Goal: Task Accomplishment & Management: Complete application form

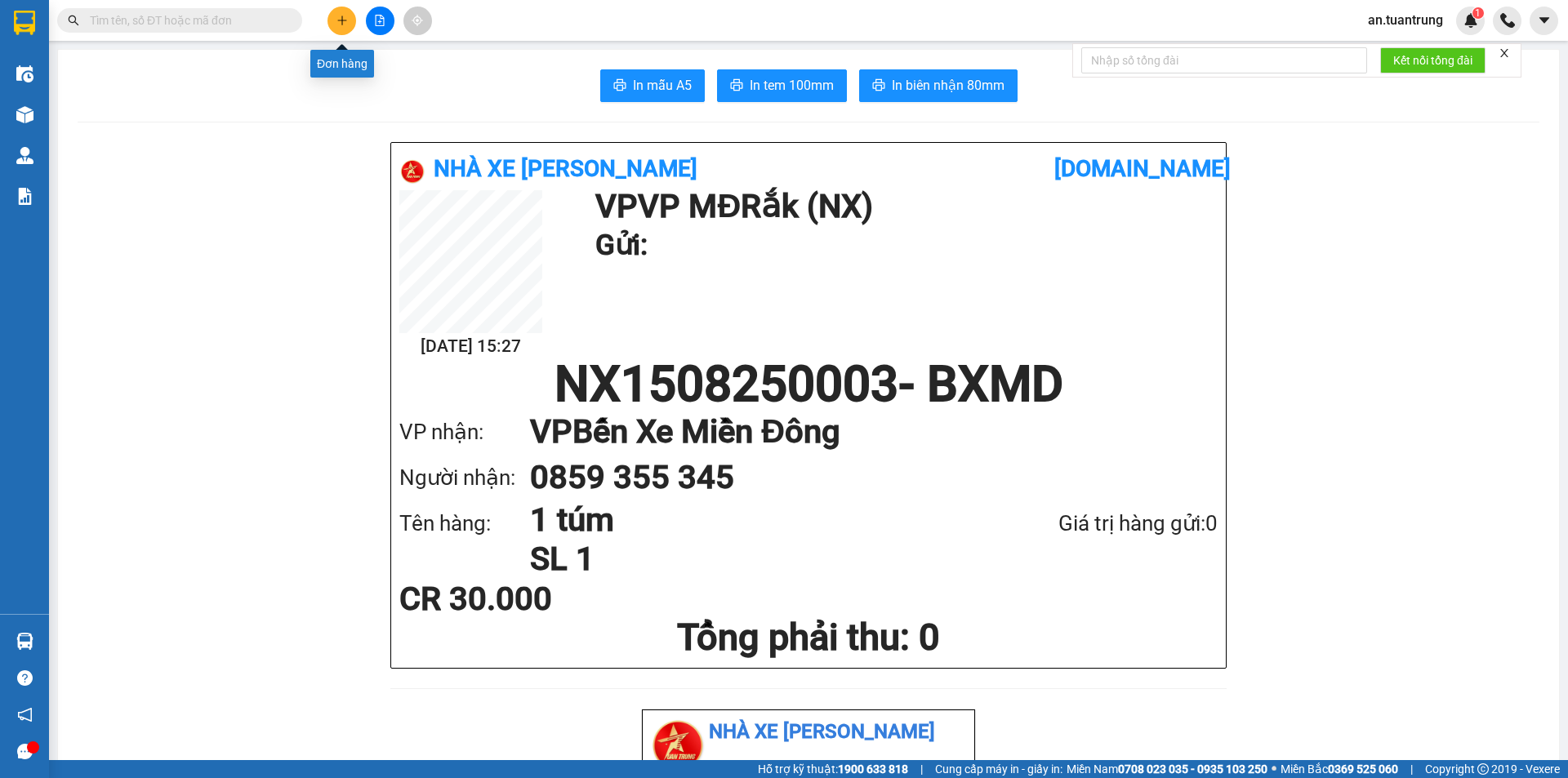
click at [342, 23] on icon "plus" at bounding box center [342, 19] width 1 height 9
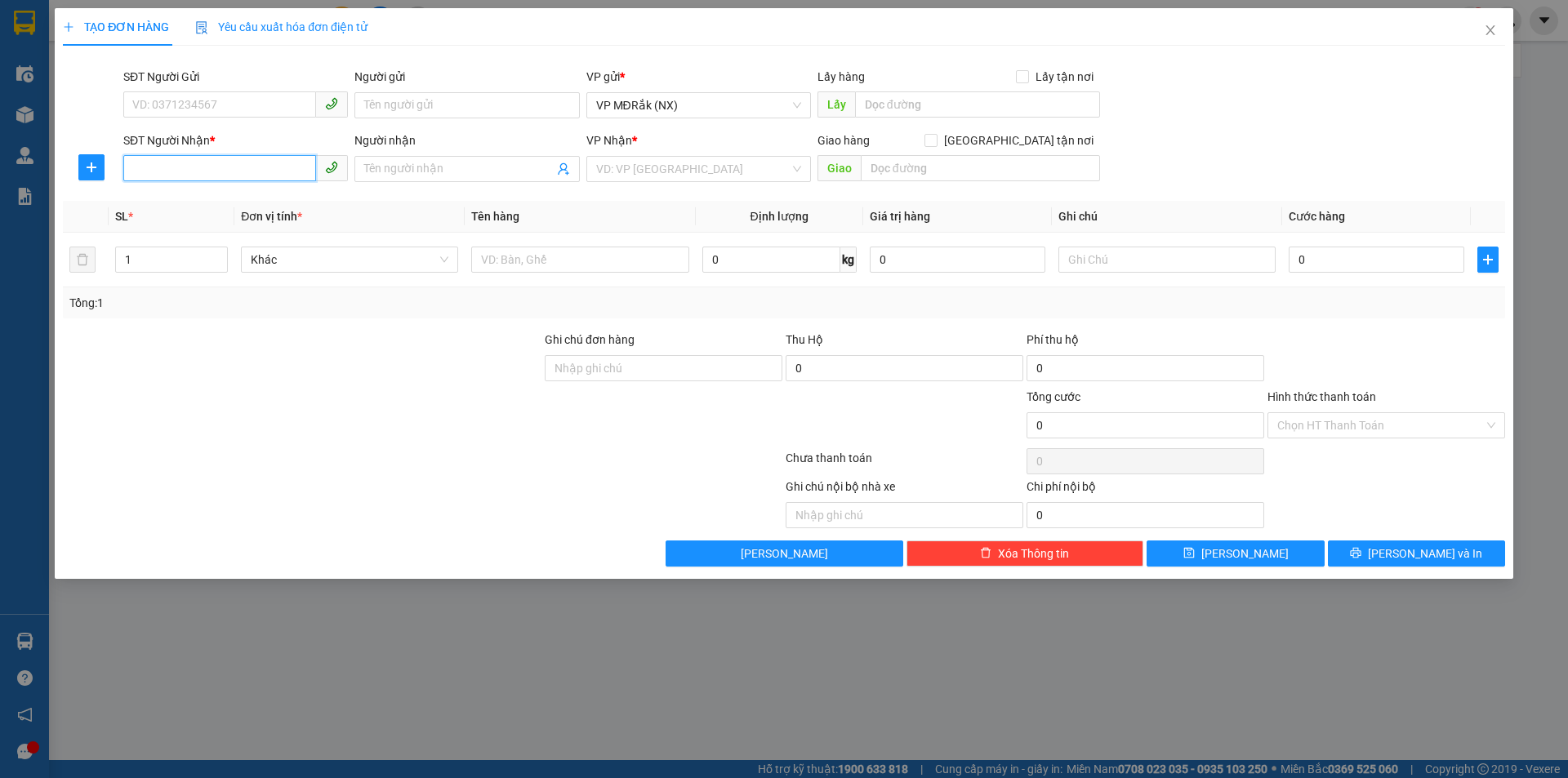
click at [292, 171] on input "SĐT Người Nhận *" at bounding box center [219, 167] width 193 height 26
click at [636, 181] on div "VD: VP [GEOGRAPHIC_DATA]" at bounding box center [699, 168] width 225 height 26
type input "0365040002"
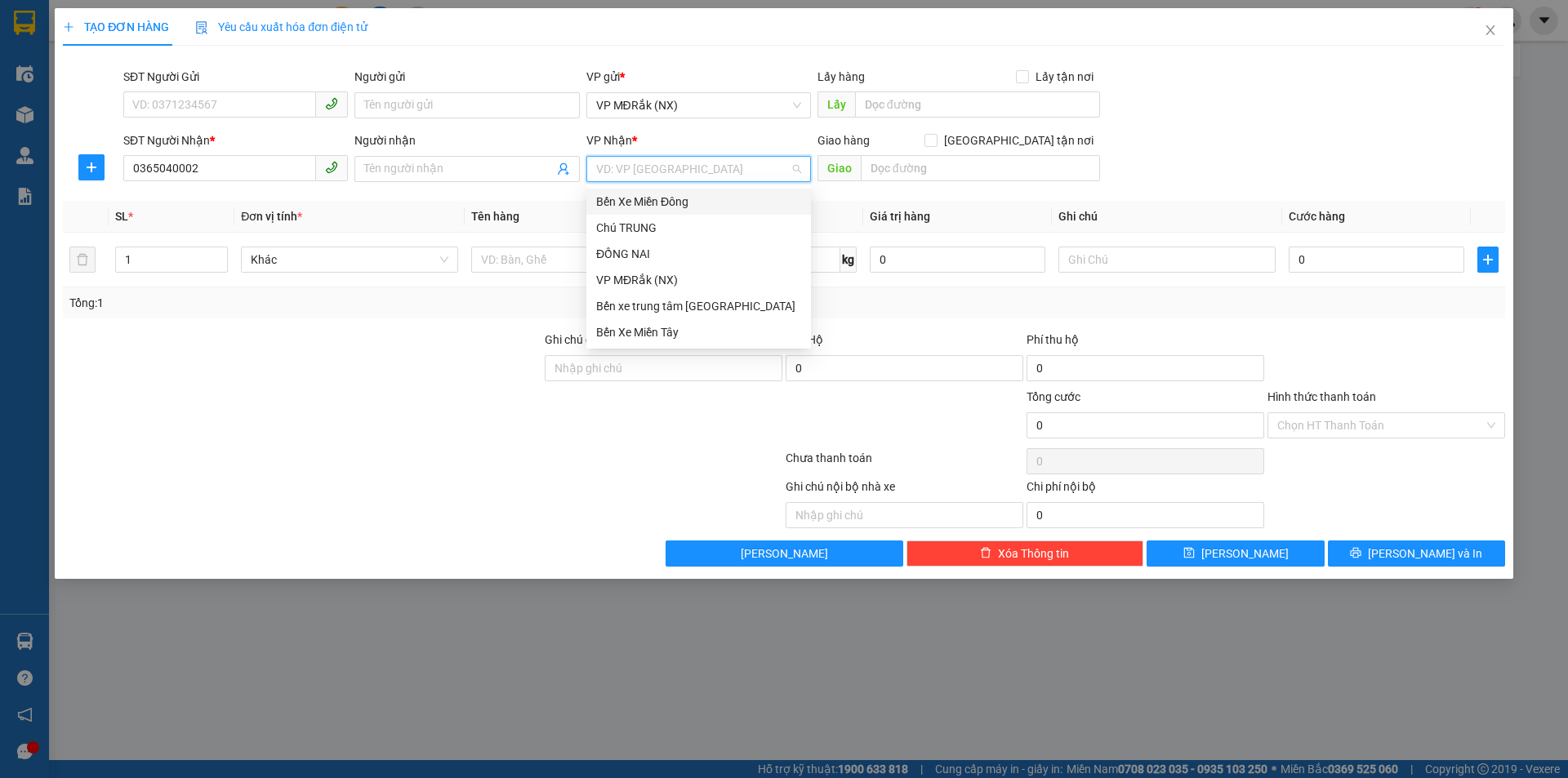
click at [631, 210] on div "Bến Xe Miền Đông" at bounding box center [699, 201] width 205 height 18
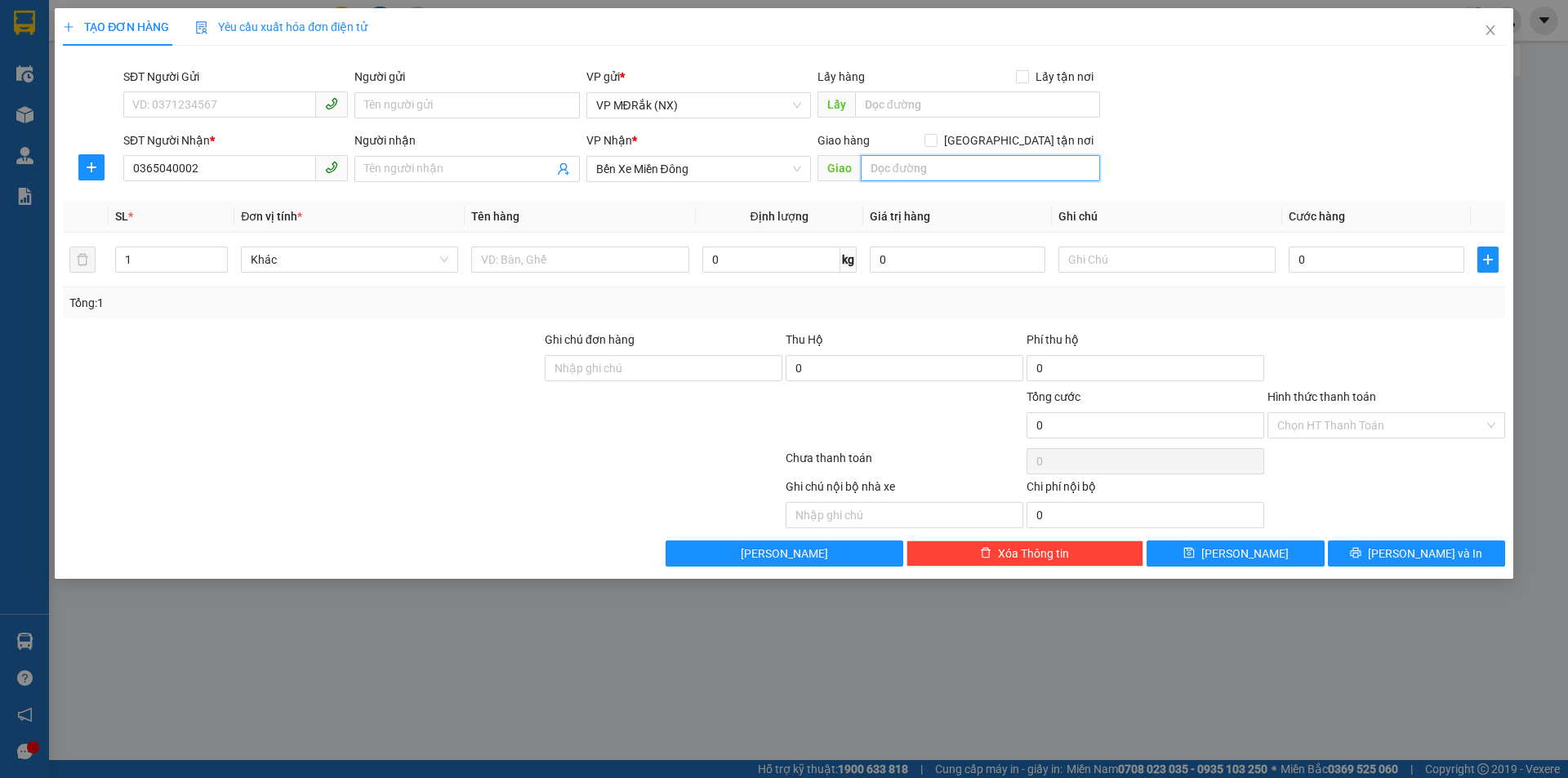
click at [882, 171] on input "text" at bounding box center [980, 167] width 239 height 26
type input "D"
type input "Đ"
type input "NHÂN CƠ"
click at [478, 259] on input "text" at bounding box center [580, 259] width 217 height 26
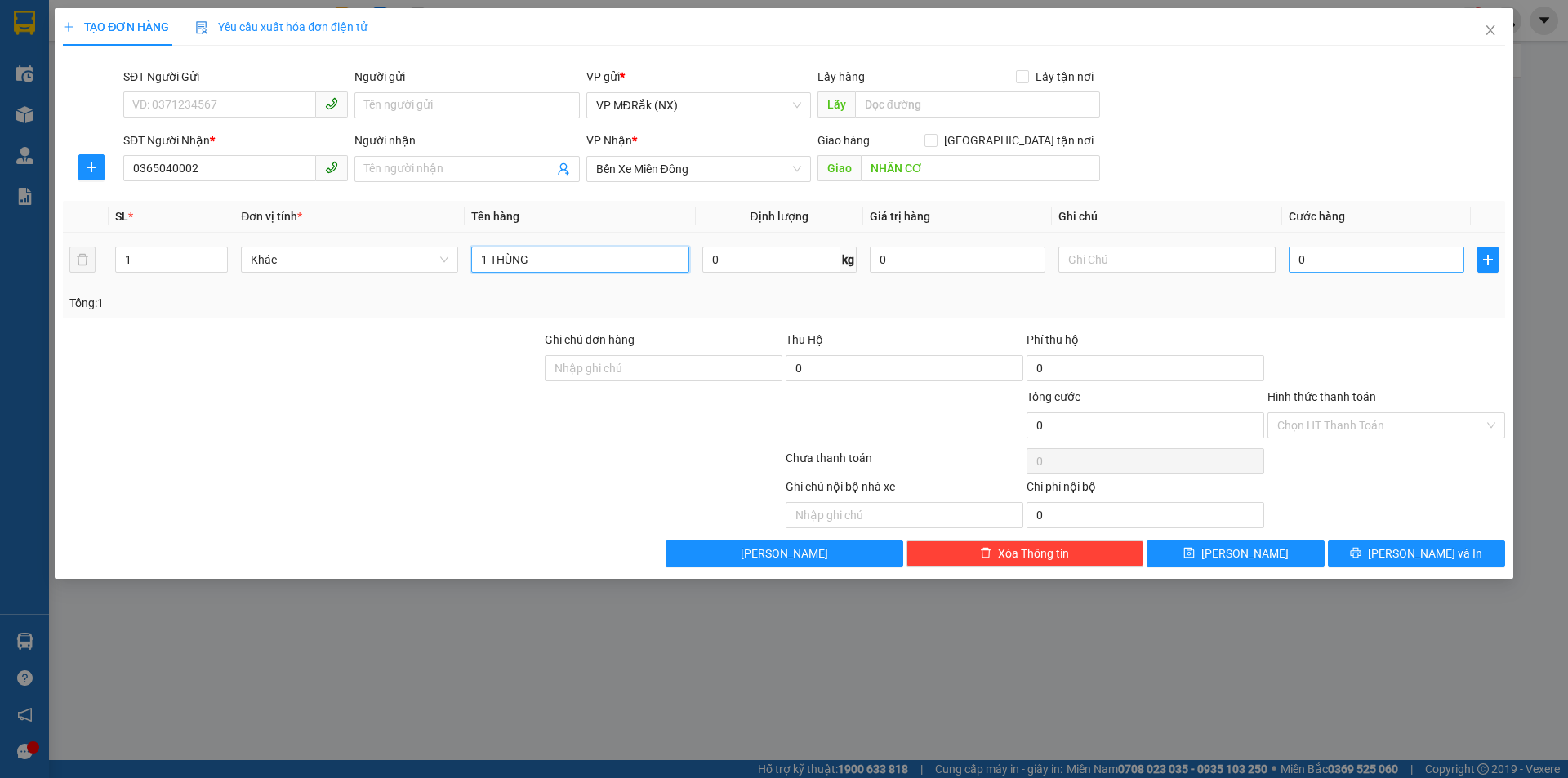
type input "1 THÙNG"
drag, startPoint x: 1370, startPoint y: 254, endPoint x: 1360, endPoint y: 253, distance: 10.0
click at [1370, 255] on input "0" at bounding box center [1375, 259] width 175 height 26
type input "5"
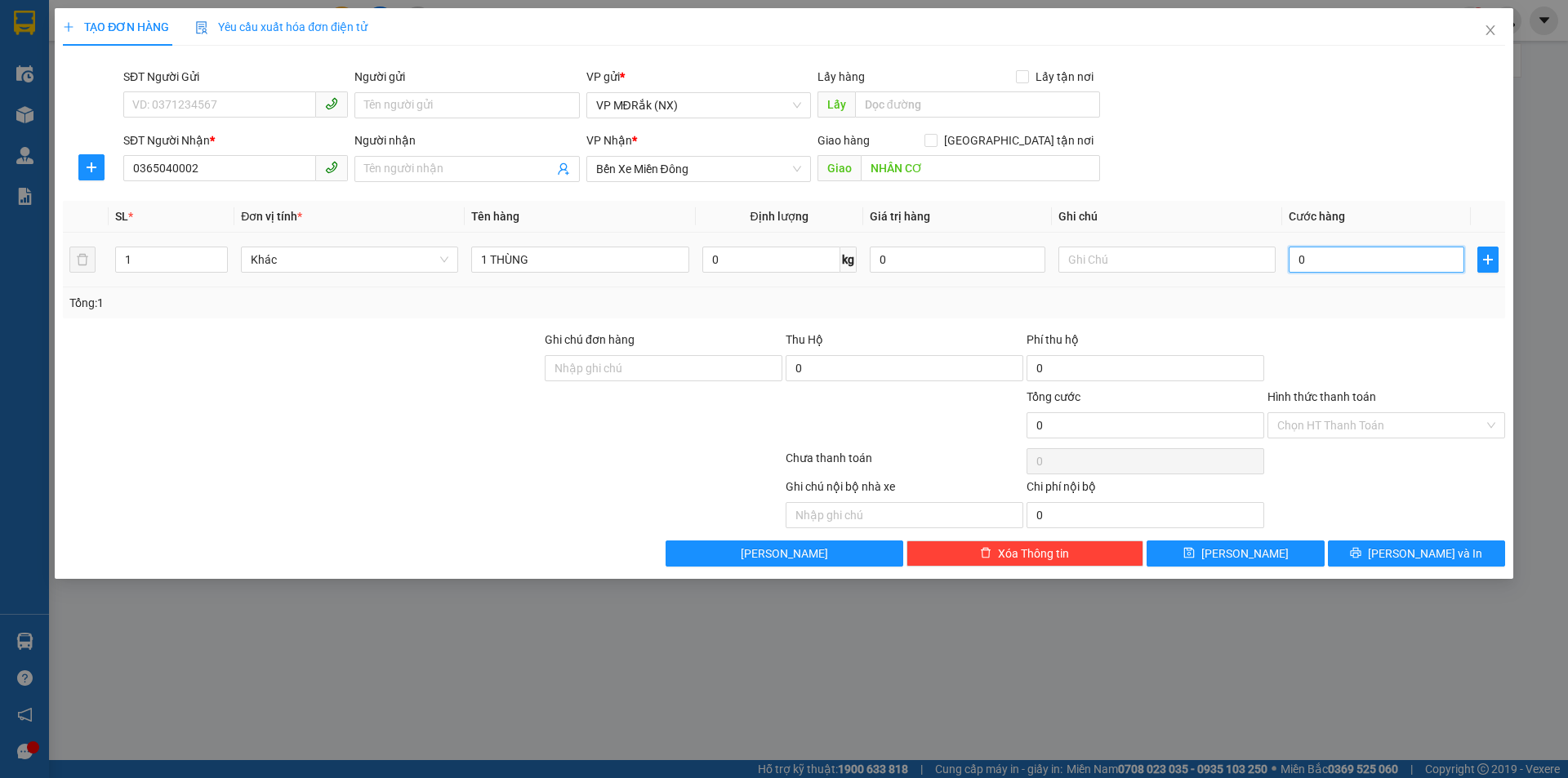
type input "5"
type input "50"
type input "500"
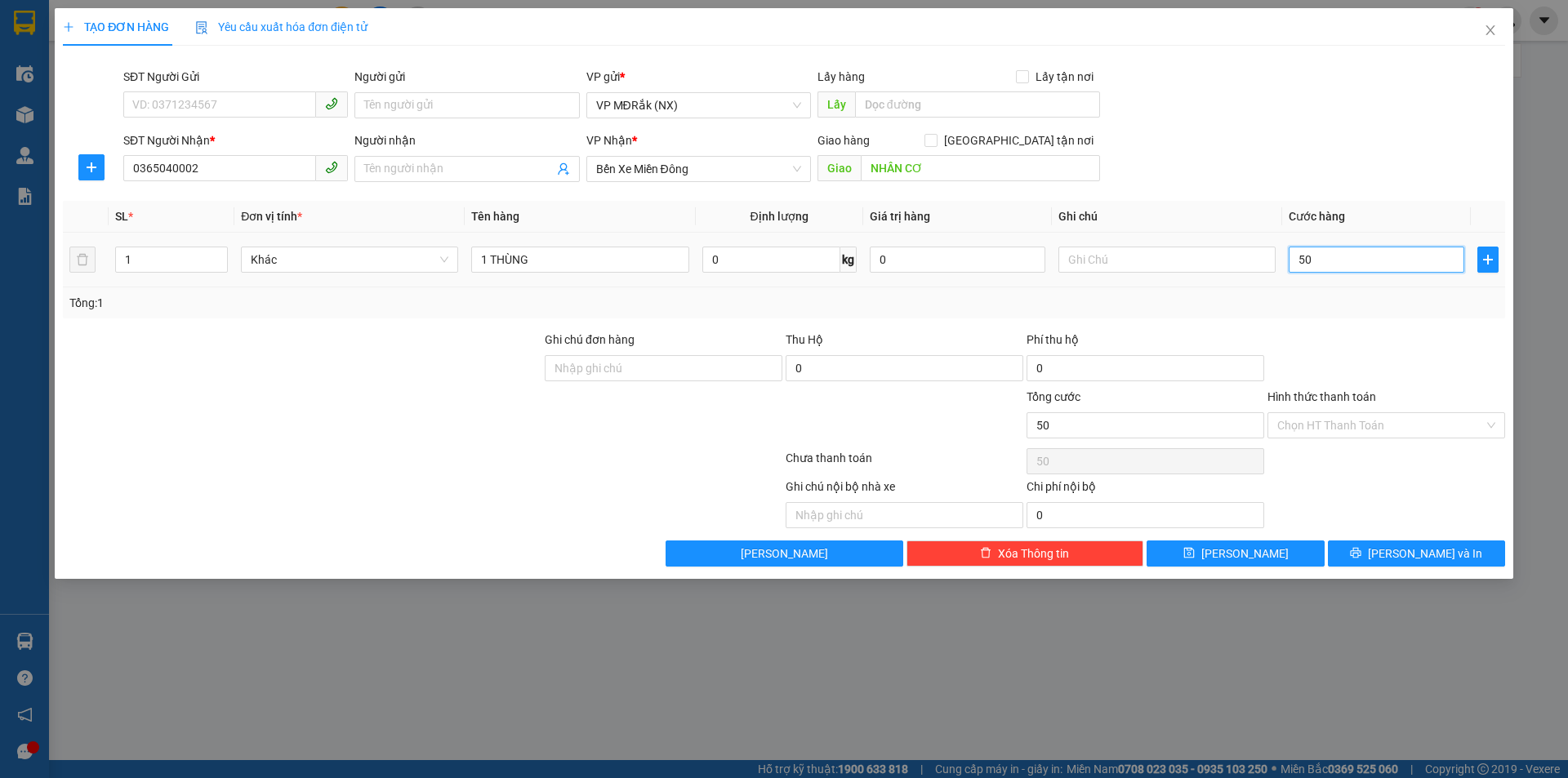
type input "500"
type input "5.000"
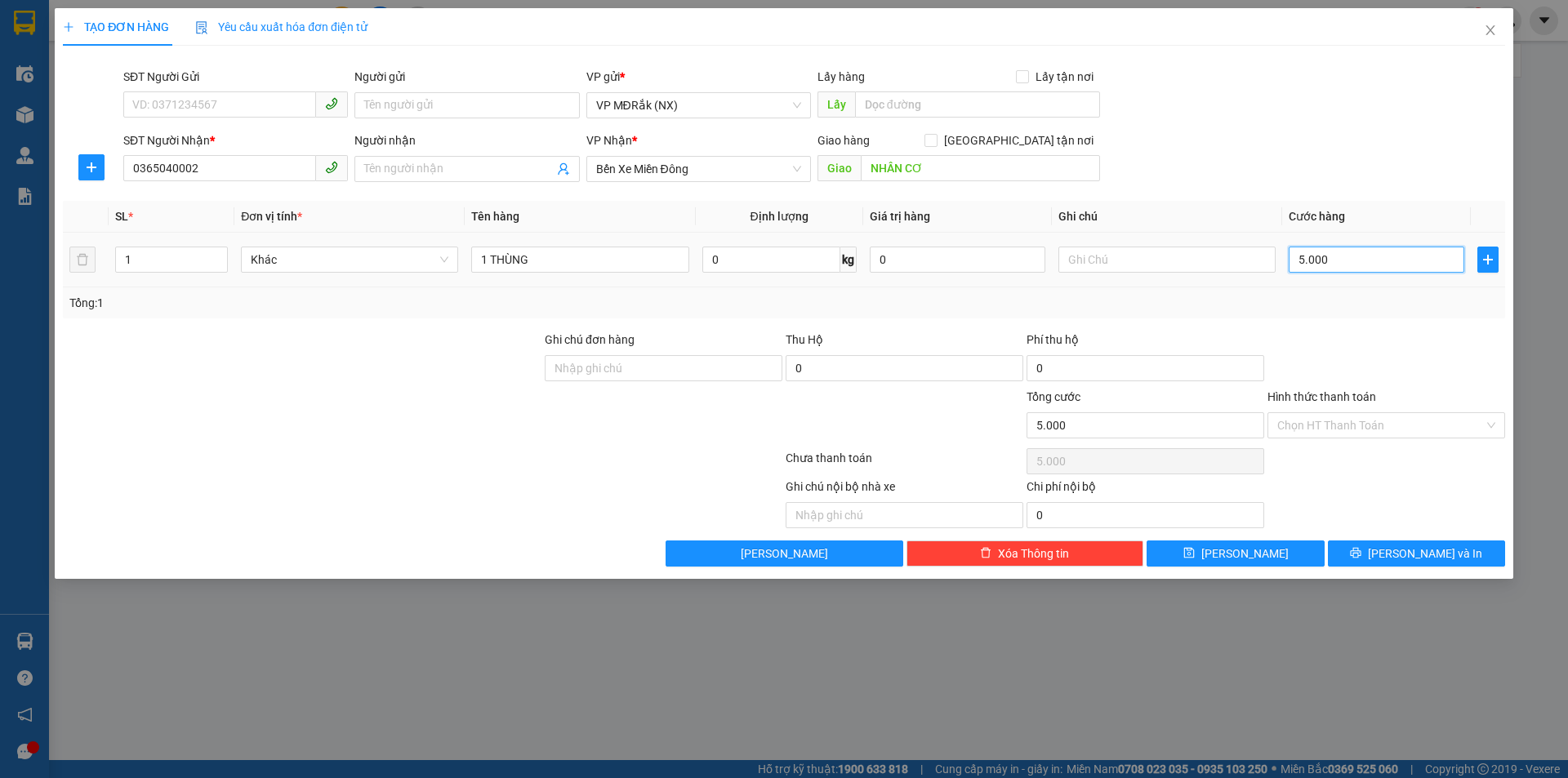
type input "50.000"
click at [1363, 427] on input "Hình thức thanh toán" at bounding box center [1379, 425] width 206 height 24
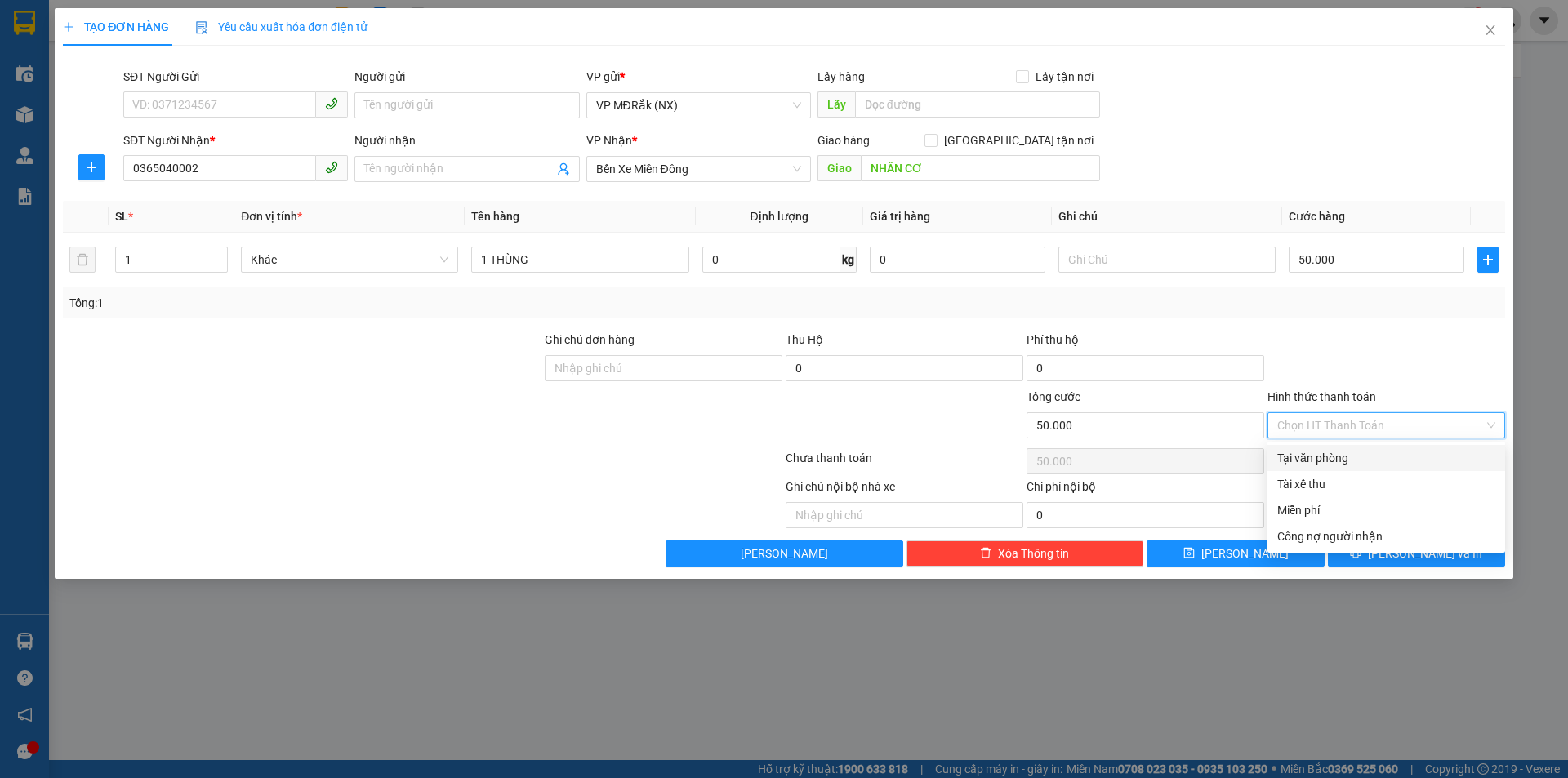
click at [1352, 457] on div "Tại văn phòng" at bounding box center [1385, 458] width 218 height 18
type input "0"
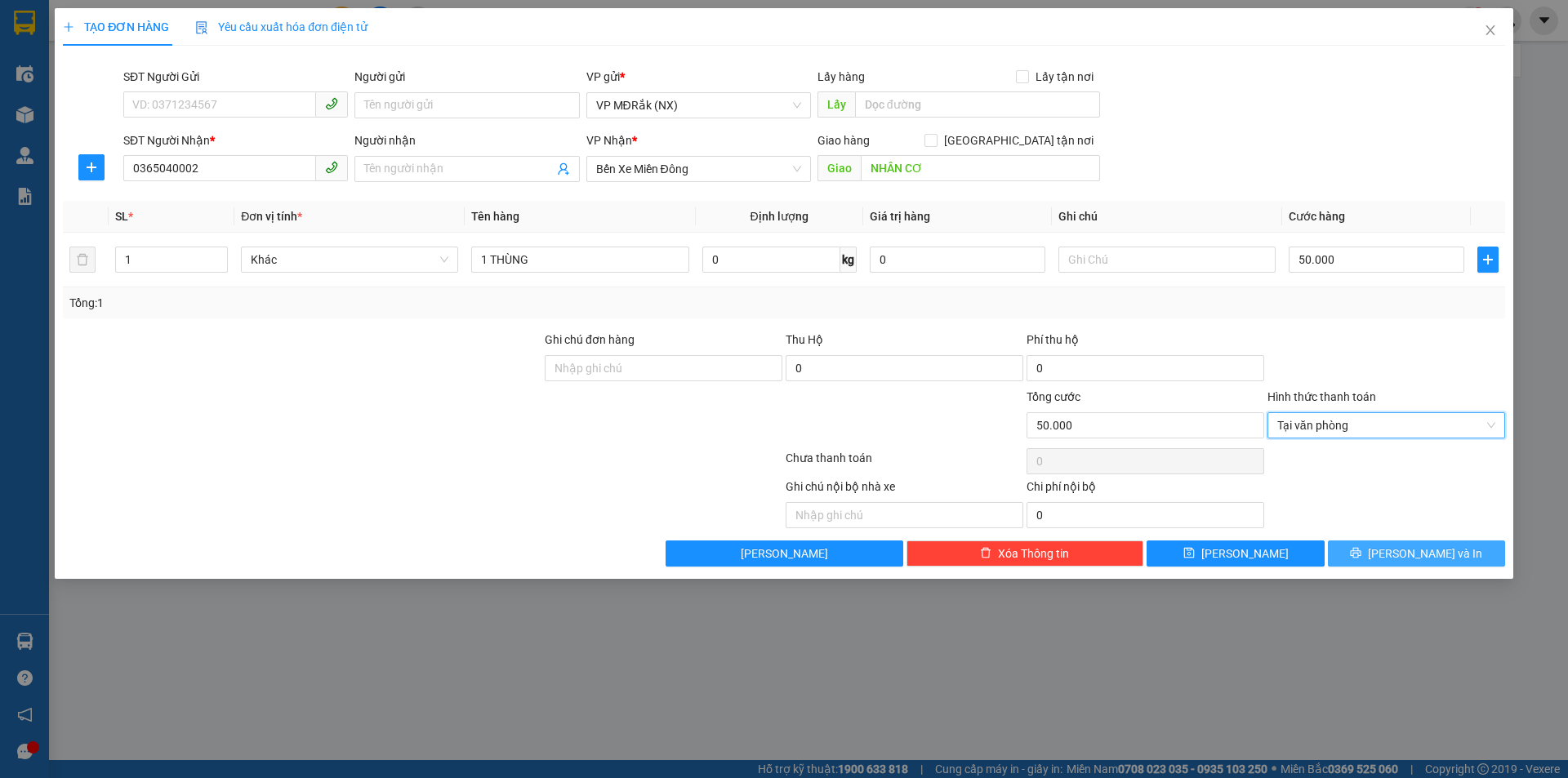
click at [1381, 561] on button "[PERSON_NAME] và In" at bounding box center [1416, 553] width 177 height 26
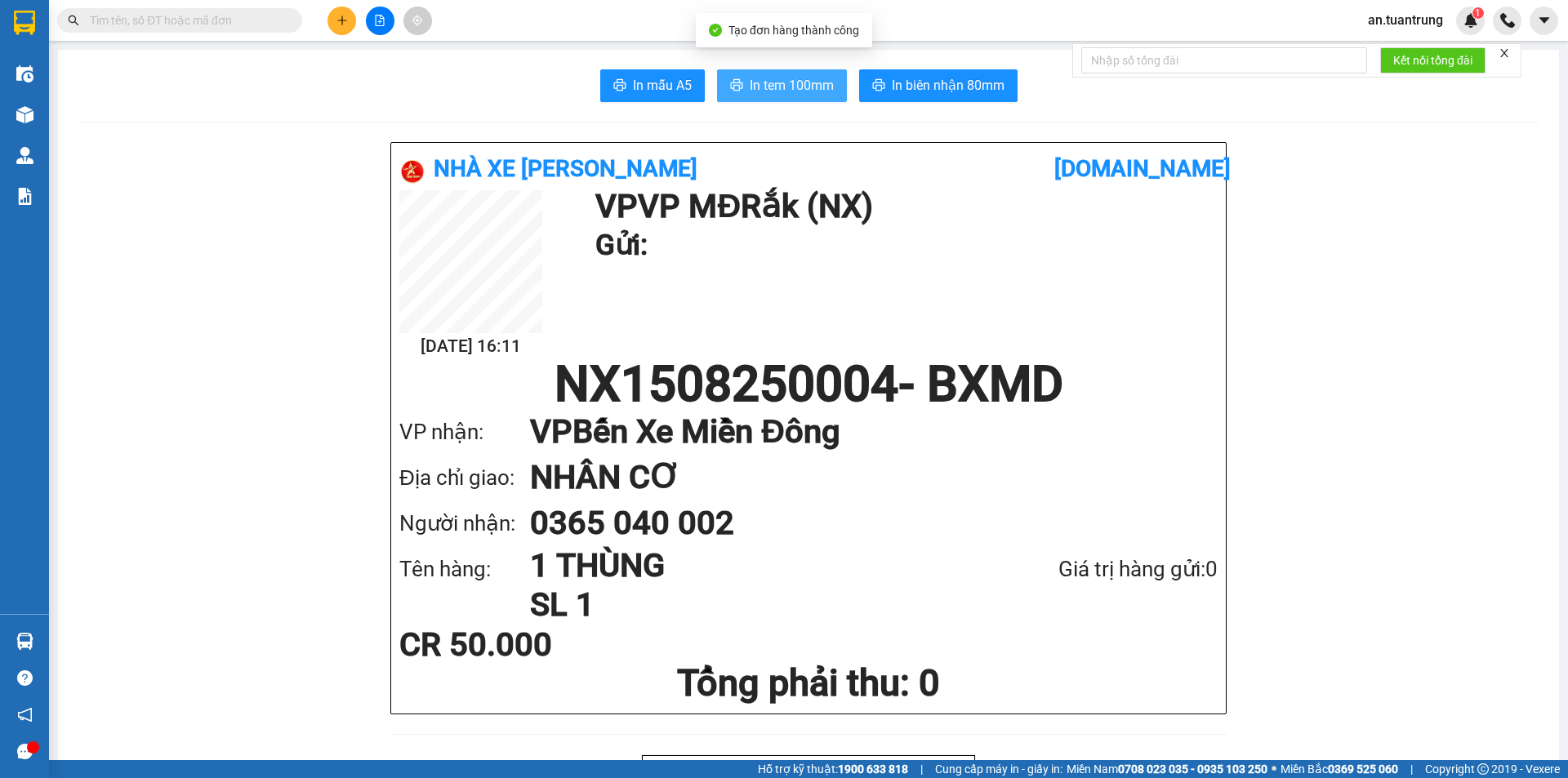
click at [757, 74] on button "In tem 100mm" at bounding box center [782, 86] width 130 height 33
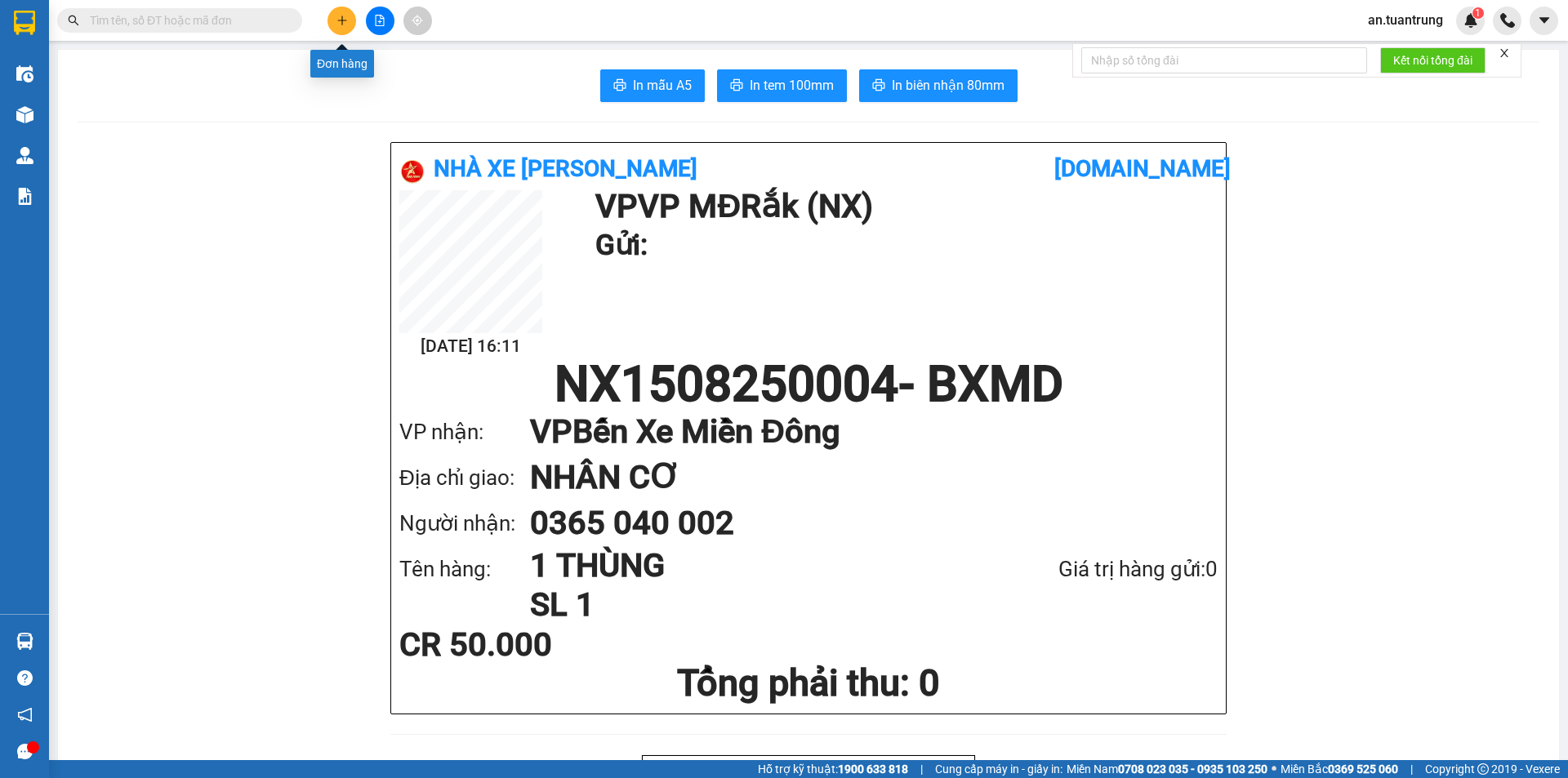
click at [340, 23] on icon "plus" at bounding box center [343, 20] width 12 height 12
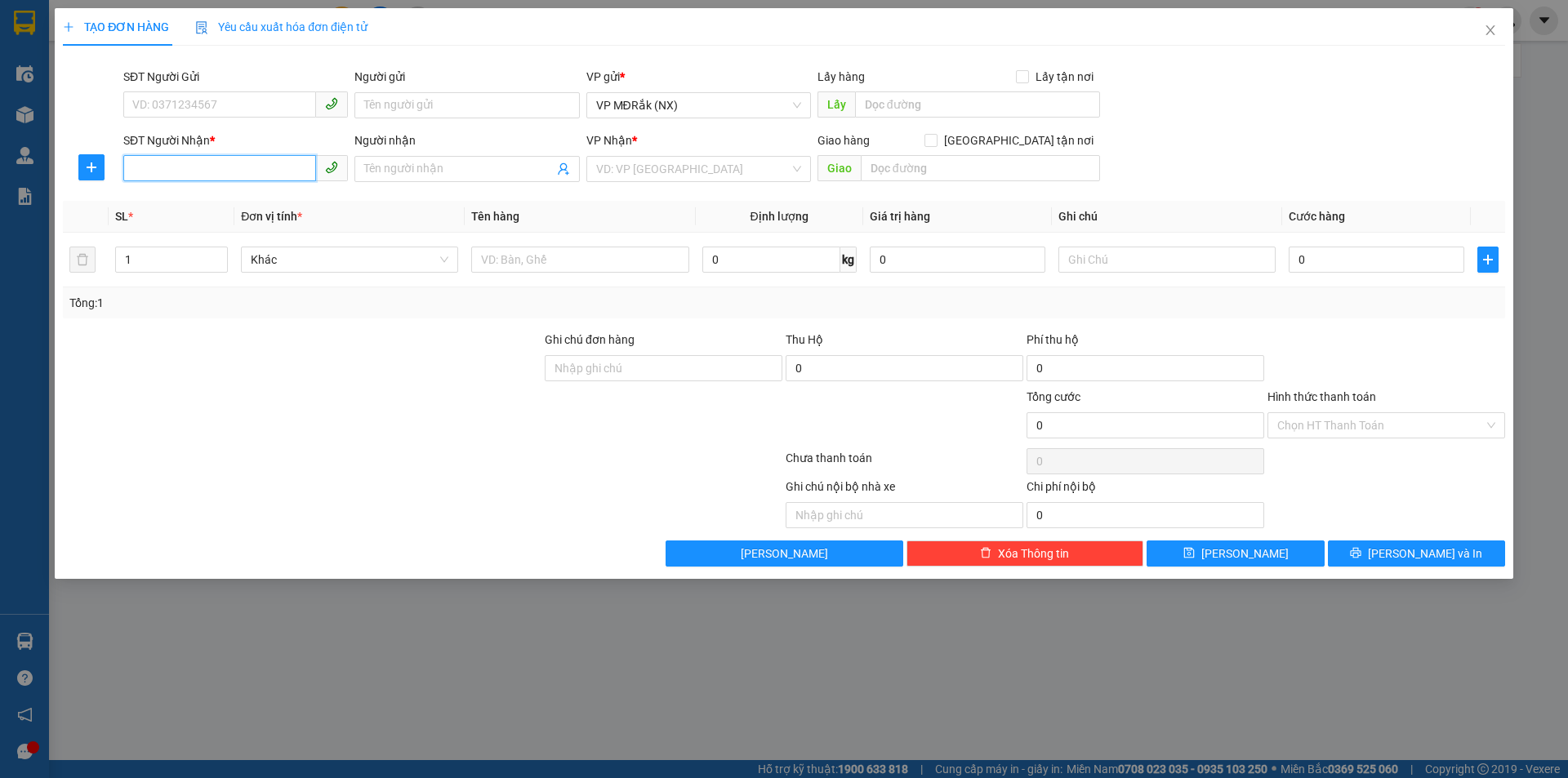
click at [188, 160] on input "SĐT Người Nhận *" at bounding box center [219, 167] width 193 height 26
type input "0383017852"
click at [744, 166] on input "search" at bounding box center [693, 168] width 194 height 24
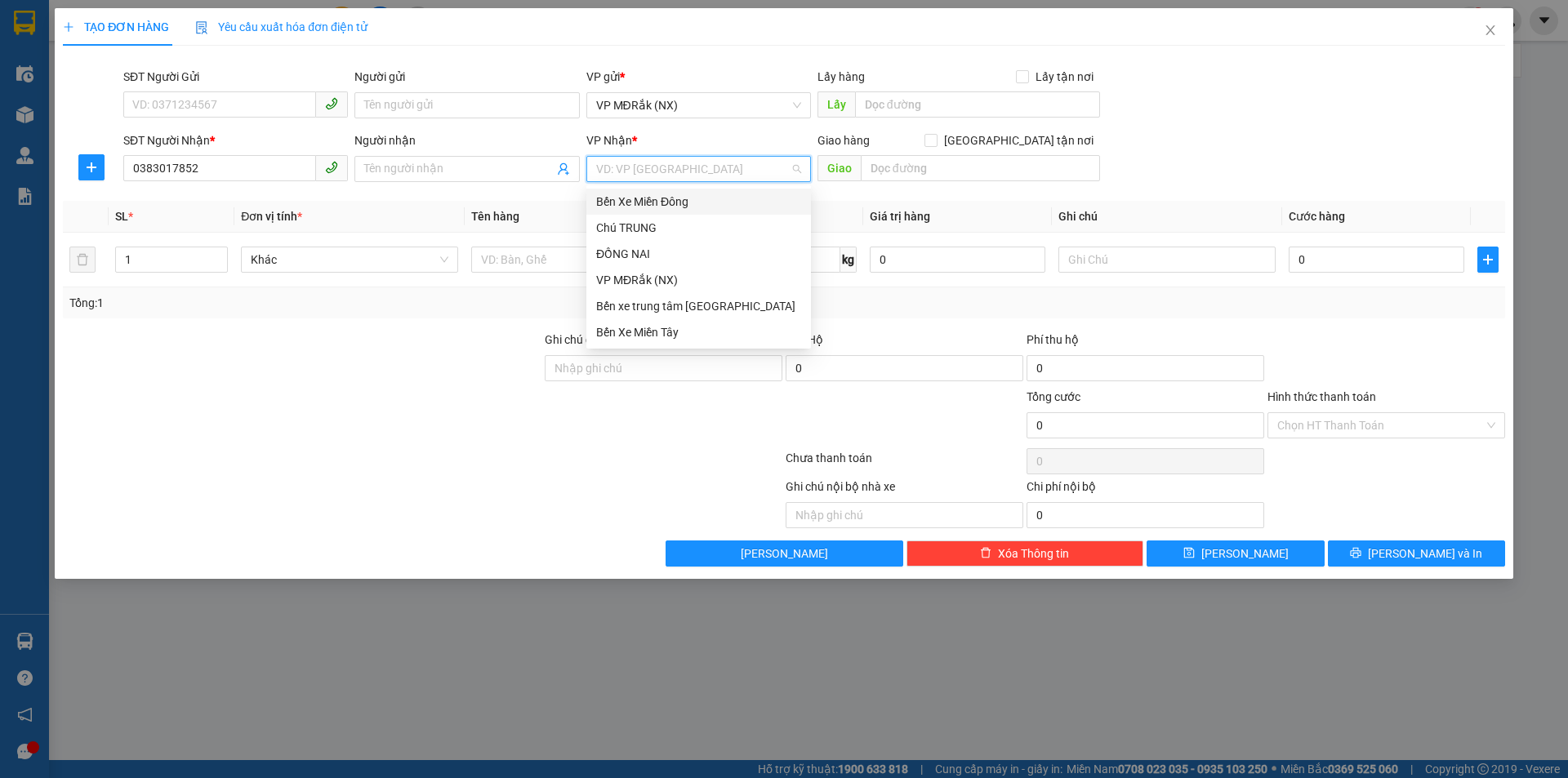
click at [700, 204] on div "Bến Xe Miền Đông" at bounding box center [699, 201] width 205 height 18
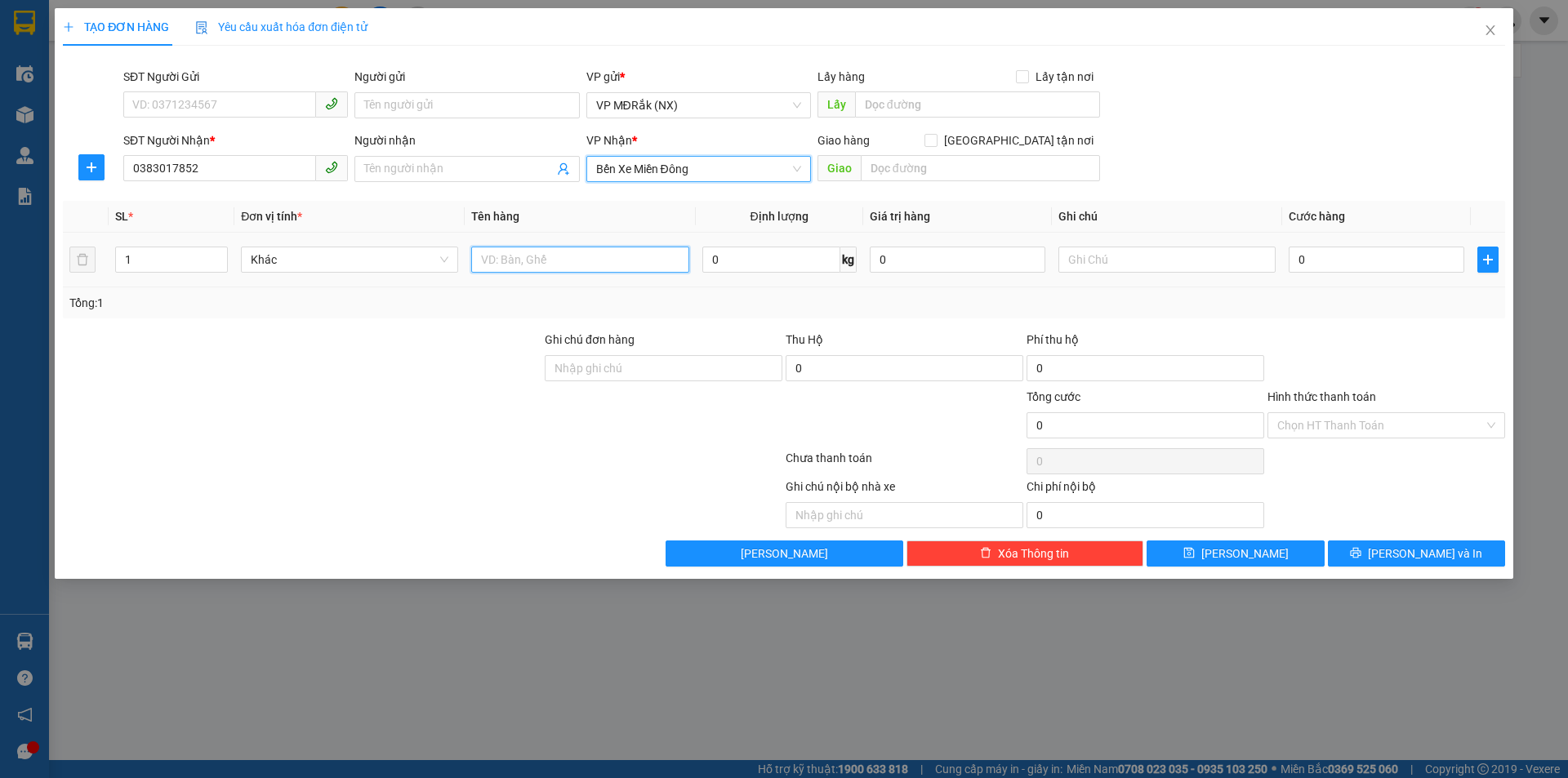
click at [595, 258] on input "text" at bounding box center [580, 259] width 217 height 26
type input "1 thùng"
click at [1330, 269] on input "0" at bounding box center [1375, 259] width 175 height 26
type input "5"
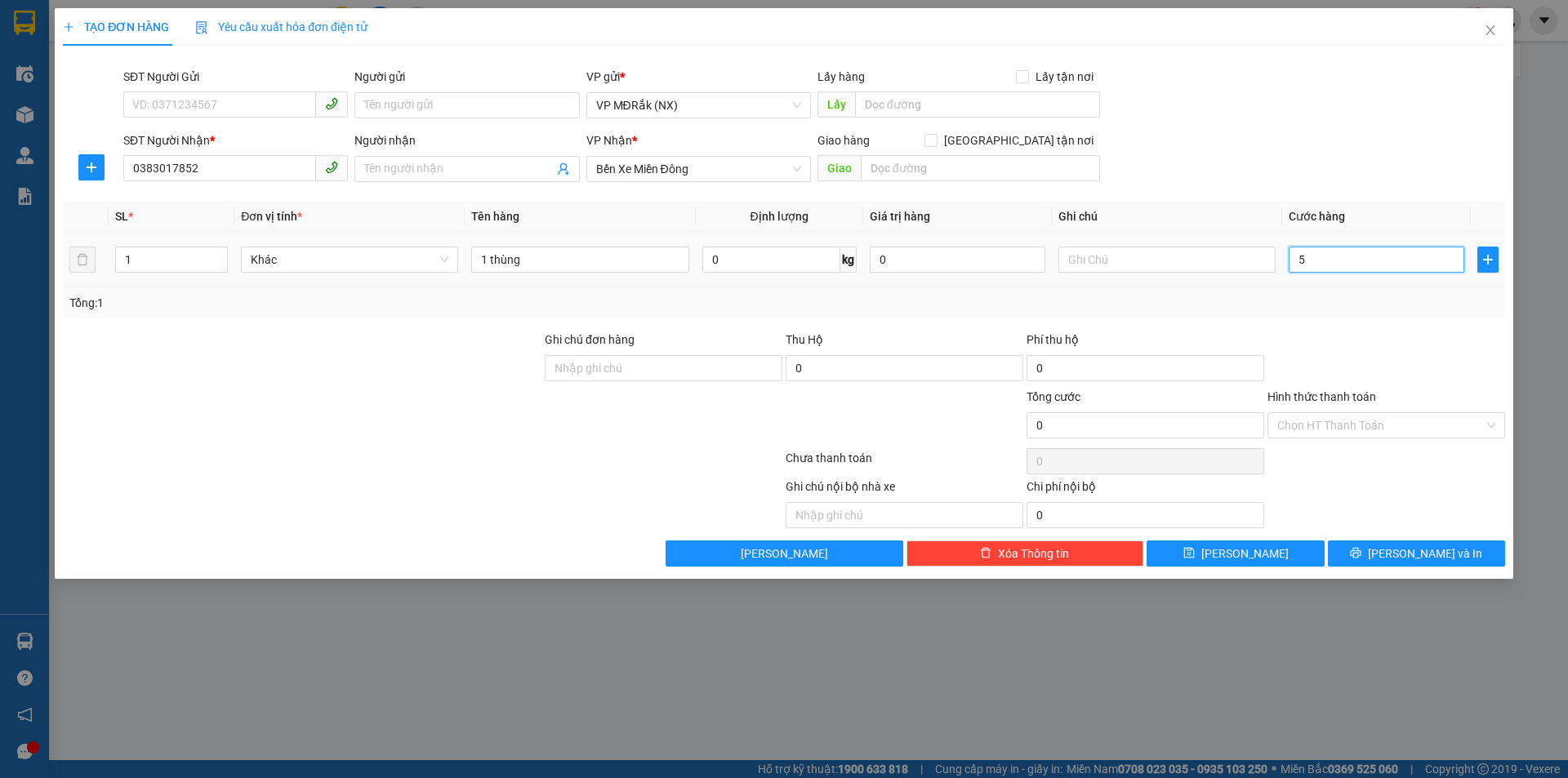
type input "5"
type input "50"
type input "500"
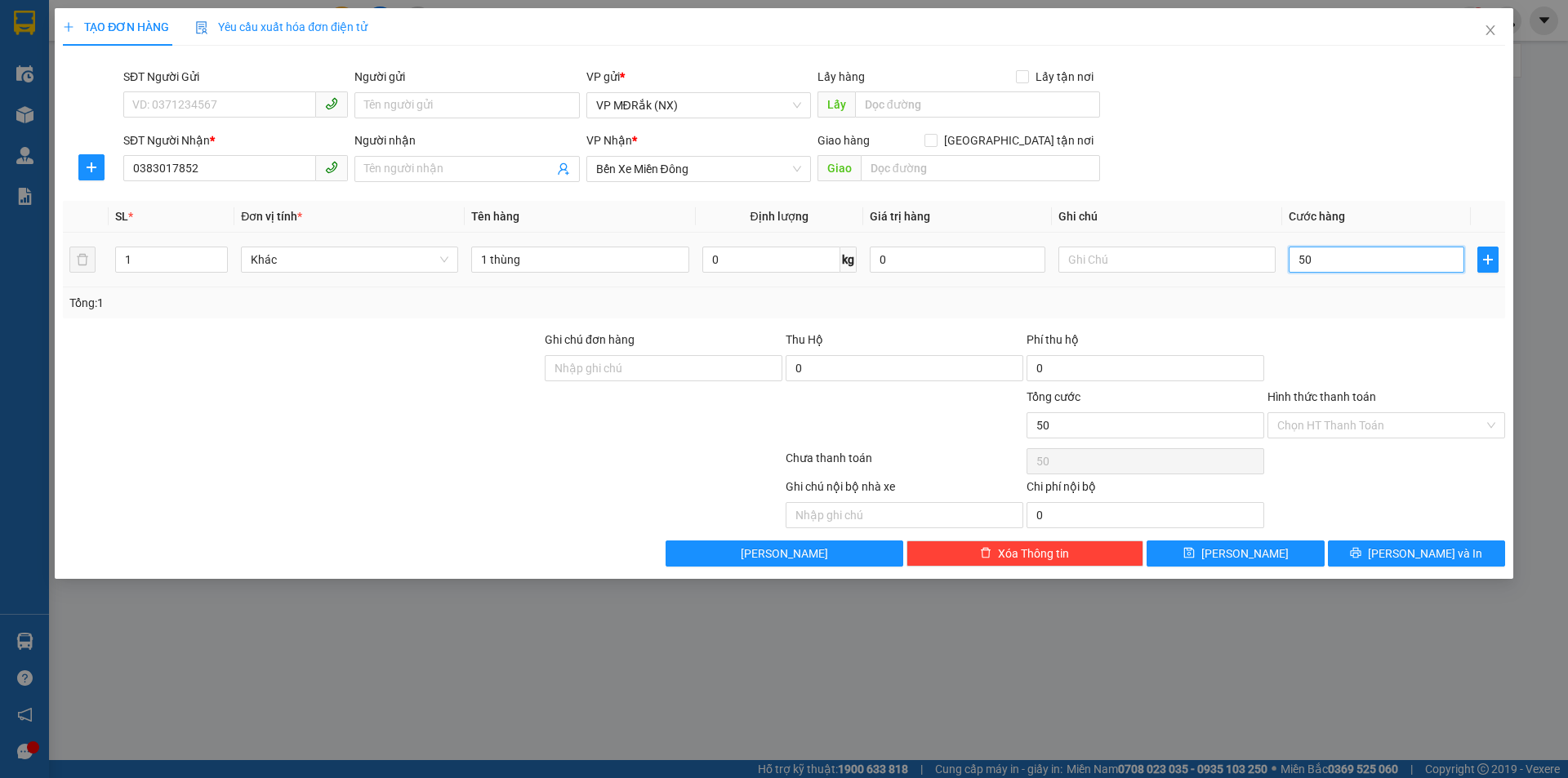
type input "500"
type input "5.000"
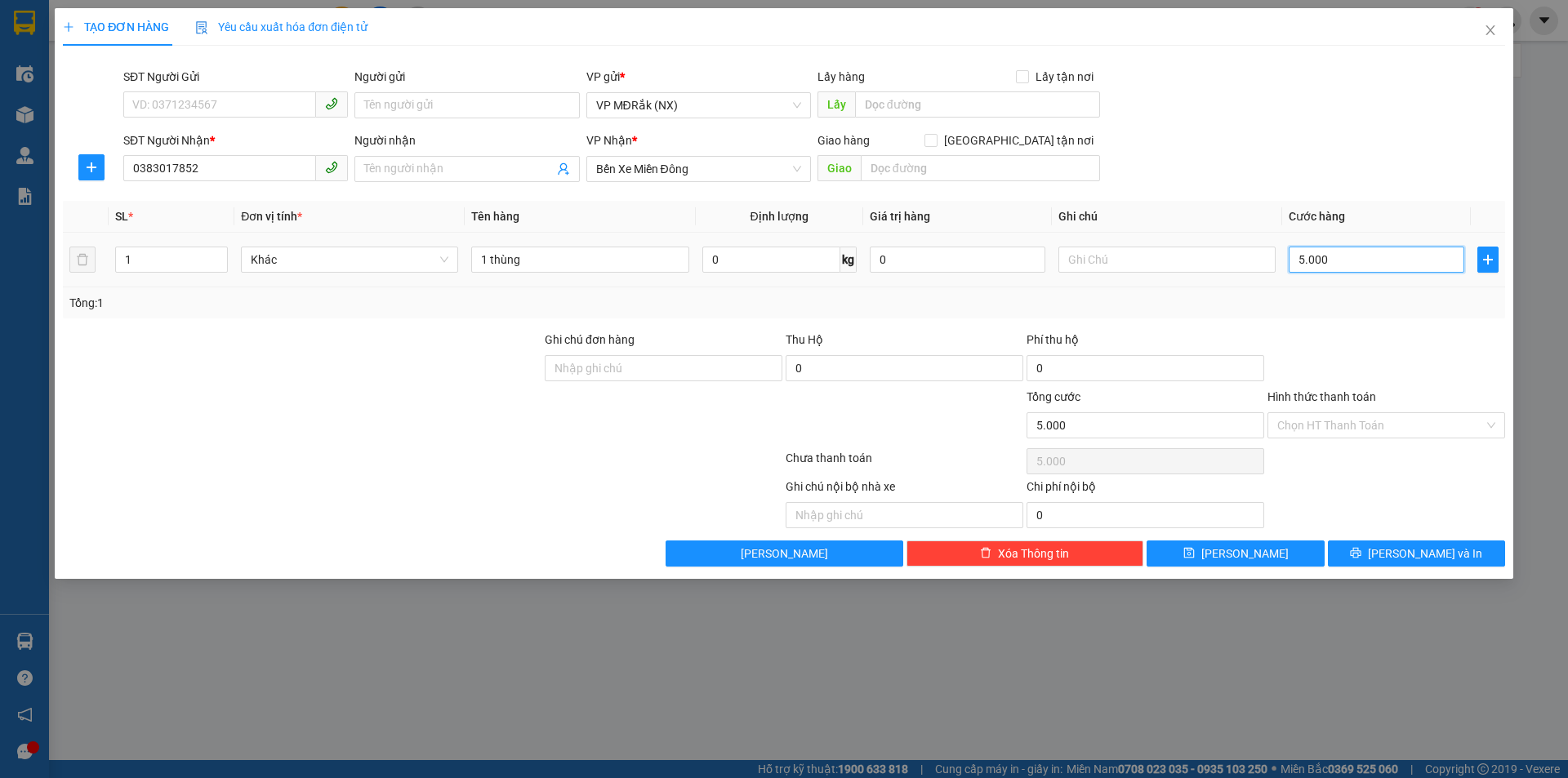
type input "50.000"
click at [1354, 431] on input "Hình thức thanh toán" at bounding box center [1379, 425] width 206 height 24
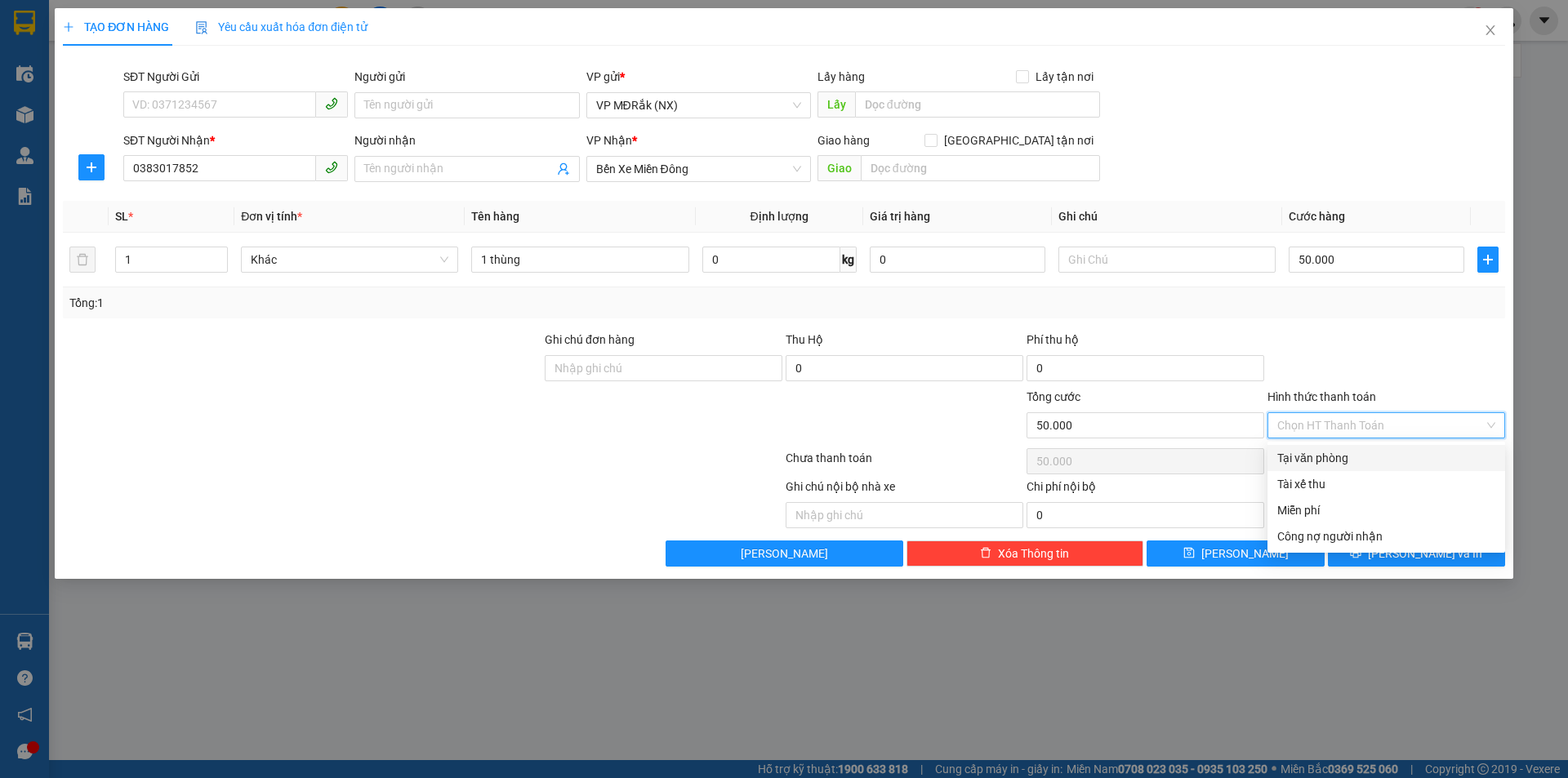
click at [1341, 458] on div "Tại văn phòng" at bounding box center [1385, 458] width 218 height 18
type input "0"
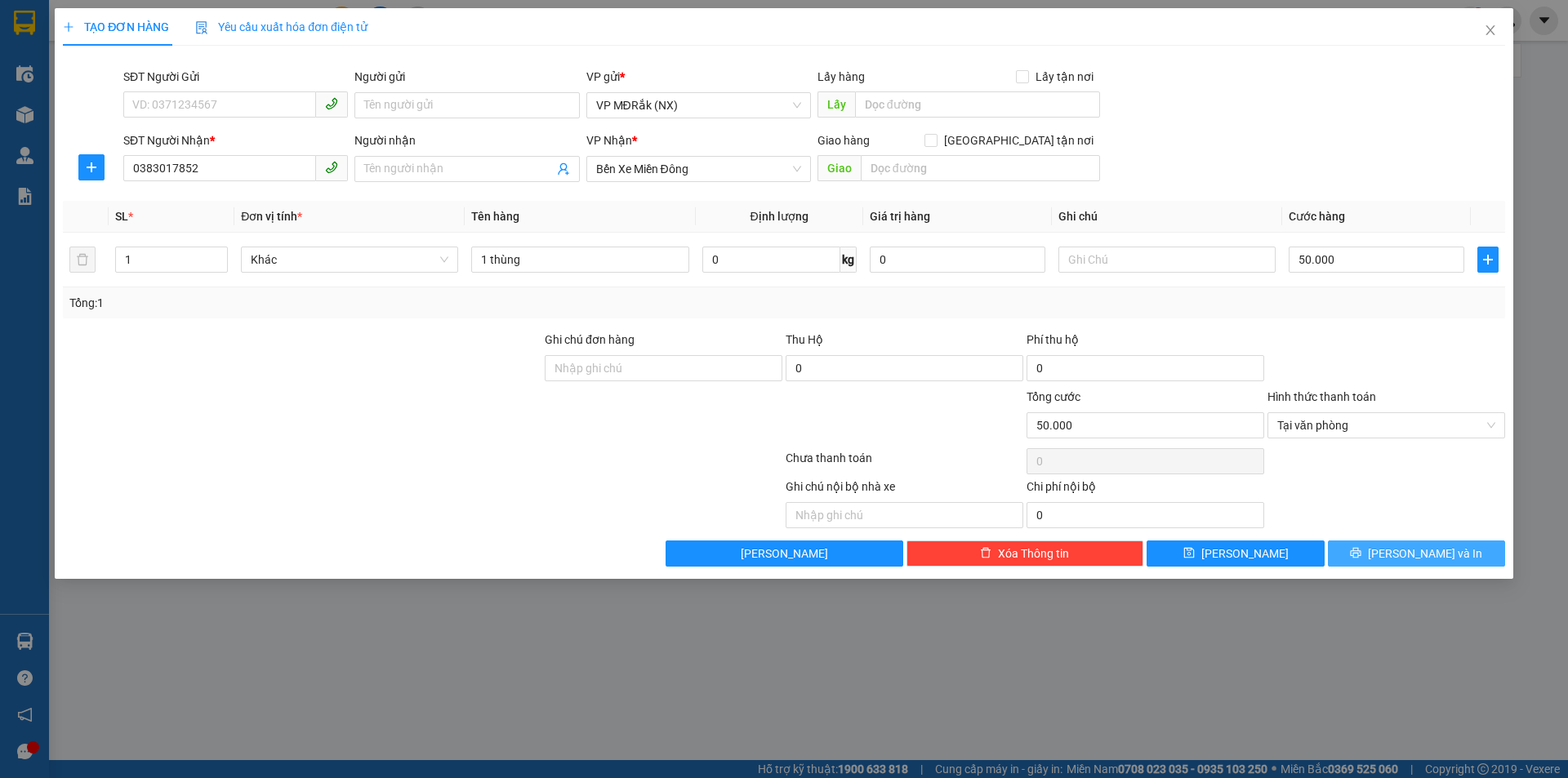
click at [1377, 558] on button "[PERSON_NAME] và In" at bounding box center [1416, 553] width 177 height 26
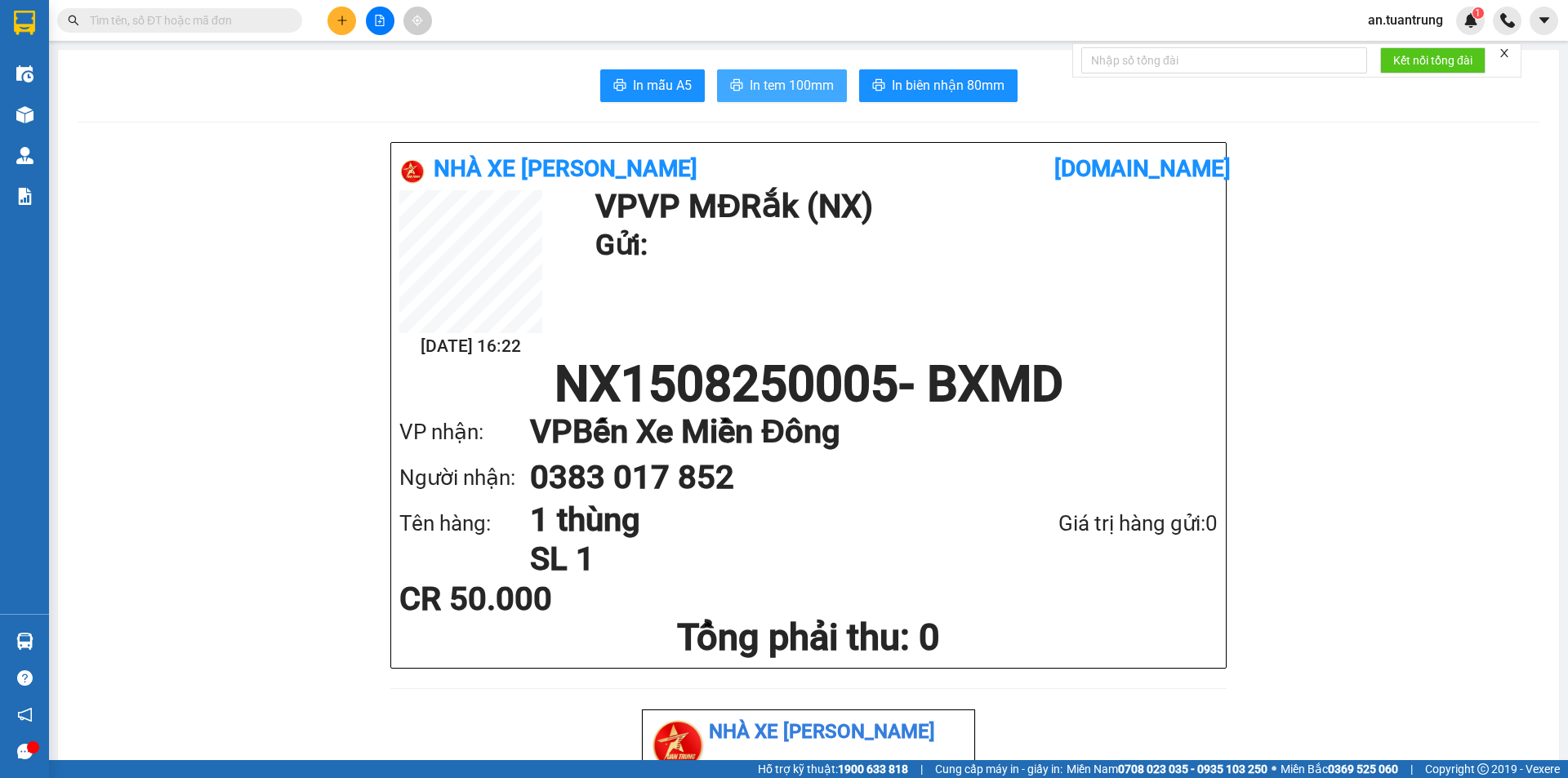
click at [777, 81] on span "In tem 100mm" at bounding box center [791, 85] width 84 height 20
click at [333, 16] on button at bounding box center [342, 21] width 29 height 29
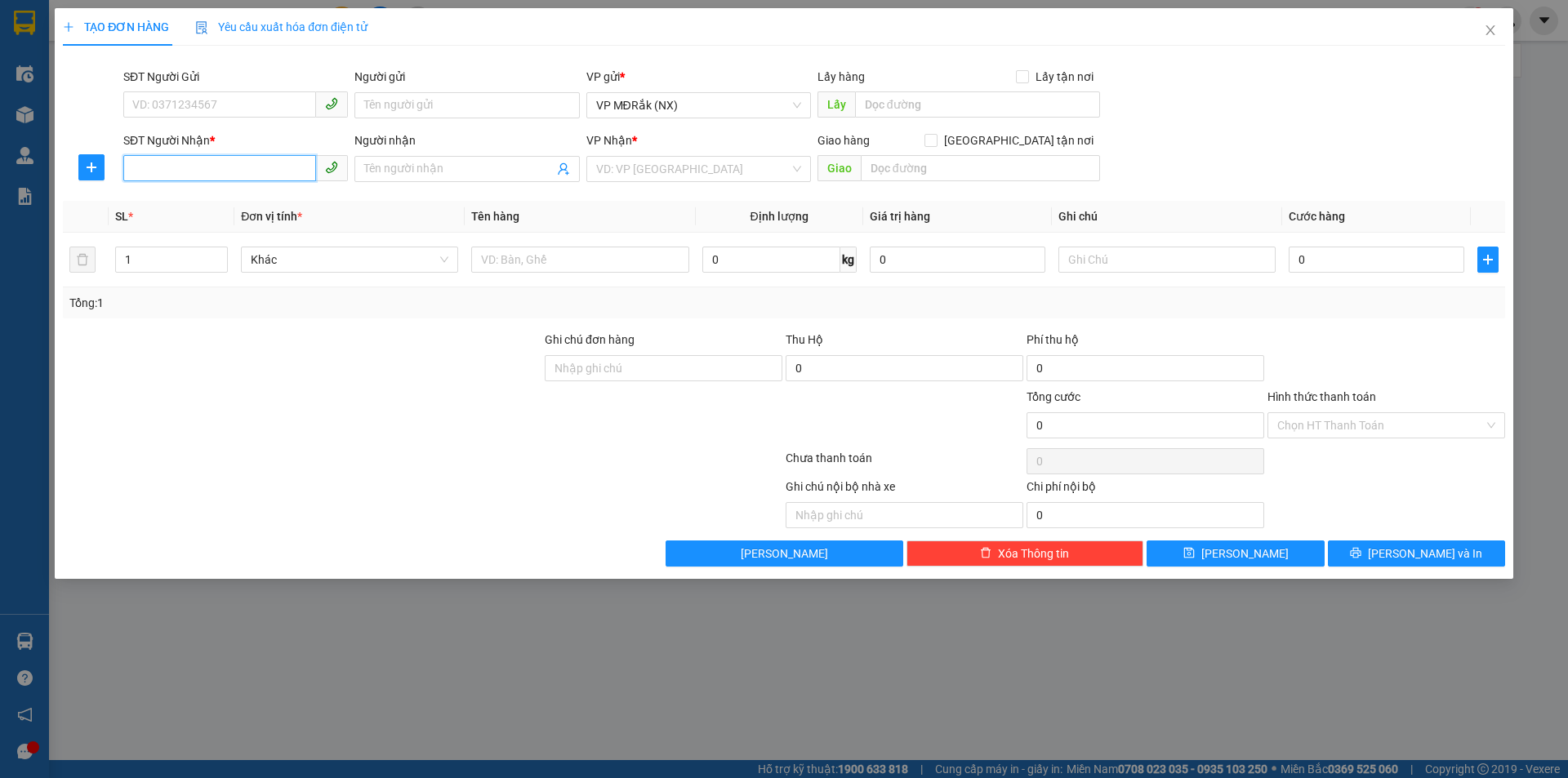
click at [236, 169] on input "SĐT Người Nhận *" at bounding box center [219, 167] width 193 height 26
type input "0972619115"
click at [232, 206] on div "0972619115" at bounding box center [235, 201] width 205 height 18
type input "[PERSON_NAME]"
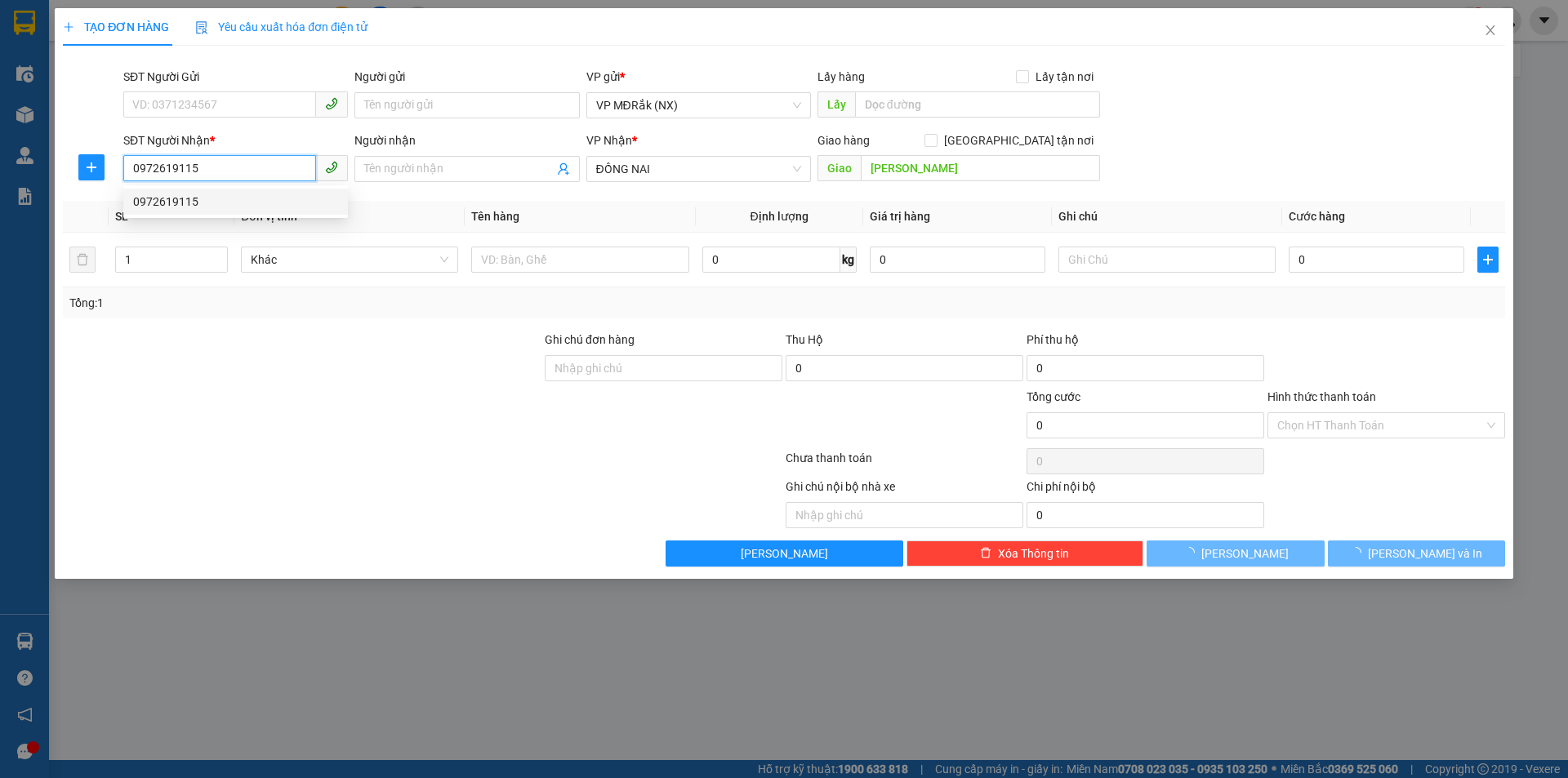
type input "100.000"
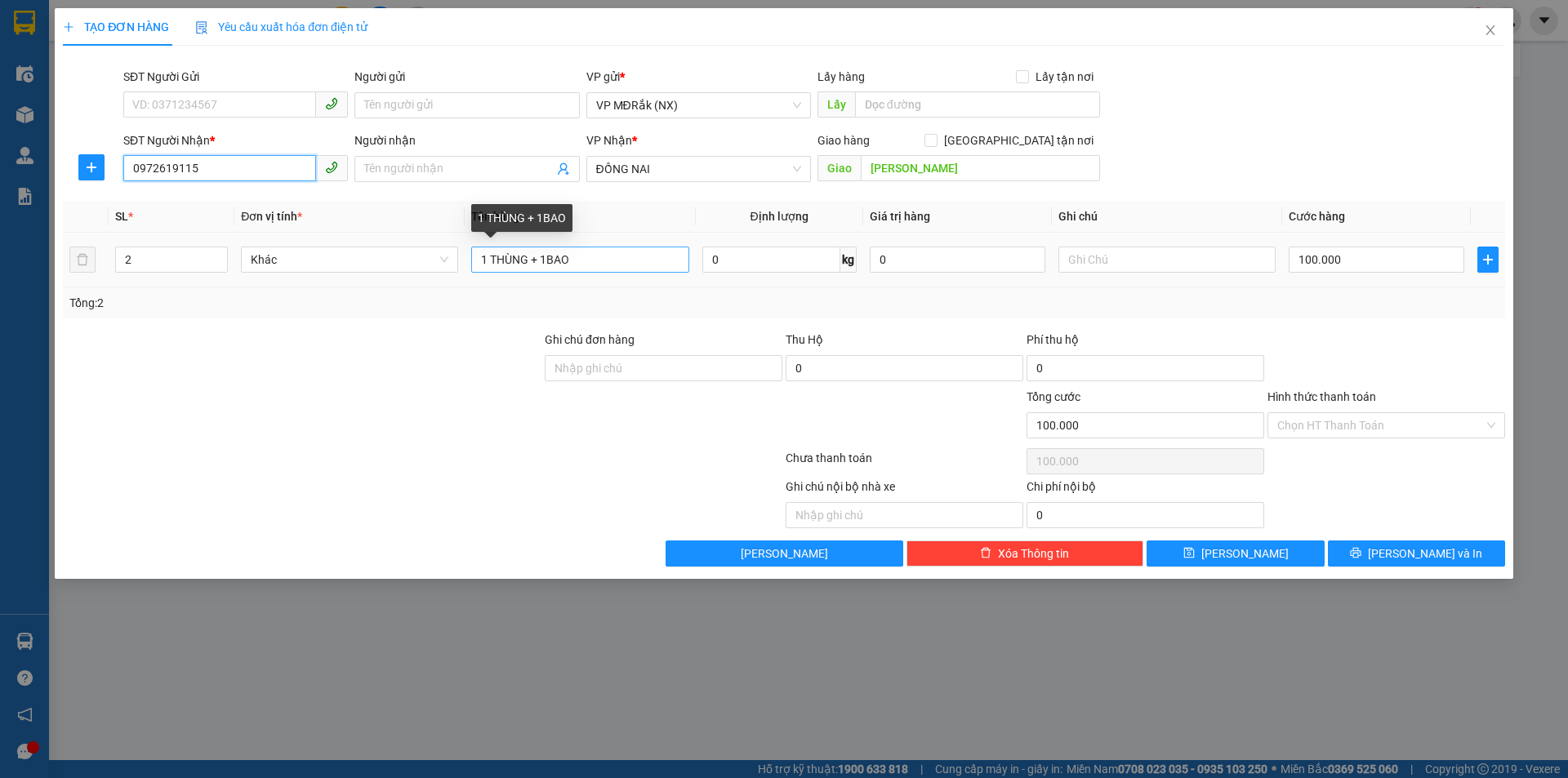
type input "0972619115"
click at [603, 263] on input "1 THÙNG + 1BAO" at bounding box center [580, 259] width 217 height 26
type input "1 THÙNG"
click at [1382, 257] on input "100.000" at bounding box center [1375, 259] width 175 height 26
type input "7"
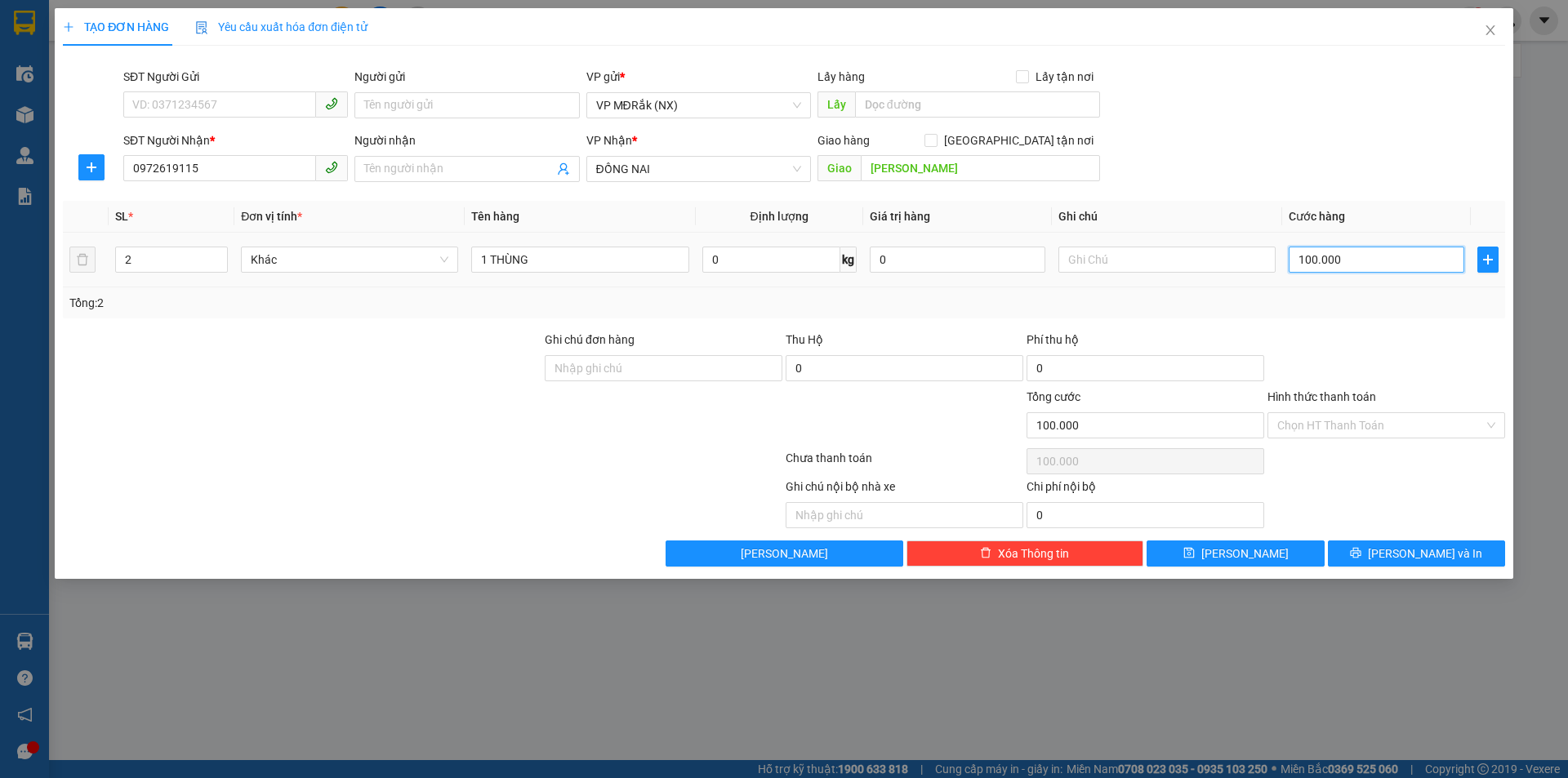
type input "7"
type input "70"
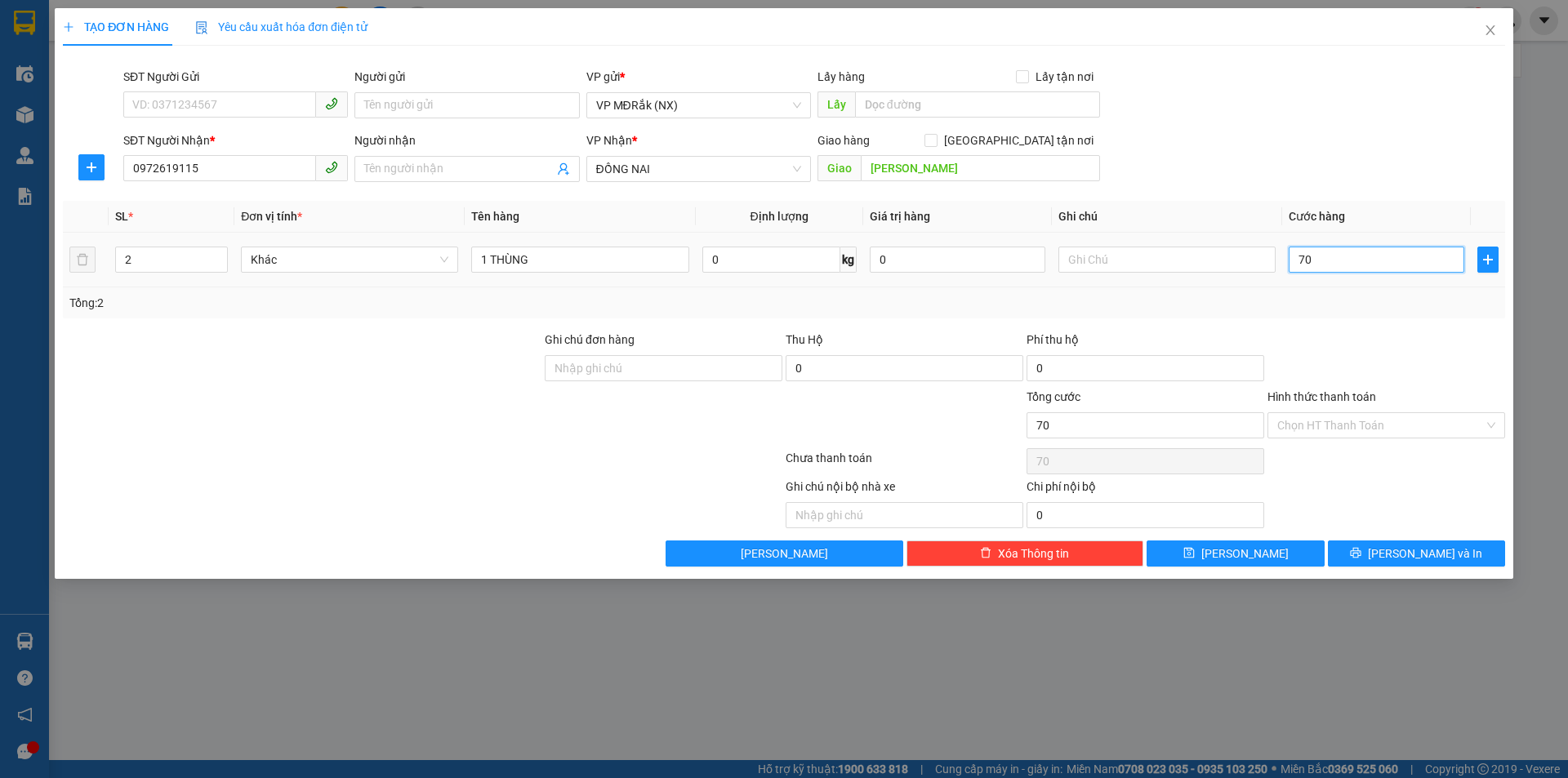
type input "700"
type input "7.000"
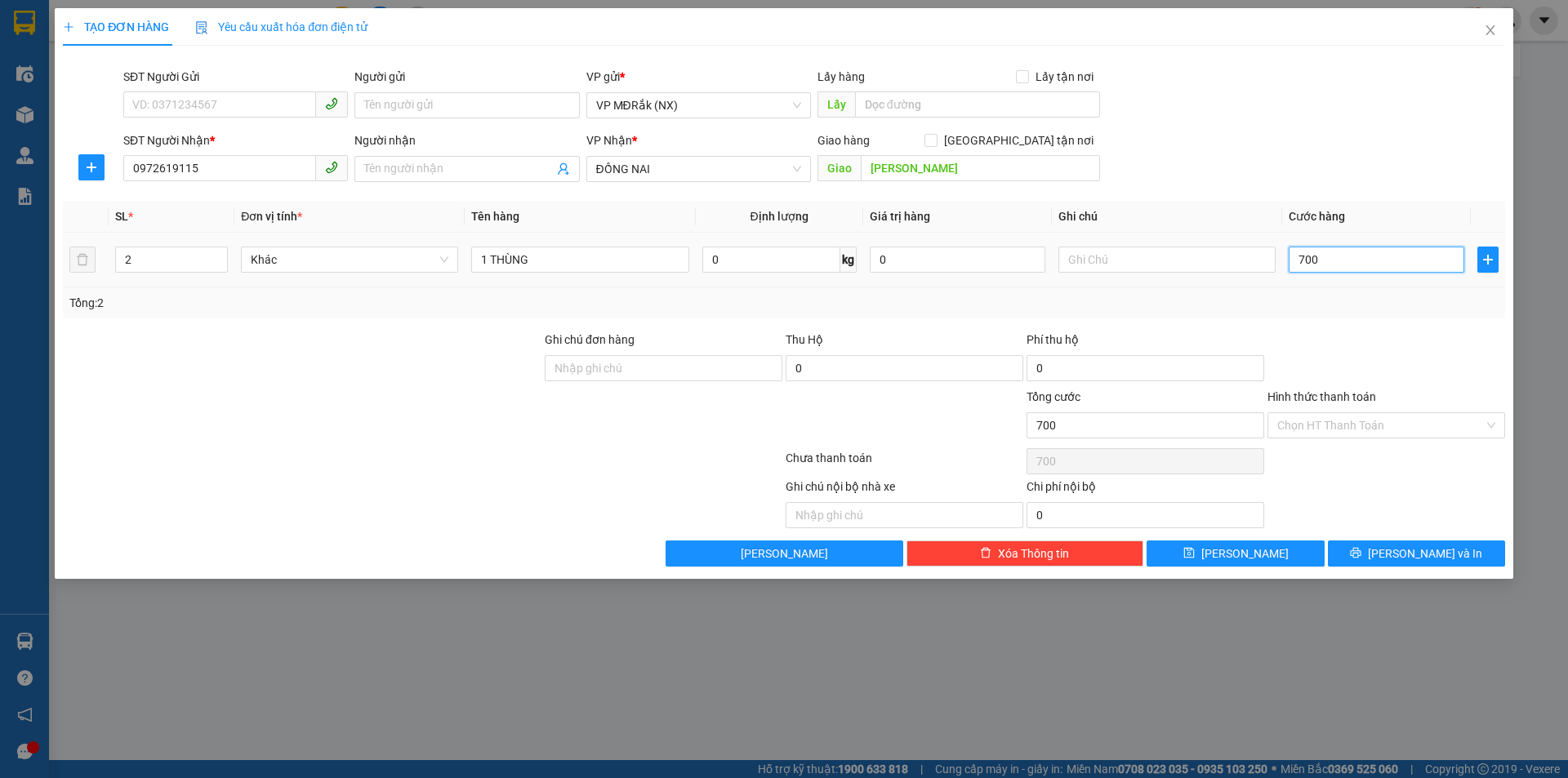
type input "7.000"
type input "70.000"
click at [1361, 548] on icon "printer" at bounding box center [1355, 553] width 12 height 12
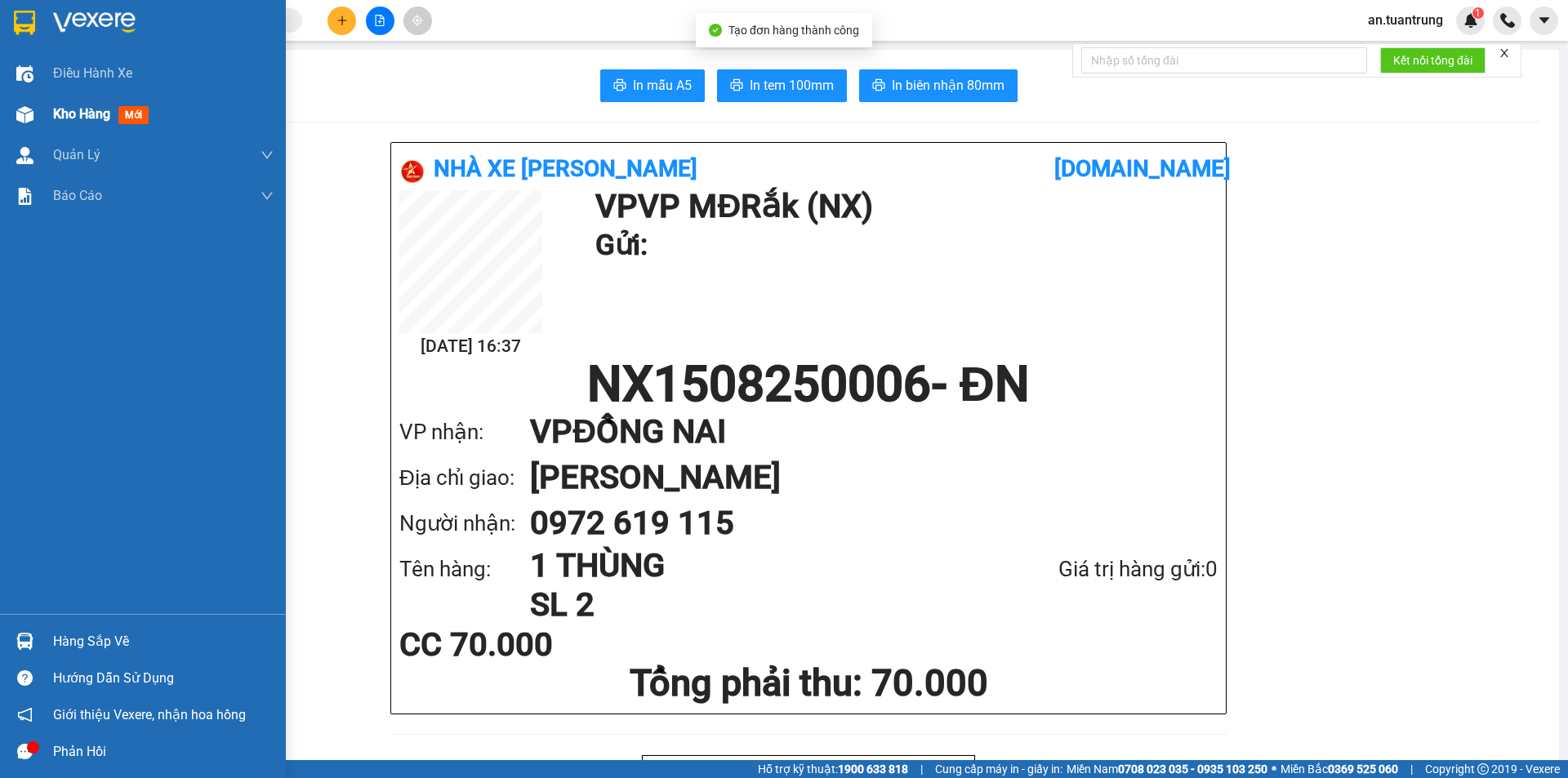
click at [72, 109] on span "Kho hàng" at bounding box center [81, 114] width 57 height 15
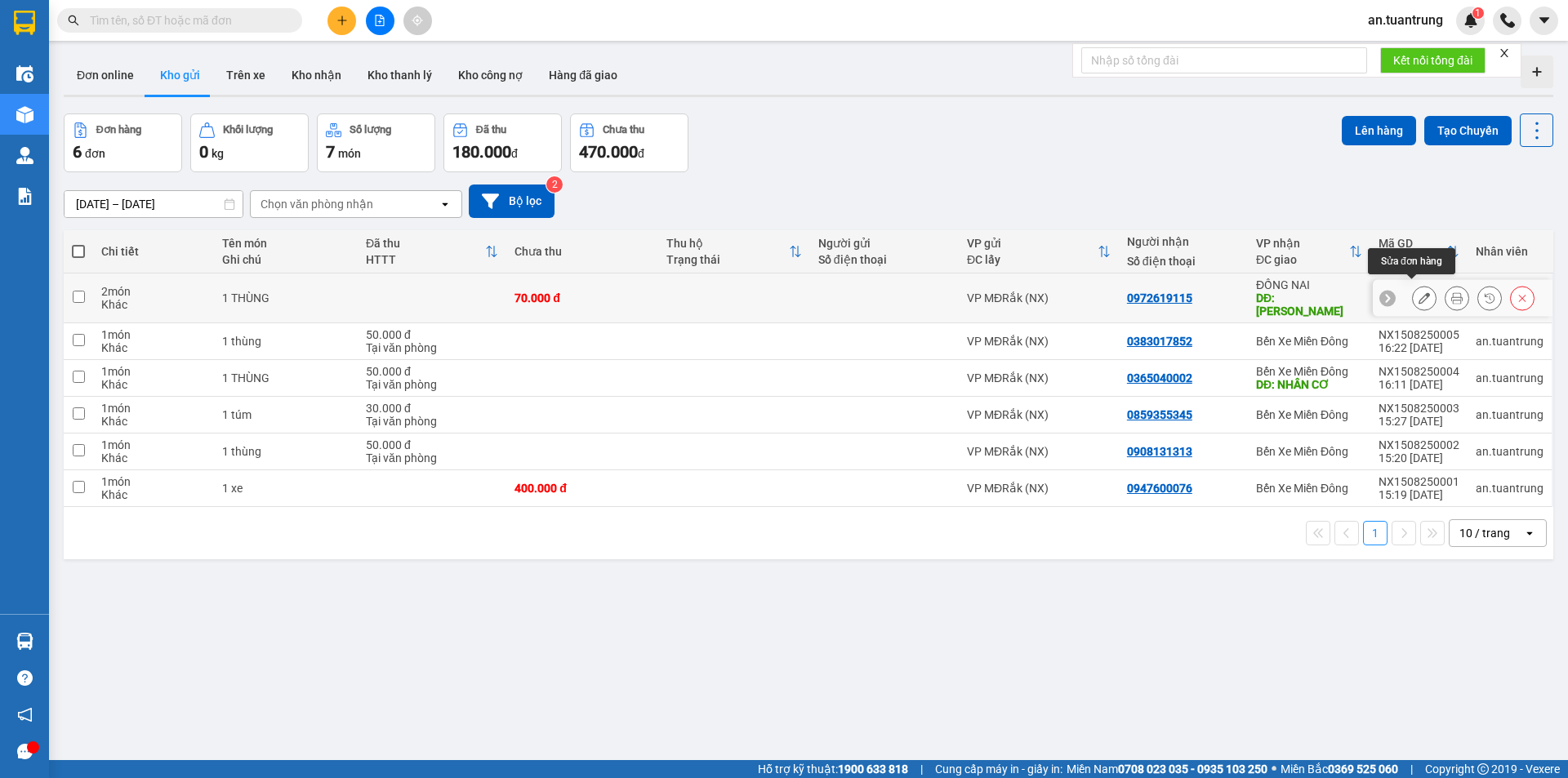
click at [1417, 292] on button at bounding box center [1424, 299] width 23 height 29
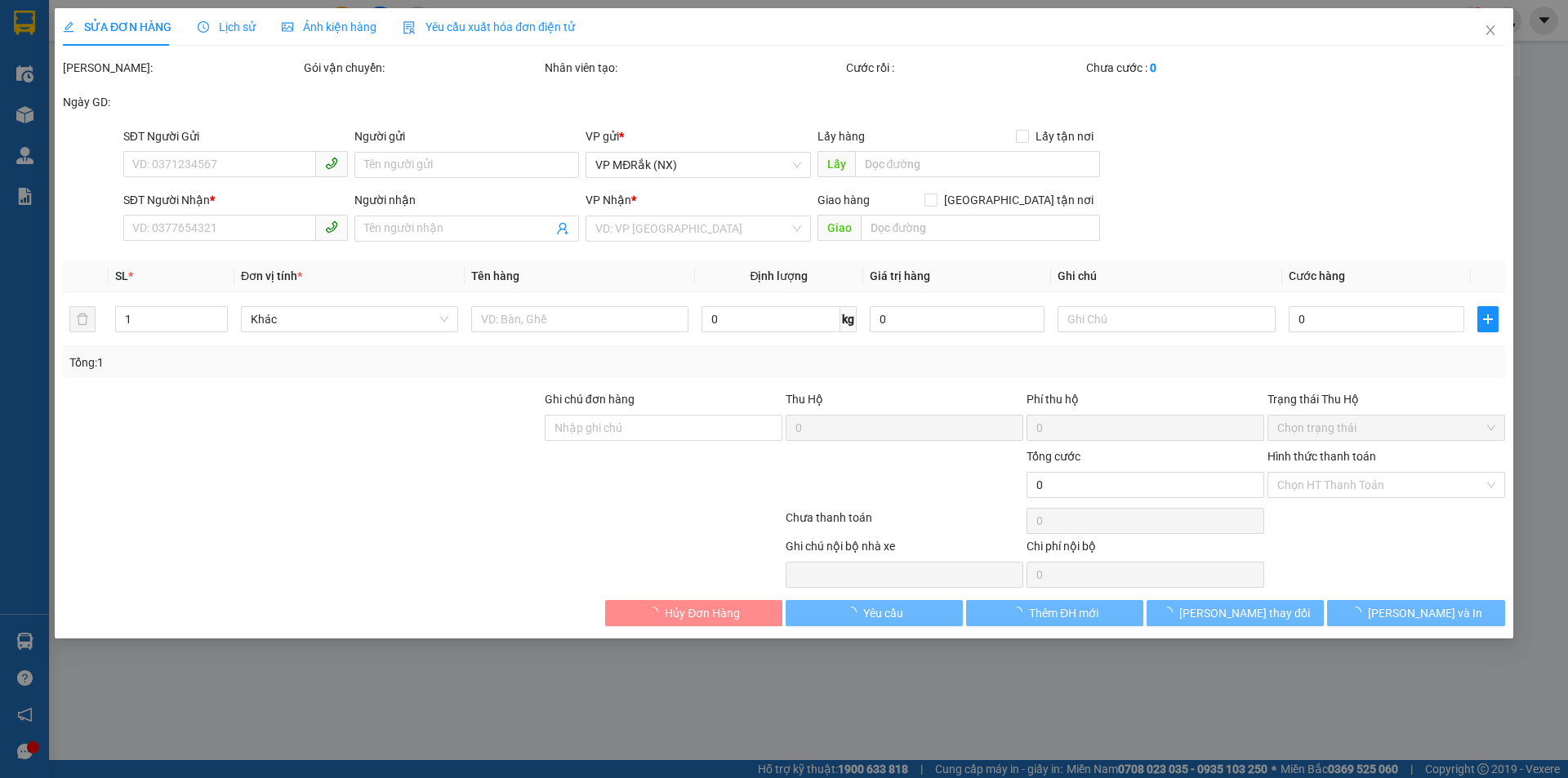
type input "0972619115"
type input "[PERSON_NAME]"
type input "70.000"
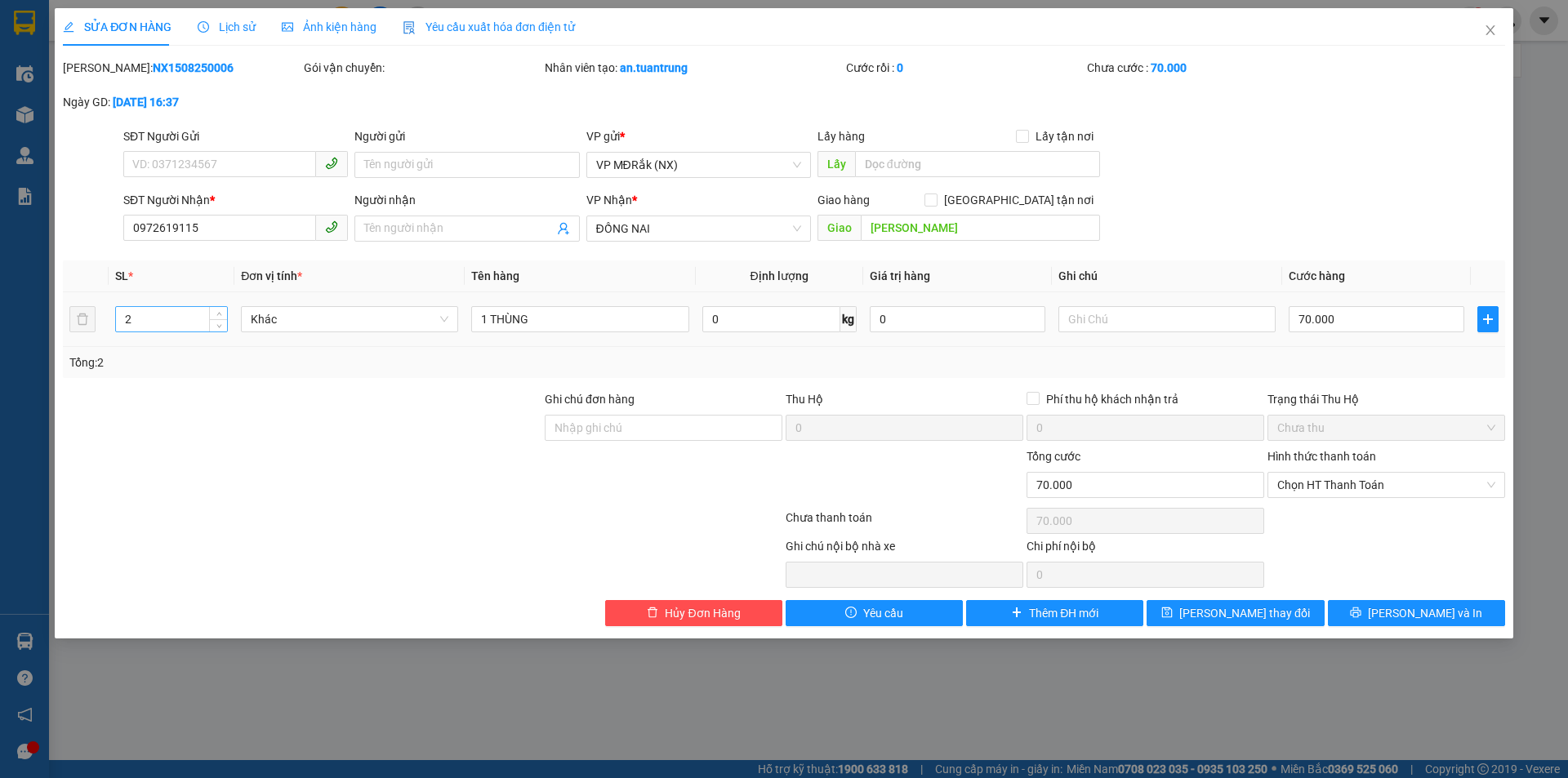
click at [169, 317] on input "2" at bounding box center [171, 318] width 111 height 24
type input "1"
click at [1359, 613] on button "[PERSON_NAME] và In" at bounding box center [1416, 613] width 177 height 26
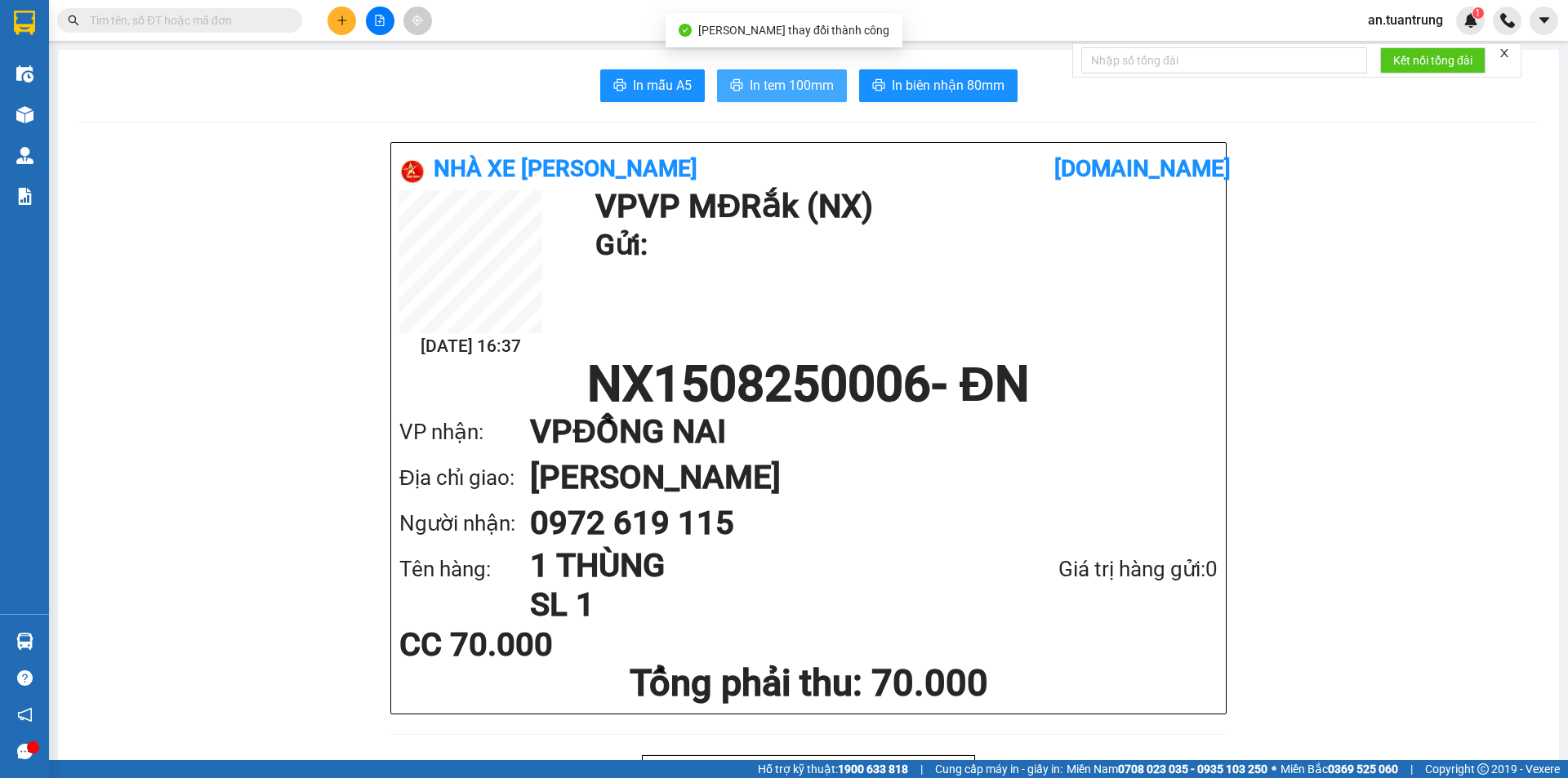
click at [749, 86] on span "In tem 100mm" at bounding box center [791, 85] width 84 height 20
click at [343, 23] on icon "plus" at bounding box center [343, 20] width 12 height 12
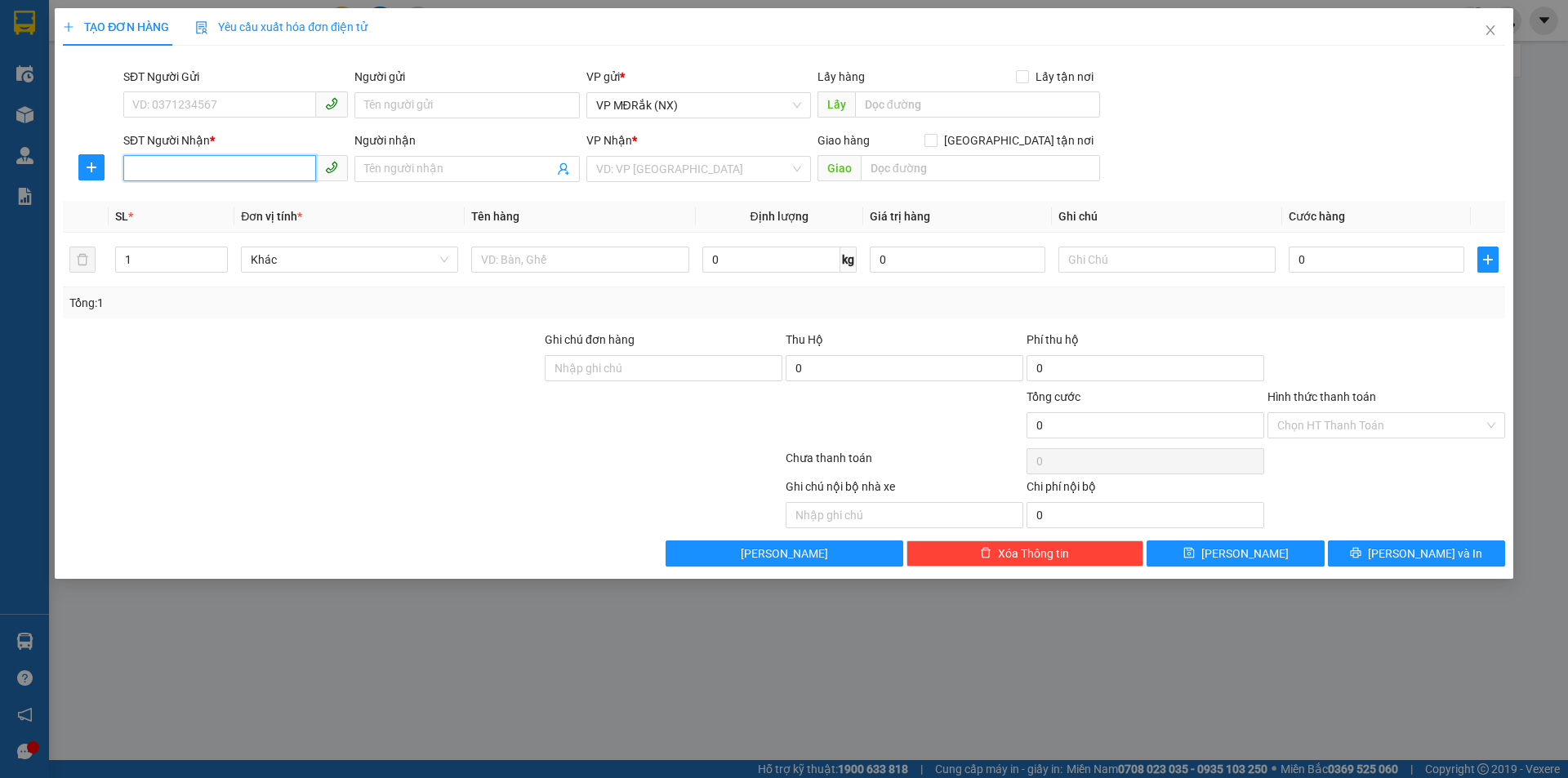
click at [226, 175] on input "SĐT Người Nhận *" at bounding box center [219, 167] width 193 height 26
click at [231, 175] on input "SĐT Người Nhận *" at bounding box center [219, 167] width 193 height 26
type input "0793757555"
click at [219, 201] on div "0793757555" at bounding box center [235, 201] width 205 height 18
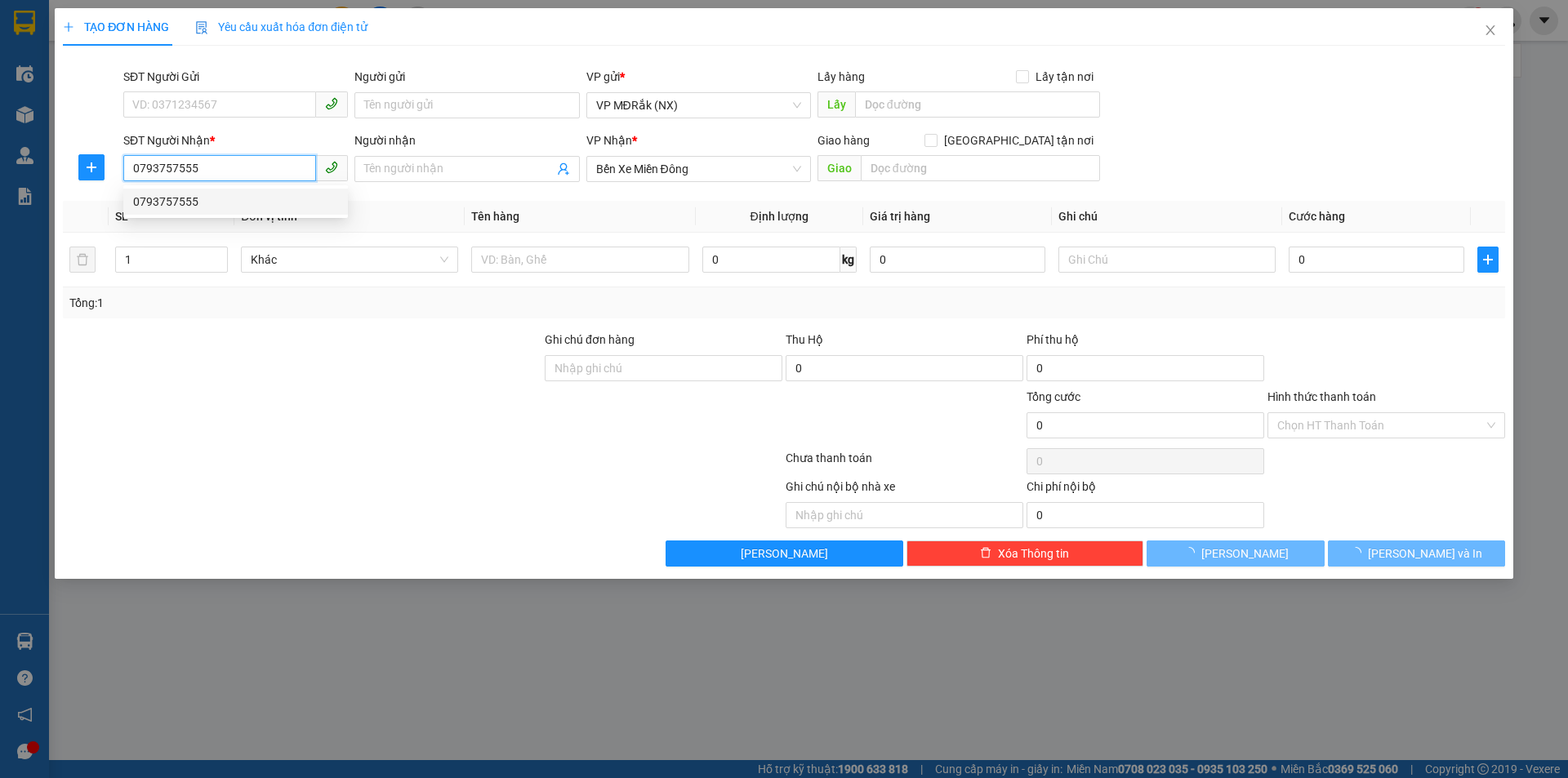
type input "120.000"
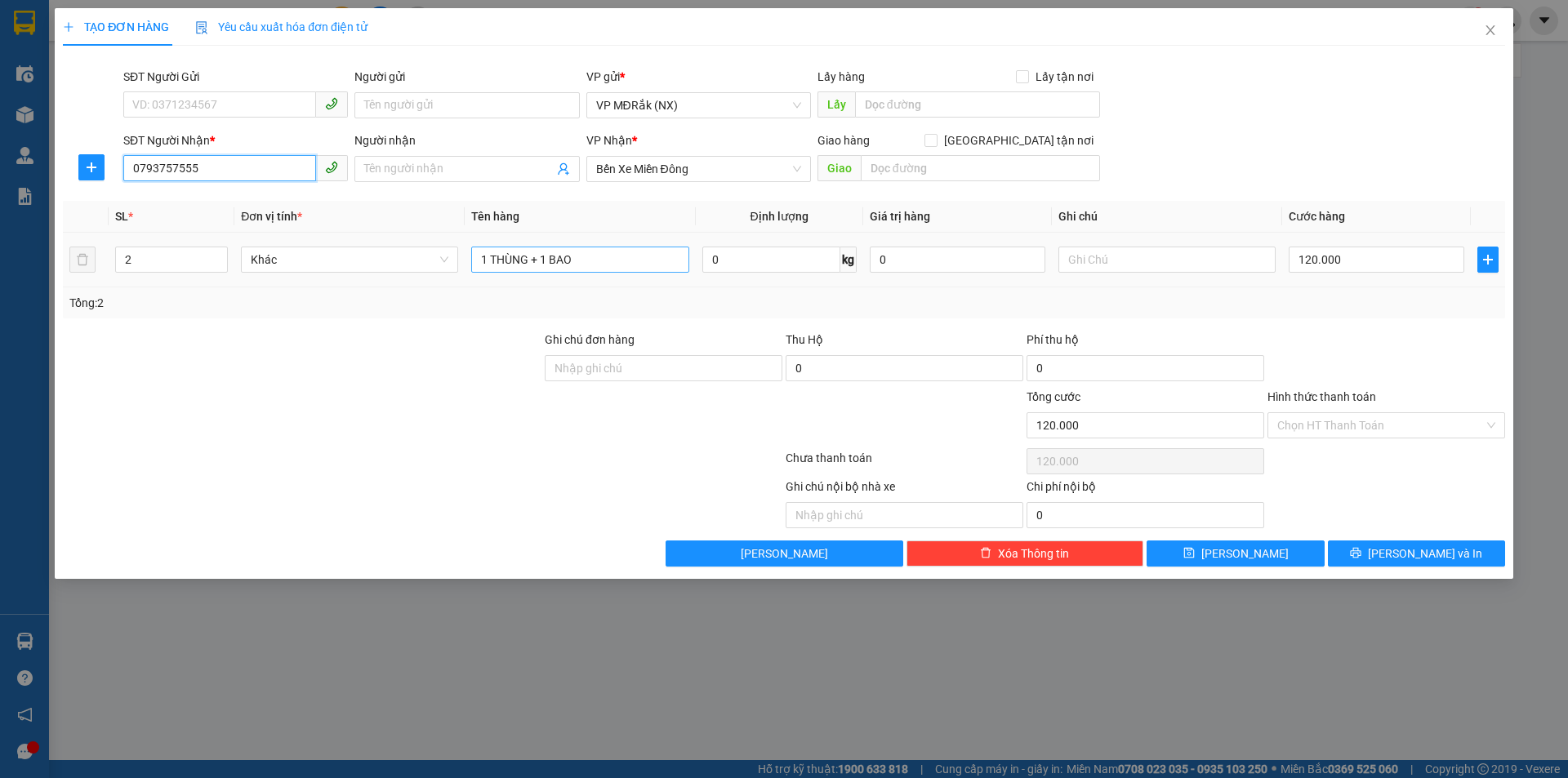
type input "0793757555"
drag, startPoint x: 618, startPoint y: 258, endPoint x: 608, endPoint y: 258, distance: 10.0
click at [608, 258] on input "1 THÙNG + 1 BAO" at bounding box center [580, 259] width 217 height 26
type input "1 THÙNG"
click at [218, 255] on icon "up" at bounding box center [220, 255] width 6 height 6
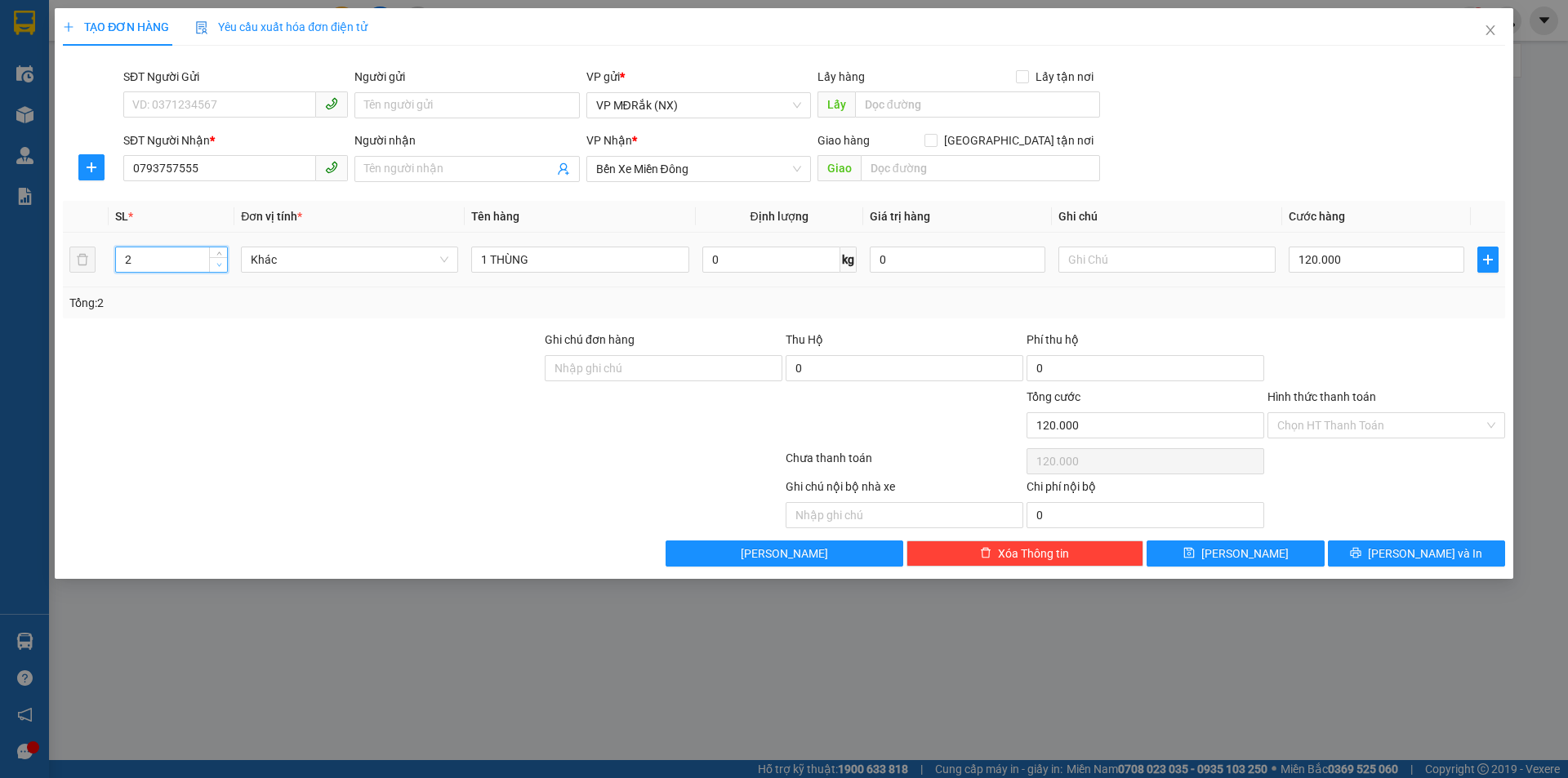
click at [217, 270] on span "Decrease Value" at bounding box center [218, 264] width 18 height 15
type input "1"
click at [217, 269] on span "down" at bounding box center [219, 265] width 10 height 10
click at [1350, 251] on input "120.000" at bounding box center [1375, 259] width 175 height 26
type input "7"
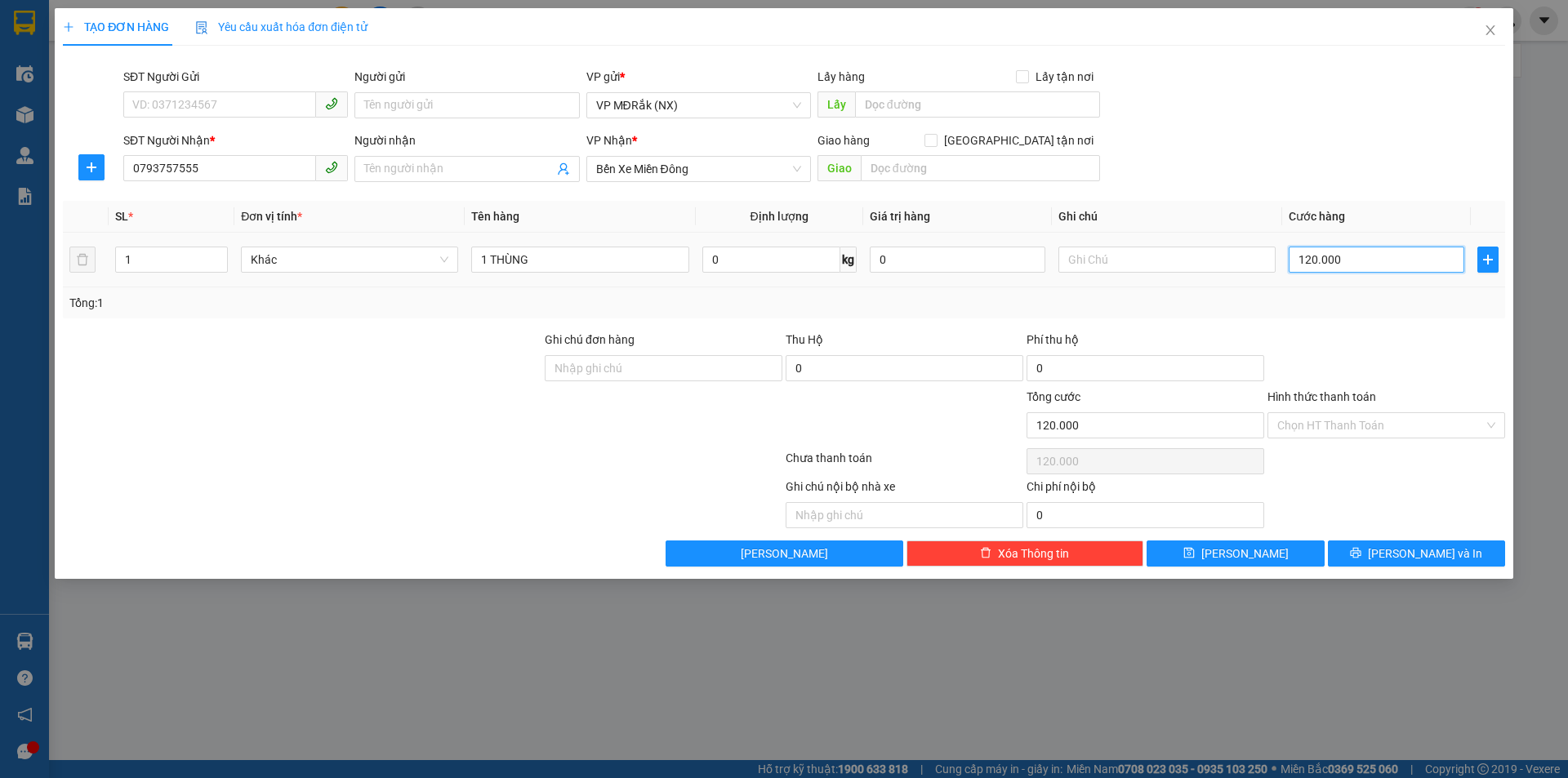
type input "7"
type input "70"
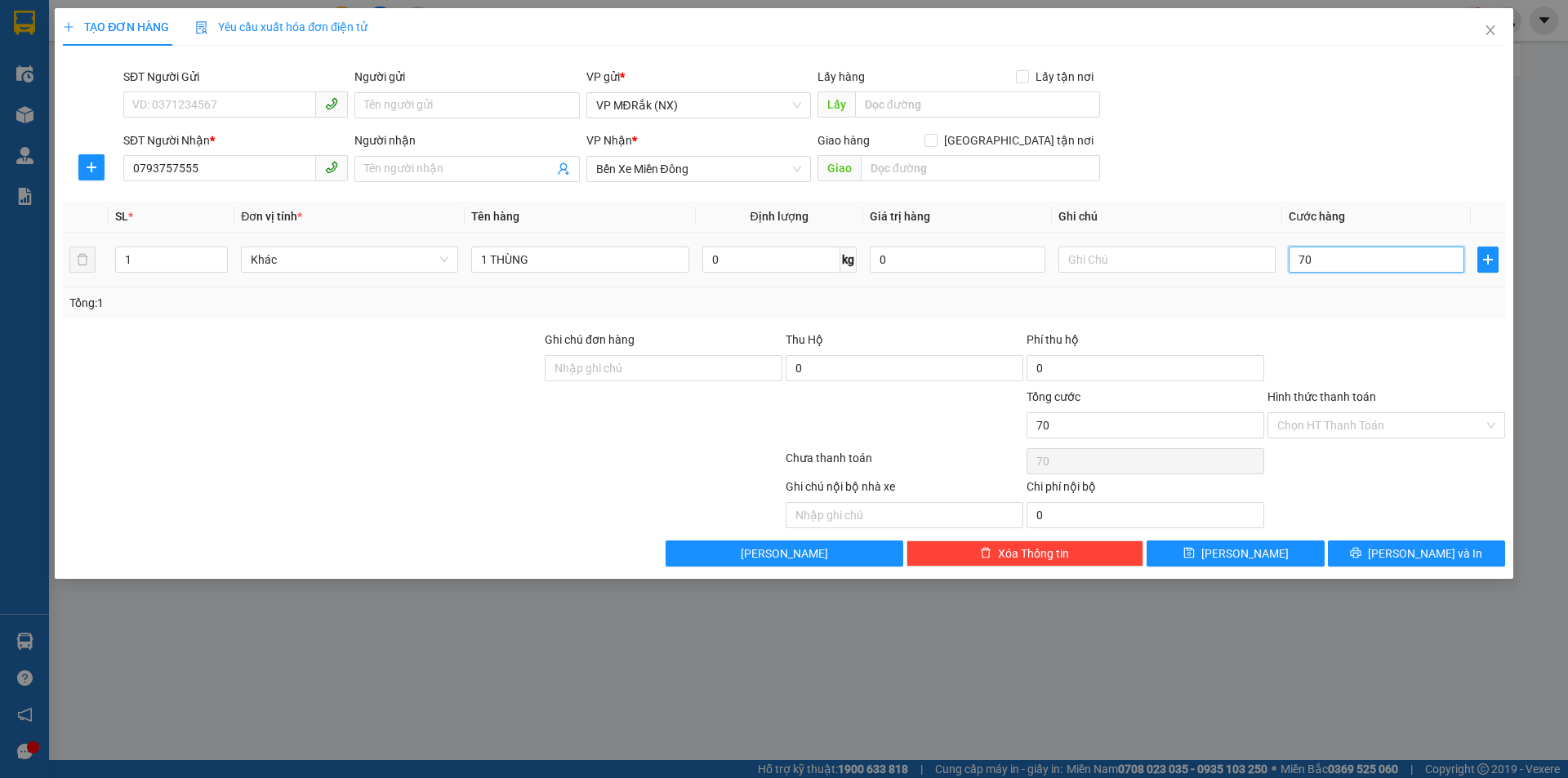
type input "700"
type input "7.000"
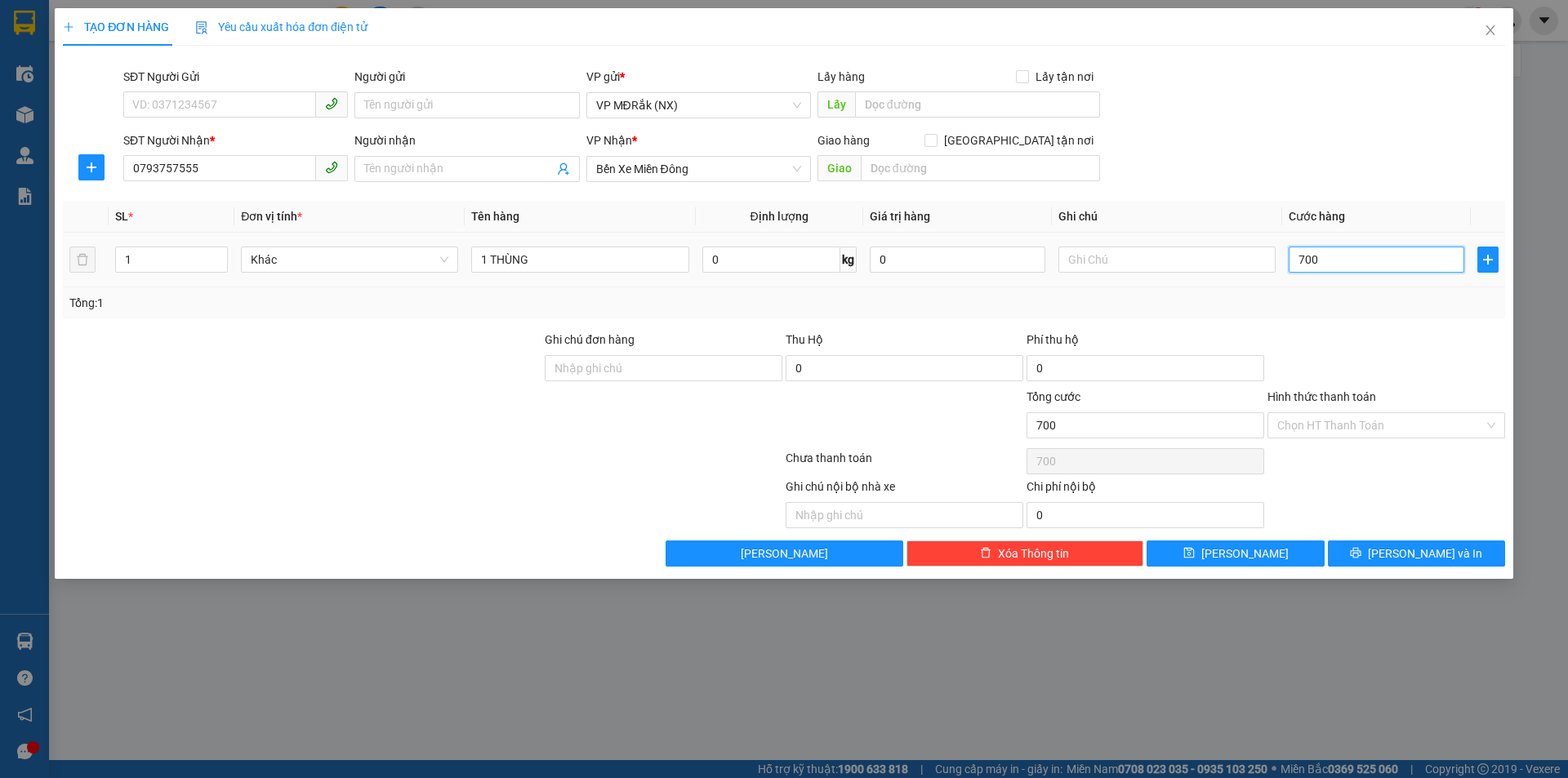
type input "7.000"
type input "70.000"
click at [1372, 429] on input "Hình thức thanh toán" at bounding box center [1379, 425] width 206 height 24
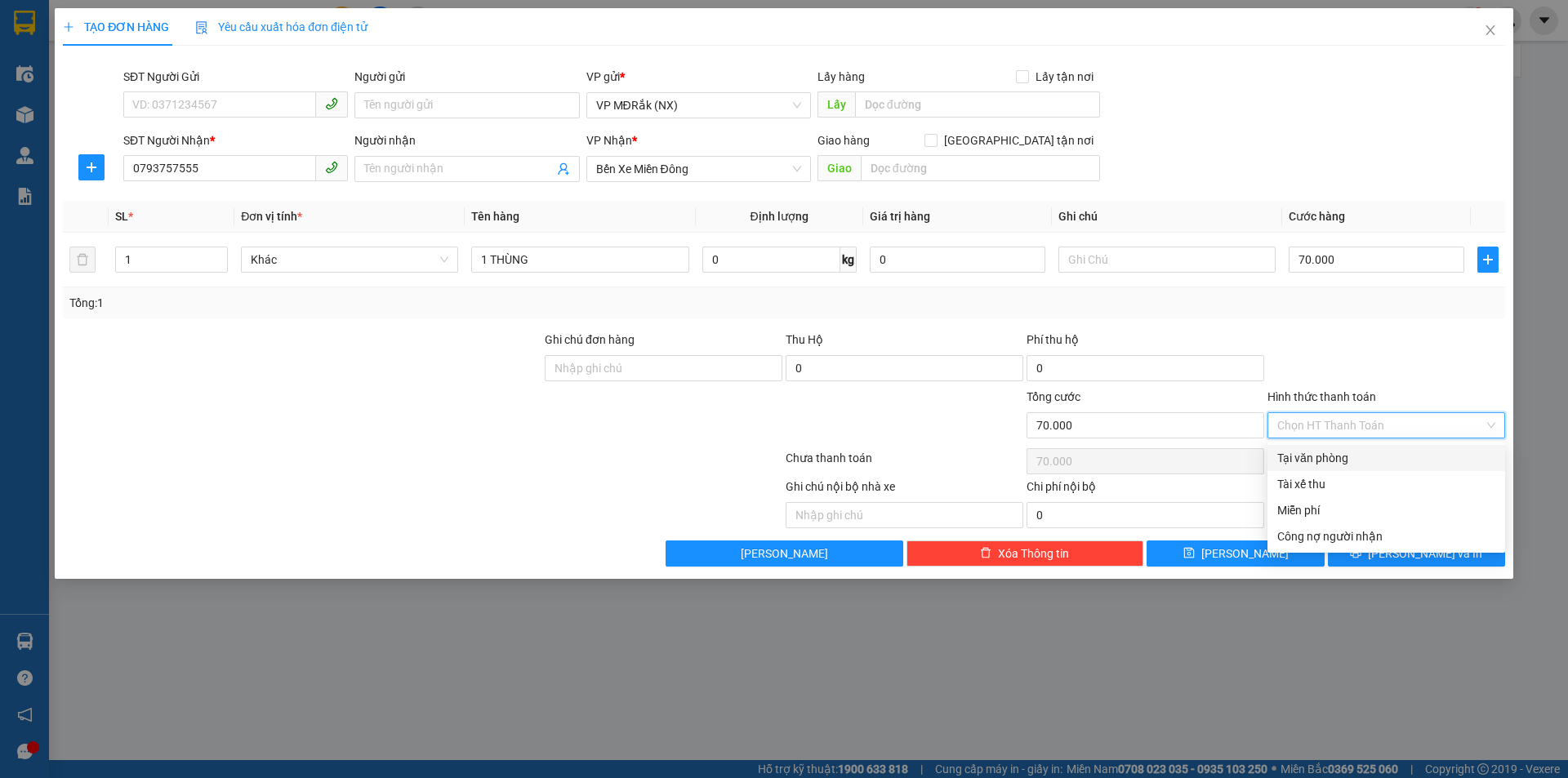
click at [1355, 455] on div "Tại văn phòng" at bounding box center [1385, 458] width 218 height 18
type input "0"
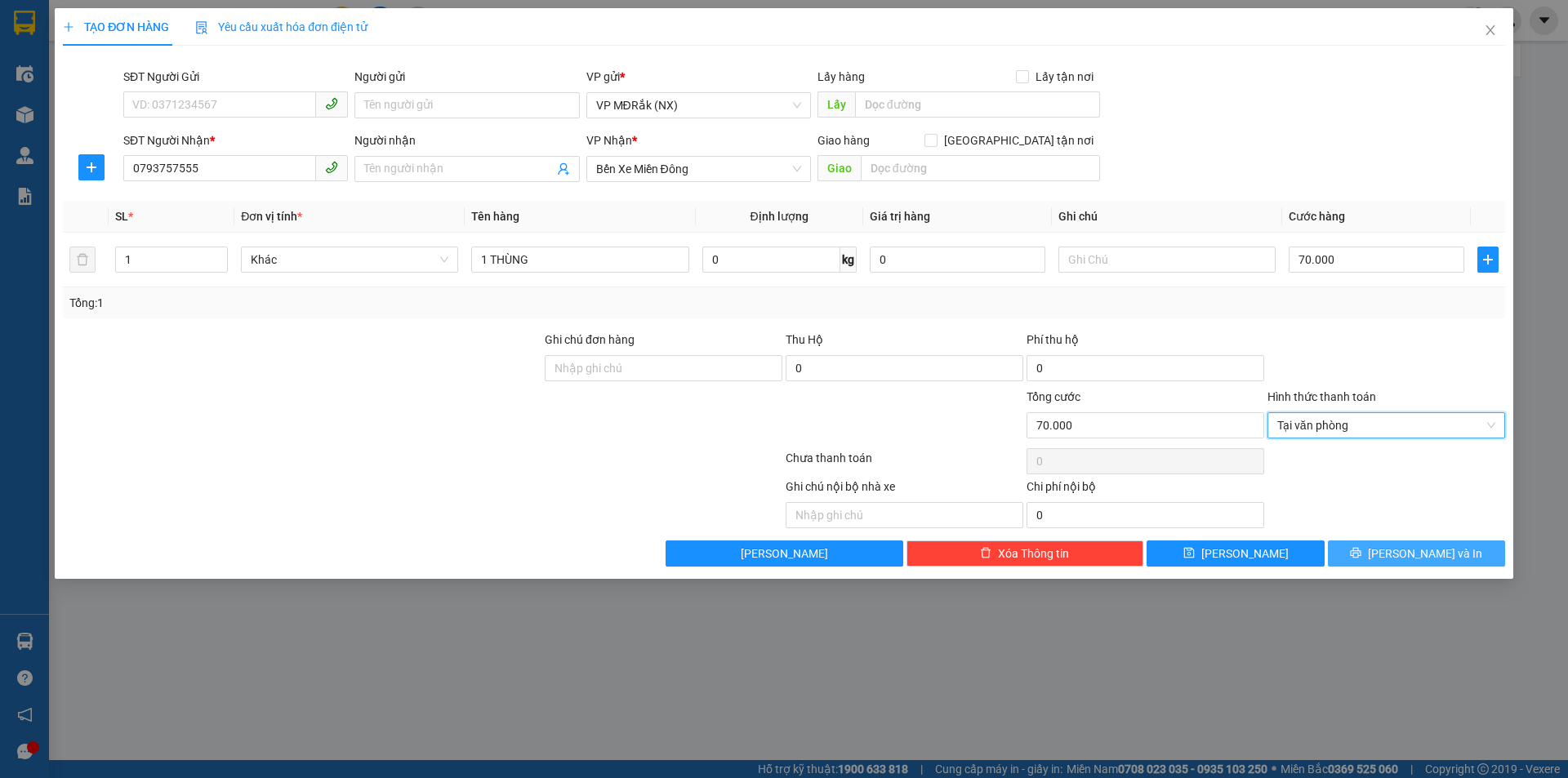
click at [1349, 557] on button "[PERSON_NAME] và In" at bounding box center [1416, 553] width 177 height 26
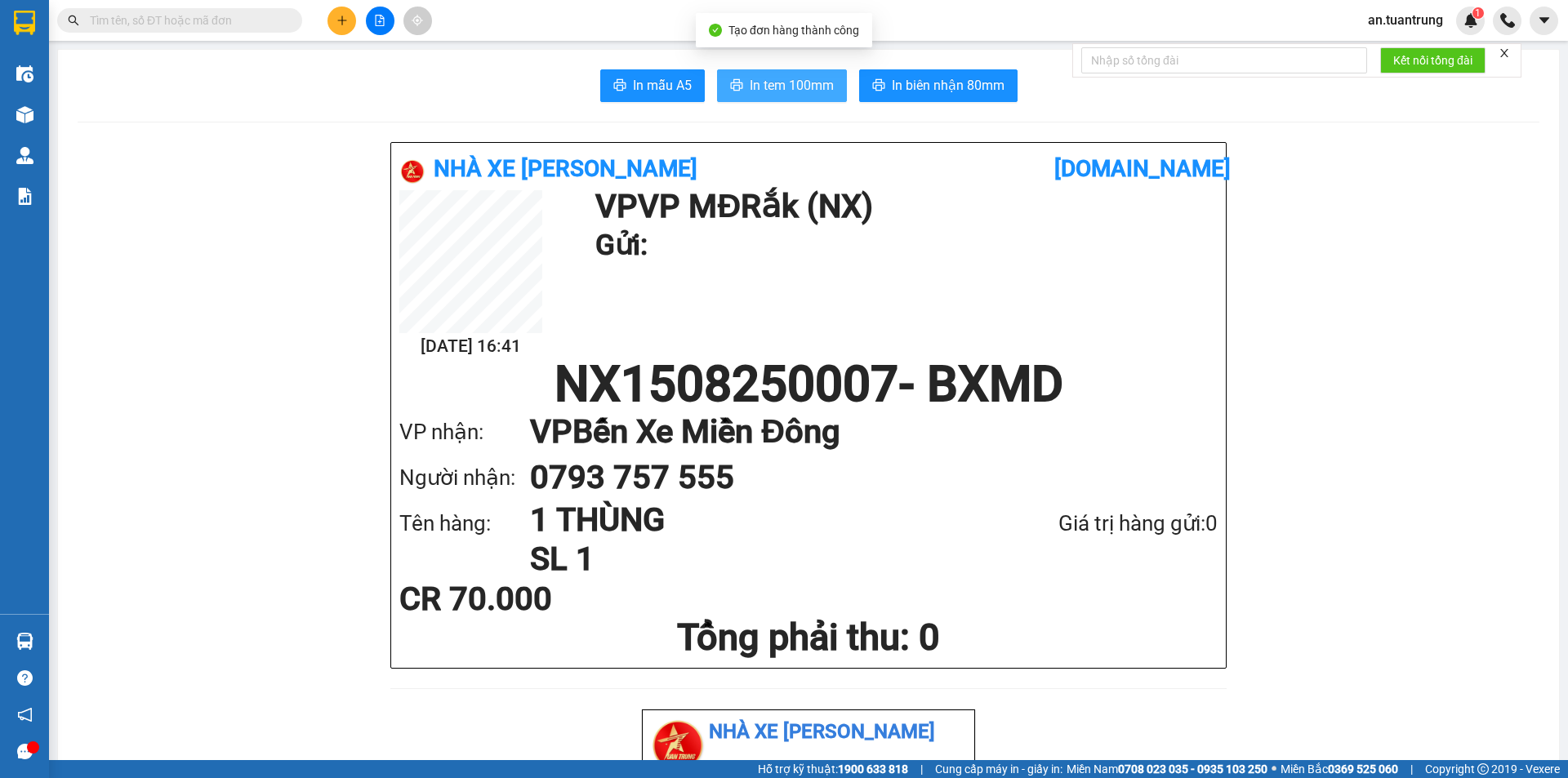
click at [775, 91] on span "In tem 100mm" at bounding box center [791, 85] width 84 height 20
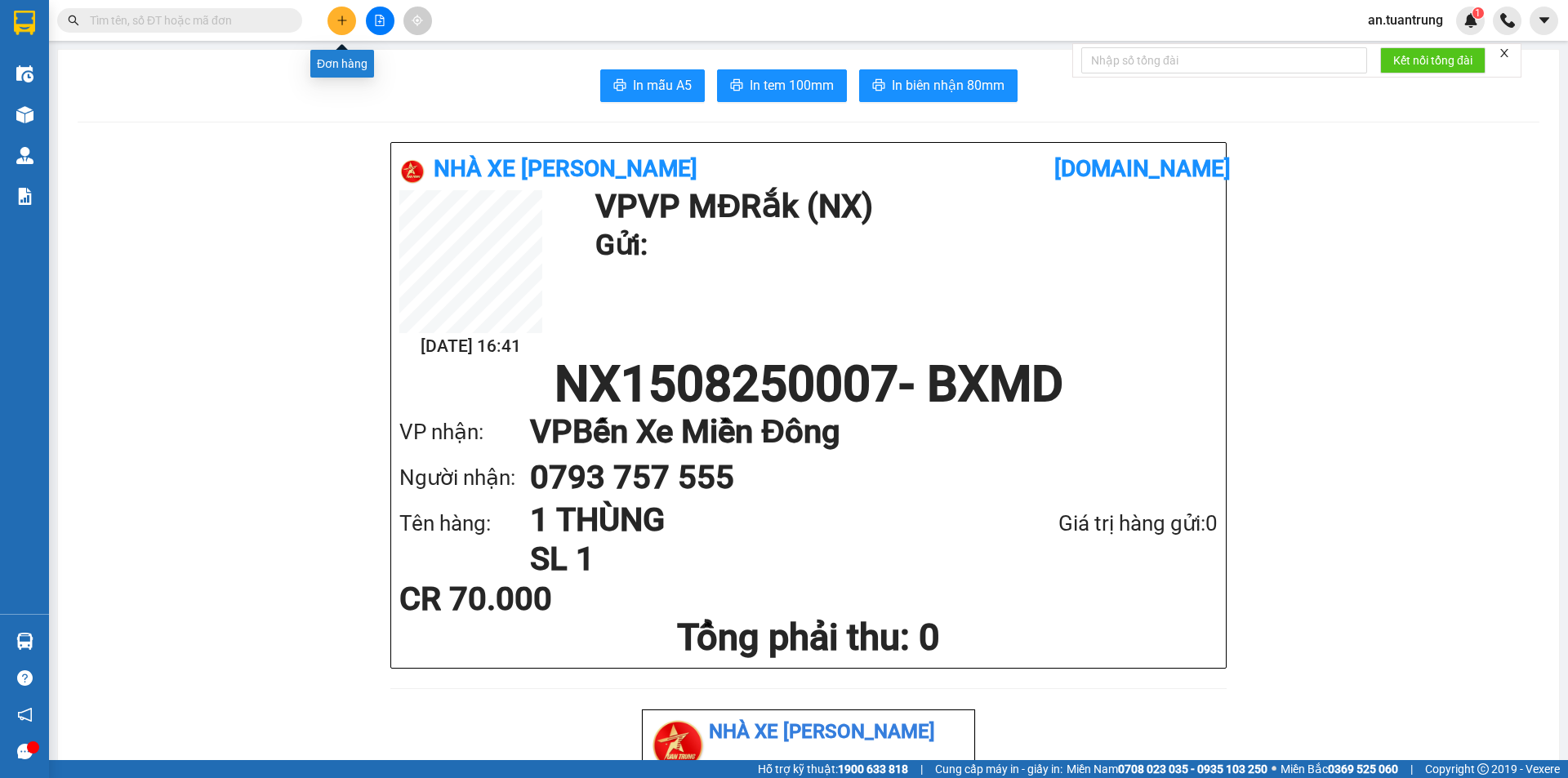
click at [341, 17] on icon "plus" at bounding box center [343, 20] width 12 height 12
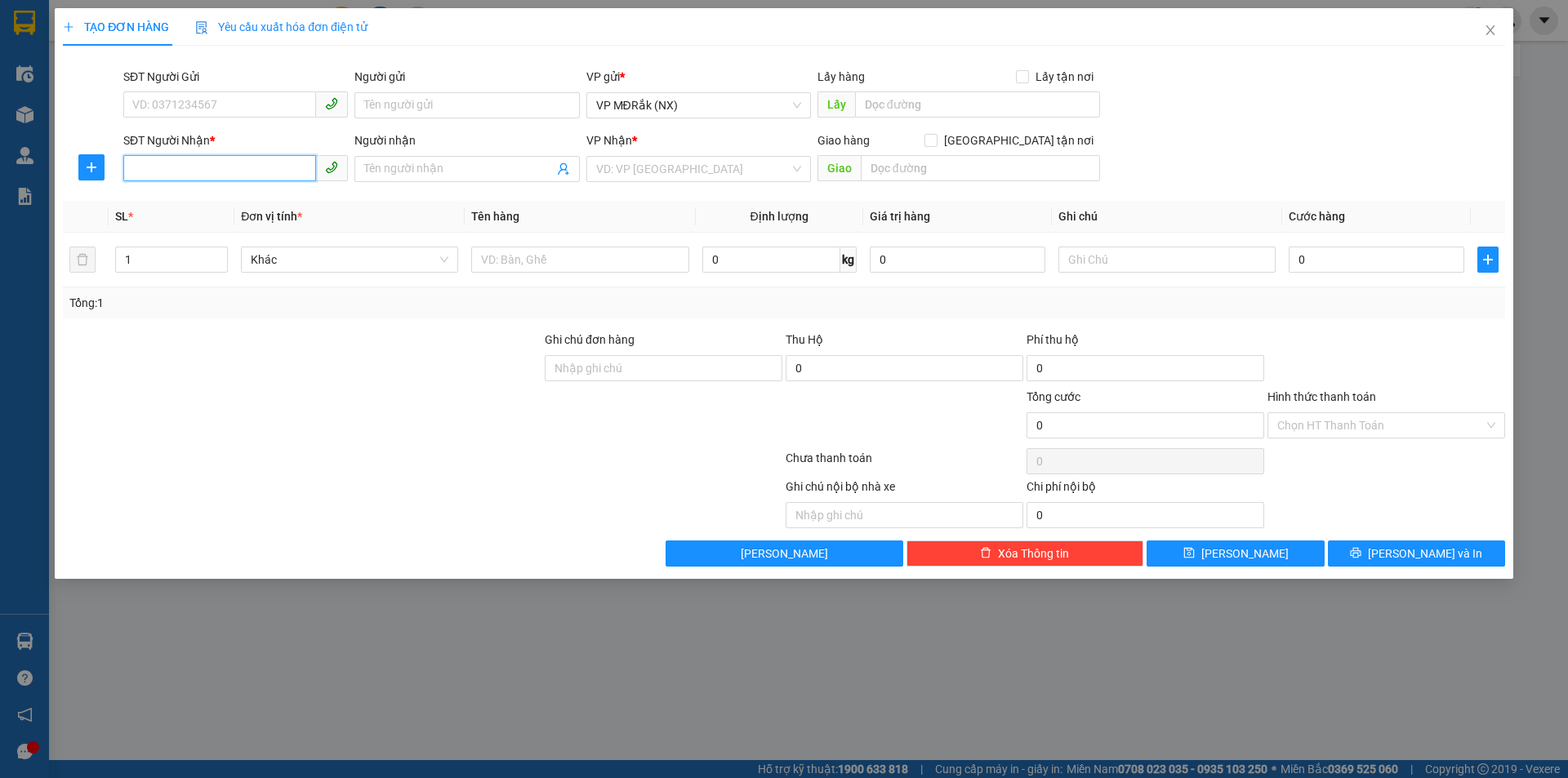
click at [296, 170] on input "SĐT Người Nhận *" at bounding box center [219, 167] width 193 height 26
type input "0344761791"
click at [286, 201] on div "0344761791" at bounding box center [235, 201] width 205 height 18
type input "50.000"
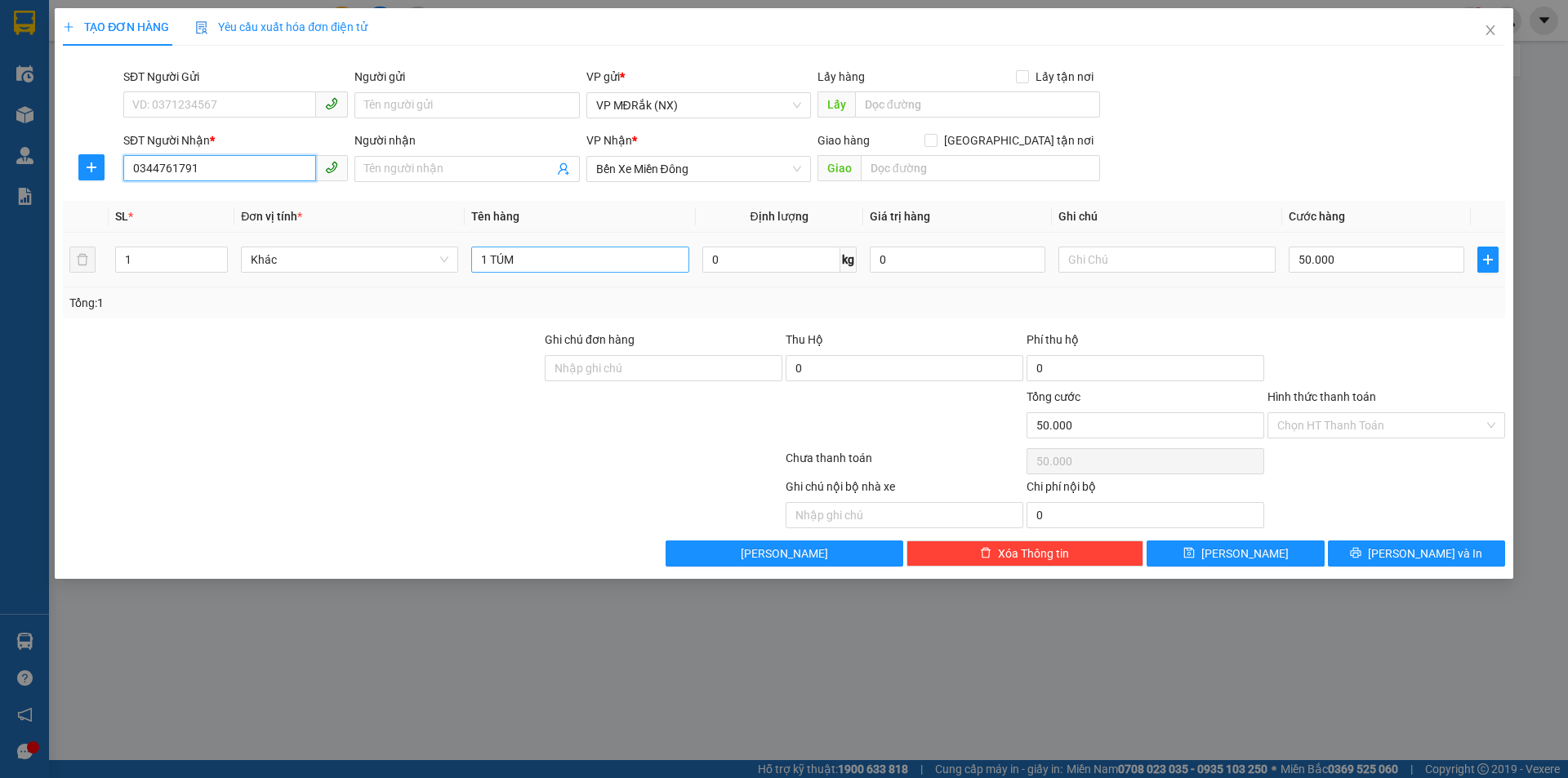
type input "0344761791"
click at [570, 266] on input "1 TÚM" at bounding box center [580, 259] width 217 height 26
click at [545, 253] on input "1 thùng + m1 bao" at bounding box center [580, 259] width 217 height 26
type input "1 thùng + 1 bao"
click at [180, 258] on input "1" at bounding box center [171, 259] width 111 height 24
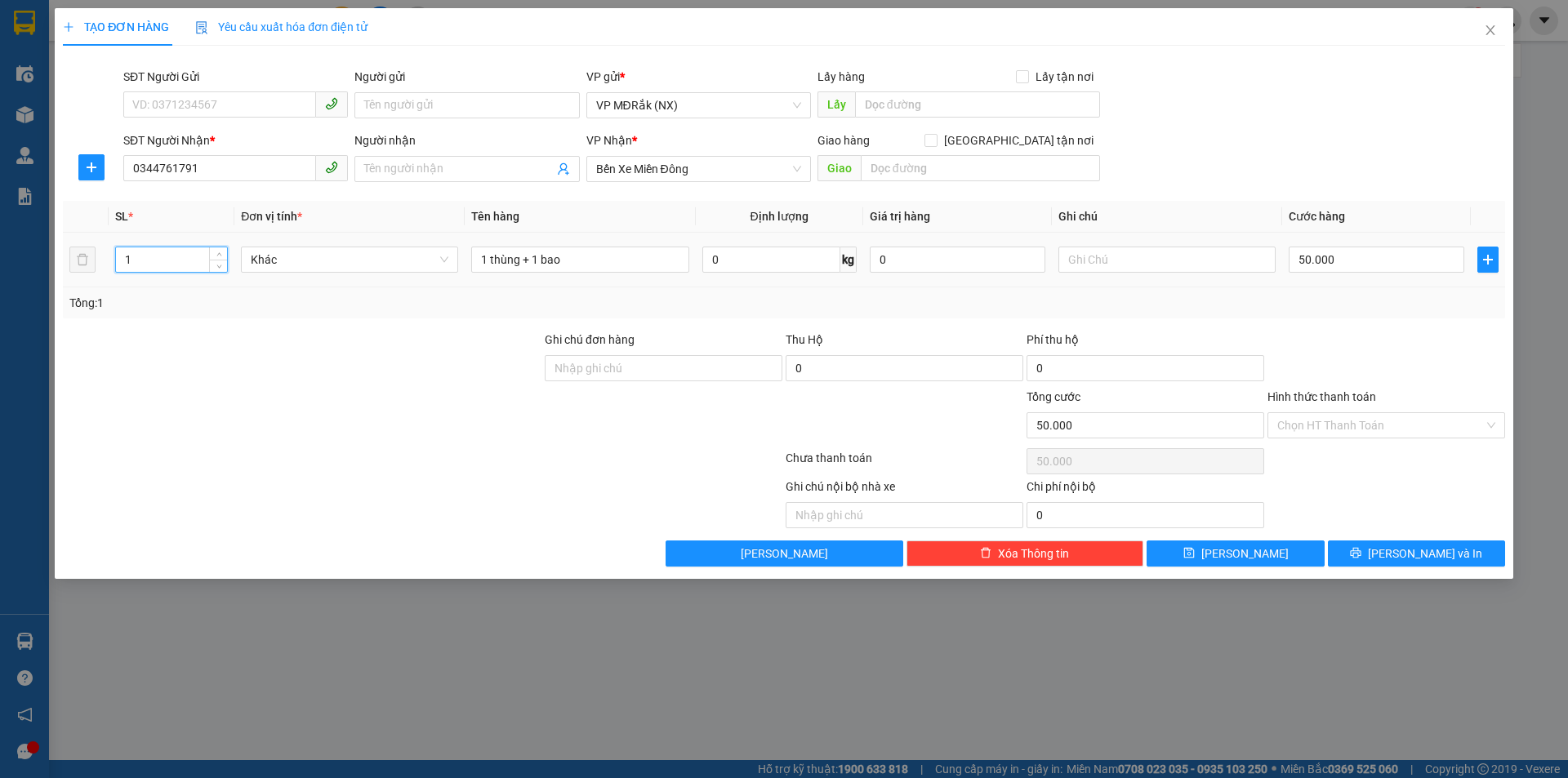
click at [180, 258] on input "1" at bounding box center [171, 259] width 111 height 24
type input "2"
click at [1367, 262] on input "50.000" at bounding box center [1375, 259] width 175 height 26
type input "8"
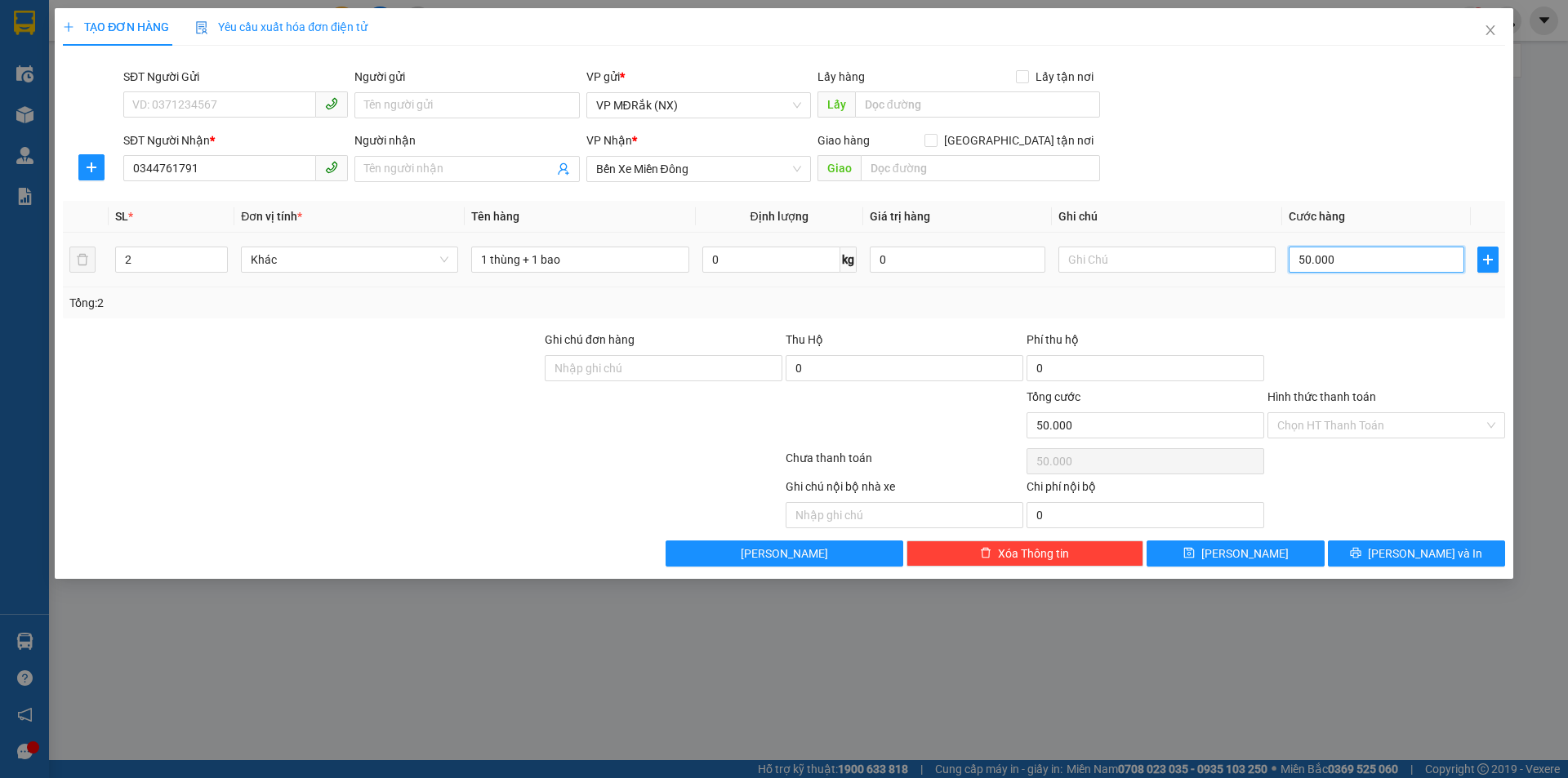
type input "8"
type input "80"
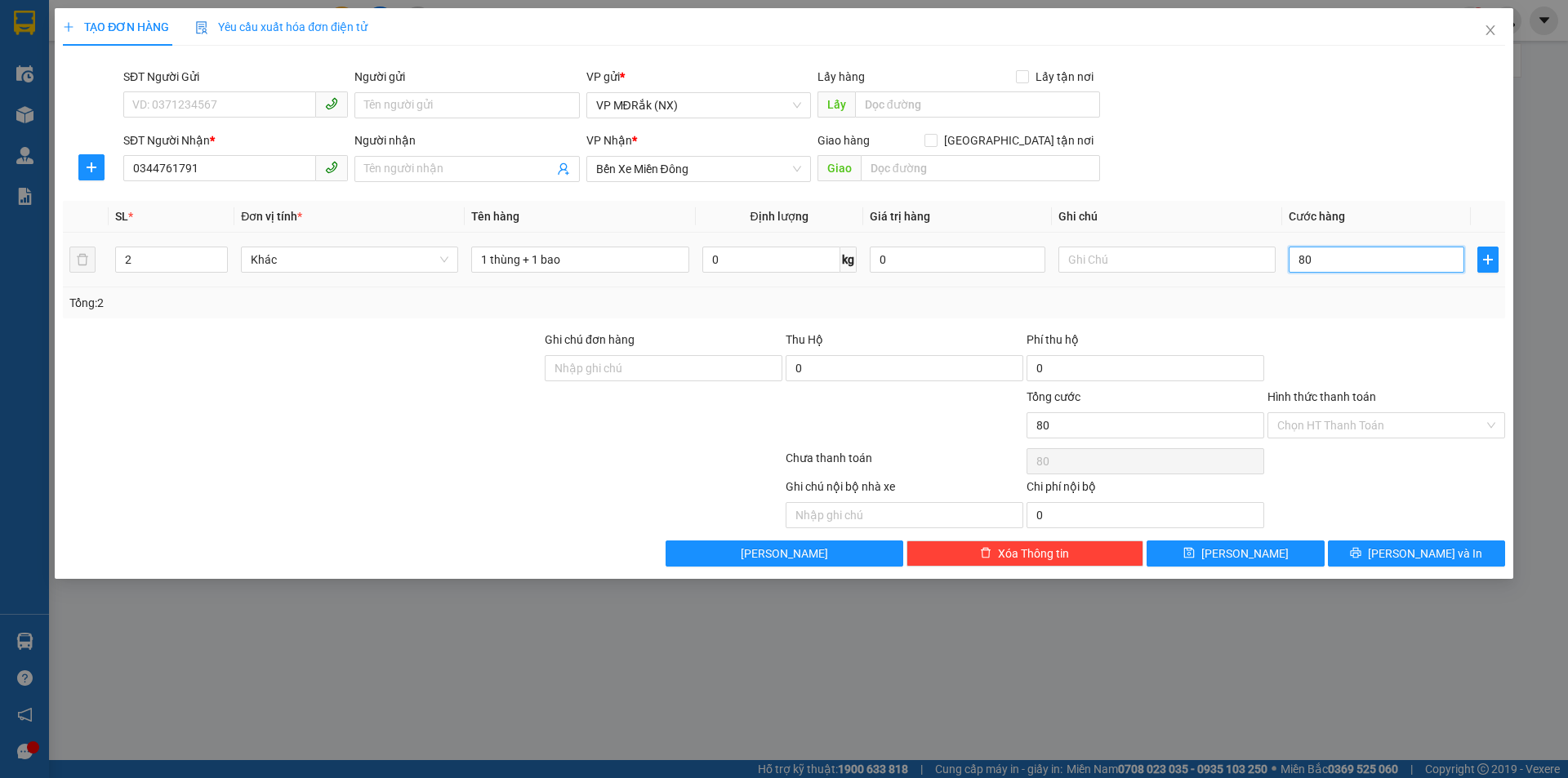
type input "800"
type input "8.000"
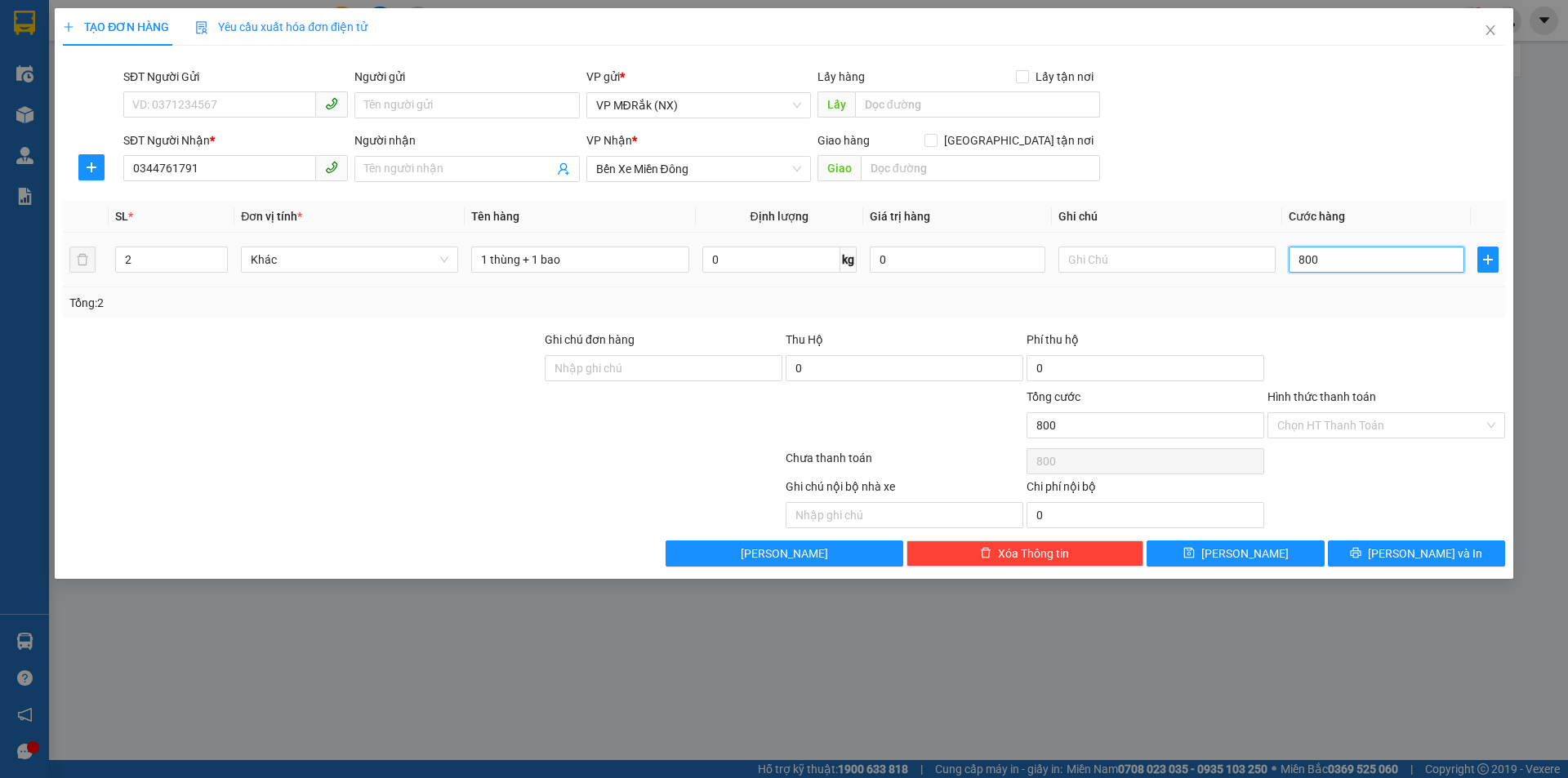
type input "8.000"
type input "80.000"
click at [1401, 434] on input "Hình thức thanh toán" at bounding box center [1379, 425] width 206 height 24
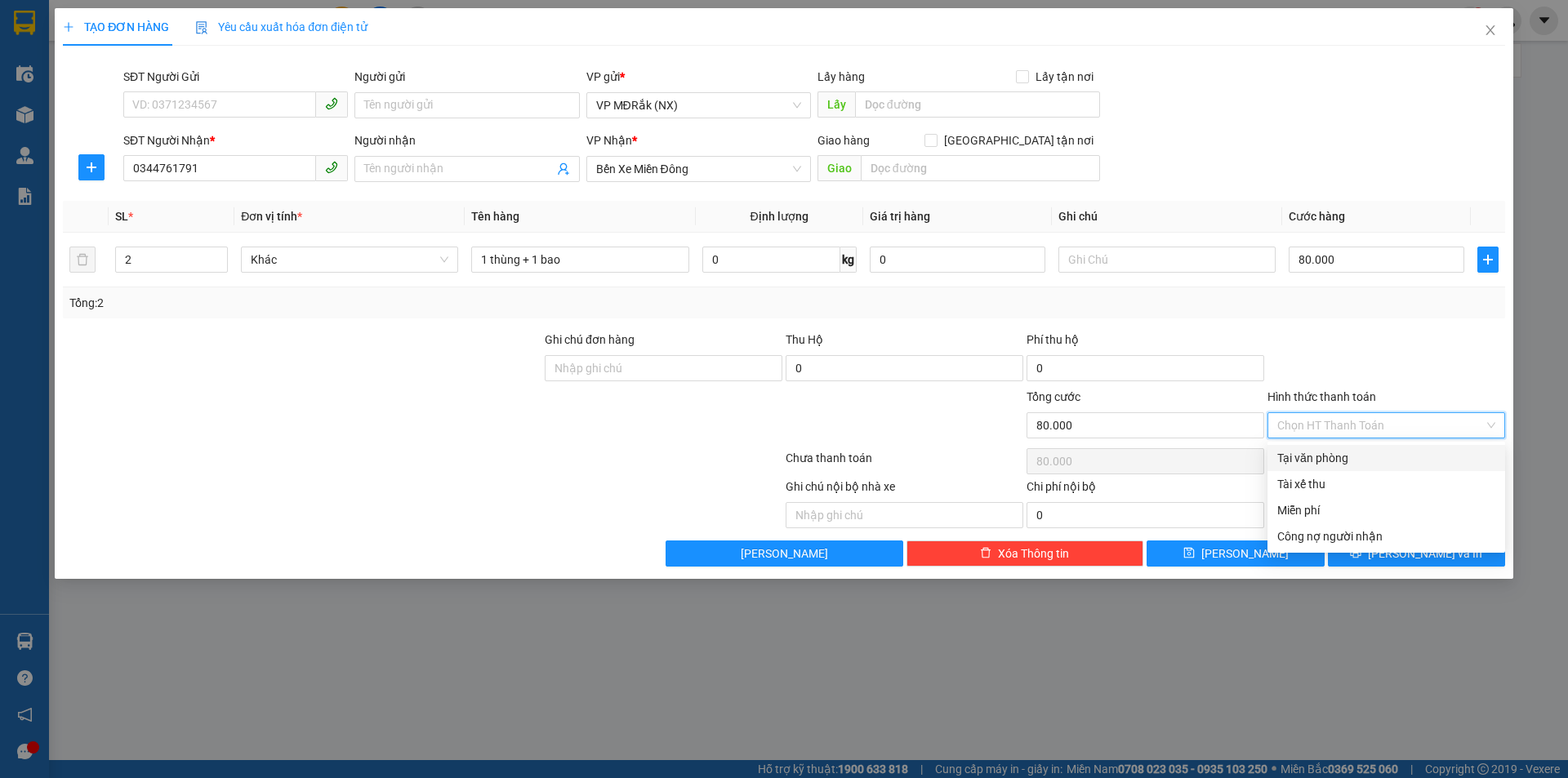
click at [1350, 349] on div at bounding box center [1385, 359] width 241 height 57
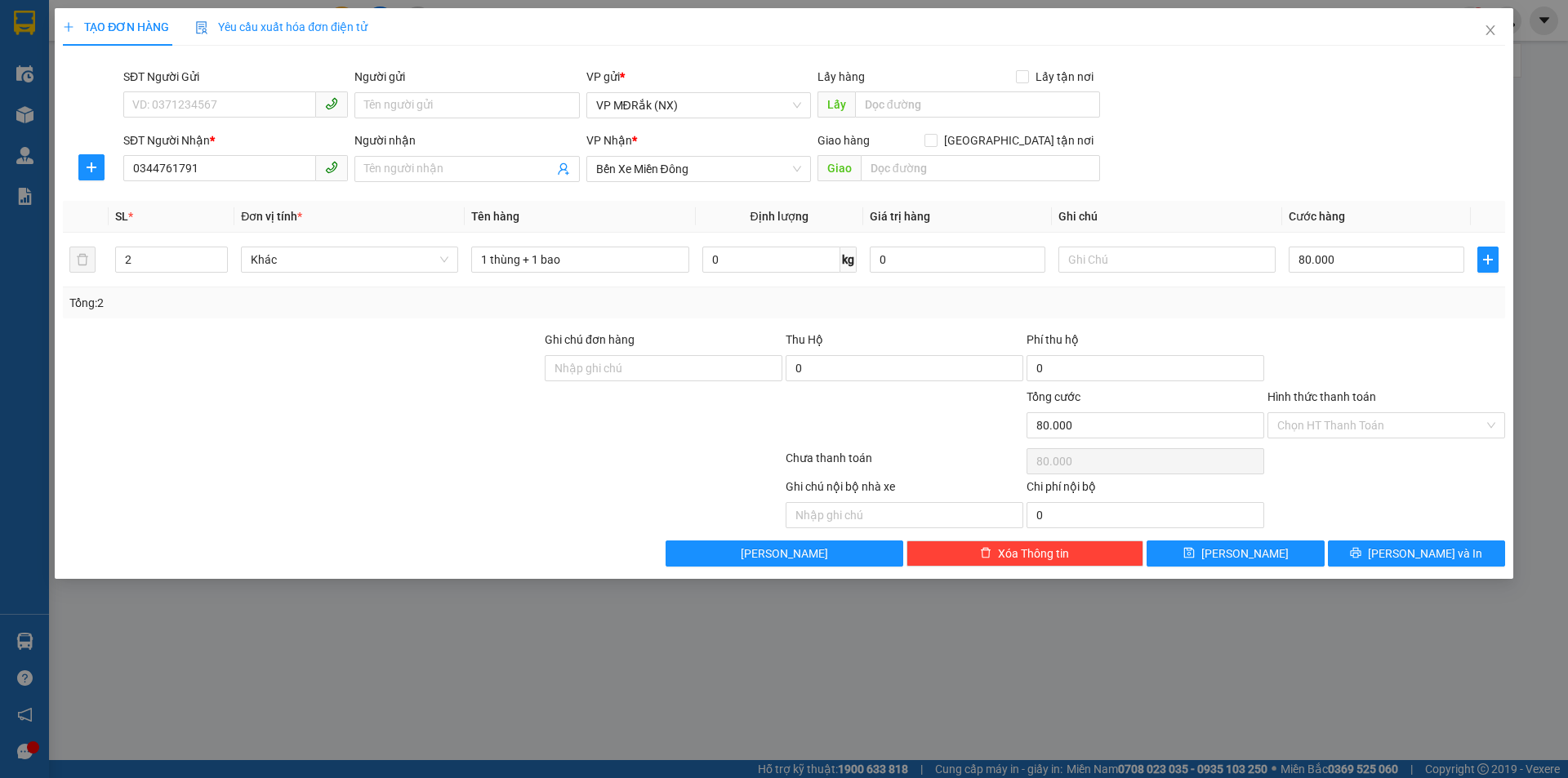
drag, startPoint x: 1382, startPoint y: 569, endPoint x: 1381, endPoint y: 561, distance: 8.1
click at [1381, 569] on div "TẠO ĐƠN HÀNG Yêu cầu xuất hóa đơn điện tử Transit Pickup Surcharge Ids Transit …" at bounding box center [784, 293] width 1459 height 571
click at [1406, 555] on span "[PERSON_NAME] và In" at bounding box center [1425, 554] width 114 height 18
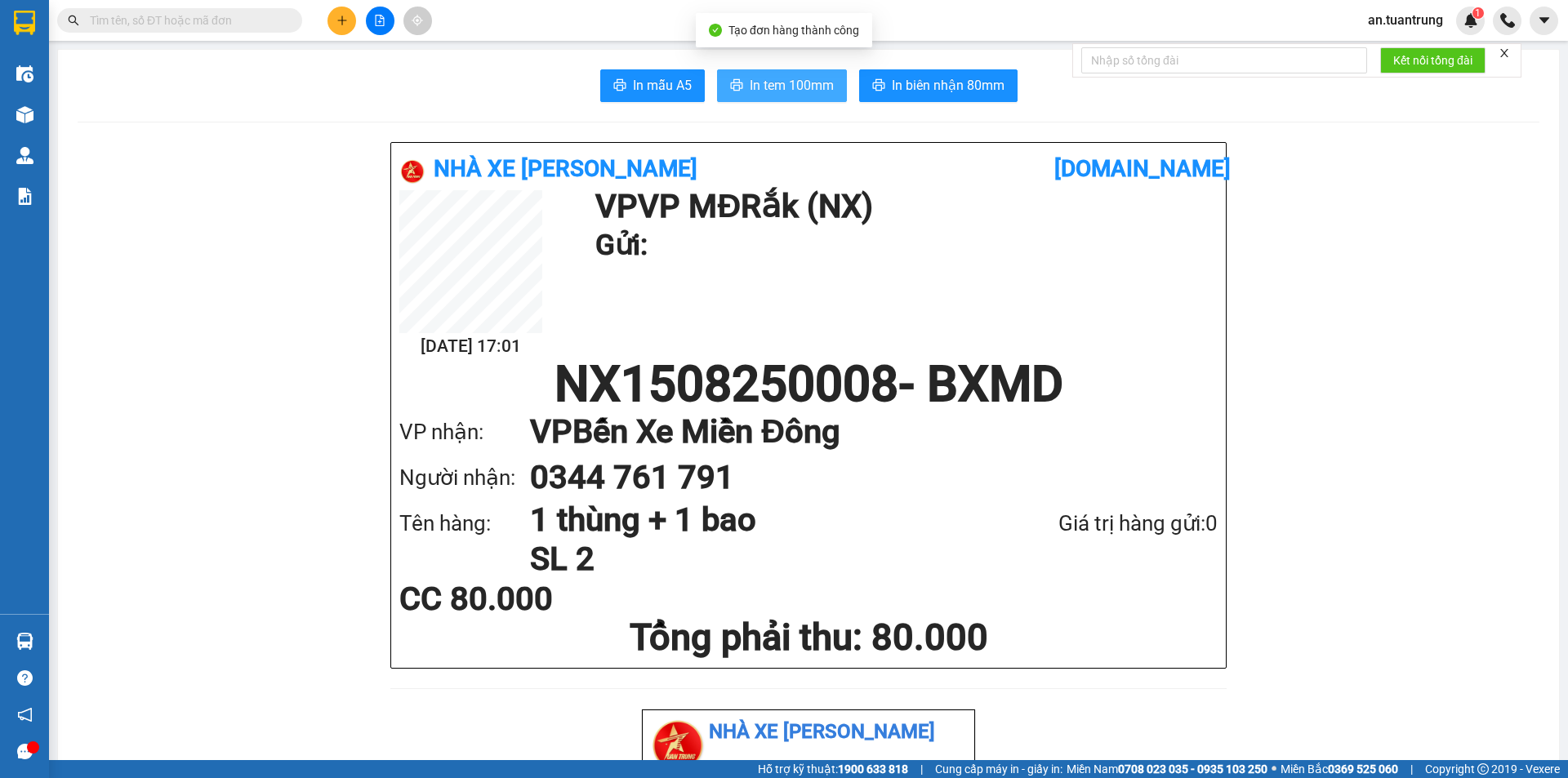
click at [821, 87] on span "In tem 100mm" at bounding box center [791, 85] width 84 height 20
click at [347, 26] on button at bounding box center [342, 21] width 29 height 29
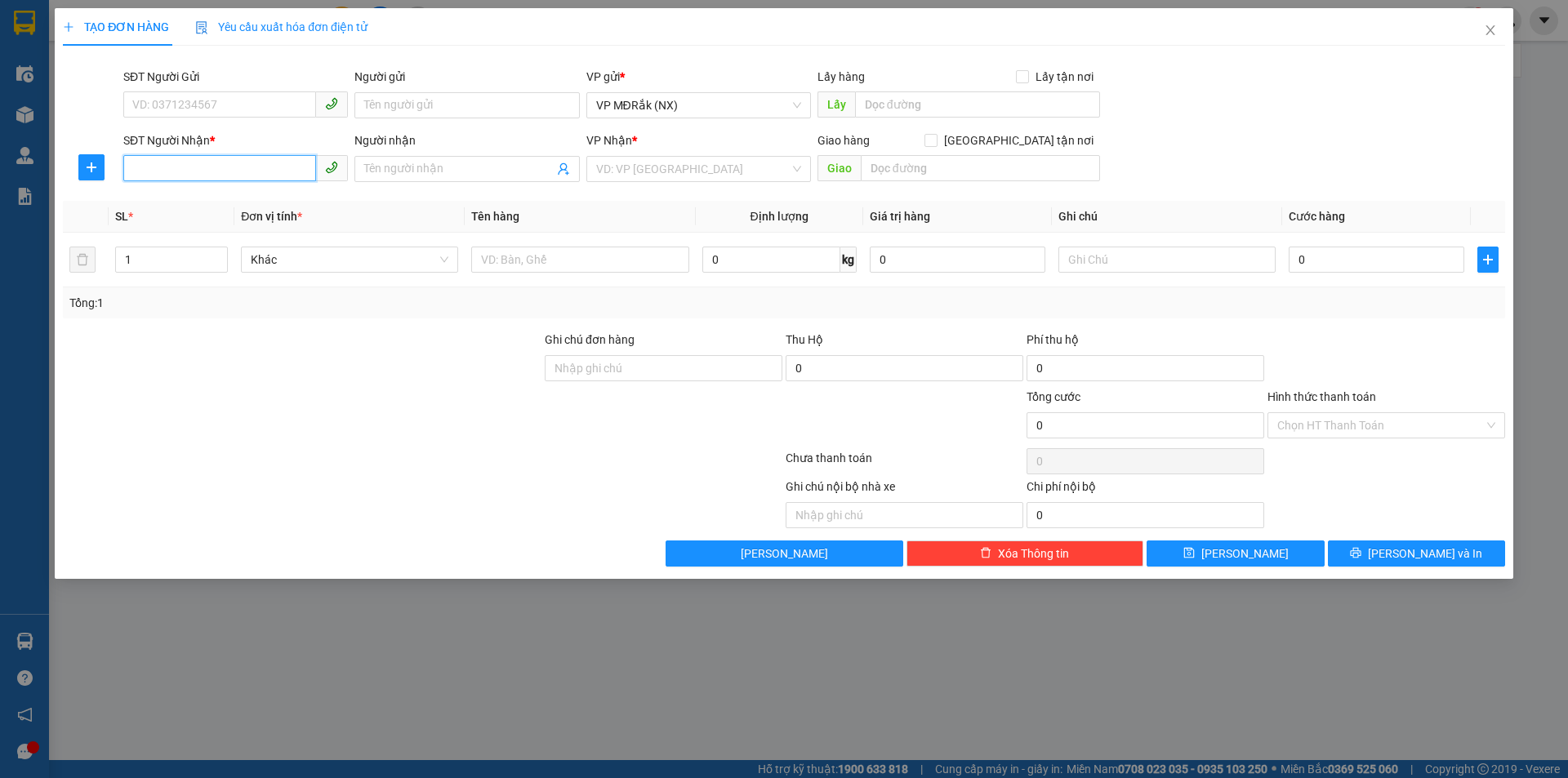
click at [238, 172] on input "SĐT Người Nhận *" at bounding box center [219, 167] width 193 height 26
drag, startPoint x: 160, startPoint y: 165, endPoint x: 201, endPoint y: 175, distance: 42.2
click at [201, 175] on input "0965392630" at bounding box center [219, 167] width 193 height 26
type input "0965392630"
click at [674, 167] on input "search" at bounding box center [693, 168] width 194 height 24
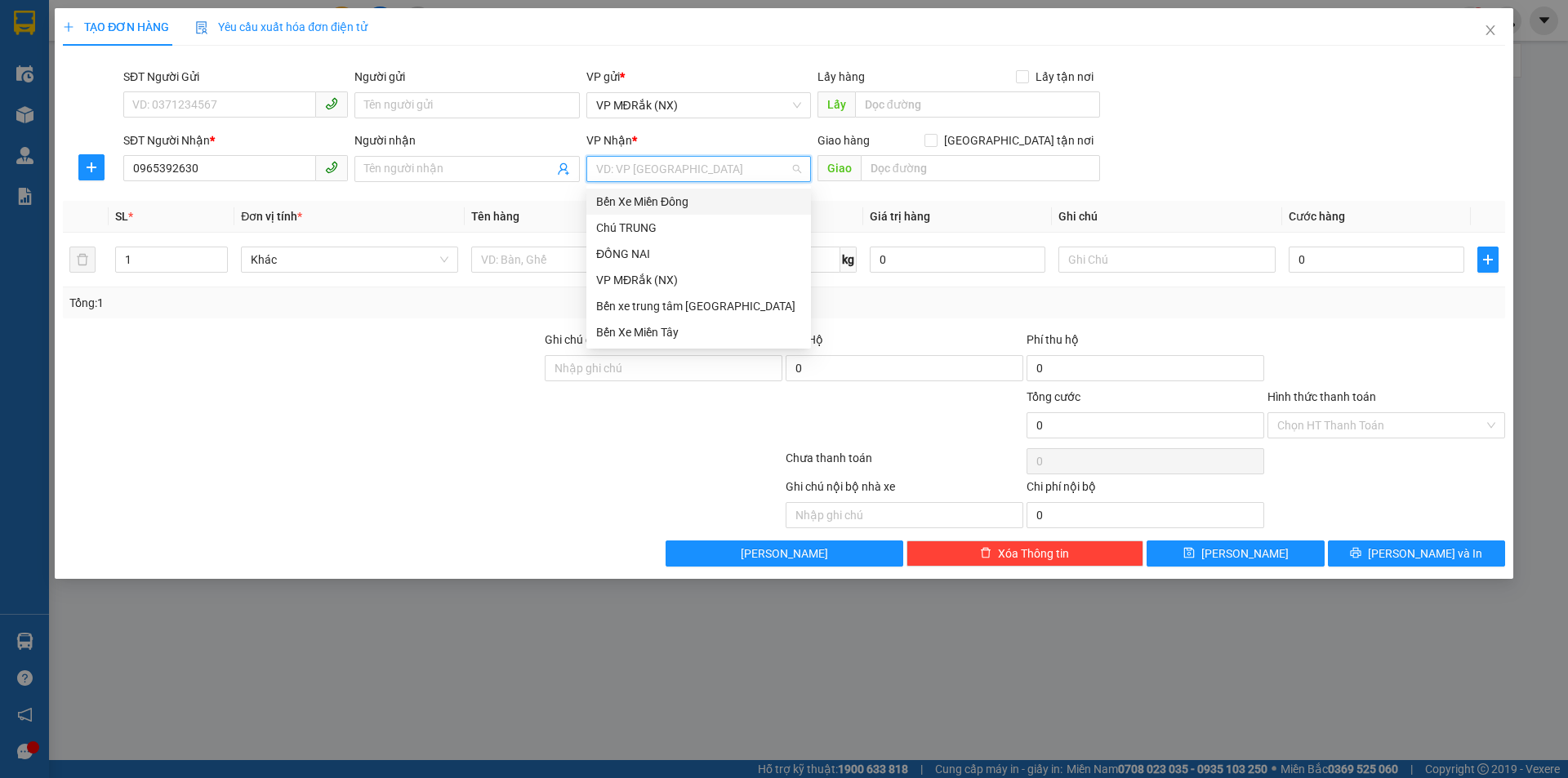
click at [665, 203] on div "Bến Xe Miền Đông" at bounding box center [699, 201] width 205 height 18
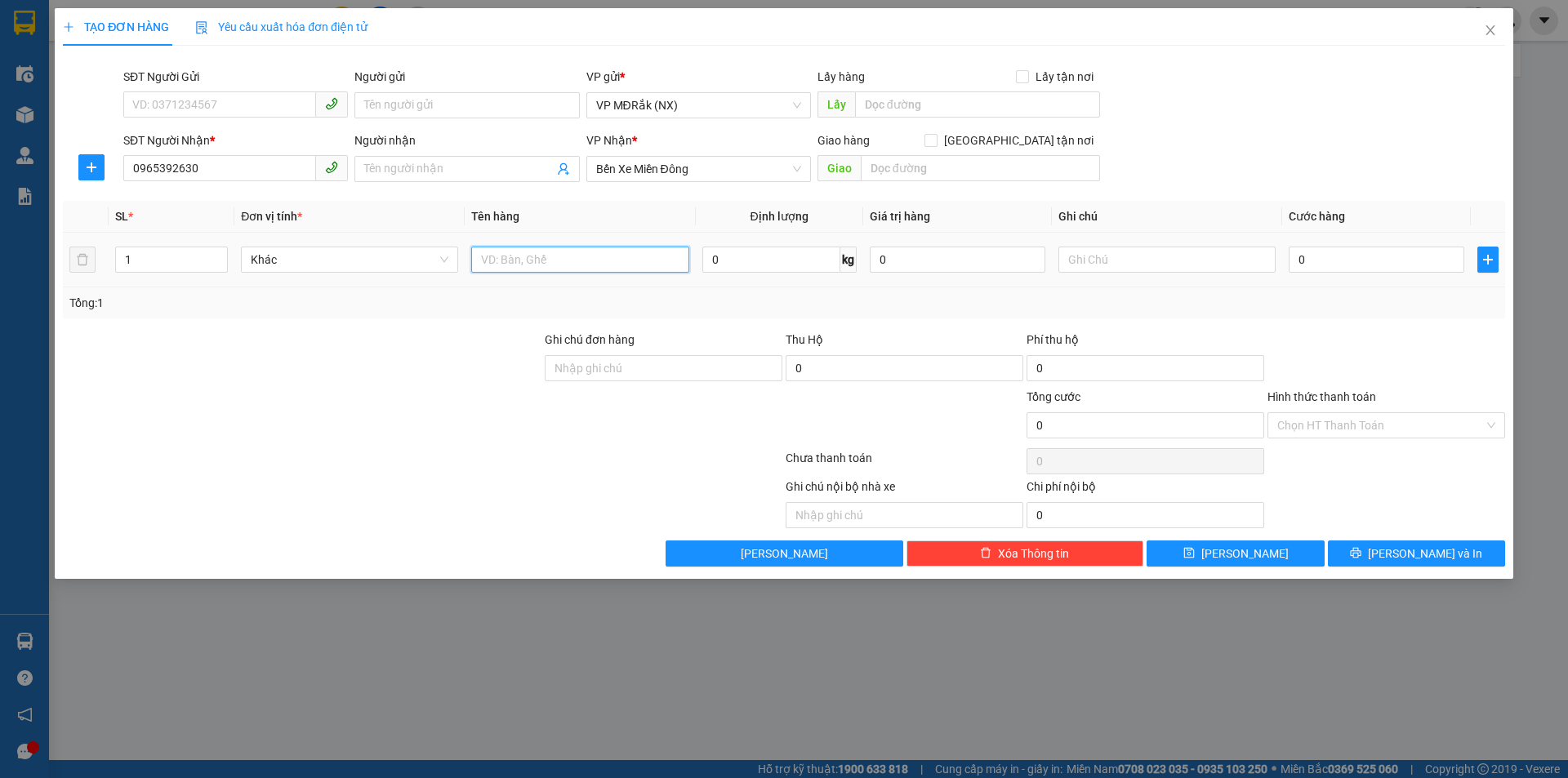
click at [541, 261] on input "text" at bounding box center [580, 259] width 217 height 26
type input "2 thùng gà"
click at [165, 259] on input "1" at bounding box center [171, 259] width 111 height 24
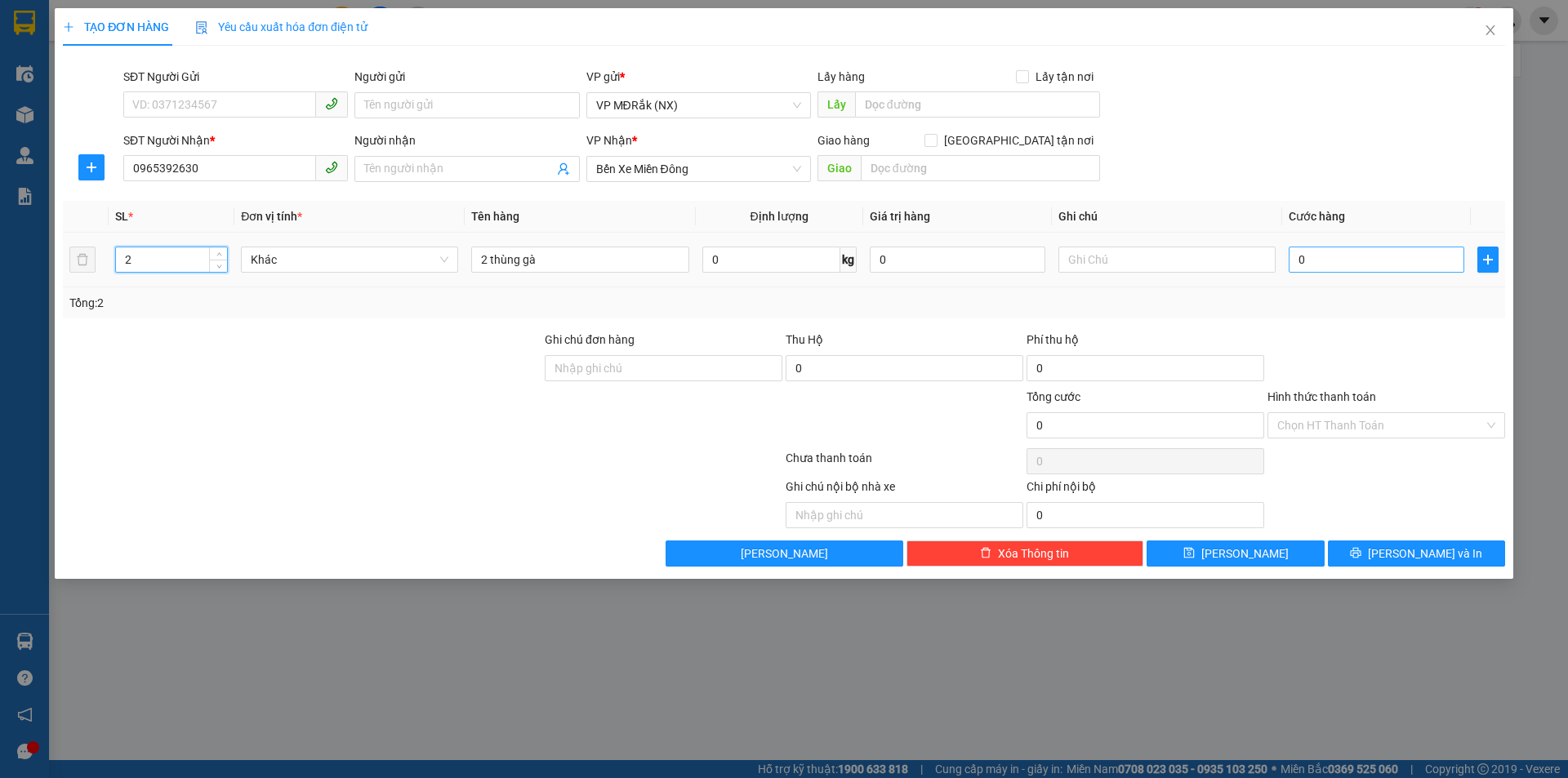
type input "2"
click at [1338, 268] on input "0" at bounding box center [1375, 259] width 175 height 26
type input "1"
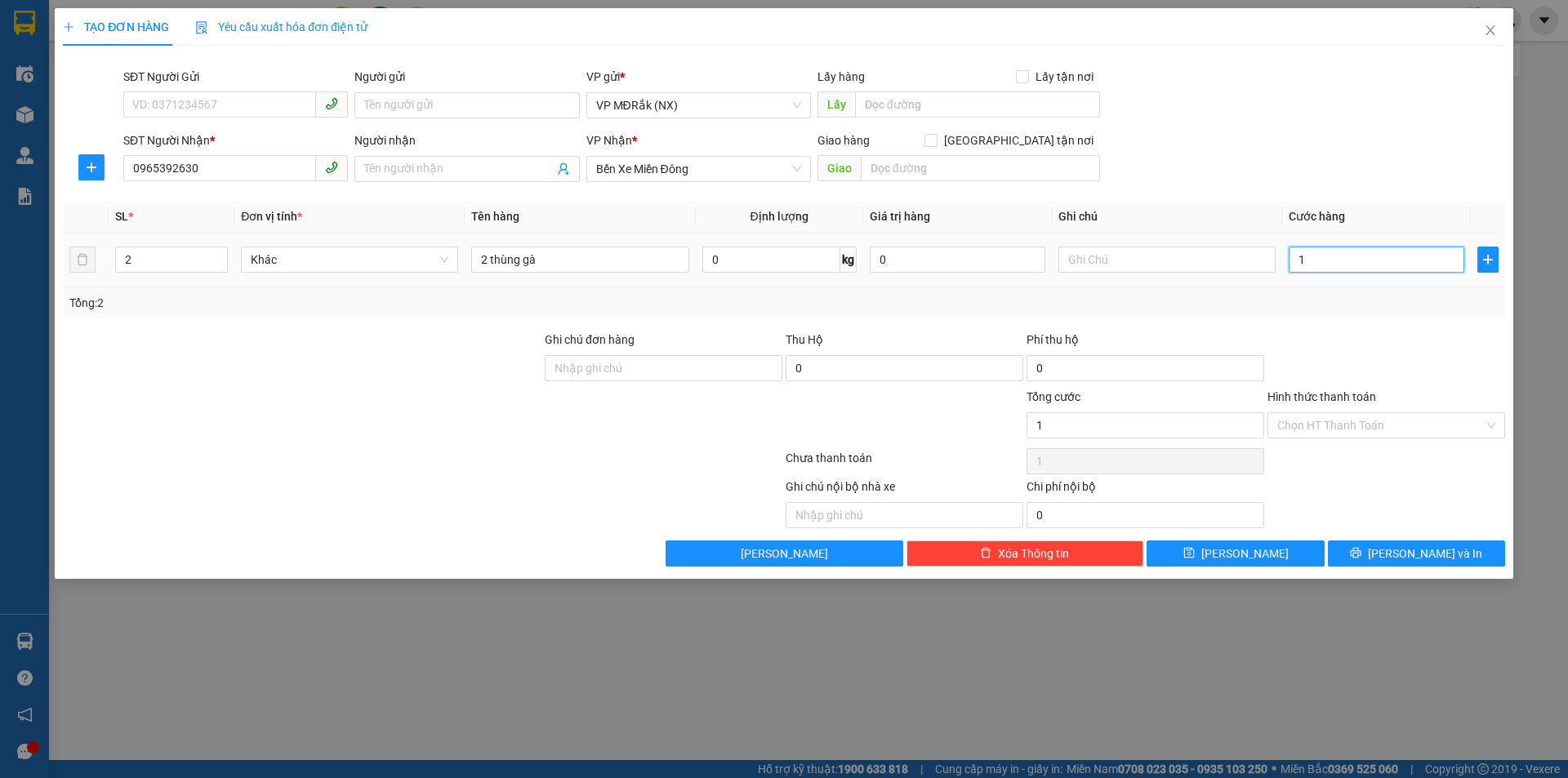
type input "15"
type input "150"
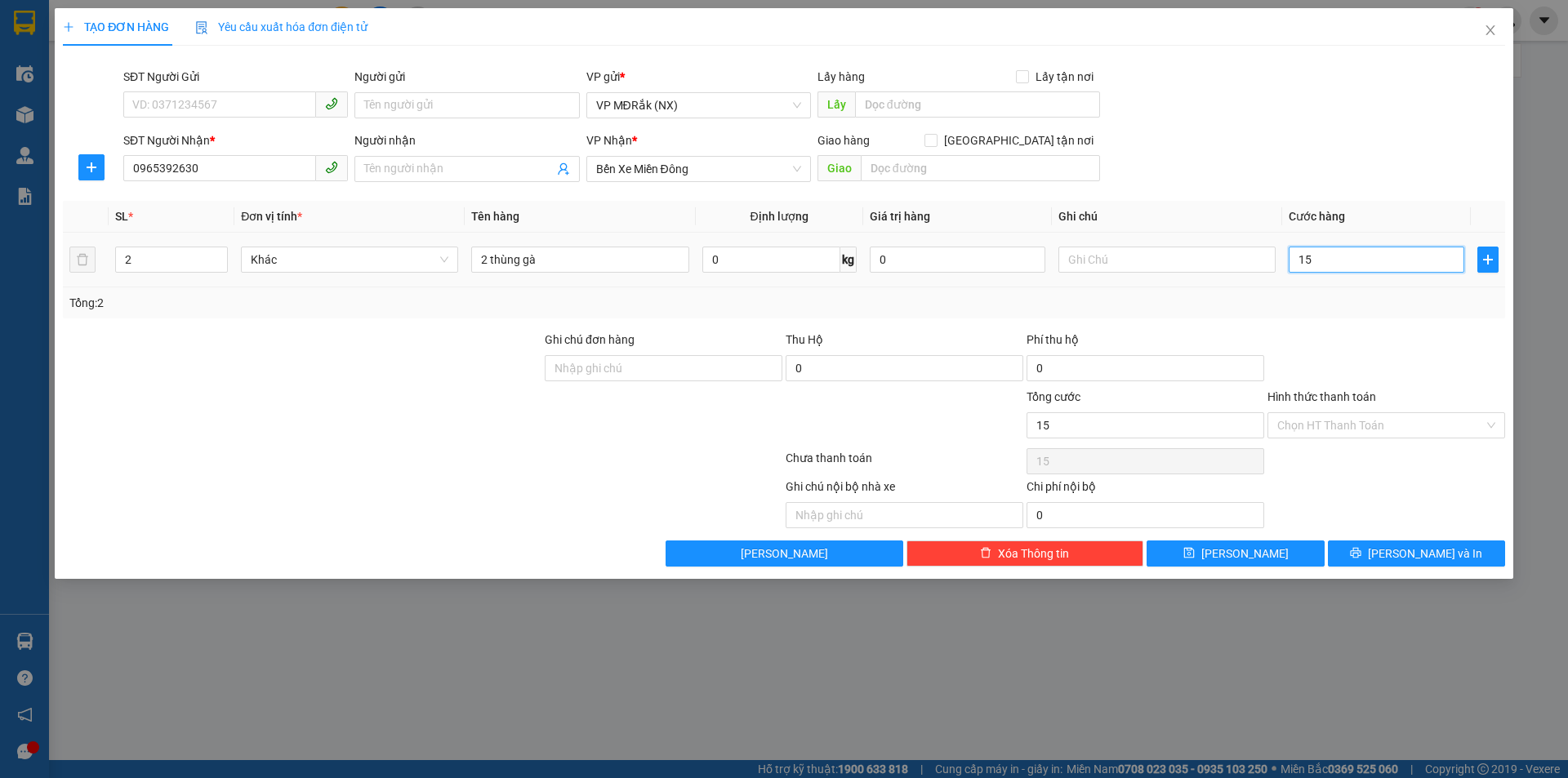
type input "150"
type input "1.500"
type input "15.000"
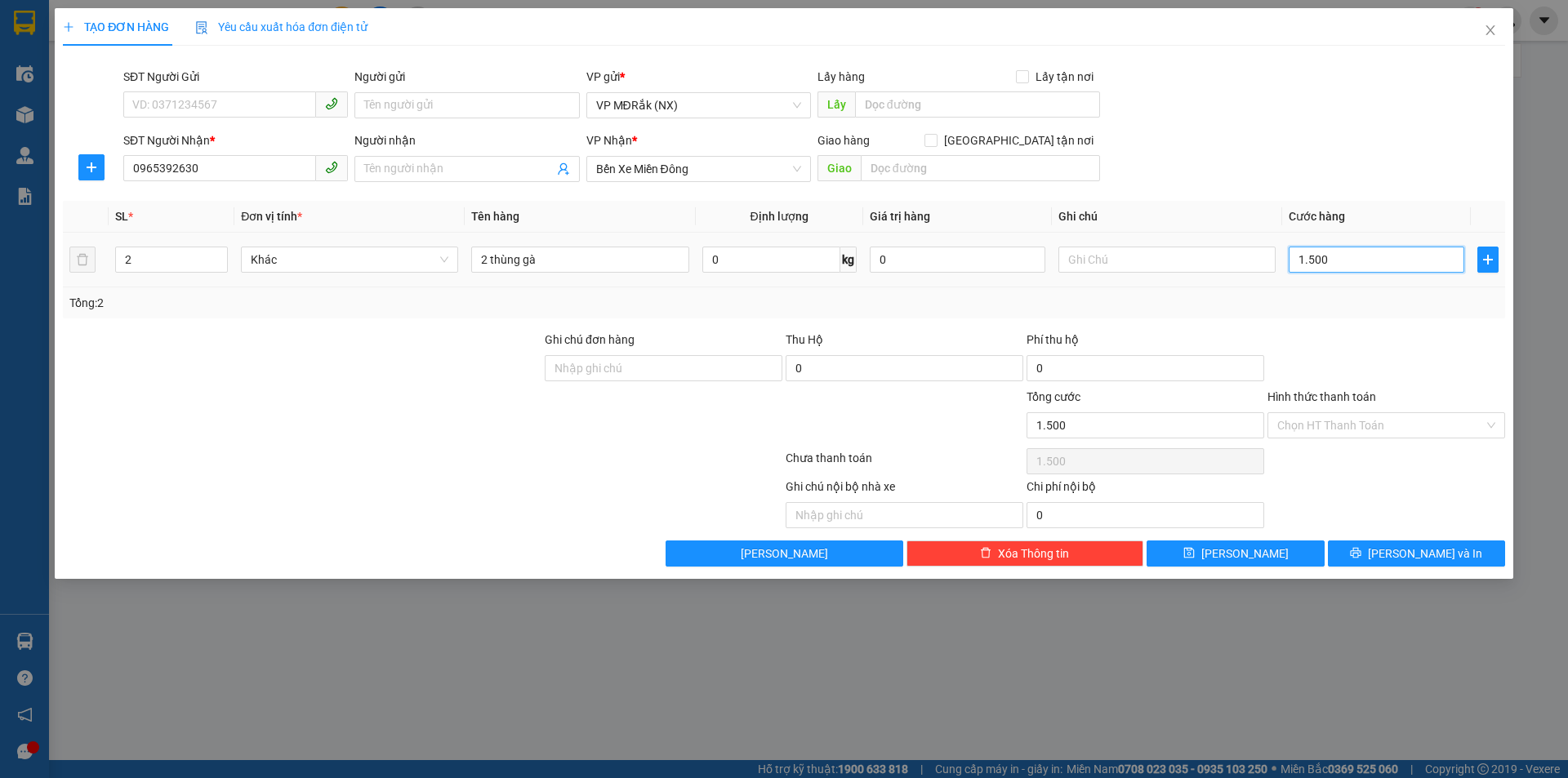
type input "15.000"
type input "150.000"
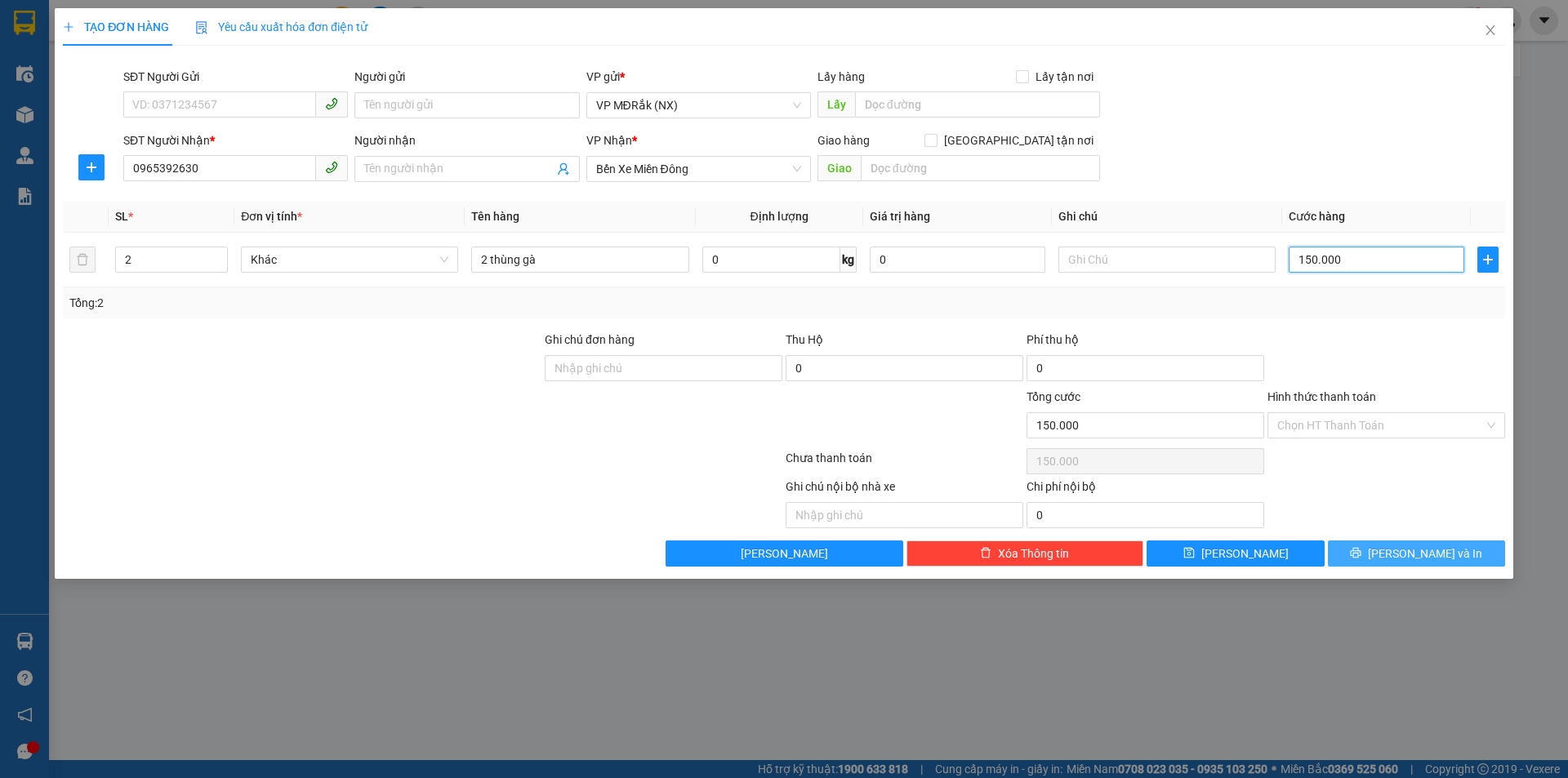
type input "150.000"
drag, startPoint x: 1412, startPoint y: 541, endPoint x: 1405, endPoint y: 555, distance: 15.7
click at [1407, 554] on button "[PERSON_NAME] và In" at bounding box center [1416, 553] width 177 height 26
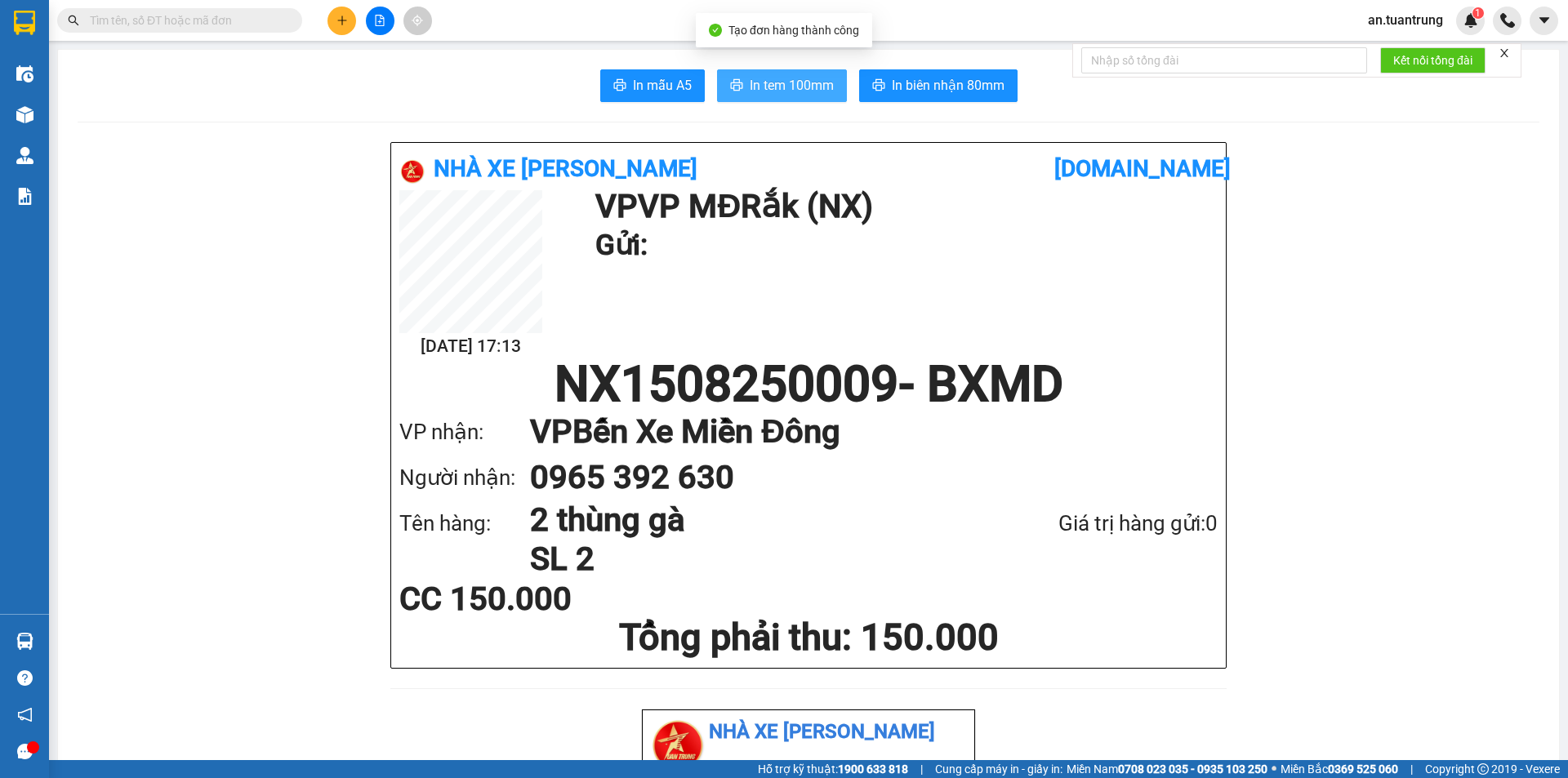
click at [739, 79] on button "In tem 100mm" at bounding box center [782, 86] width 130 height 33
click at [342, 18] on icon "plus" at bounding box center [343, 20] width 12 height 12
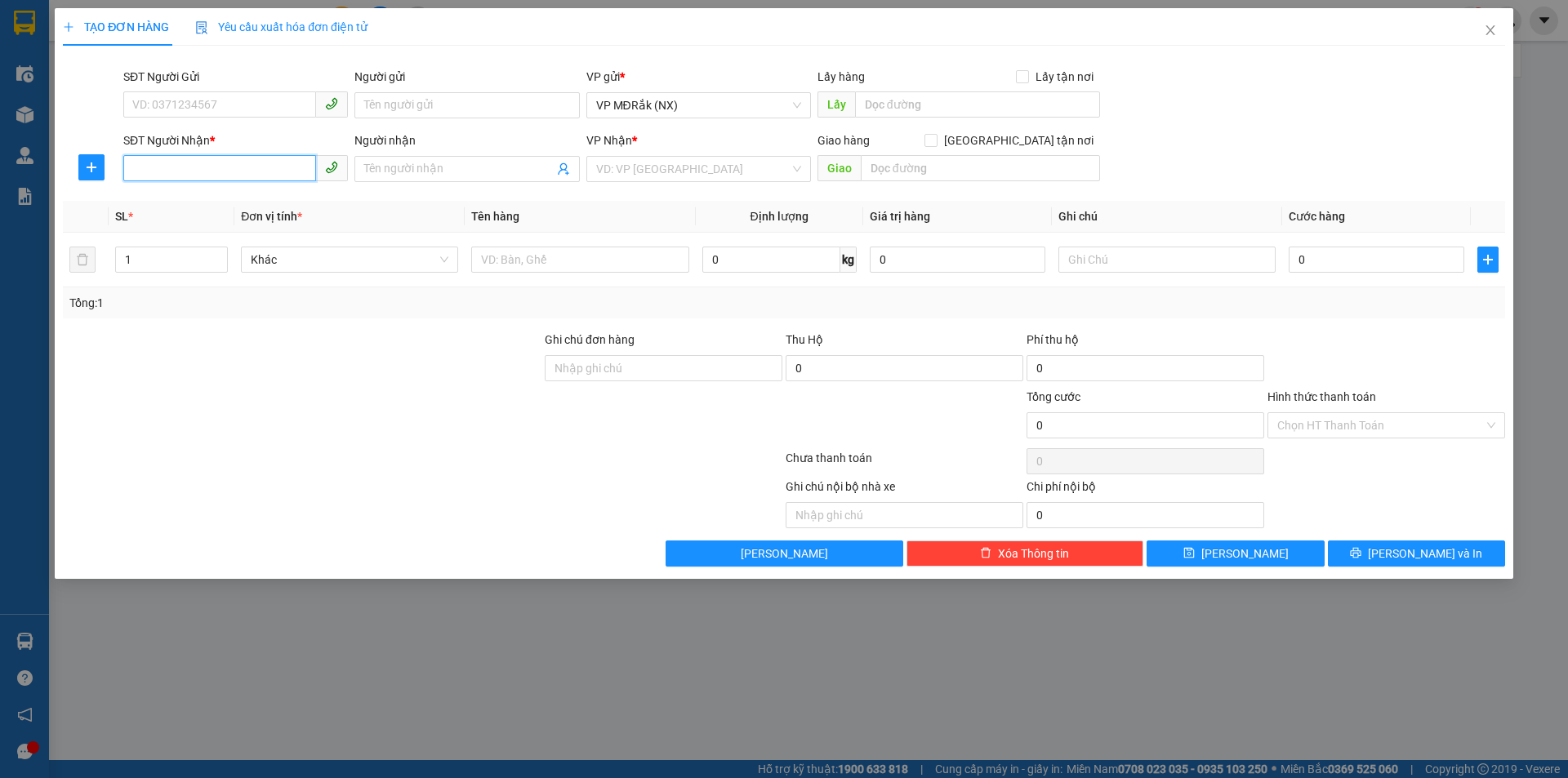
click at [154, 169] on input "SĐT Người Nhận *" at bounding box center [219, 167] width 193 height 26
type input "0973665039"
click at [650, 175] on input "search" at bounding box center [693, 168] width 194 height 24
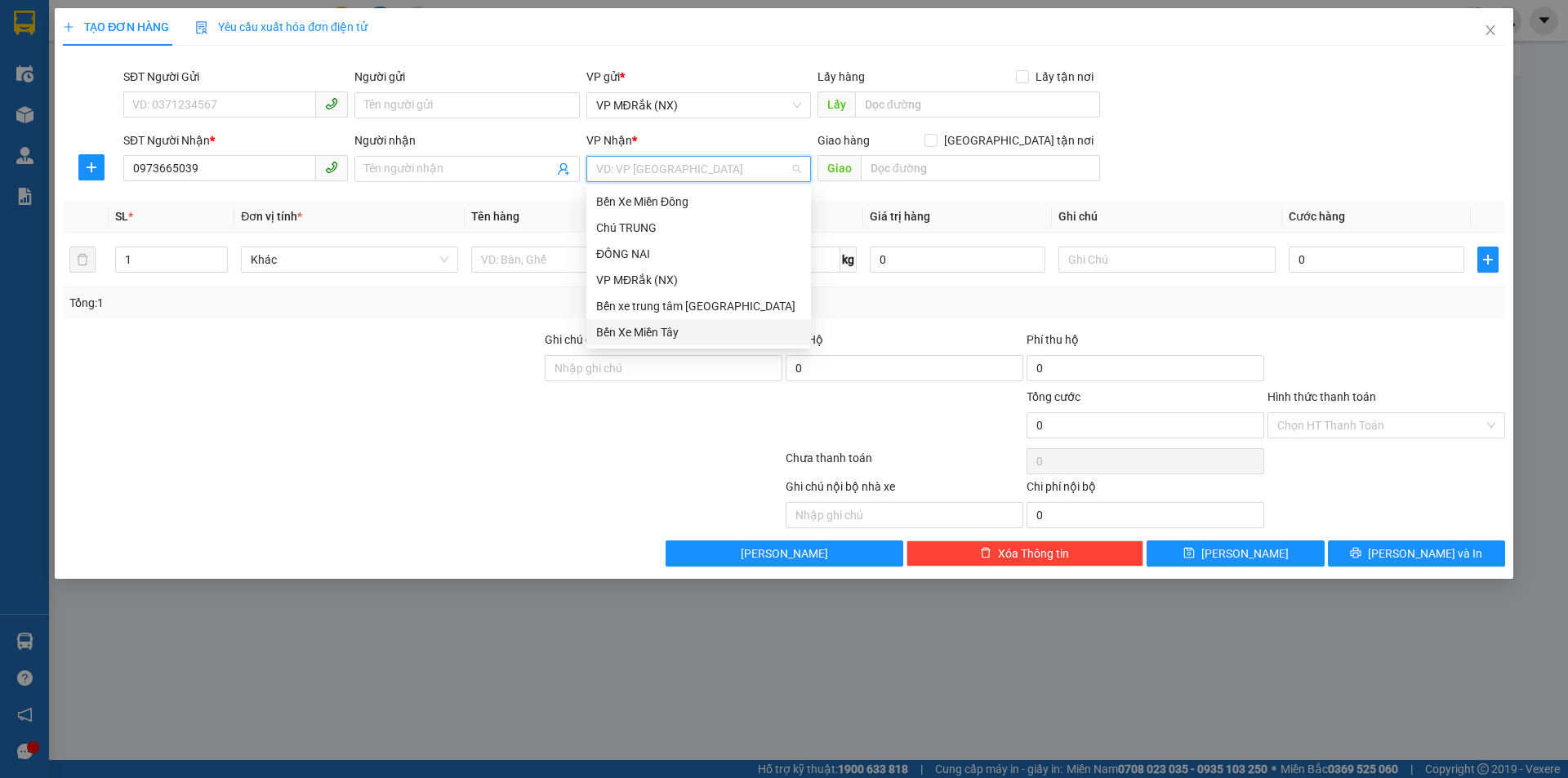
drag, startPoint x: 655, startPoint y: 334, endPoint x: 689, endPoint y: 320, distance: 36.8
click at [656, 334] on div "Bến Xe Miền Tây" at bounding box center [699, 332] width 205 height 18
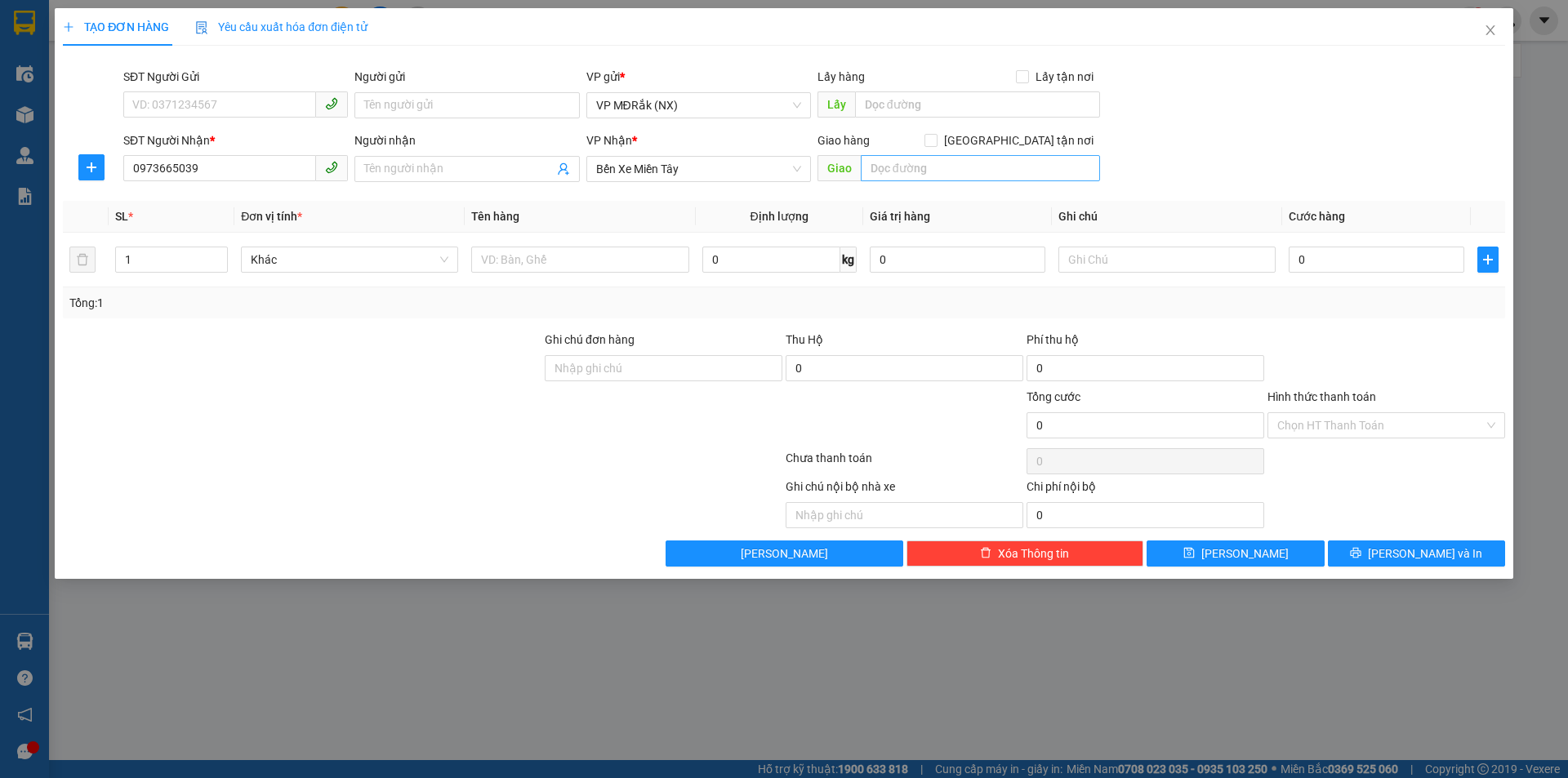
drag, startPoint x: 881, startPoint y: 185, endPoint x: 888, endPoint y: 177, distance: 10.6
click at [885, 181] on div "Giao hàng [GEOGRAPHIC_DATA] tận nơi [GEOGRAPHIC_DATA]" at bounding box center [958, 160] width 283 height 57
click at [889, 176] on input "text" at bounding box center [980, 167] width 239 height 26
type input "GÒ MÂY"
click at [494, 258] on input "text" at bounding box center [580, 259] width 217 height 26
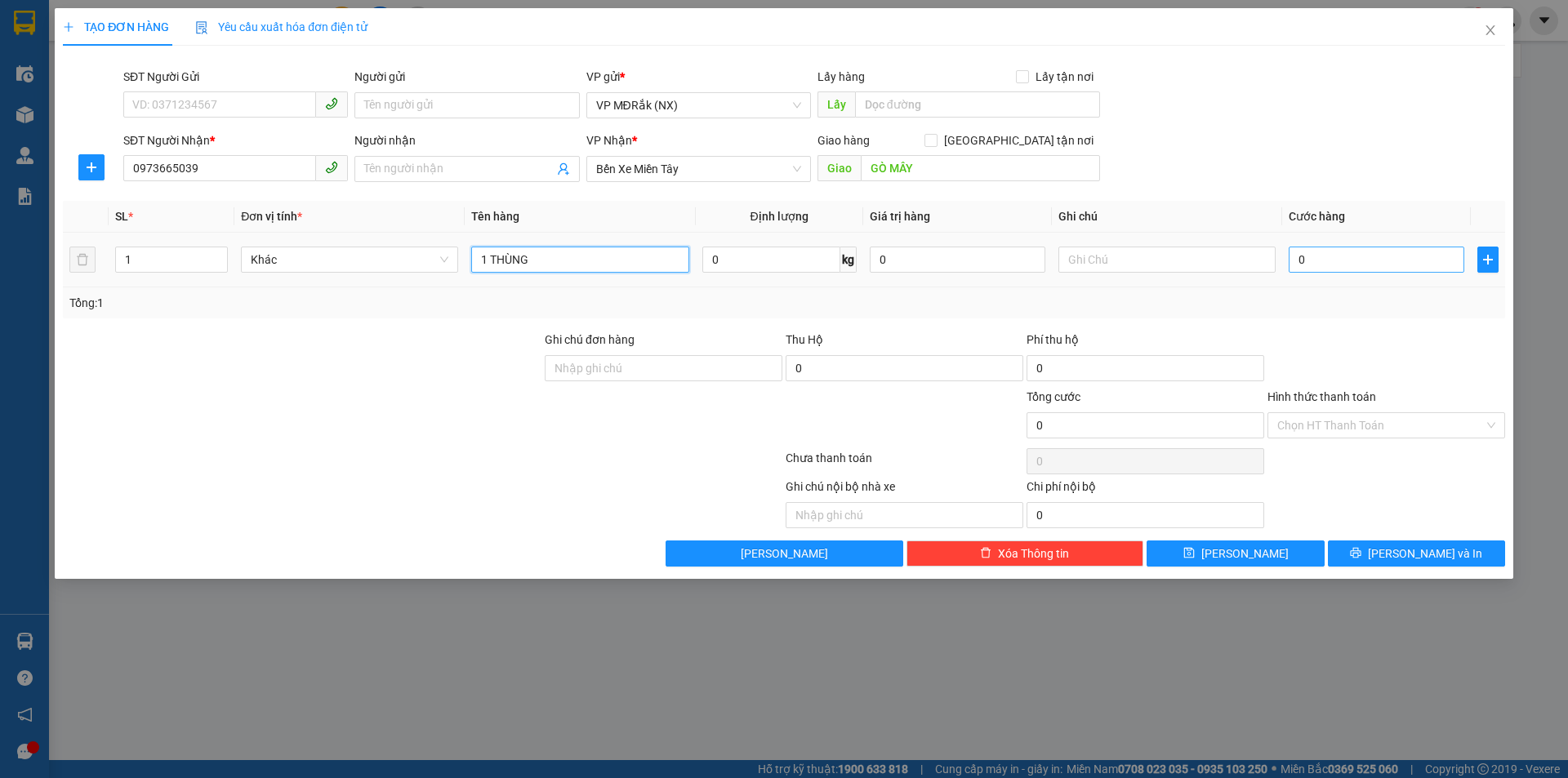
type input "1 THÙNG"
click at [1378, 269] on input "0" at bounding box center [1375, 259] width 175 height 26
type input "5"
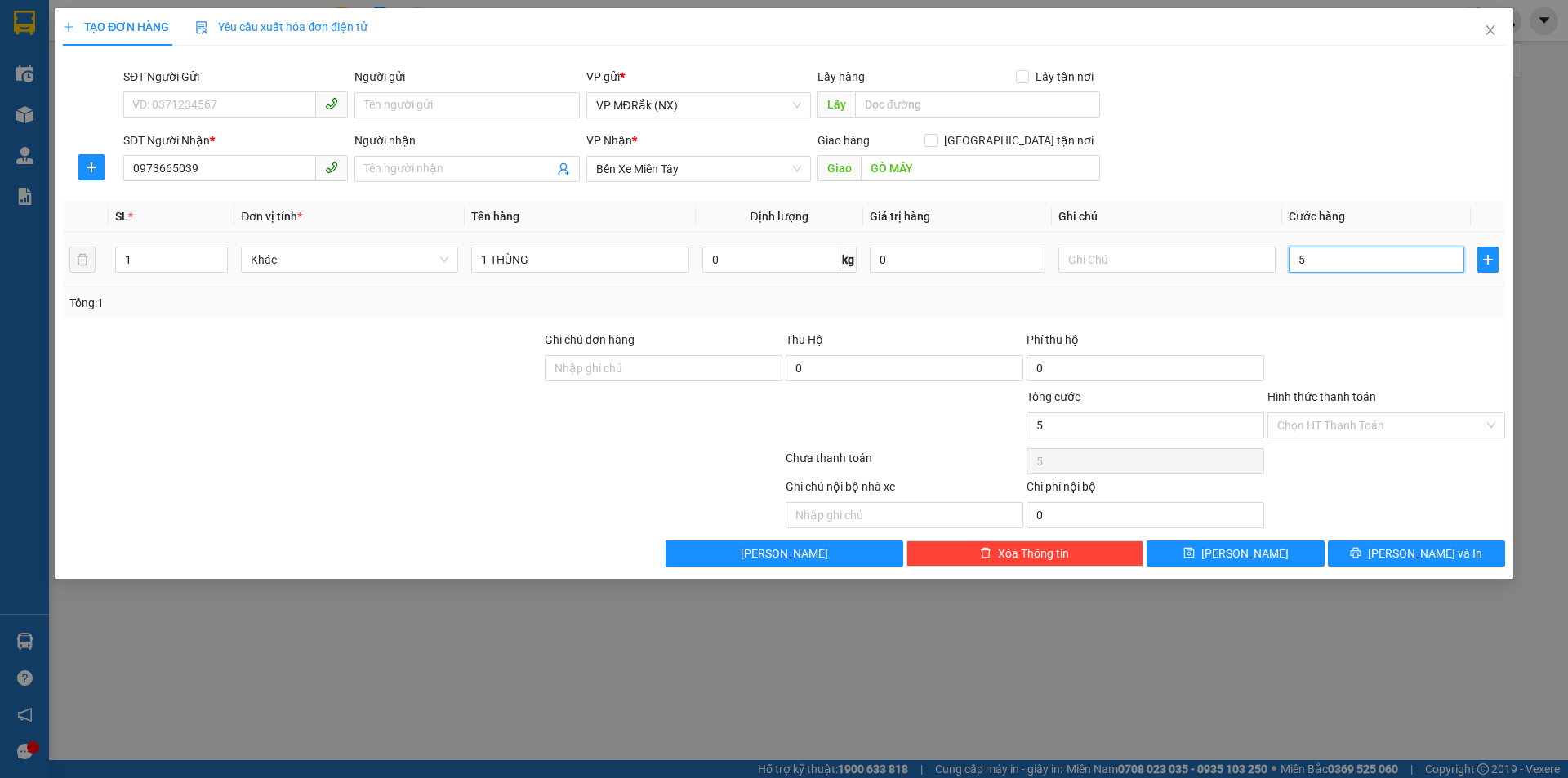
type input "50"
type input "500"
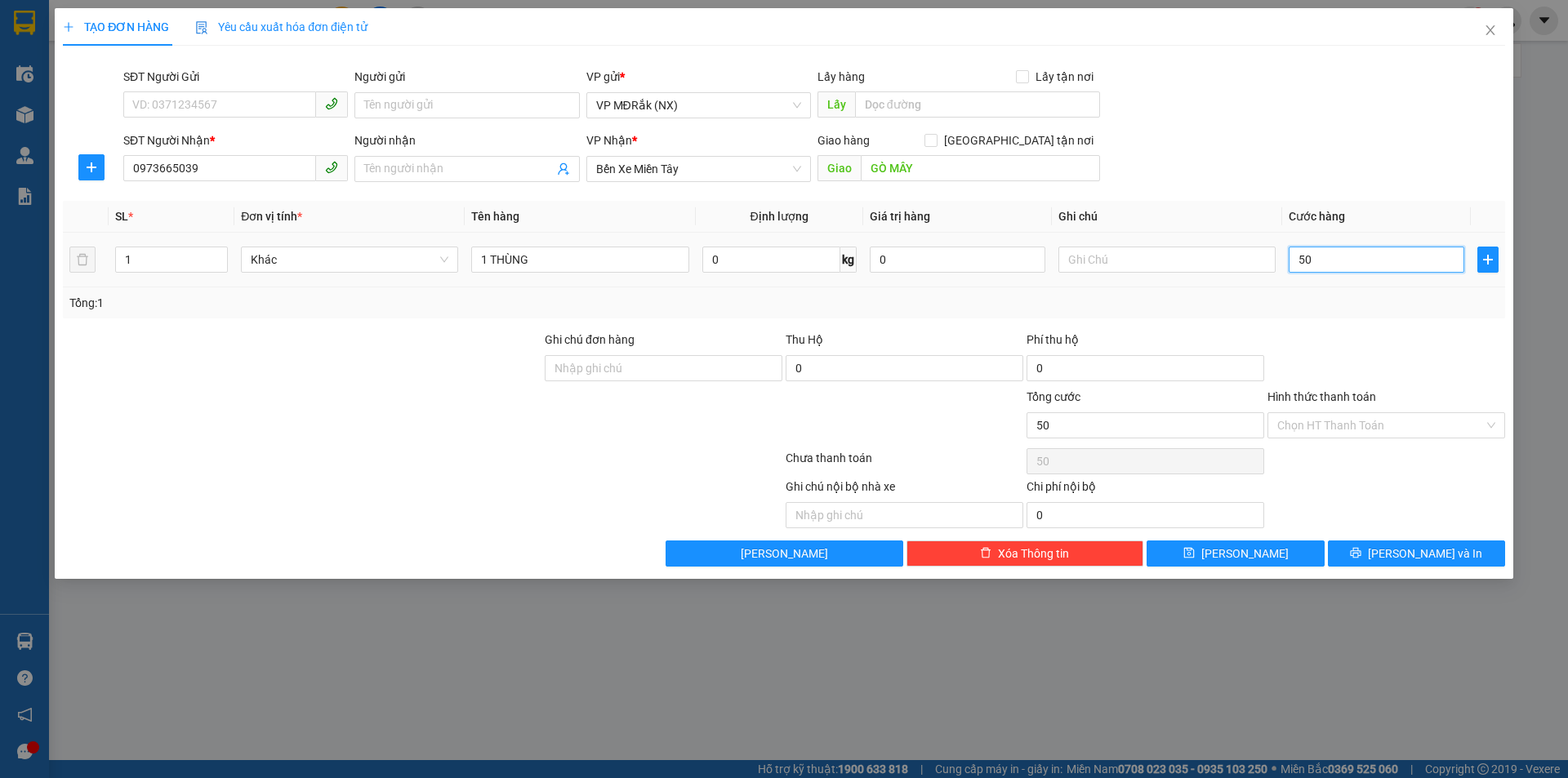
type input "500"
type input "5.000"
type input "50.000"
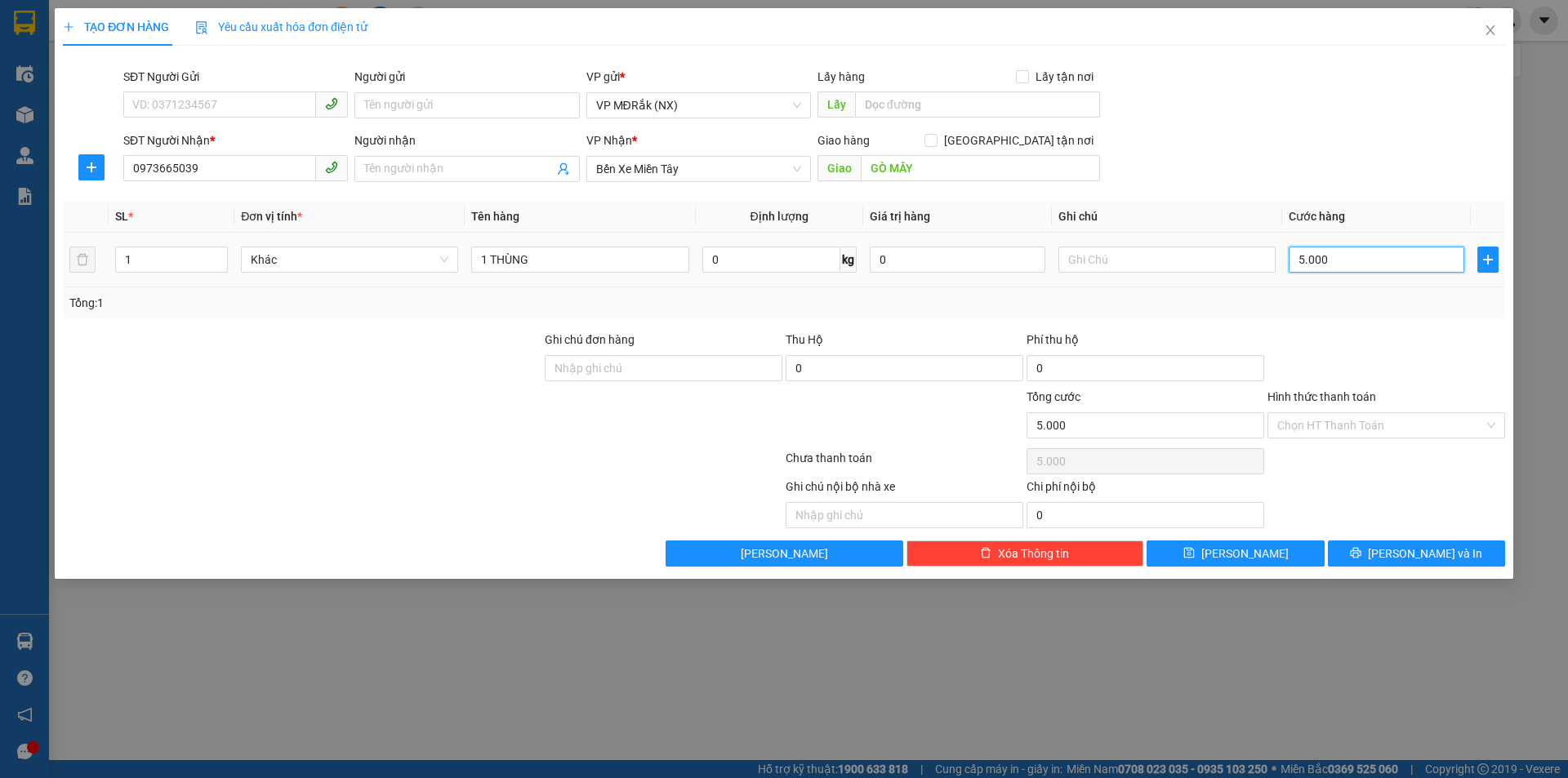
type input "50.000"
click at [1360, 427] on input "Hình thức thanh toán" at bounding box center [1379, 425] width 206 height 24
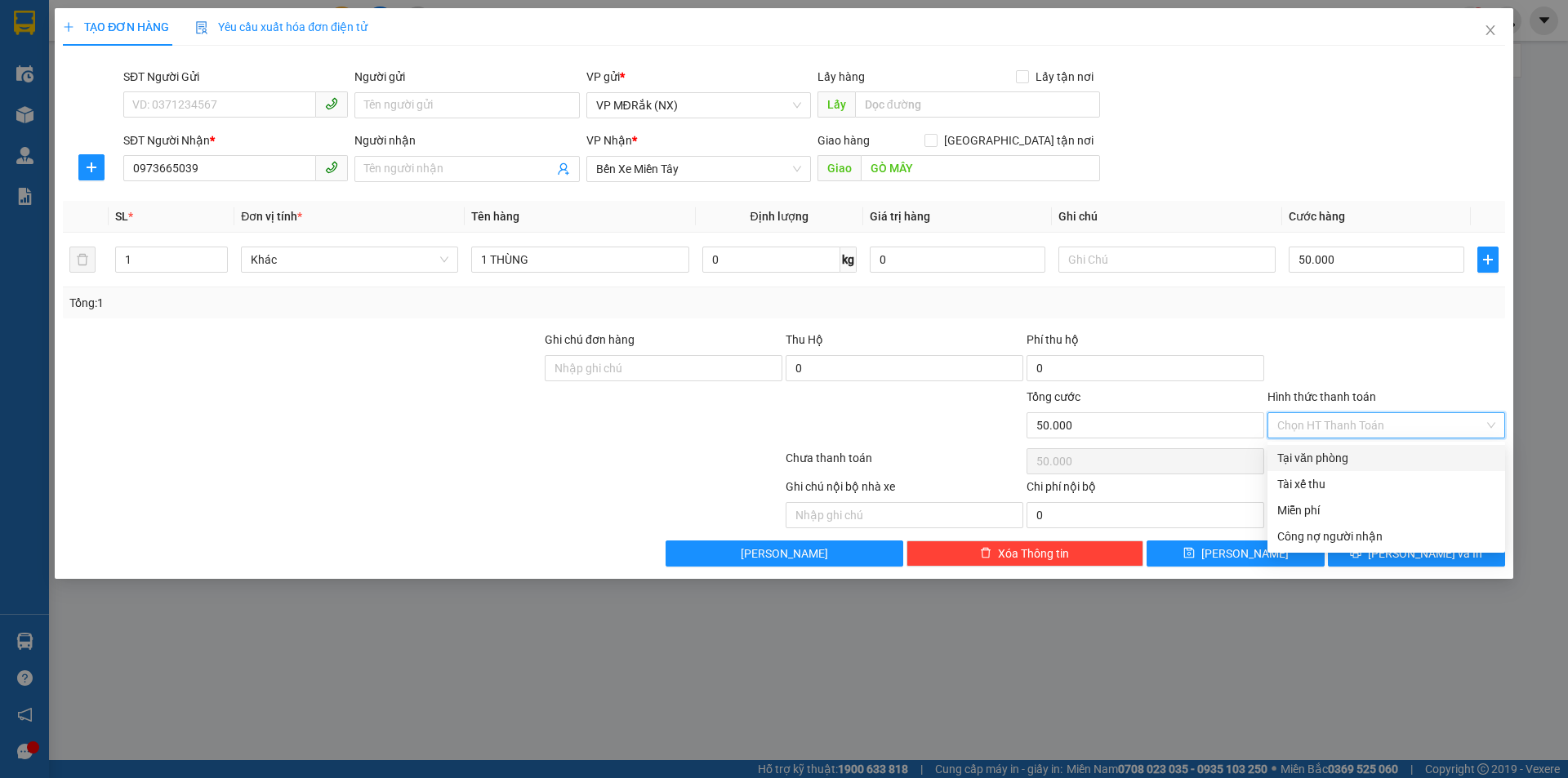
click at [1344, 453] on div "Tại văn phòng" at bounding box center [1385, 458] width 218 height 18
type input "0"
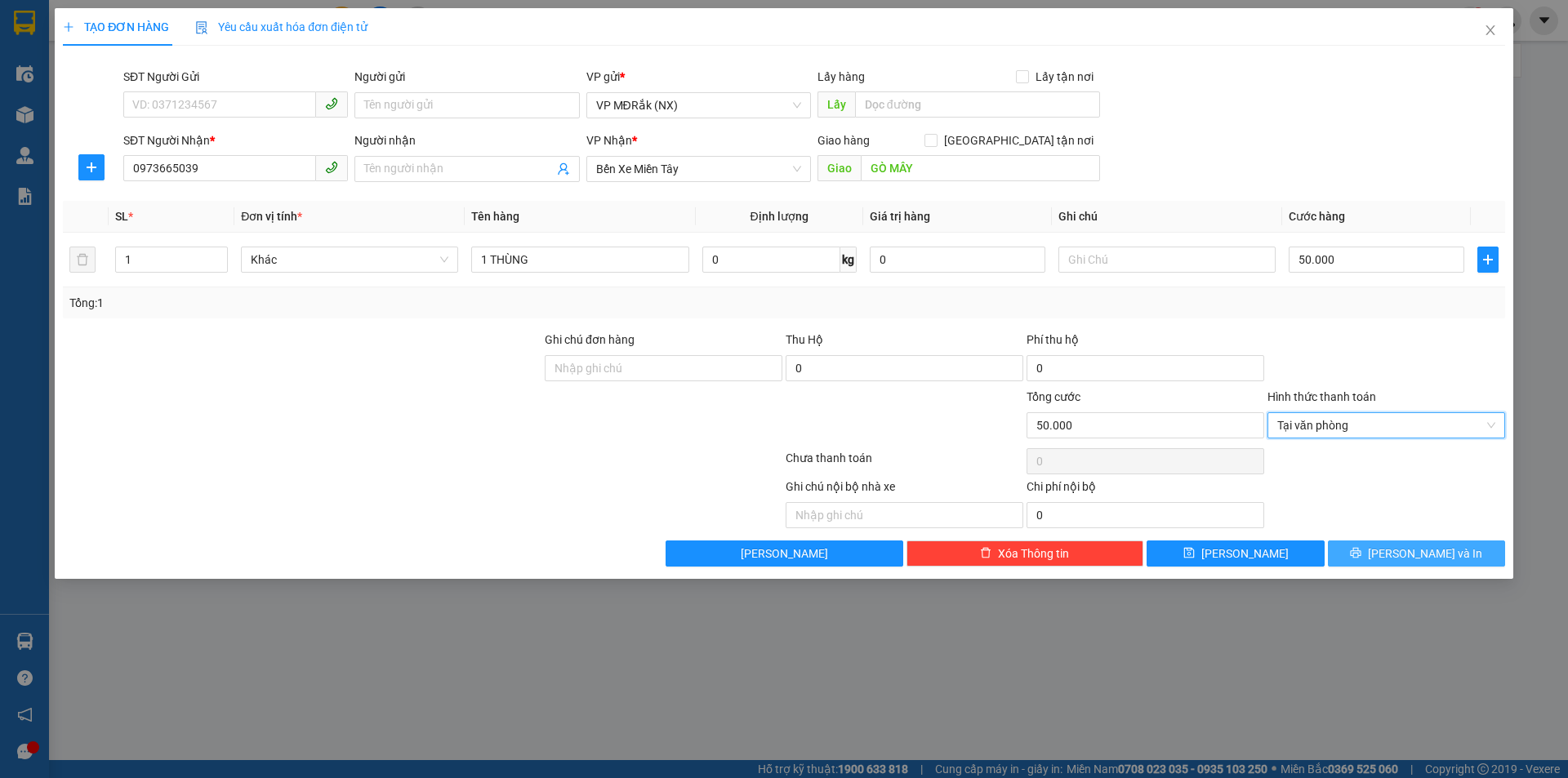
click at [1391, 542] on button "[PERSON_NAME] và In" at bounding box center [1416, 553] width 177 height 26
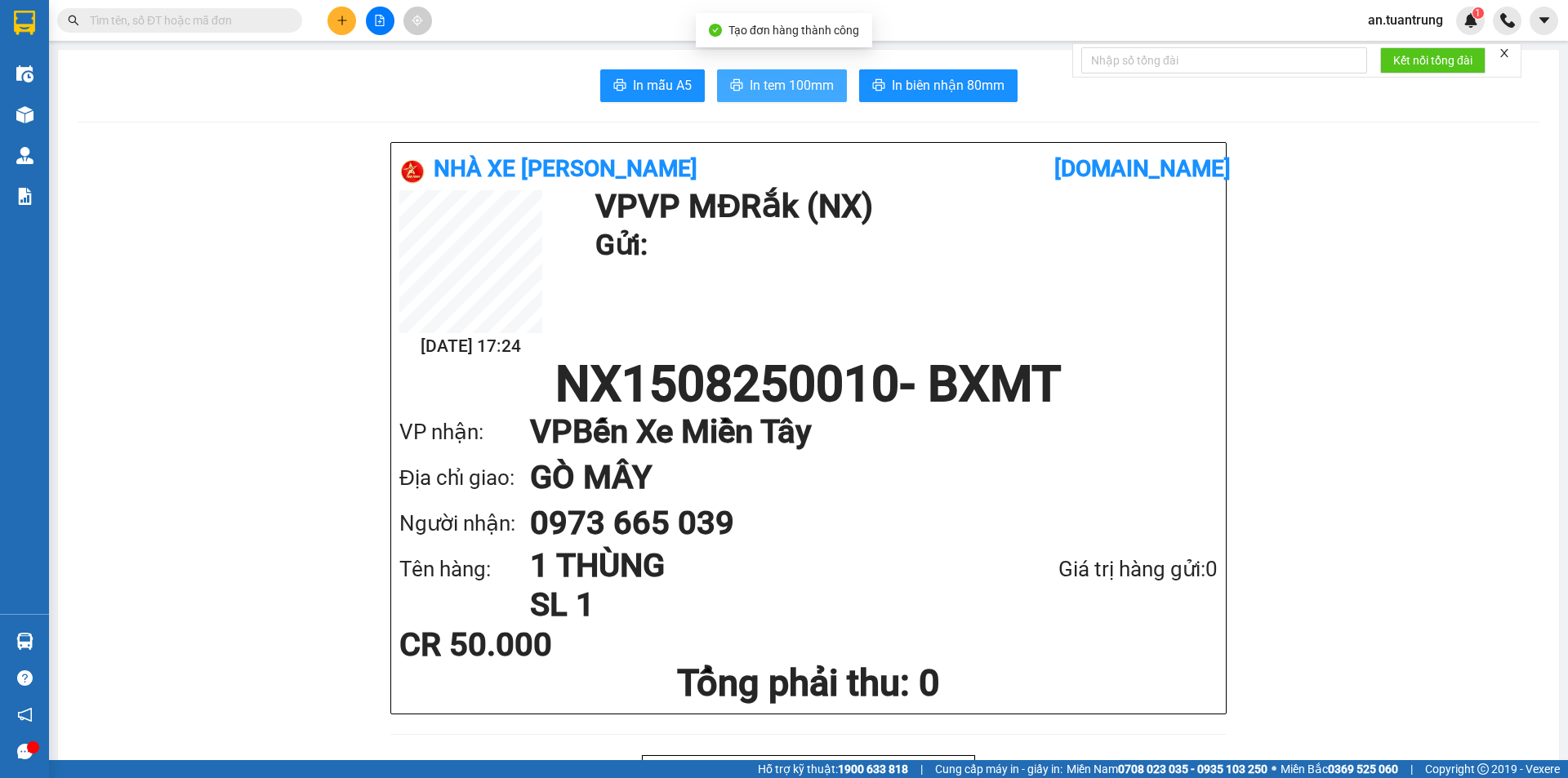
click at [739, 86] on button "In tem 100mm" at bounding box center [782, 86] width 130 height 33
click at [336, 29] on button at bounding box center [342, 21] width 29 height 29
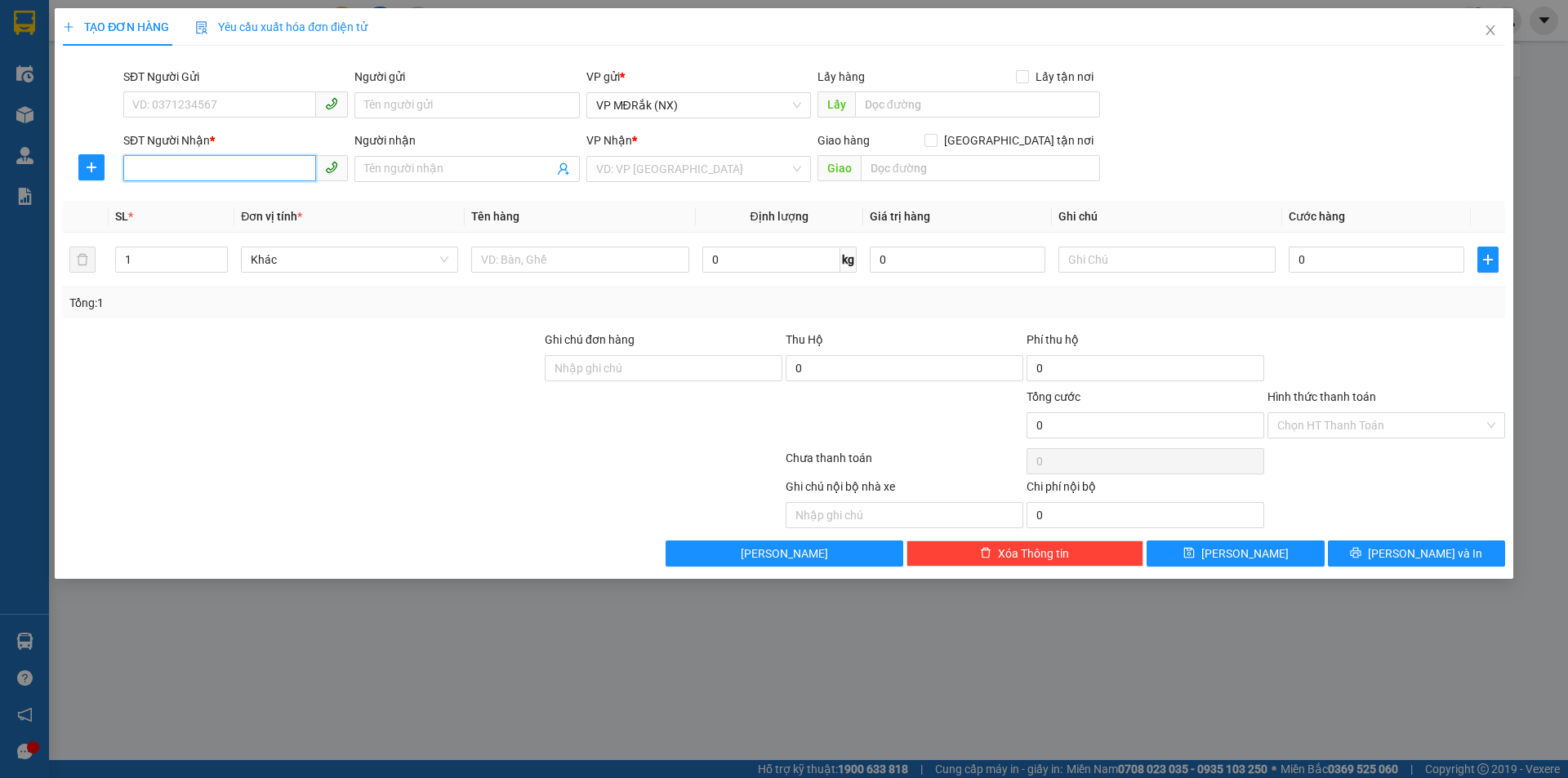
click at [264, 165] on input "SĐT Người Nhận *" at bounding box center [219, 167] width 193 height 26
type input "0941440238"
click at [608, 173] on input "search" at bounding box center [693, 168] width 194 height 24
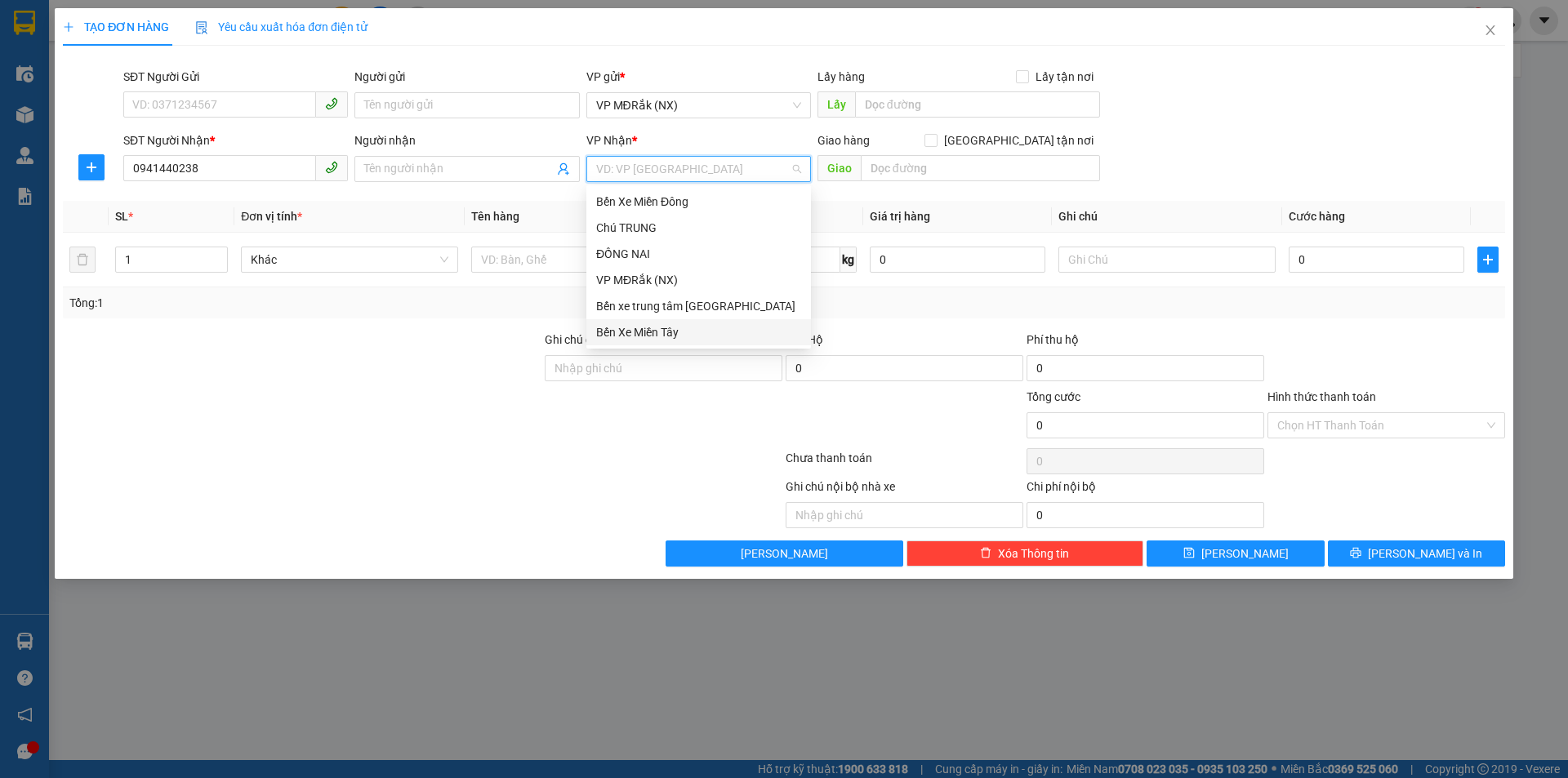
click at [645, 331] on div "Bến Xe Miền Tây" at bounding box center [699, 332] width 205 height 18
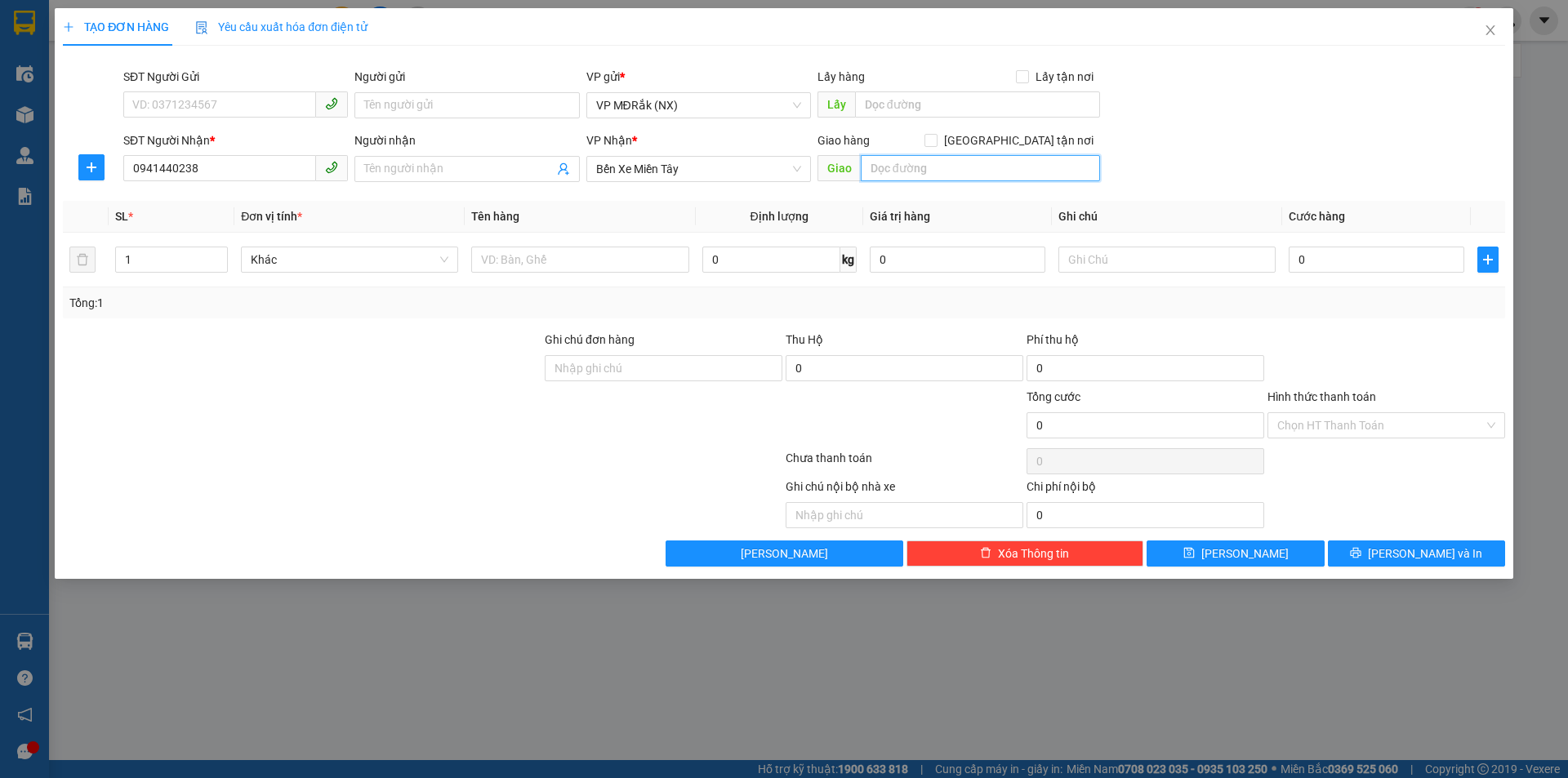
click at [915, 158] on input "text" at bounding box center [980, 167] width 239 height 26
type input "GÒ MÂY"
click at [561, 266] on input "text" at bounding box center [580, 259] width 217 height 26
type input "1 THÙNG + 1 BAO"
click at [162, 253] on input "1" at bounding box center [171, 259] width 111 height 24
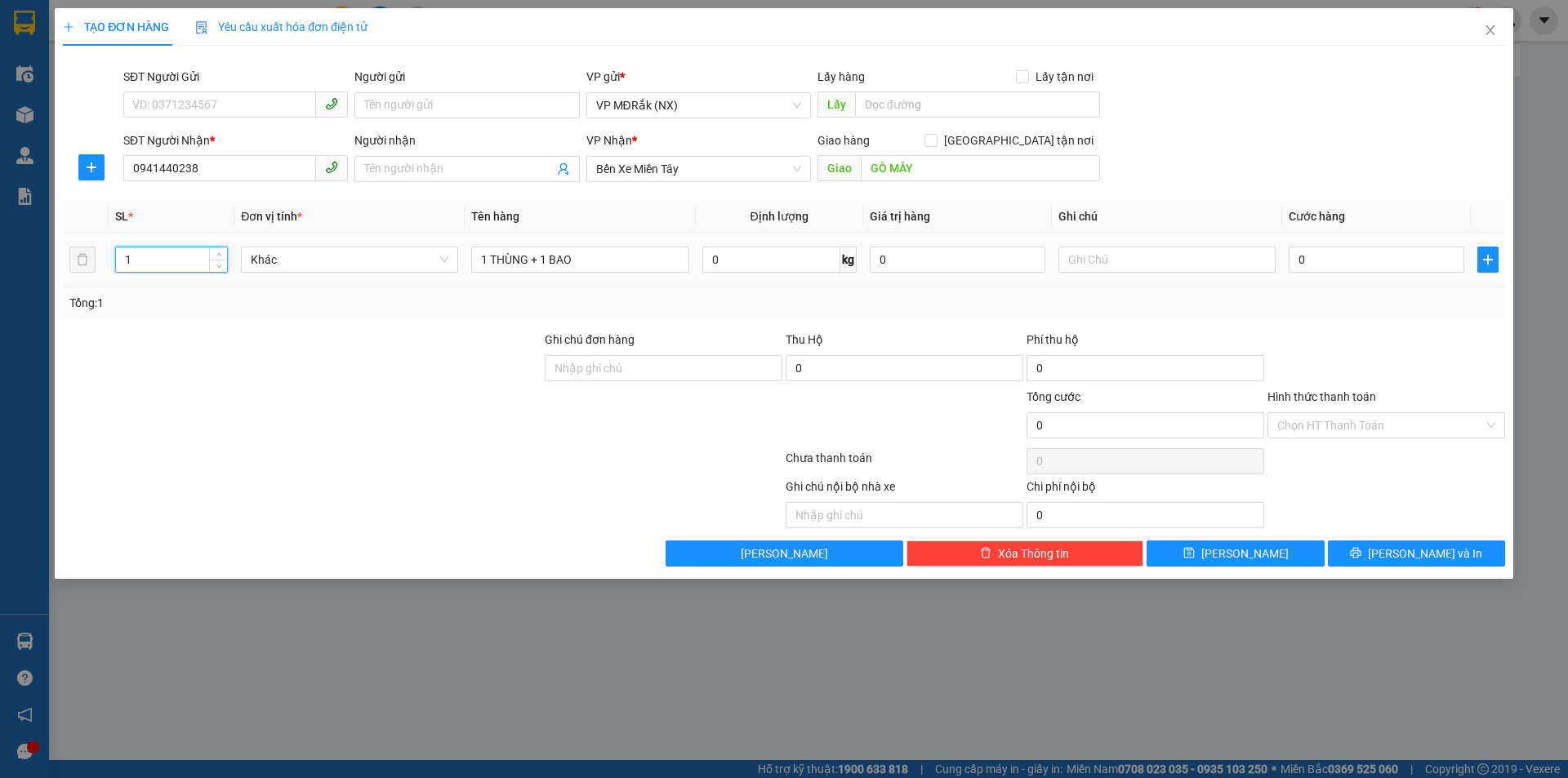
click at [162, 253] on input "1" at bounding box center [171, 259] width 111 height 24
type input "2"
click at [1317, 254] on input "0" at bounding box center [1375, 259] width 175 height 26
type input "1"
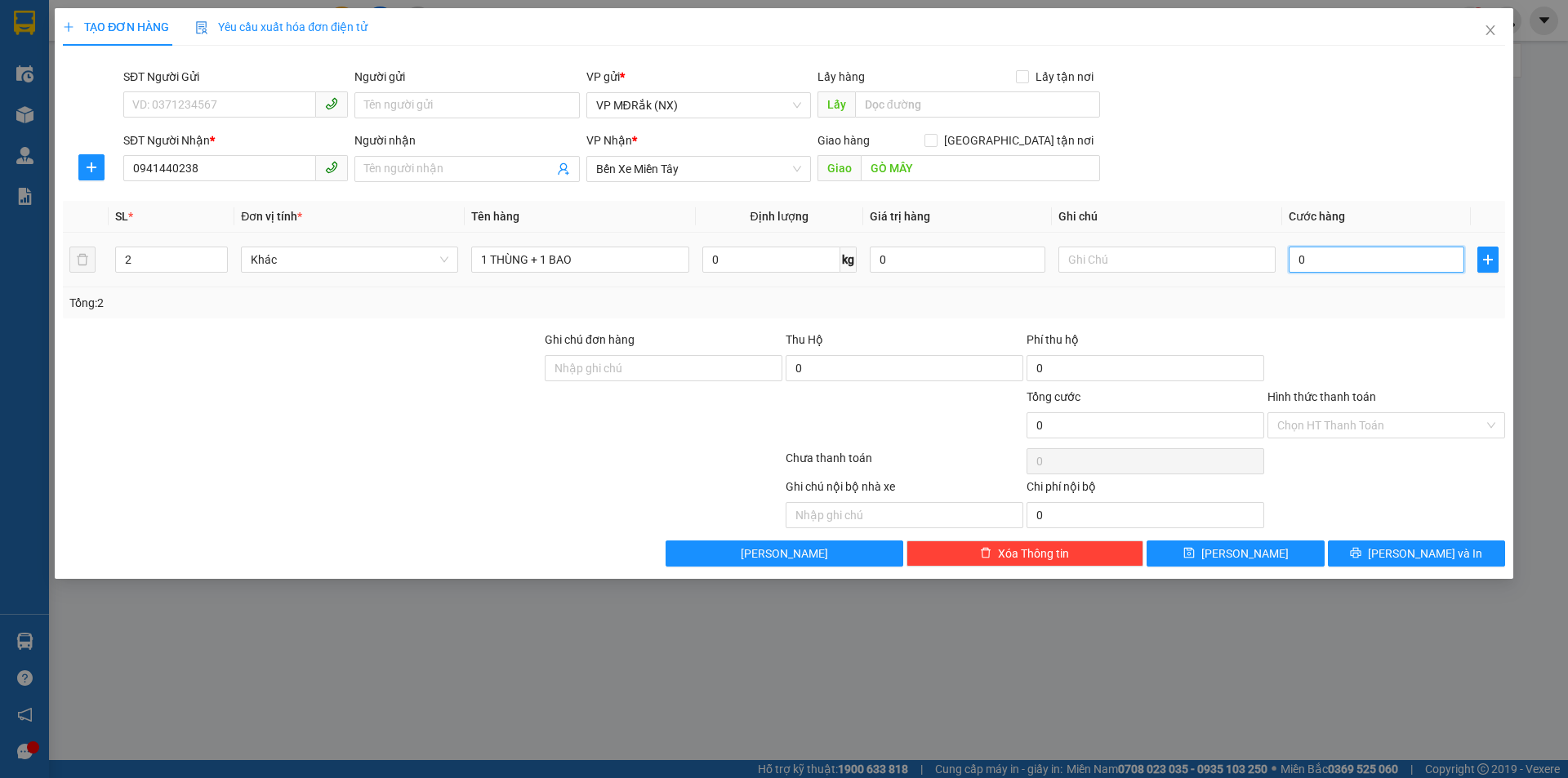
type input "1"
type input "12"
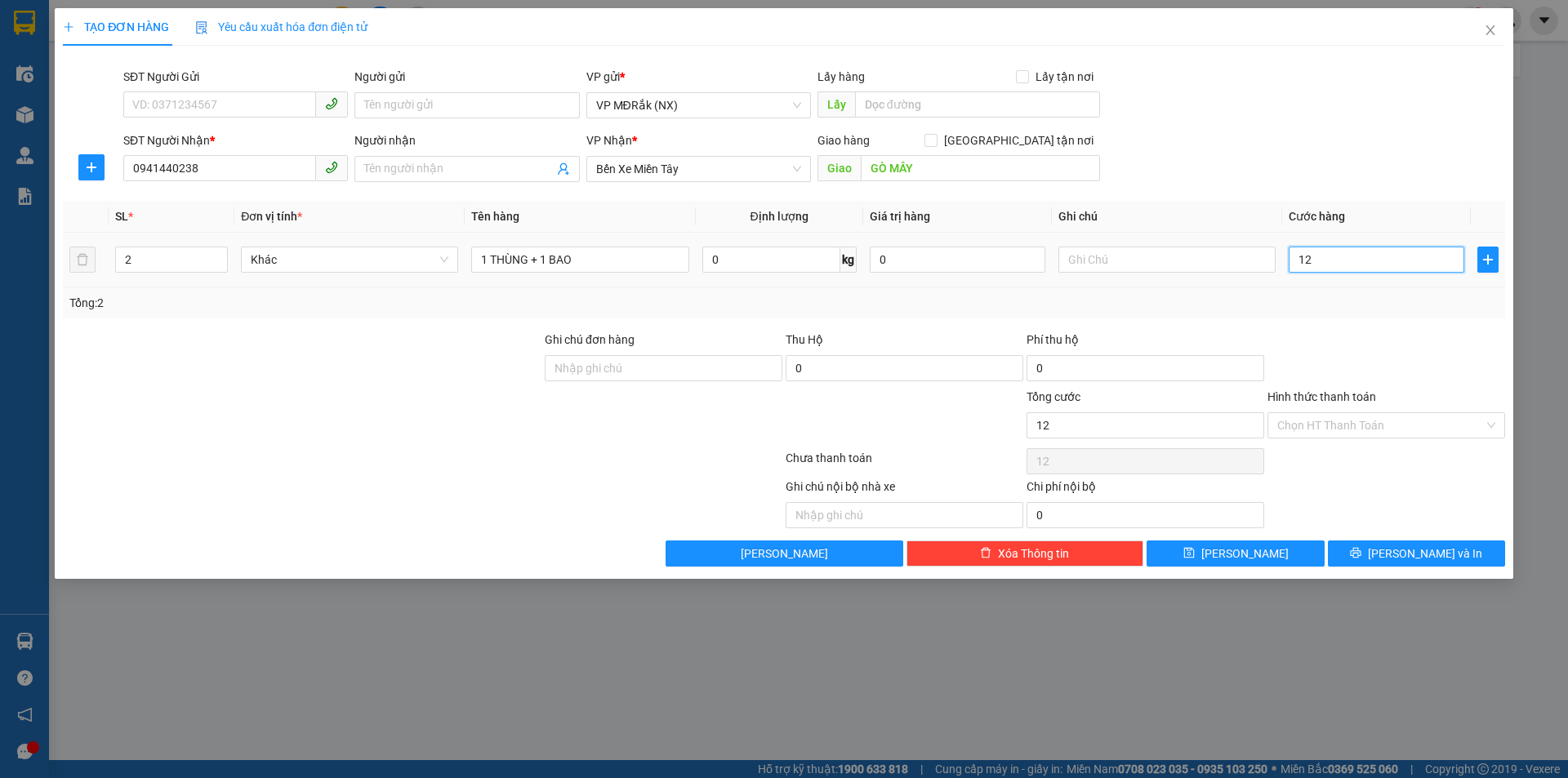
type input "120"
type input "1.200"
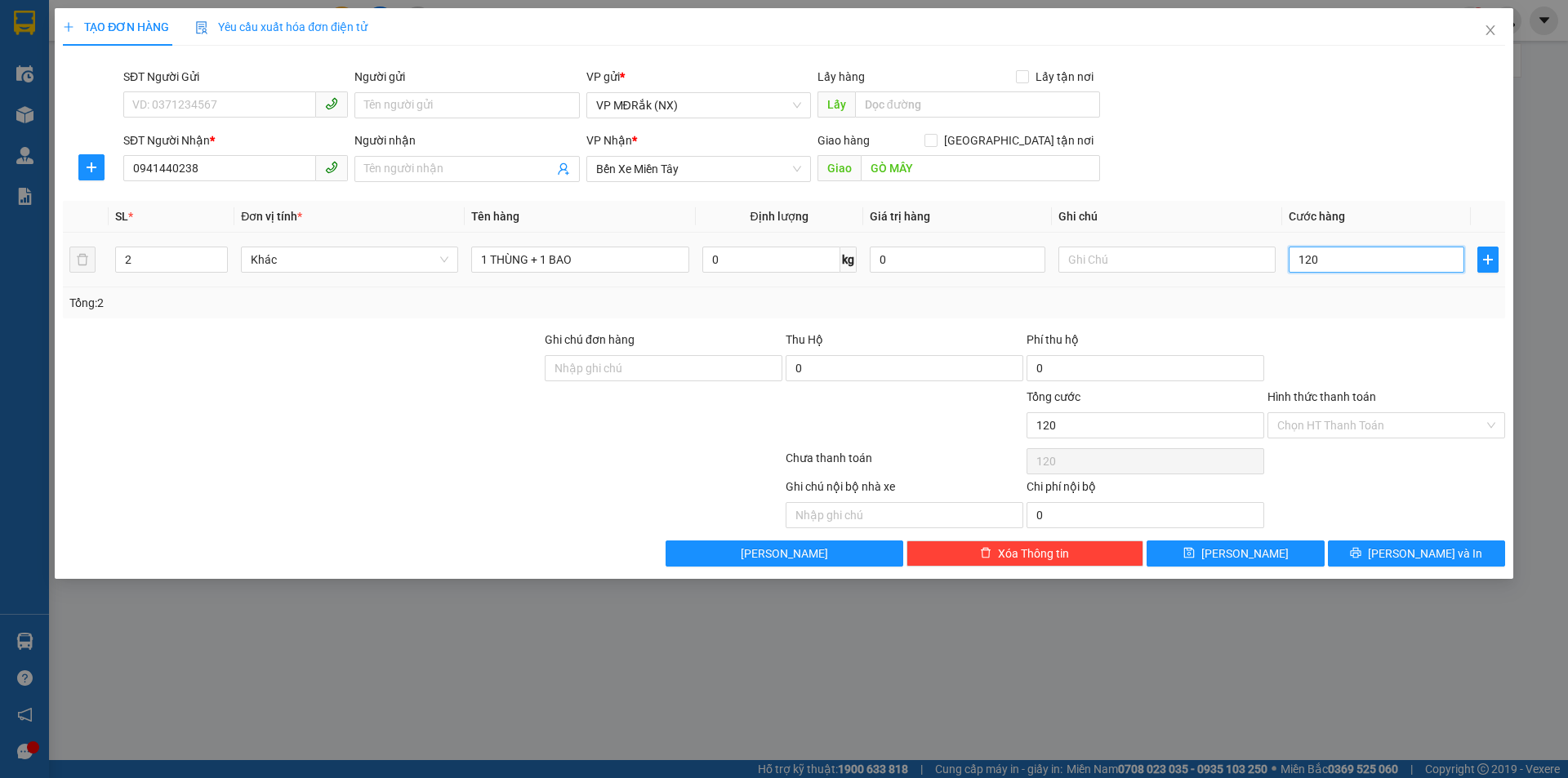
type input "1.200"
type input "12.000"
type input "120.000"
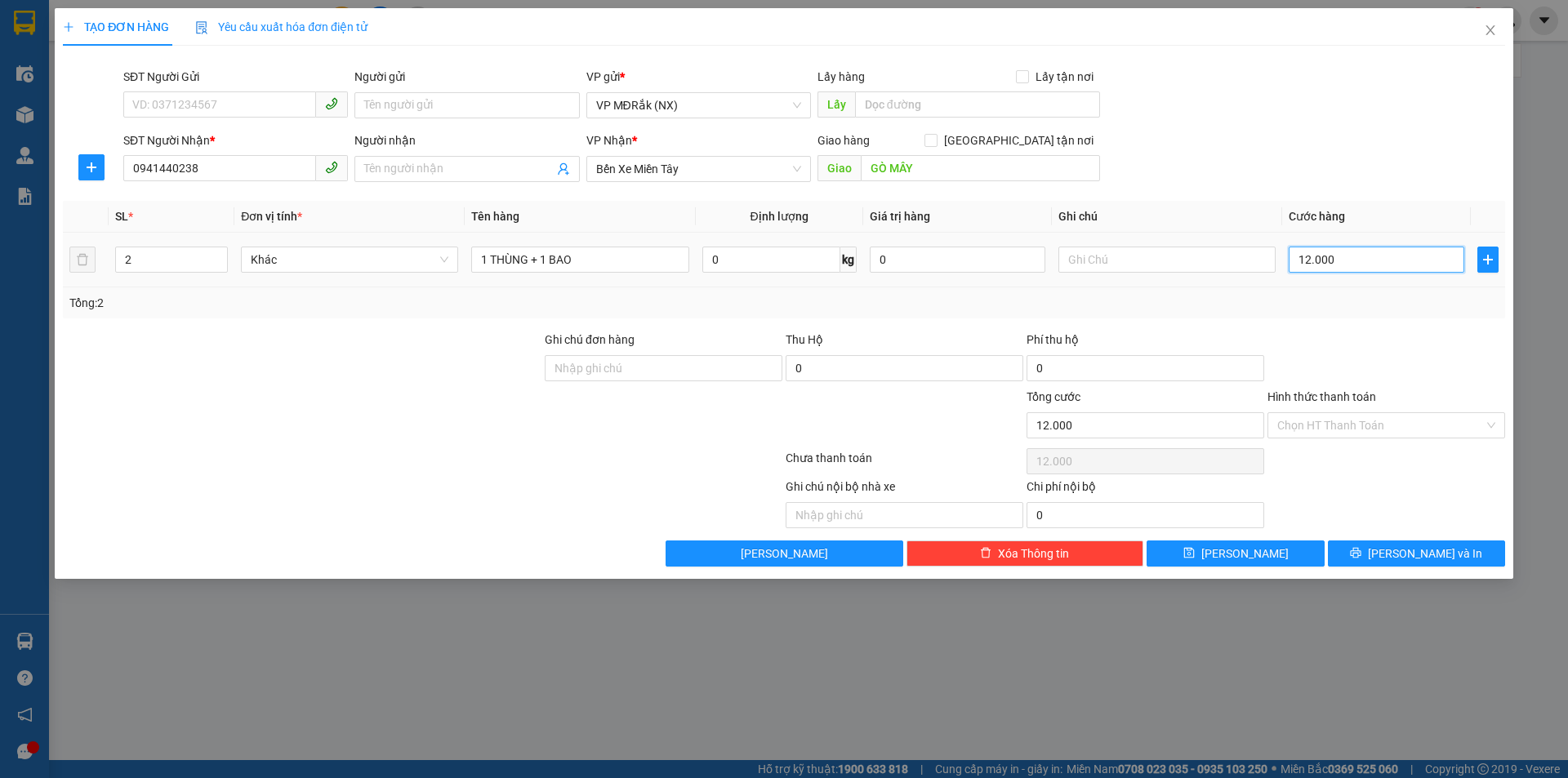
type input "120.000"
click at [1395, 546] on button "[PERSON_NAME] và In" at bounding box center [1416, 553] width 177 height 26
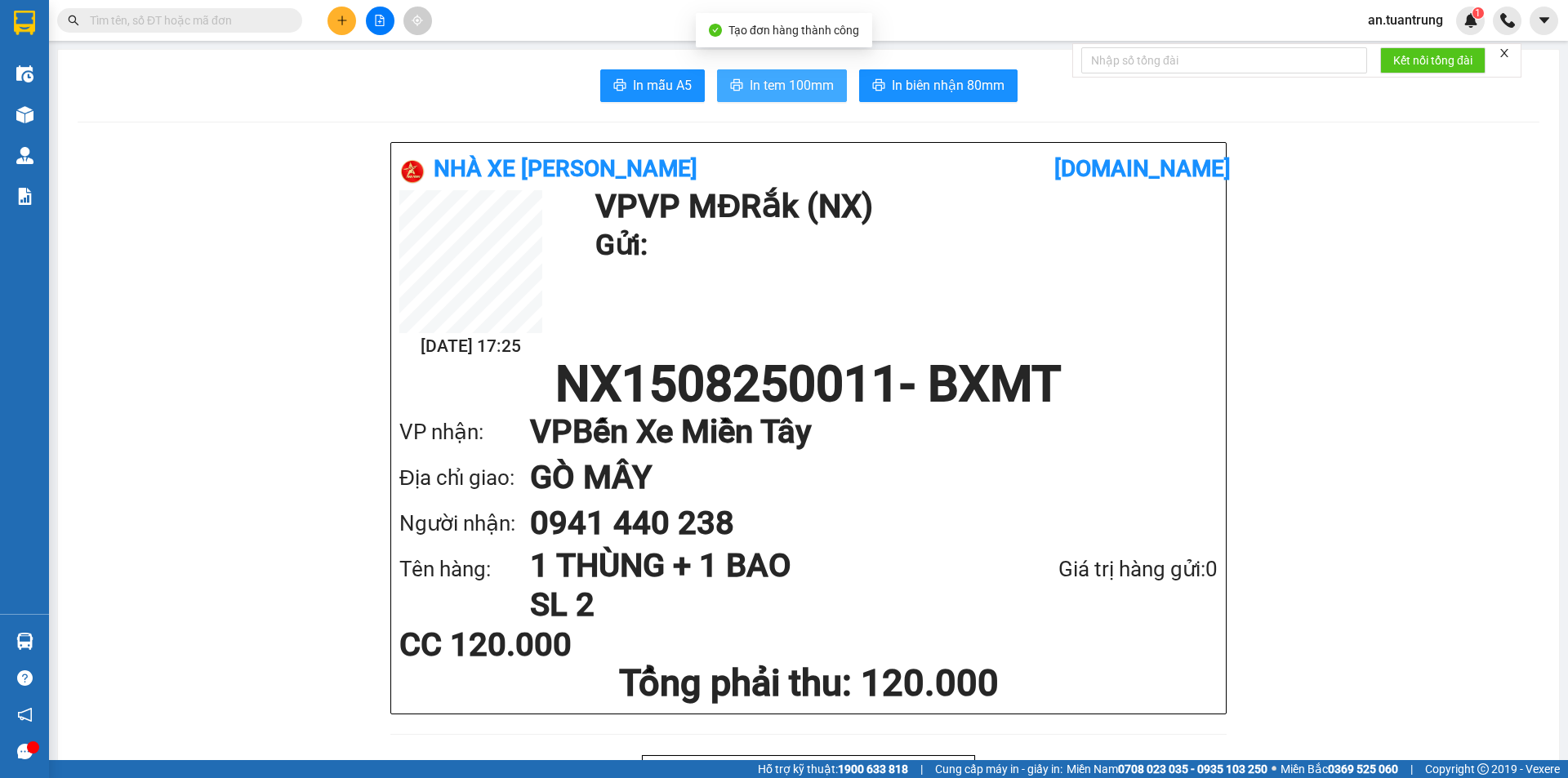
click at [791, 97] on button "In tem 100mm" at bounding box center [782, 86] width 130 height 33
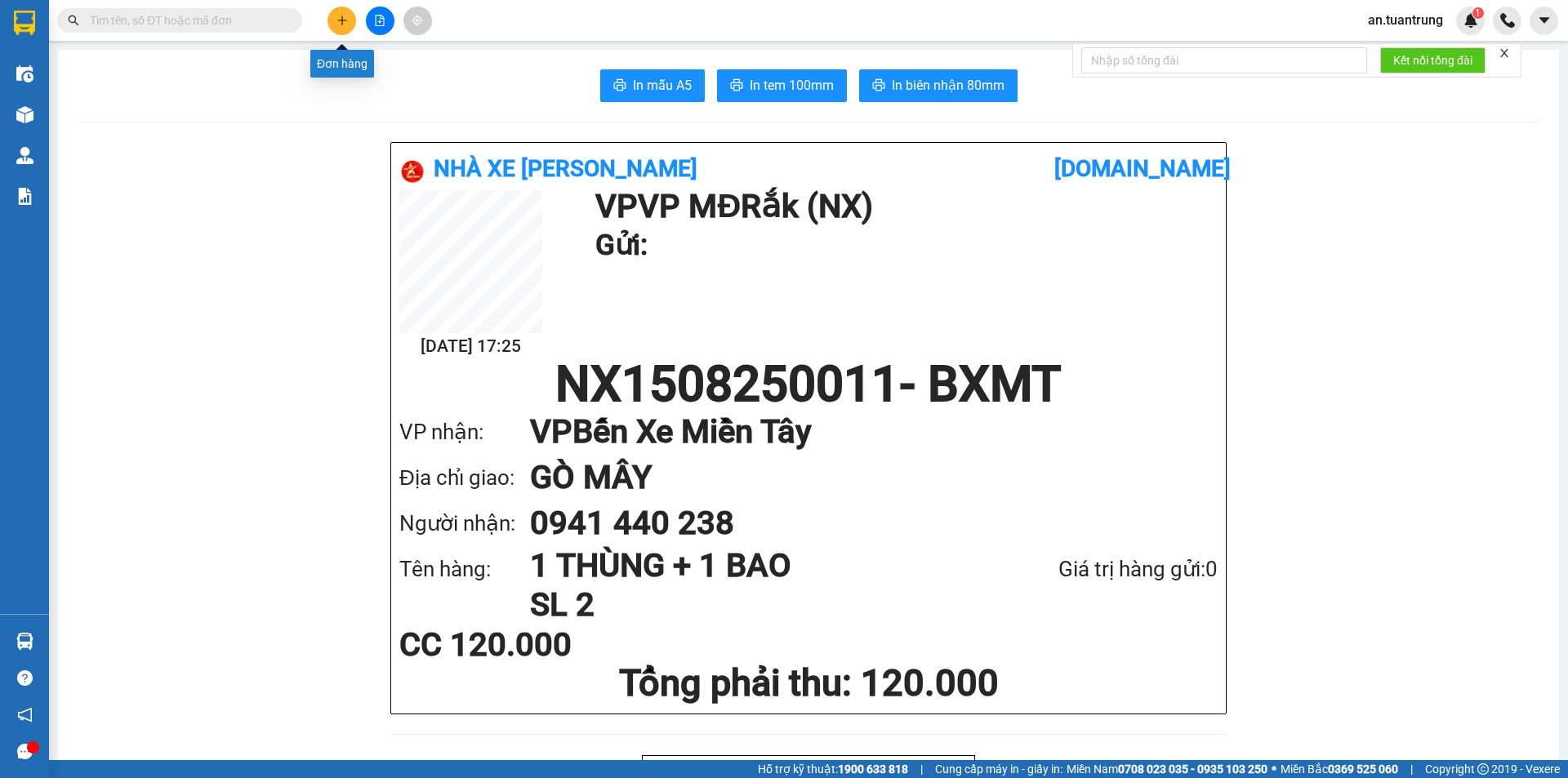
click at [342, 24] on icon "plus" at bounding box center [343, 20] width 12 height 12
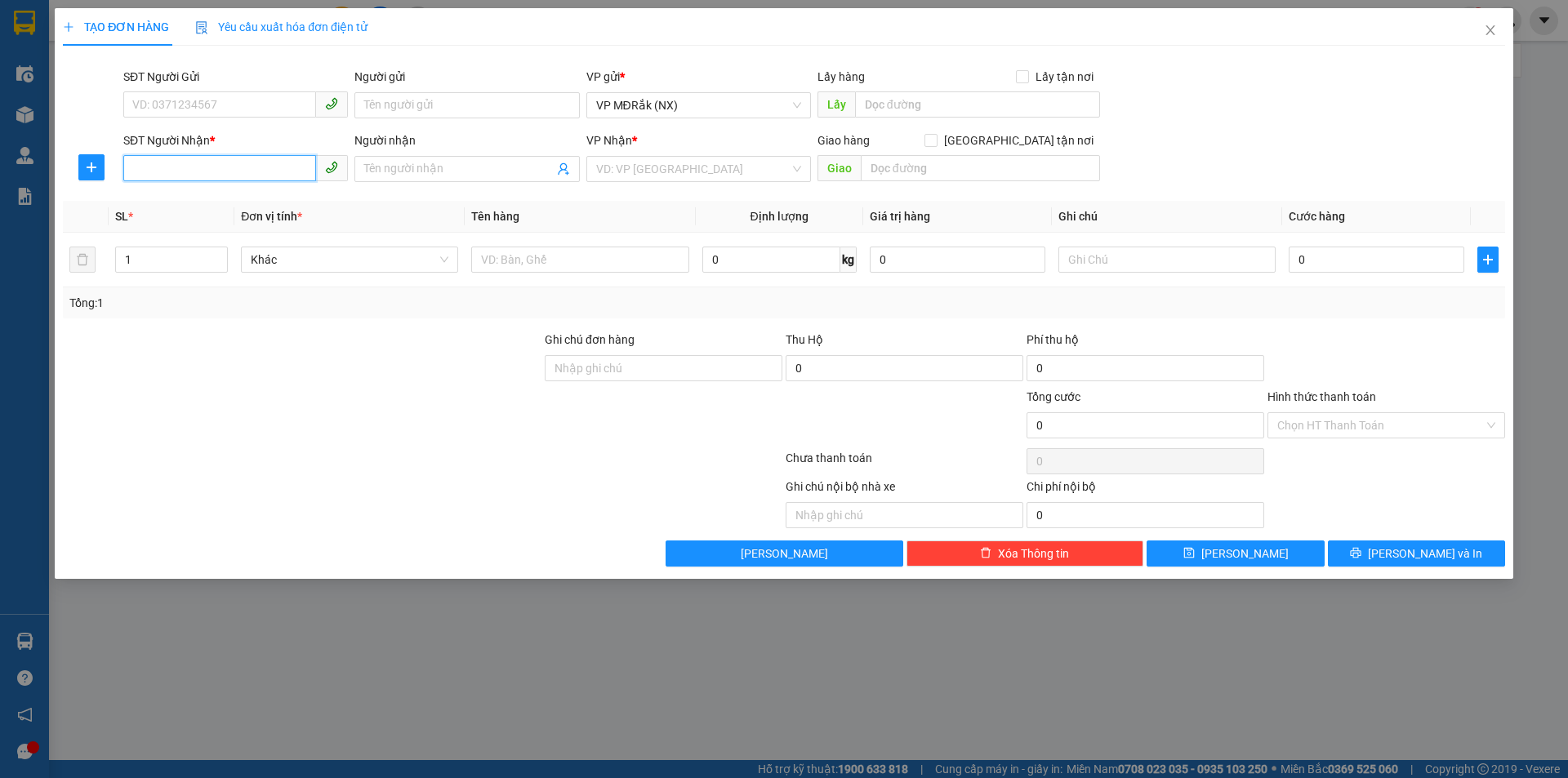
click at [285, 165] on input "SĐT Người Nhận *" at bounding box center [219, 167] width 193 height 26
type input "0345245034"
click at [223, 207] on div "0345245034" at bounding box center [235, 201] width 205 height 18
type input "100.000"
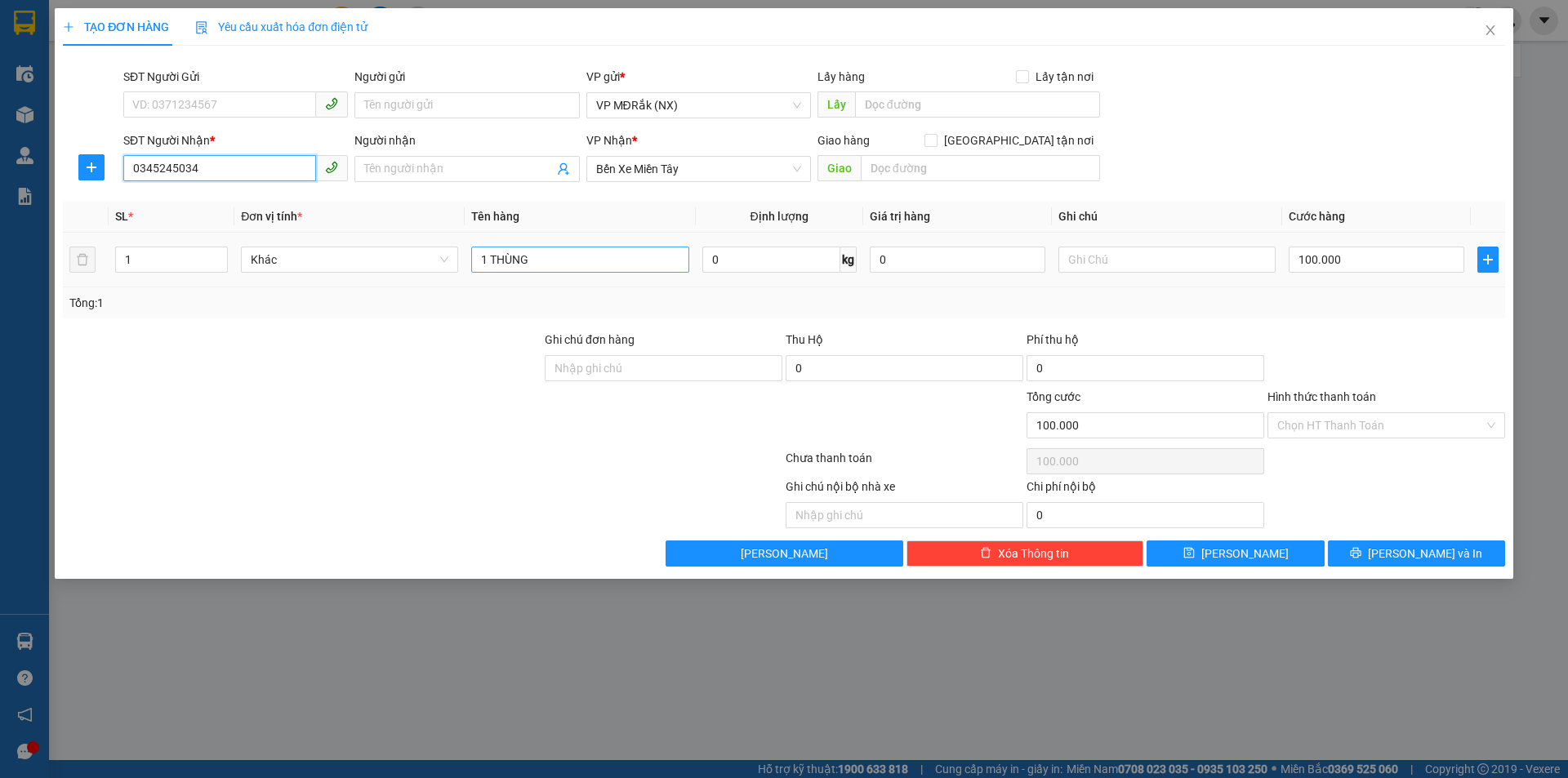
type input "0345245034"
click at [573, 269] on input "1 THÙNG" at bounding box center [580, 259] width 217 height 26
type input "1 CỤC"
click at [1347, 259] on input "100.000" at bounding box center [1375, 259] width 175 height 26
type input "5"
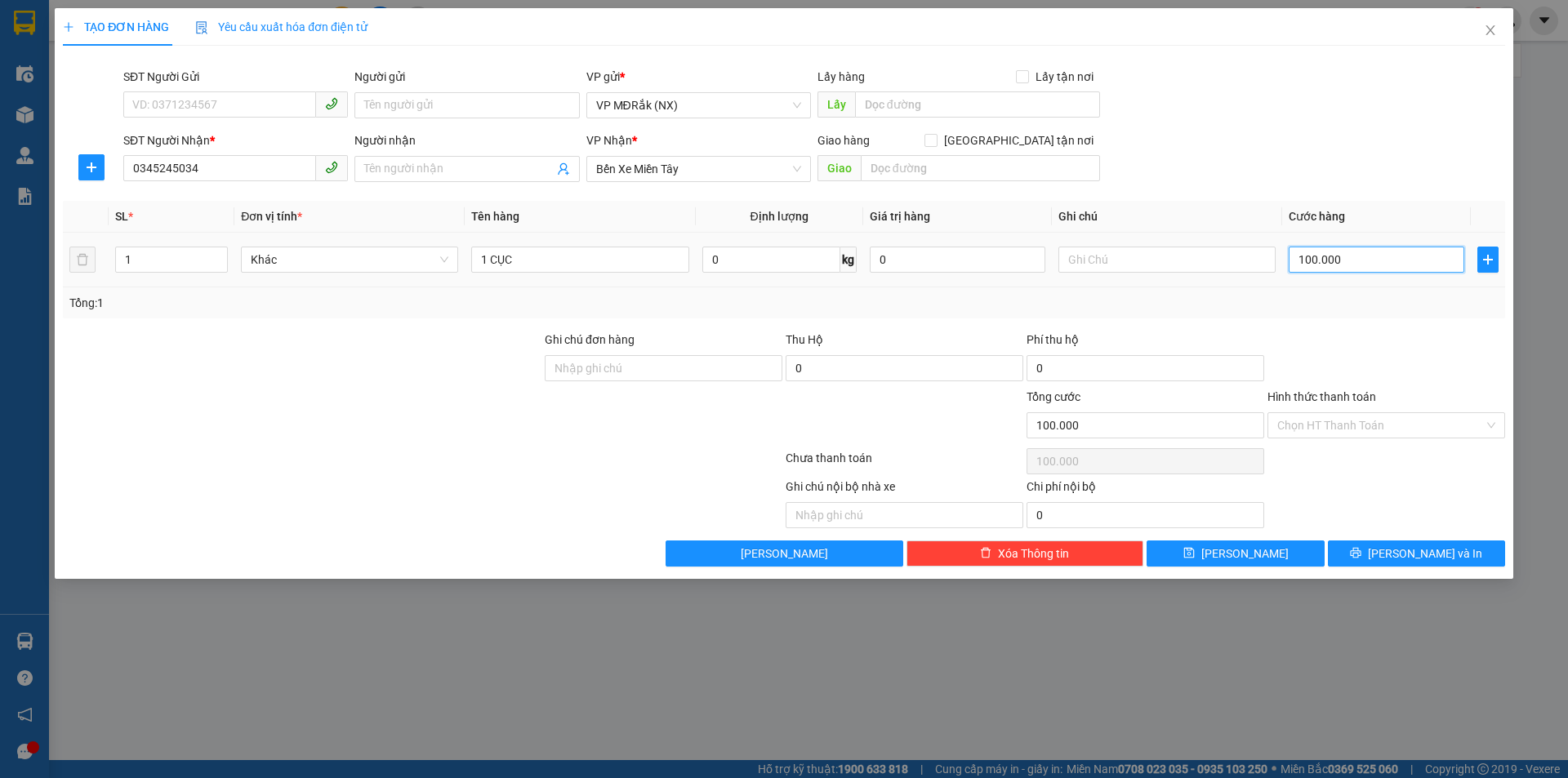
type input "5"
type input "50"
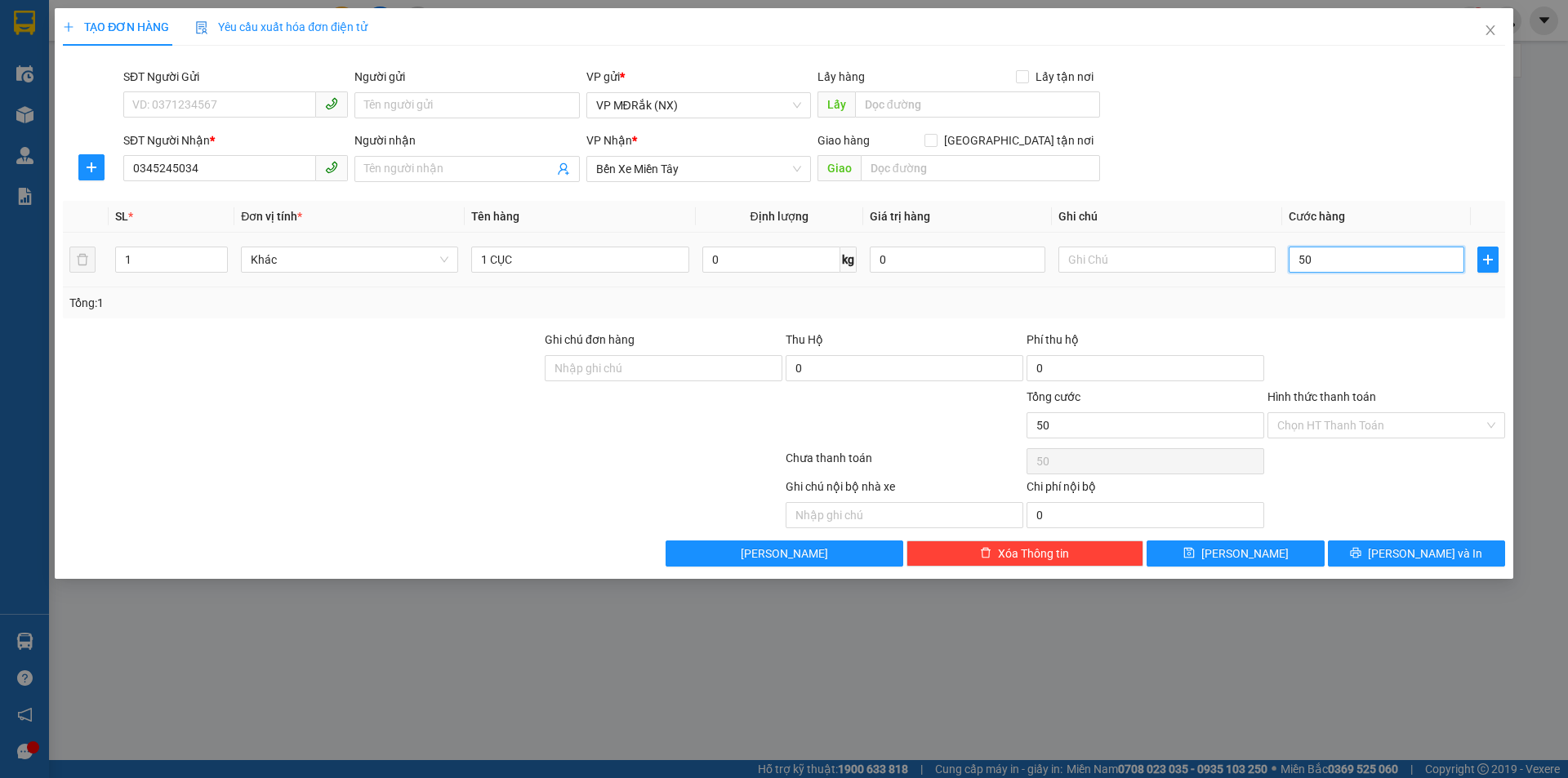
type input "500"
type input "5.000"
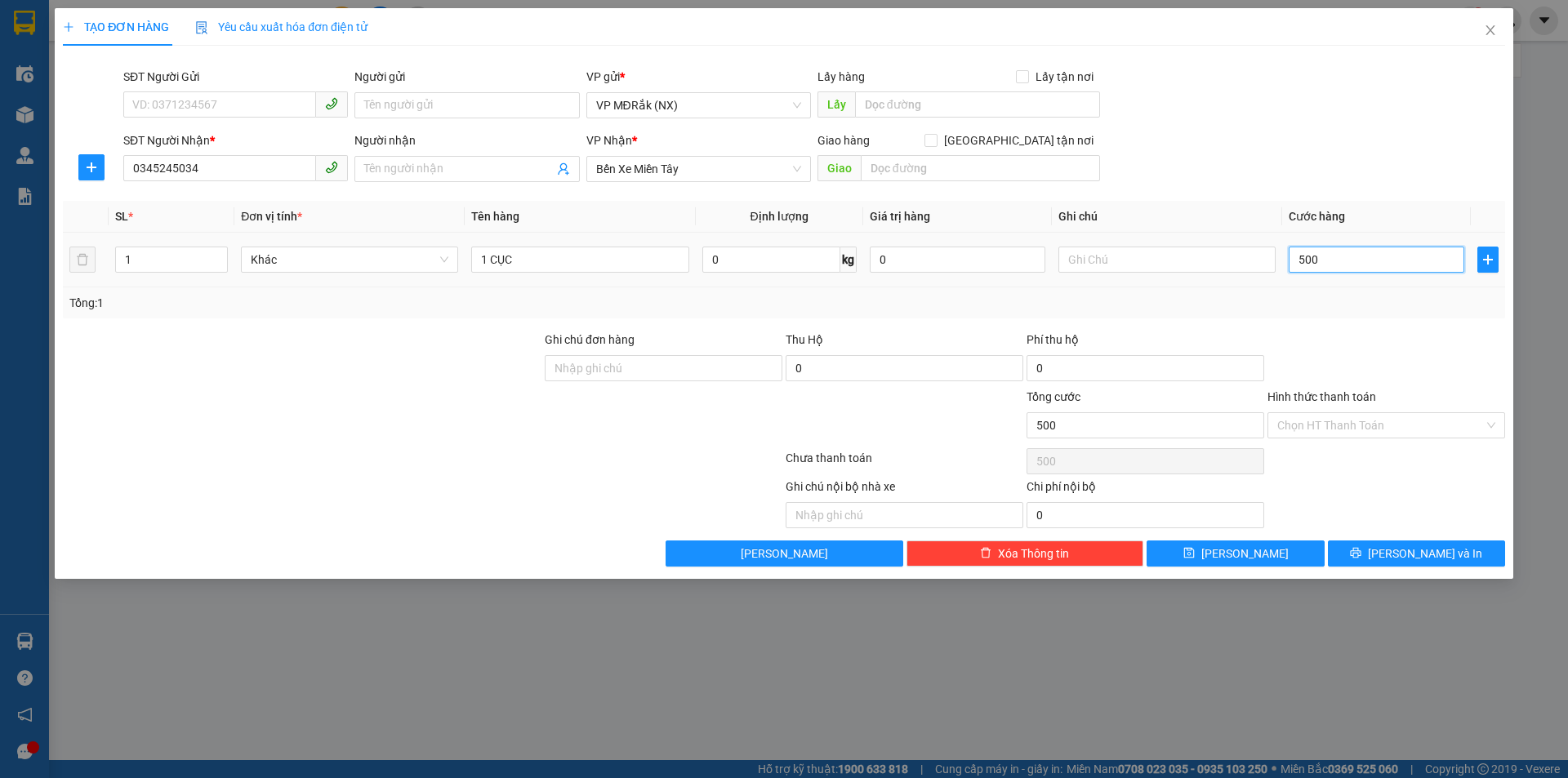
type input "5.000"
type input "50.000"
click at [1391, 566] on button "[PERSON_NAME] và In" at bounding box center [1416, 553] width 177 height 26
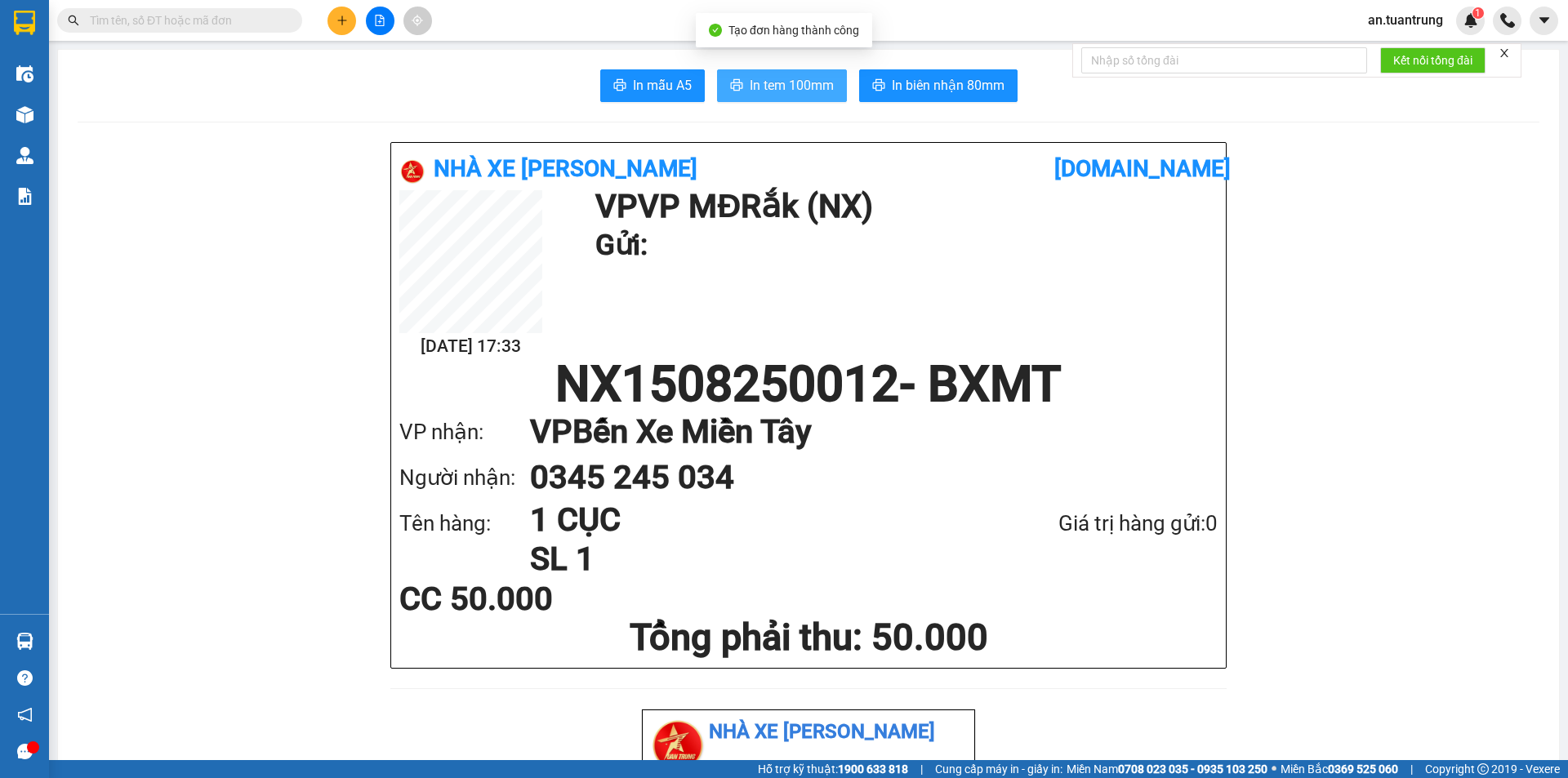
click at [770, 90] on span "In tem 100mm" at bounding box center [791, 85] width 84 height 20
click at [327, 22] on button at bounding box center [342, 21] width 29 height 29
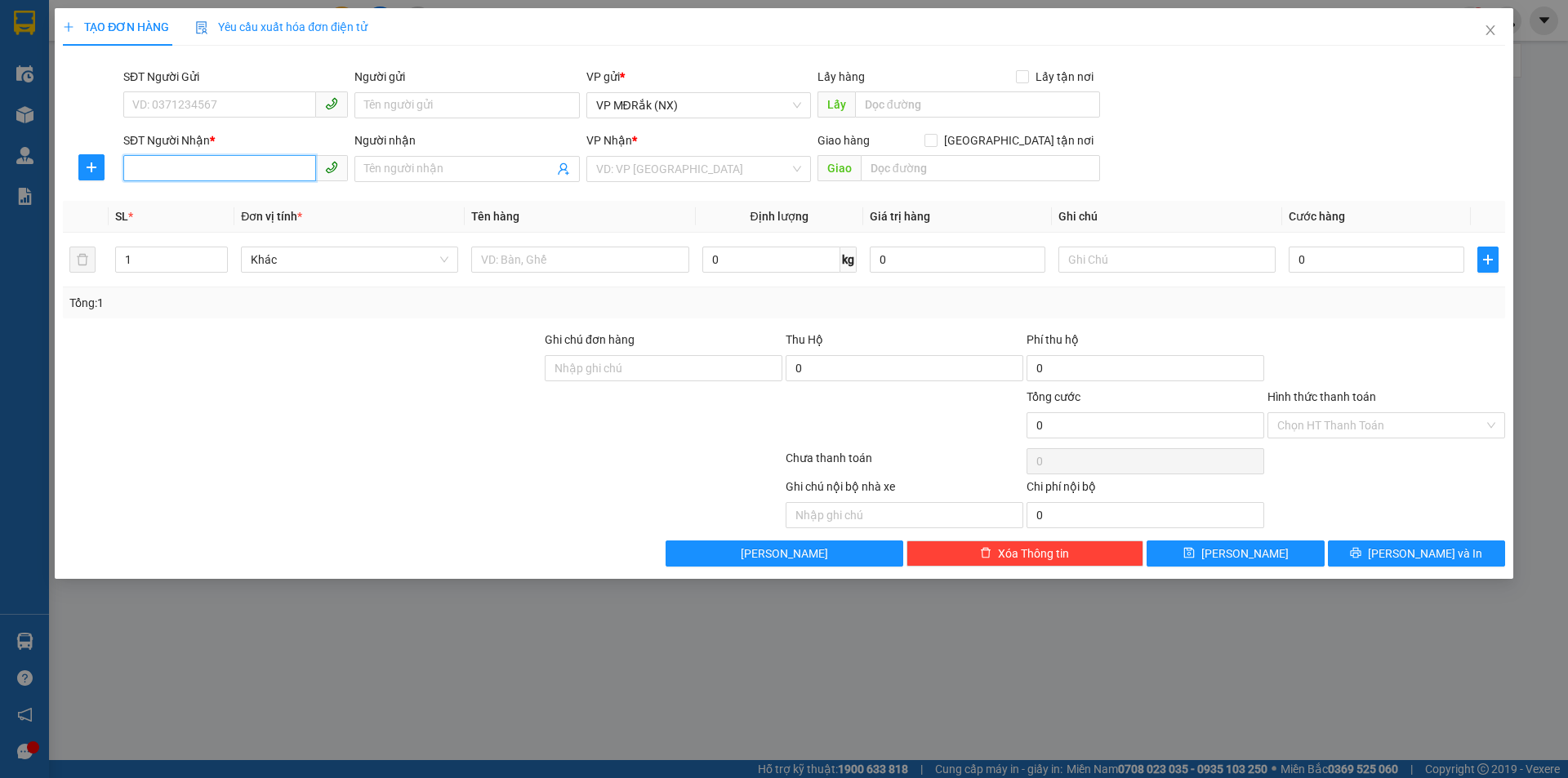
click at [228, 171] on input "SĐT Người Nhận *" at bounding box center [219, 167] width 193 height 26
drag, startPoint x: 155, startPoint y: 165, endPoint x: 215, endPoint y: 165, distance: 60.0
click at [215, 165] on input "0967899079" at bounding box center [219, 167] width 193 height 26
type input "0967899079"
click at [733, 169] on input "search" at bounding box center [693, 168] width 194 height 24
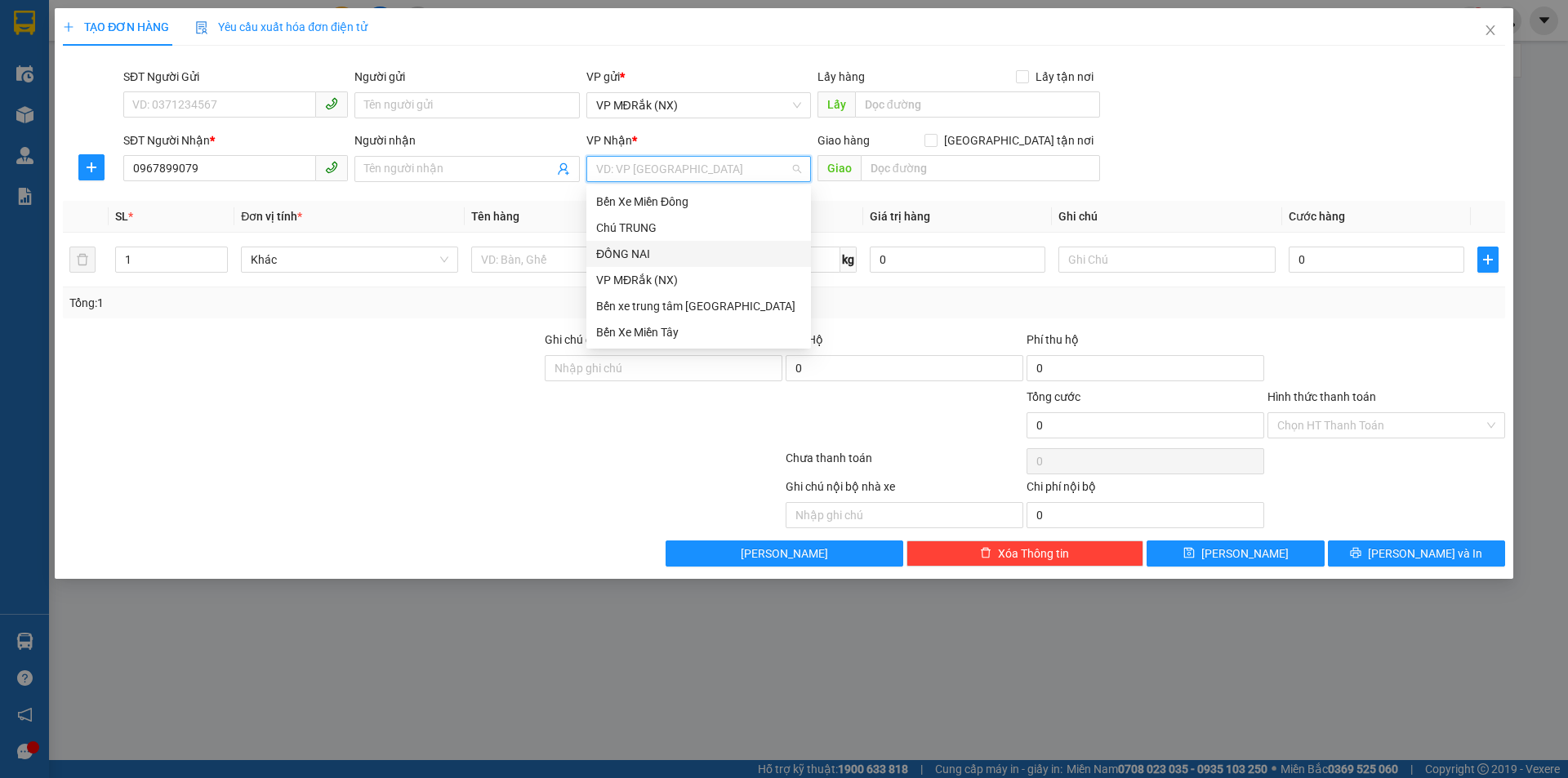
click at [659, 253] on div "ĐỒNG NAI" at bounding box center [699, 254] width 205 height 18
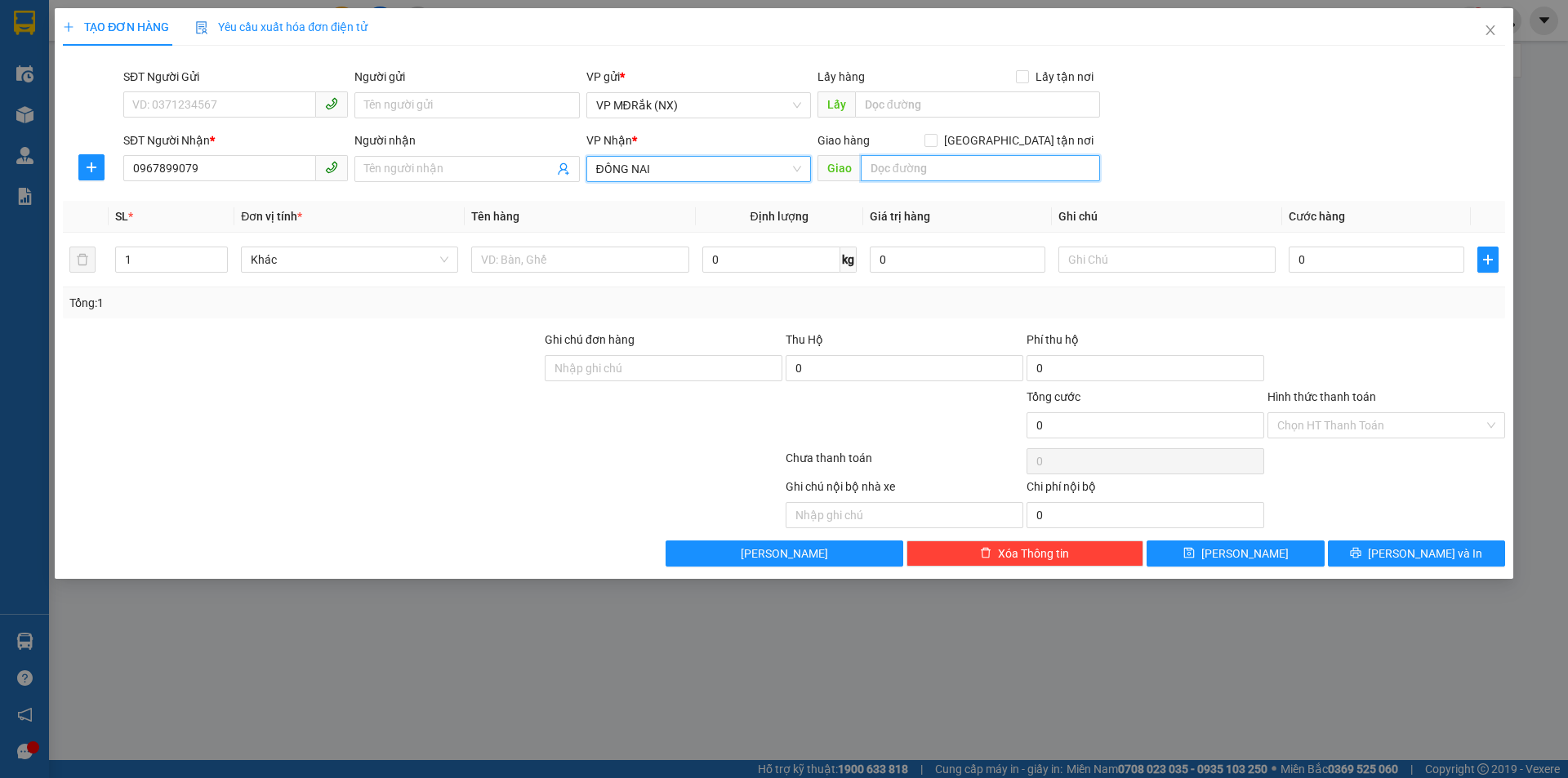
click at [892, 159] on input "text" at bounding box center [980, 167] width 239 height 26
type input "CHÂN THÀNH"
drag, startPoint x: 569, startPoint y: 243, endPoint x: 561, endPoint y: 263, distance: 21.5
click at [566, 253] on div at bounding box center [580, 259] width 217 height 33
click at [559, 271] on input "text" at bounding box center [580, 259] width 217 height 26
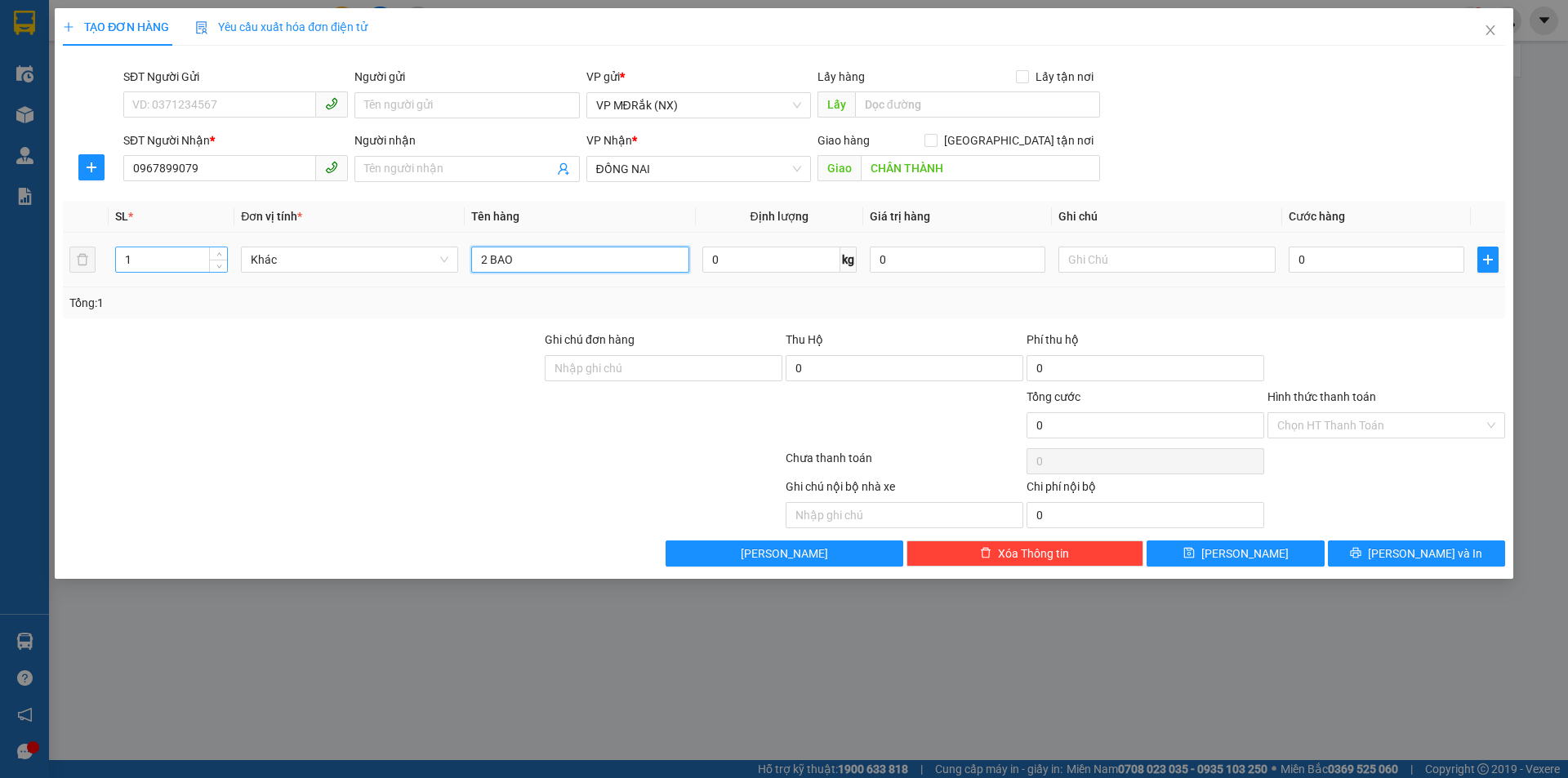
type input "2 BAO"
click at [138, 263] on input "1" at bounding box center [171, 259] width 111 height 24
type input "2"
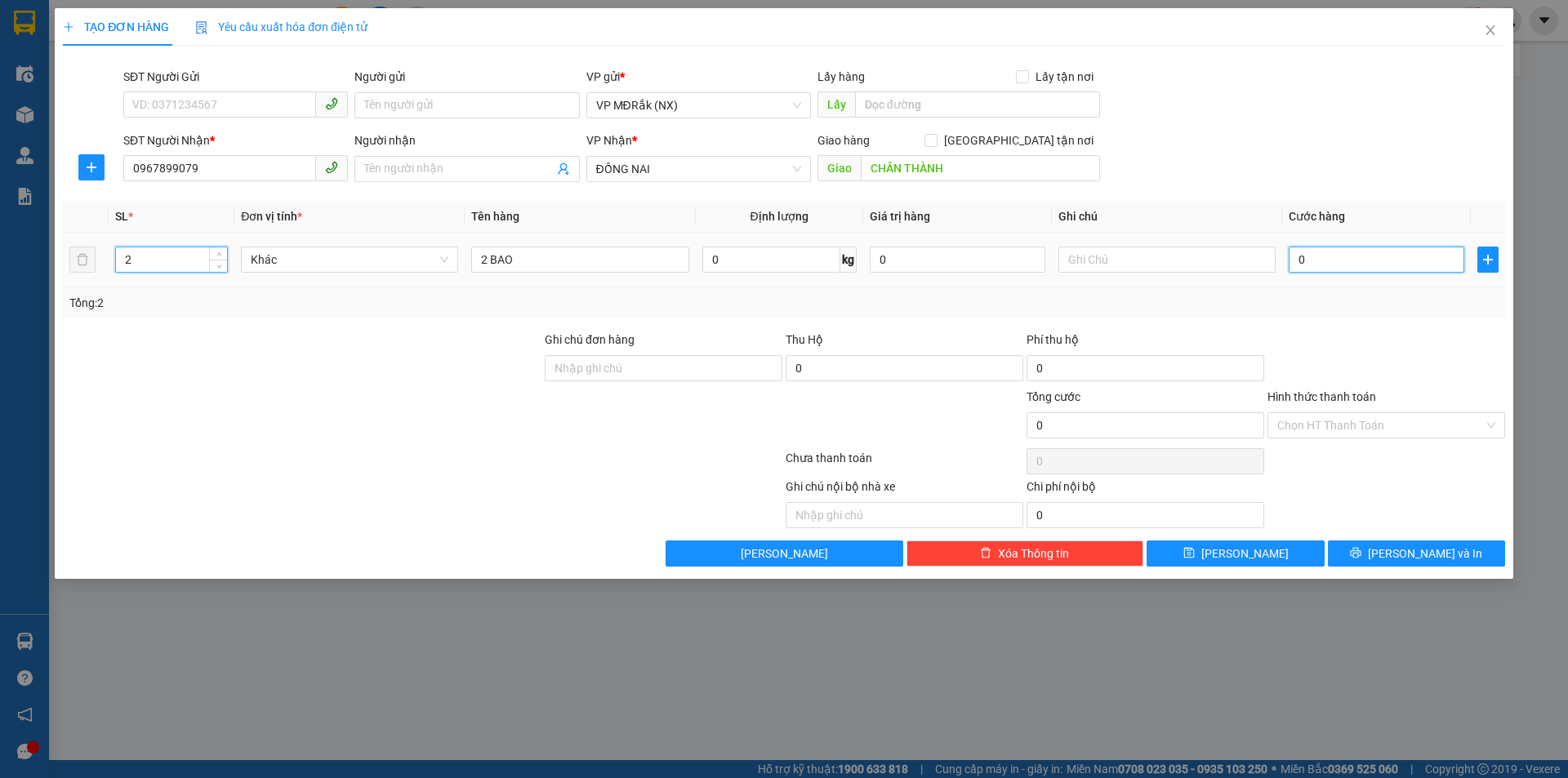
click at [1379, 262] on input "0" at bounding box center [1375, 259] width 175 height 26
type input "2"
click at [1343, 430] on input "Hình thức thanh toán" at bounding box center [1379, 425] width 206 height 24
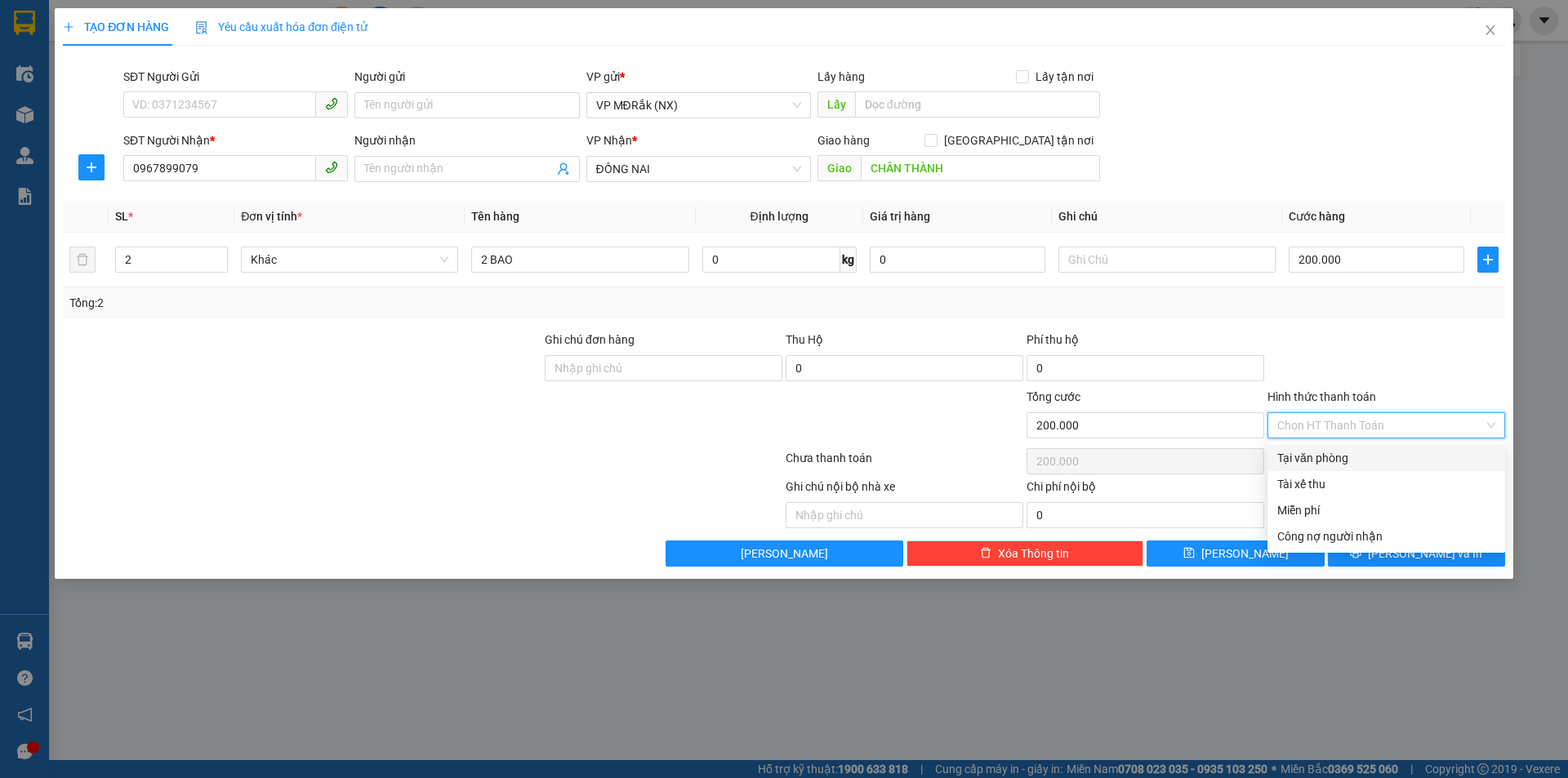
click at [1338, 457] on div "Tại văn phòng" at bounding box center [1385, 458] width 218 height 18
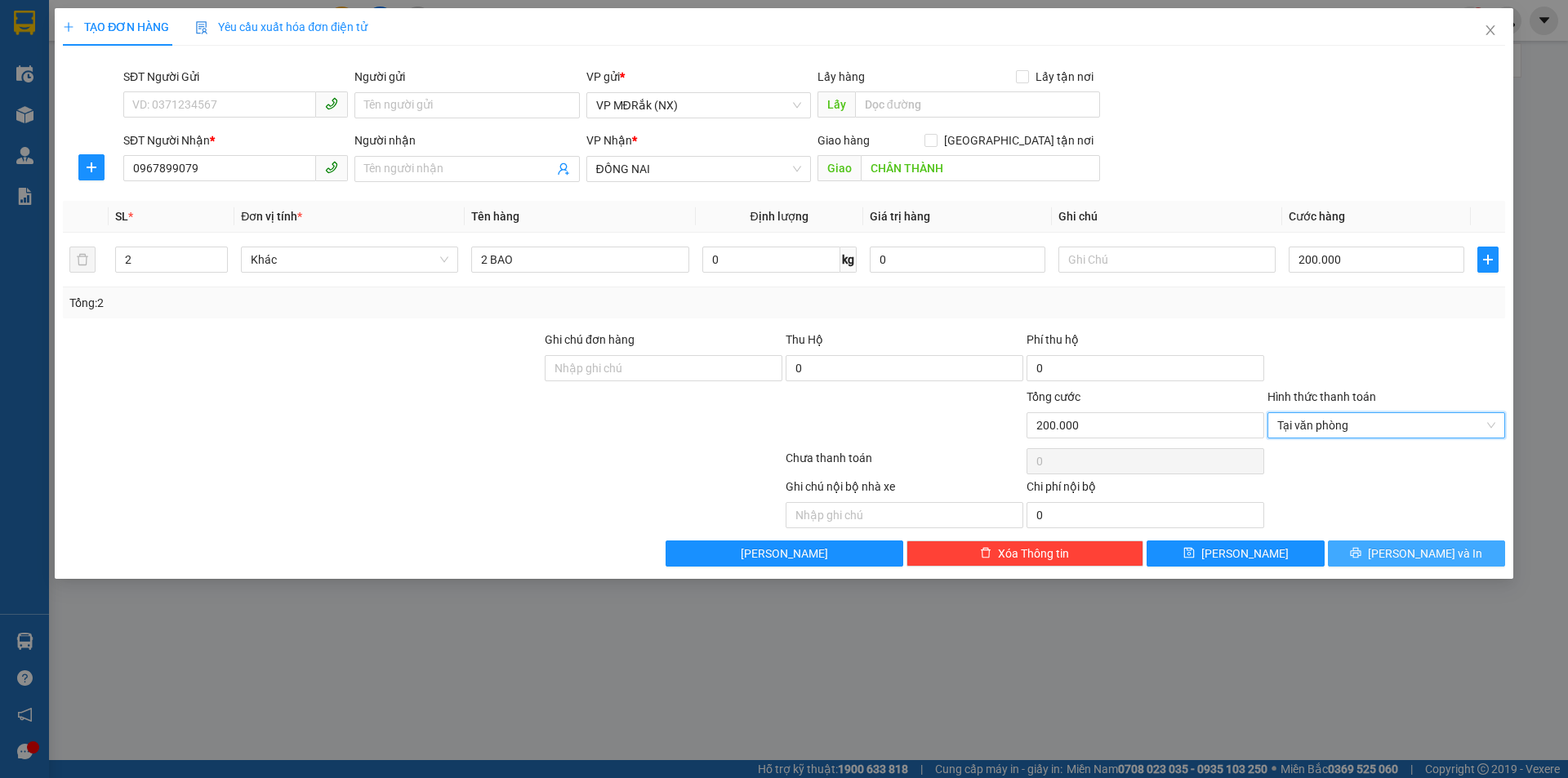
click at [1391, 545] on button "[PERSON_NAME] và In" at bounding box center [1416, 553] width 177 height 26
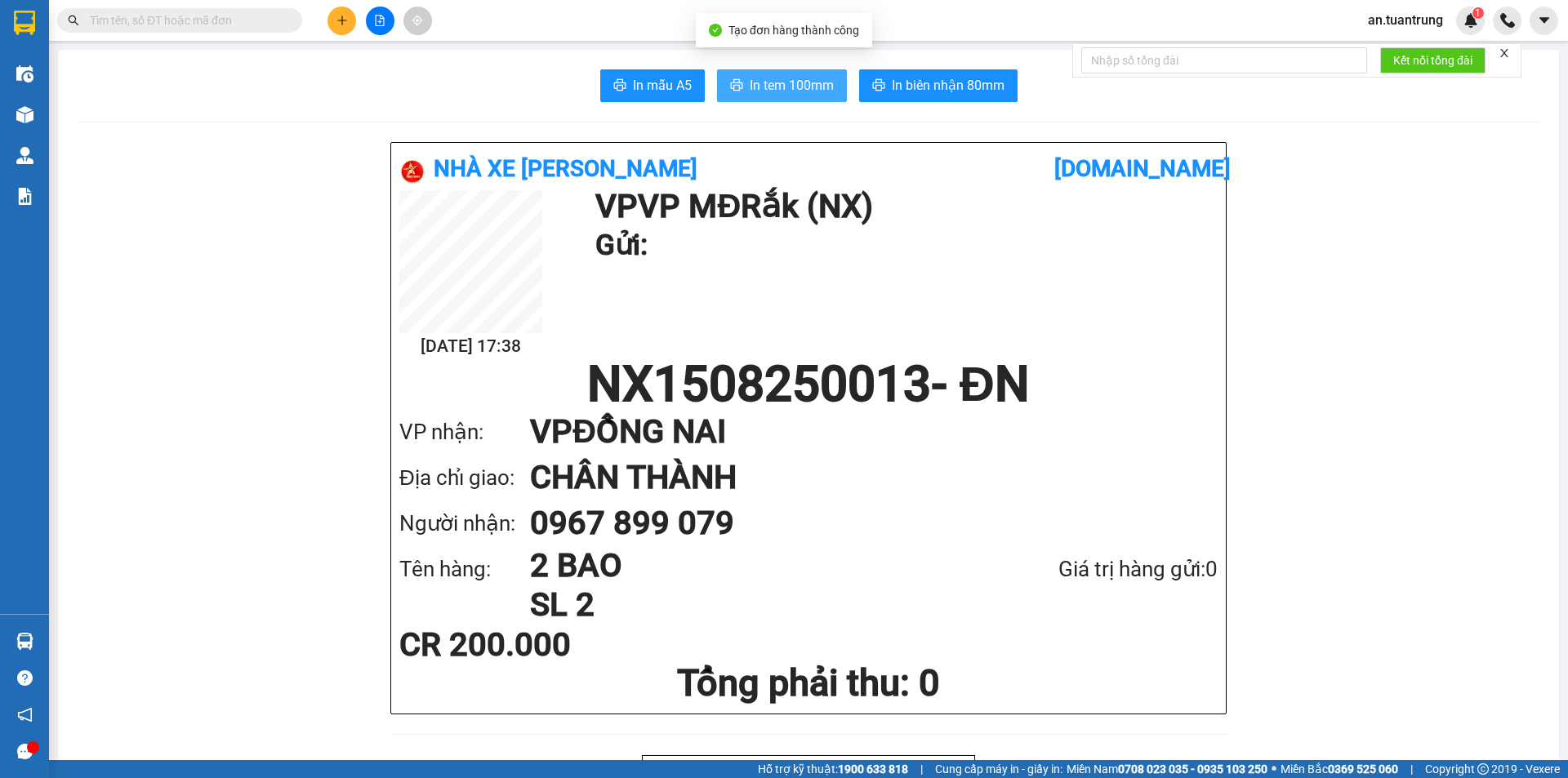
click at [730, 95] on button "In tem 100mm" at bounding box center [782, 86] width 130 height 33
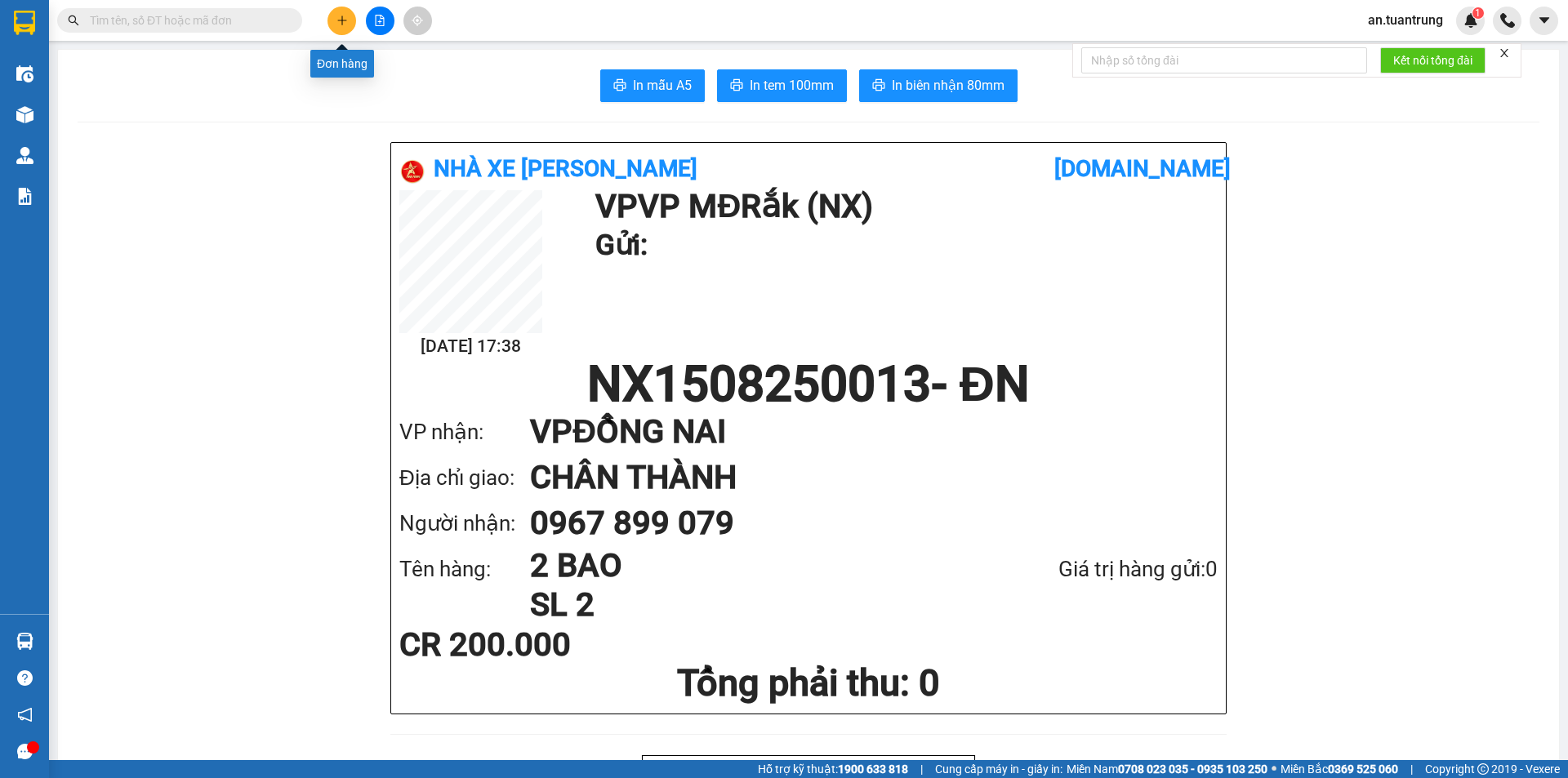
click at [344, 15] on icon "plus" at bounding box center [343, 20] width 12 height 12
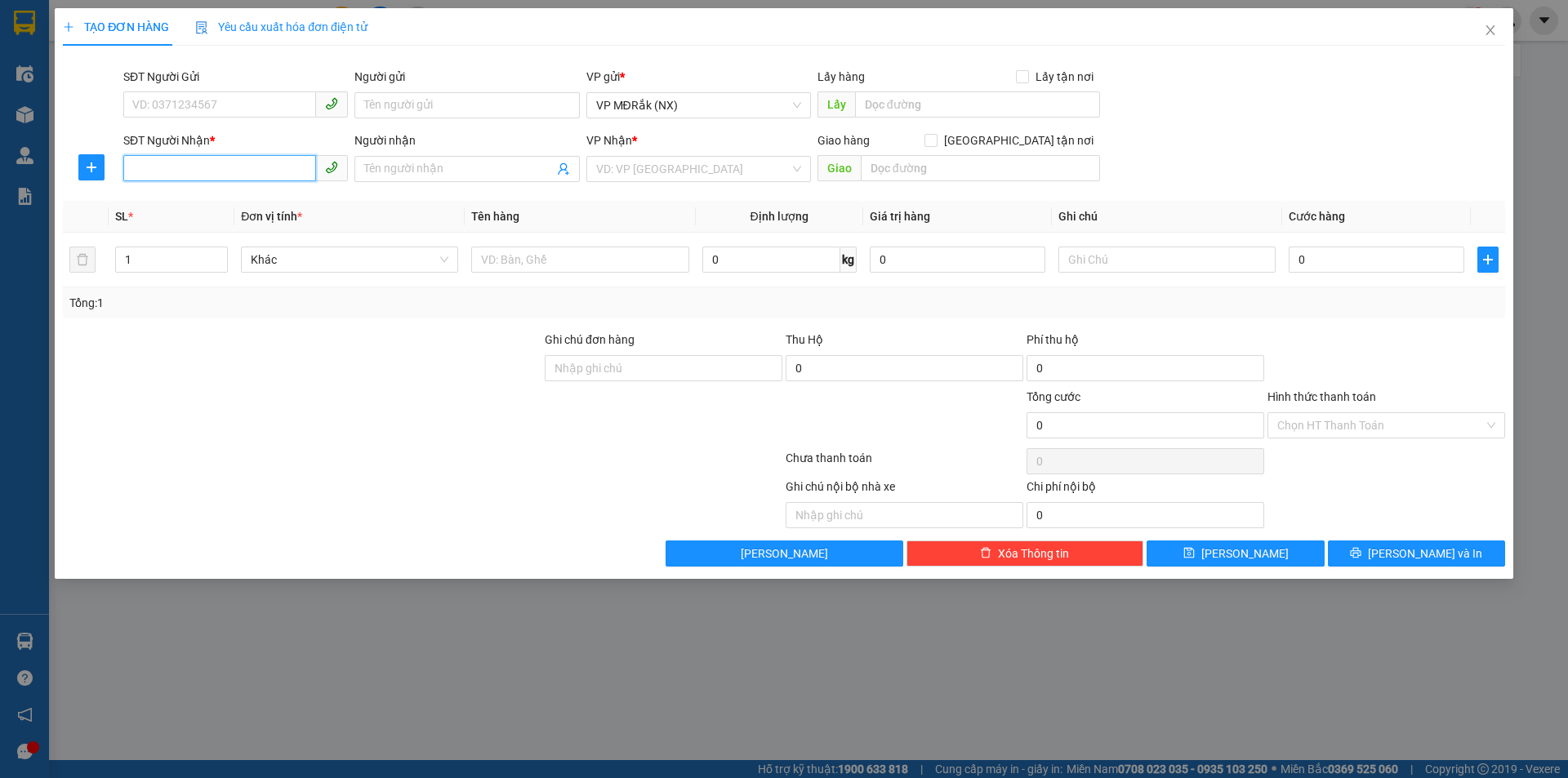
click at [246, 171] on input "SĐT Người Nhận *" at bounding box center [219, 167] width 193 height 26
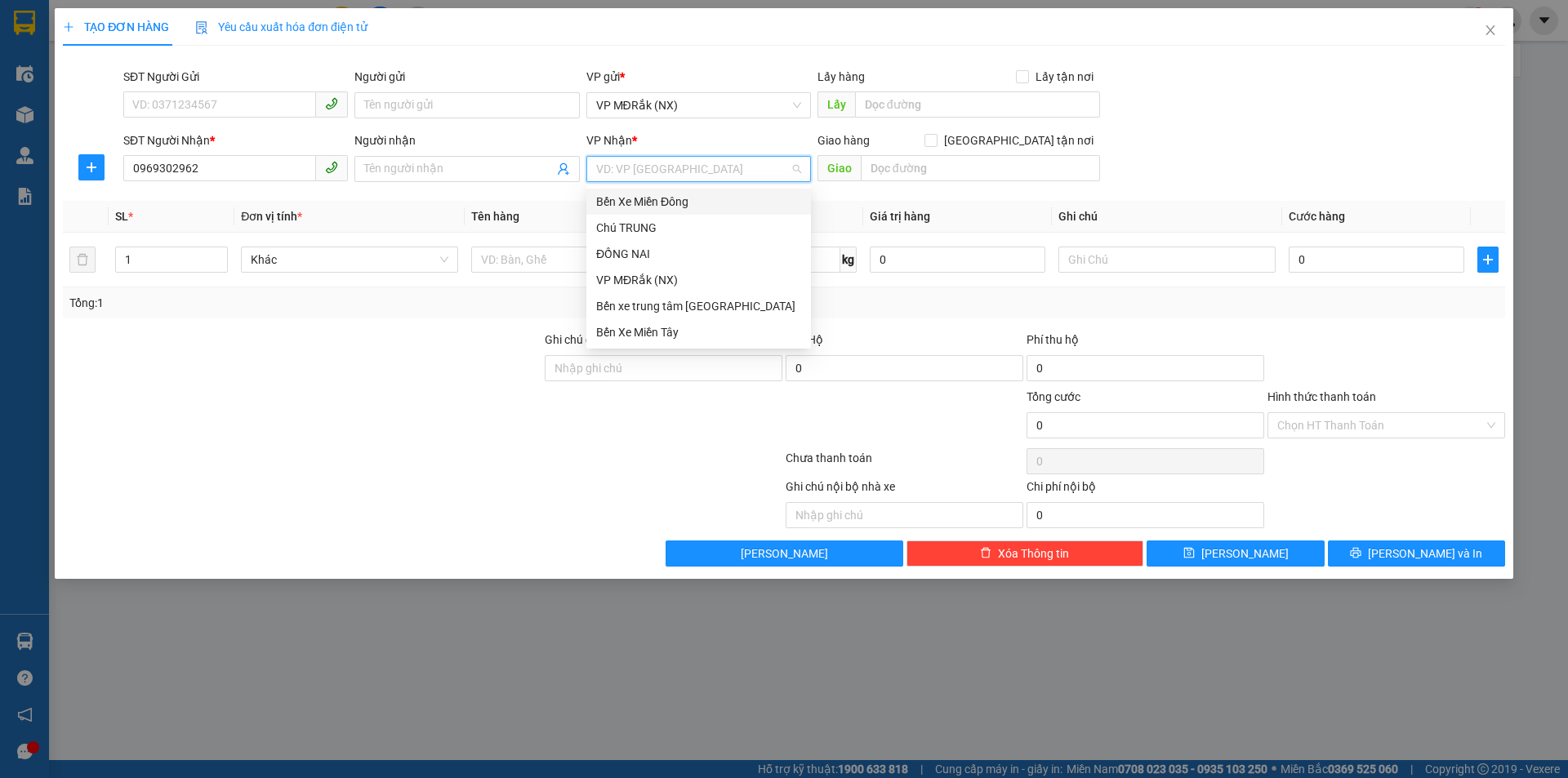
click at [654, 168] on input "search" at bounding box center [693, 168] width 194 height 24
click at [646, 194] on div "Bến Xe Miền Đông" at bounding box center [699, 201] width 205 height 18
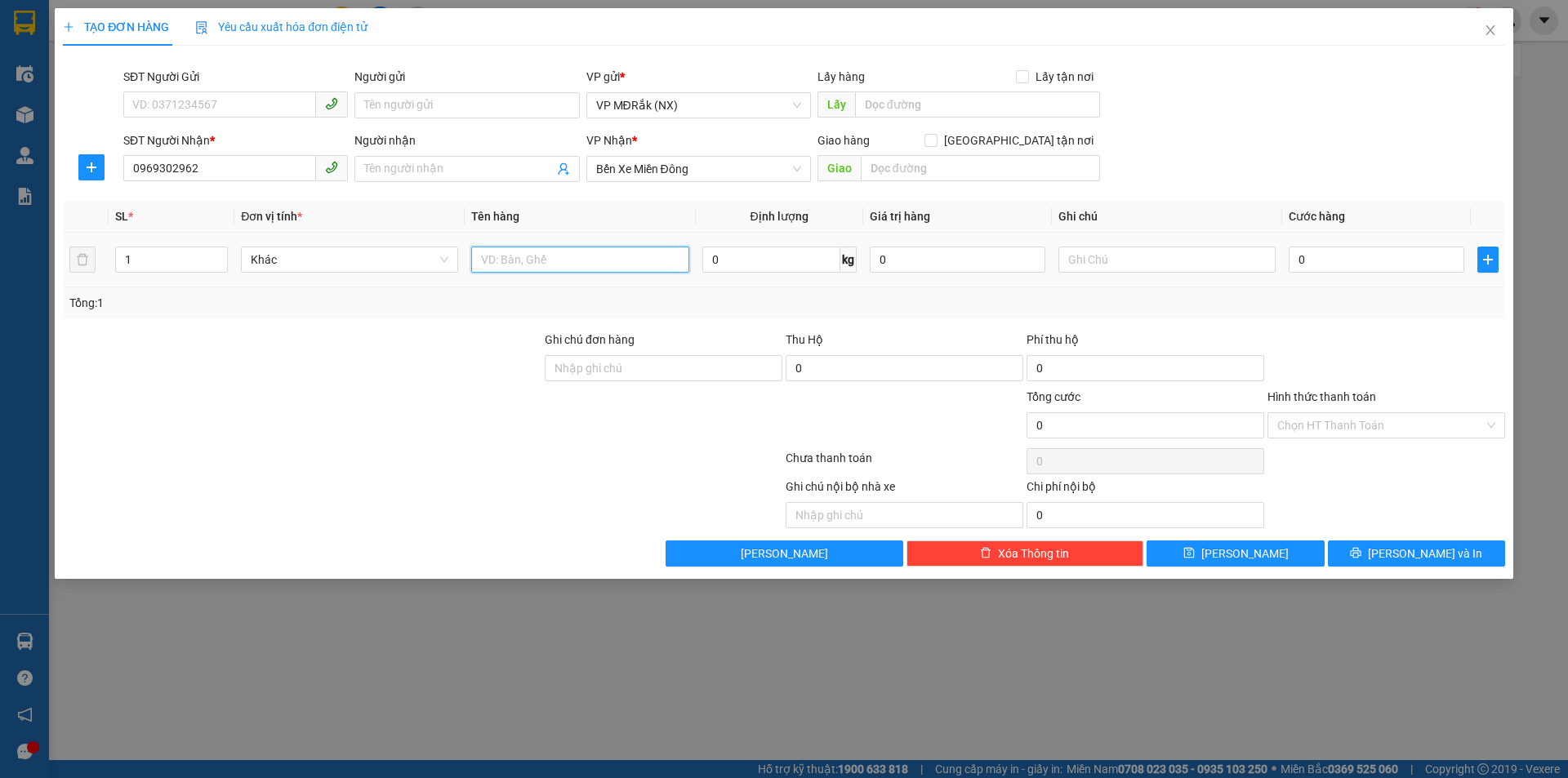
click at [603, 251] on input "text" at bounding box center [580, 259] width 217 height 26
click at [1378, 274] on div "0" at bounding box center [1375, 259] width 175 height 33
click at [1373, 259] on input "0" at bounding box center [1375, 259] width 175 height 26
click at [1359, 421] on input "Hình thức thanh toán" at bounding box center [1379, 425] width 206 height 24
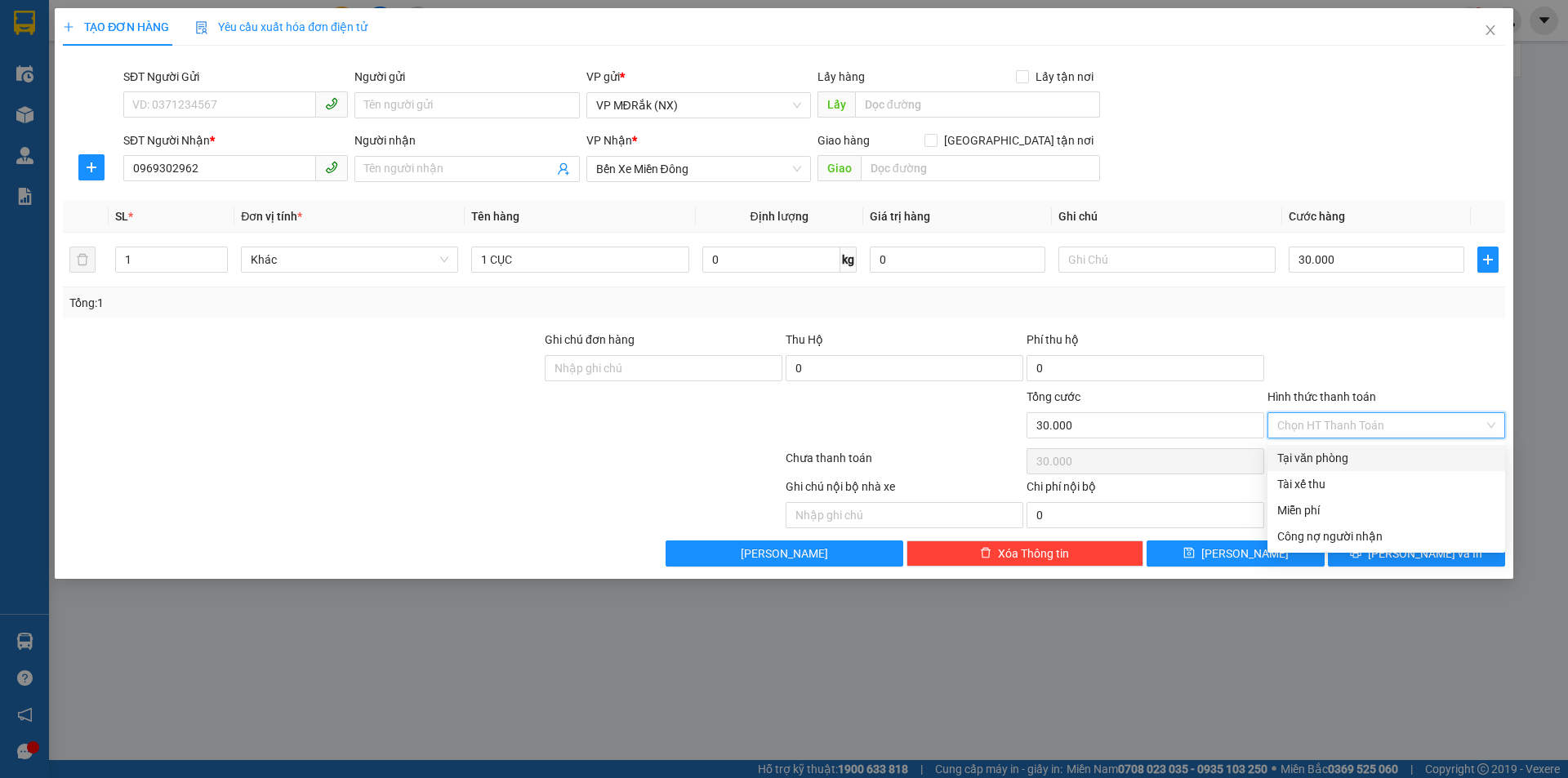
click at [1356, 450] on div "Tại văn phòng" at bounding box center [1385, 458] width 218 height 18
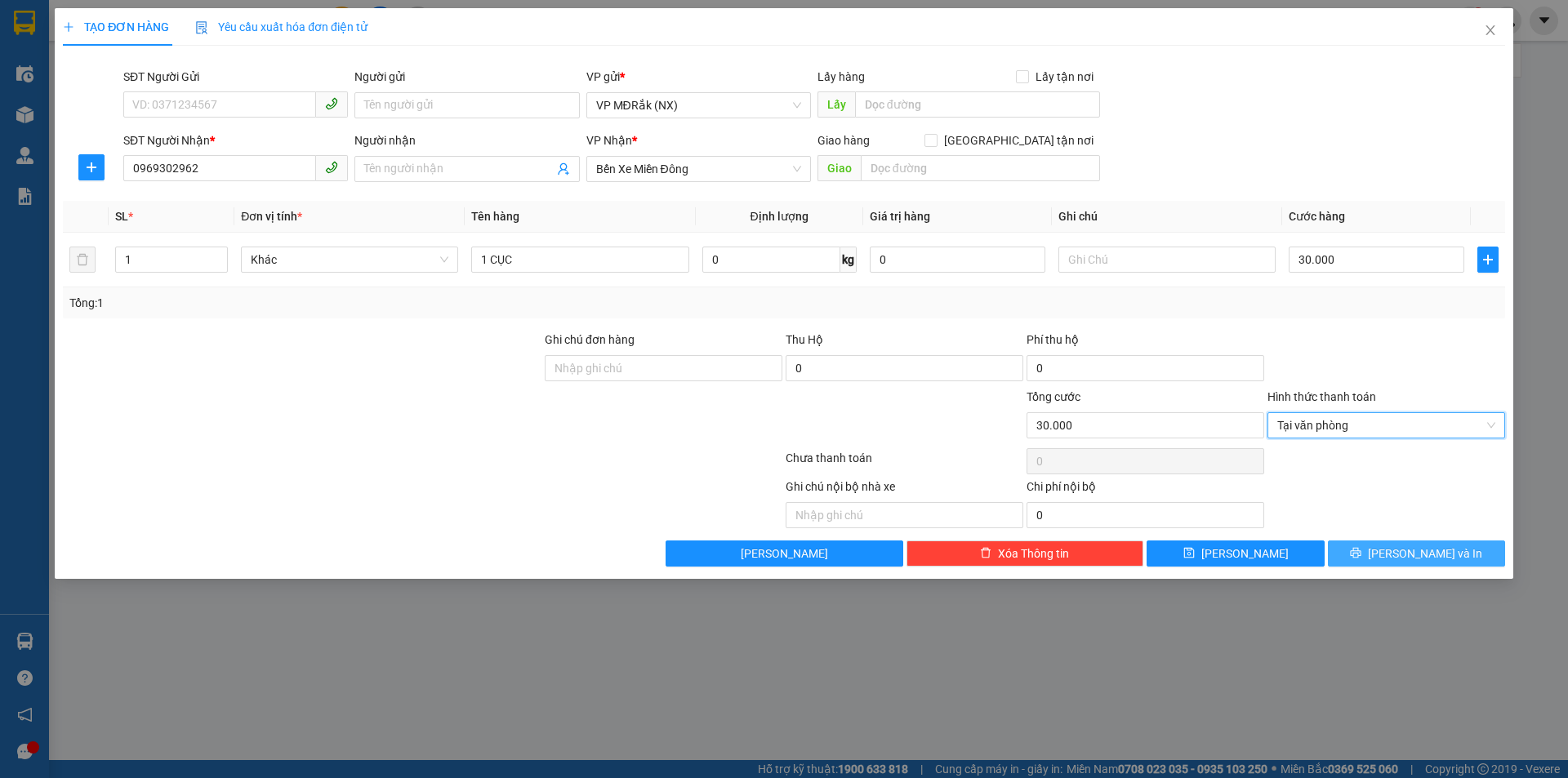
click at [1356, 554] on button "[PERSON_NAME] và In" at bounding box center [1416, 553] width 177 height 26
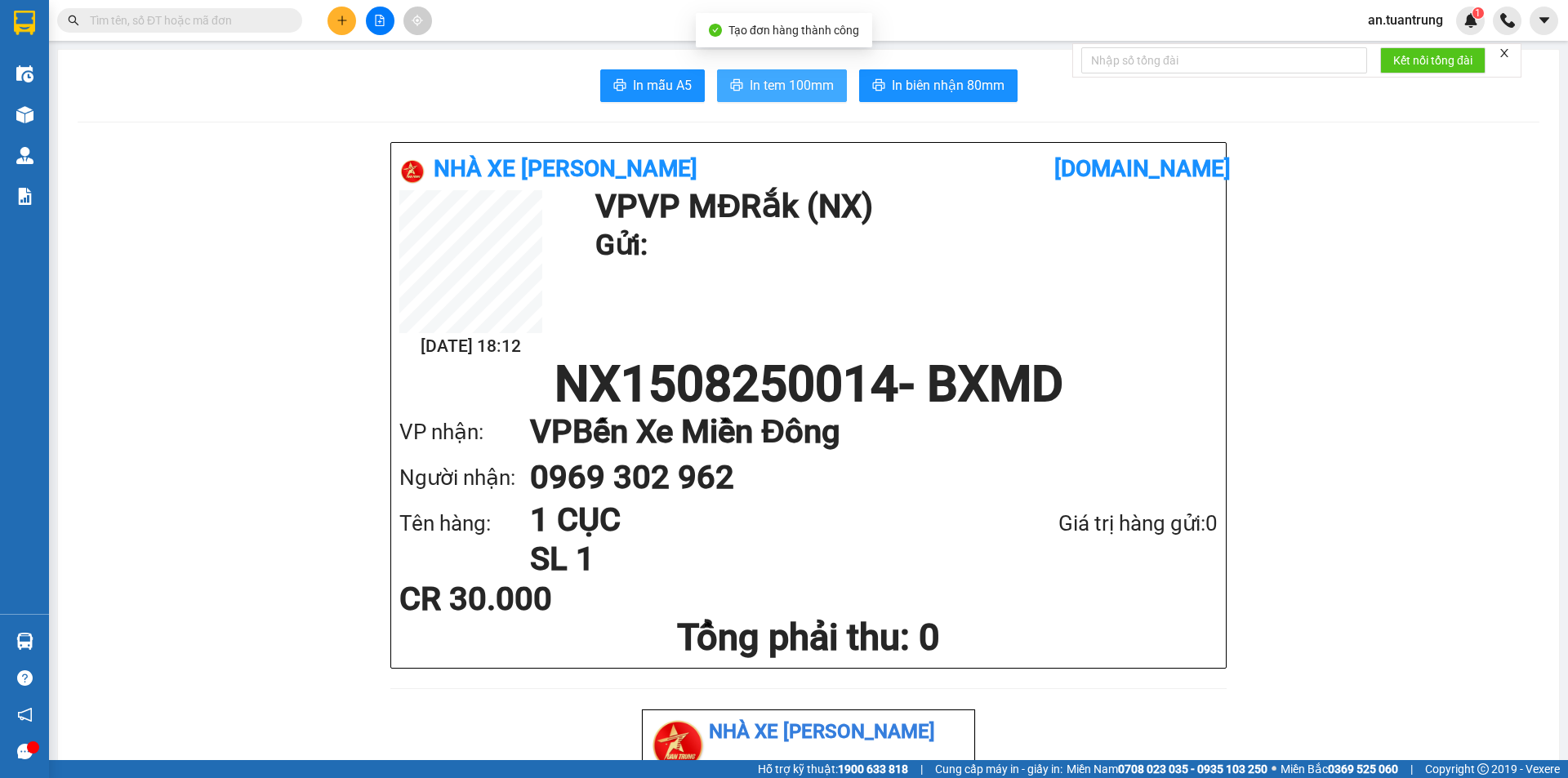
click at [801, 79] on span "In tem 100mm" at bounding box center [791, 85] width 84 height 20
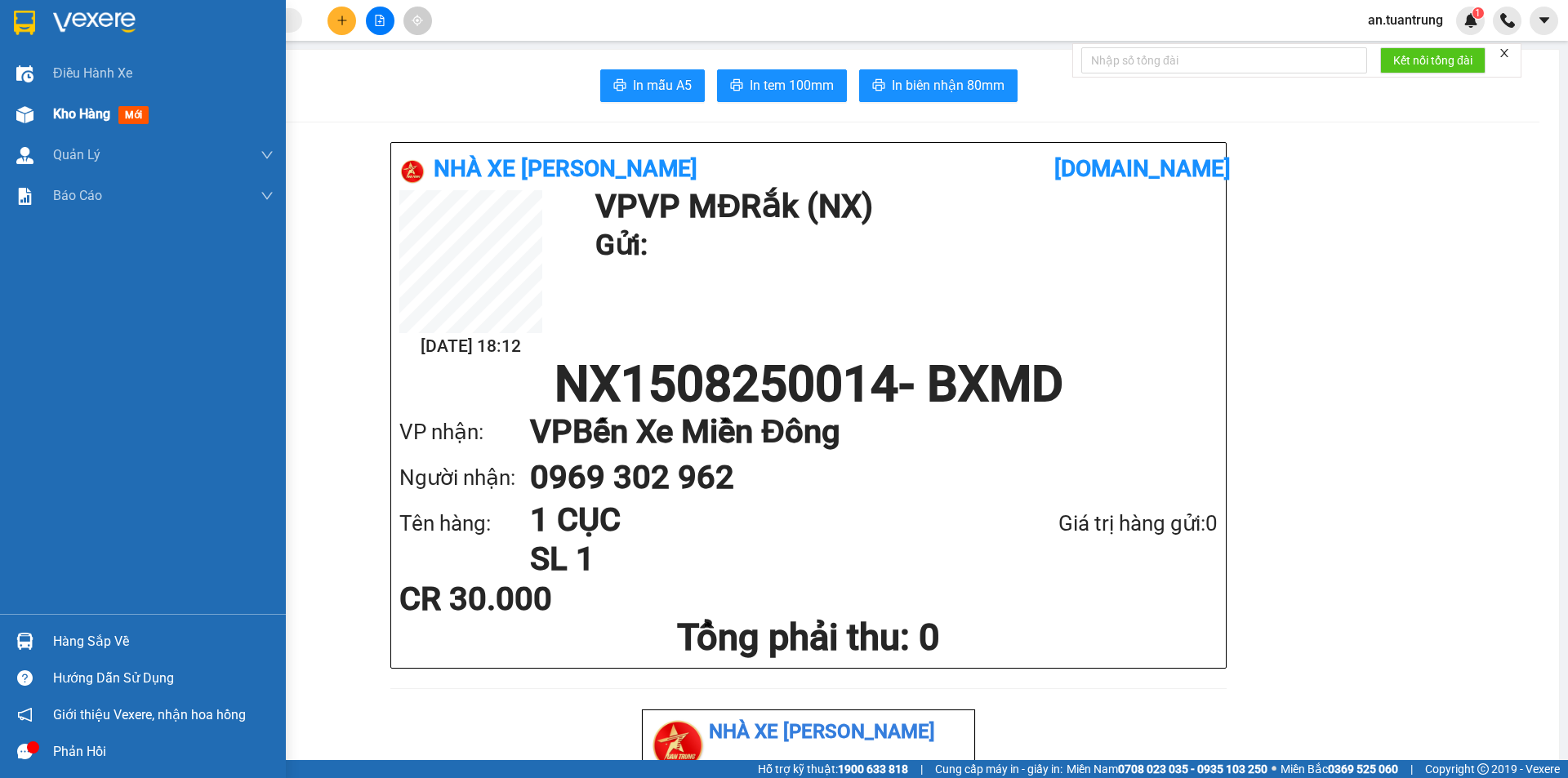
click at [81, 115] on span "Kho hàng" at bounding box center [81, 114] width 57 height 15
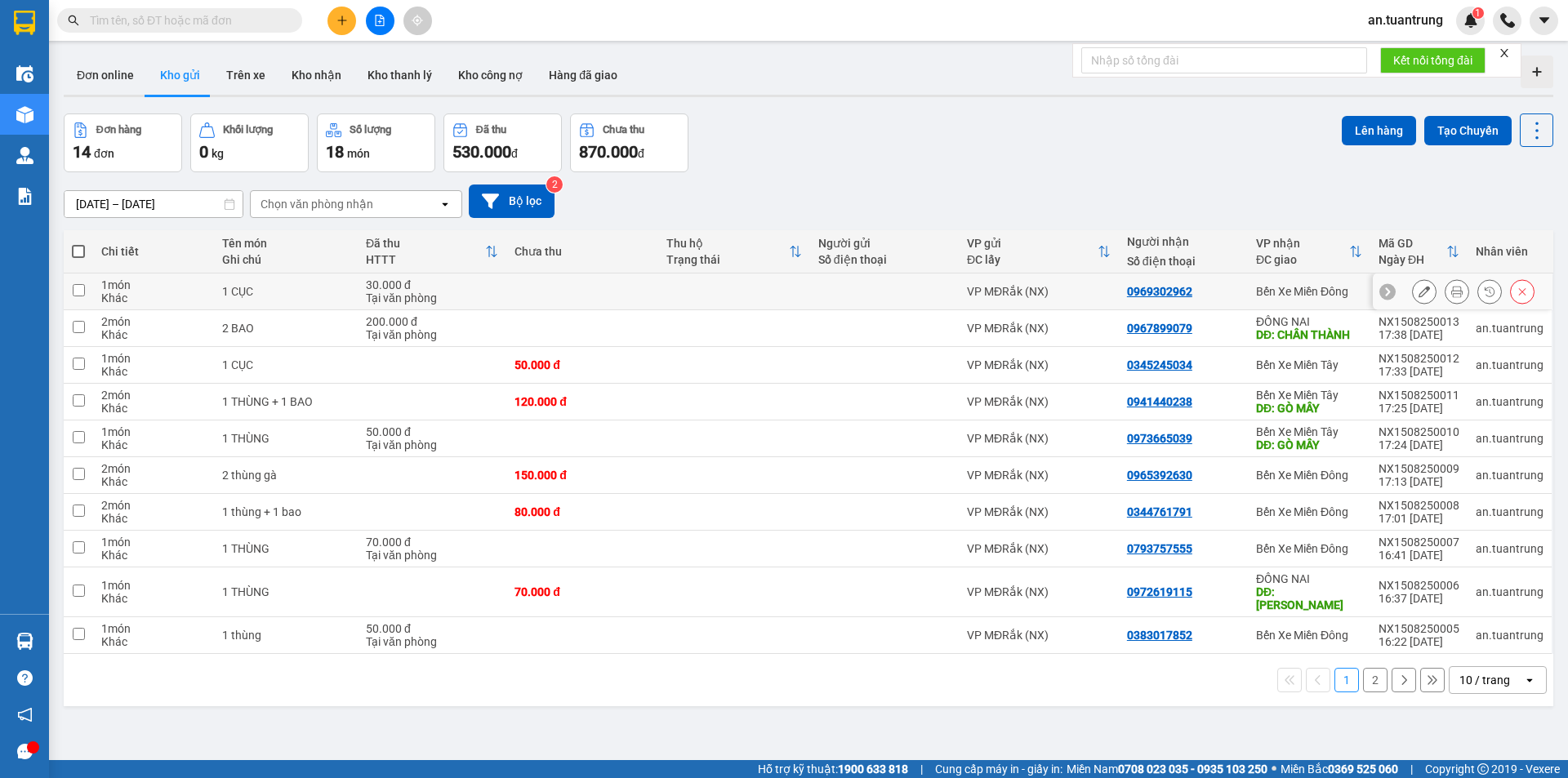
click at [1302, 297] on div "Bến Xe Miền Đông" at bounding box center [1309, 290] width 106 height 13
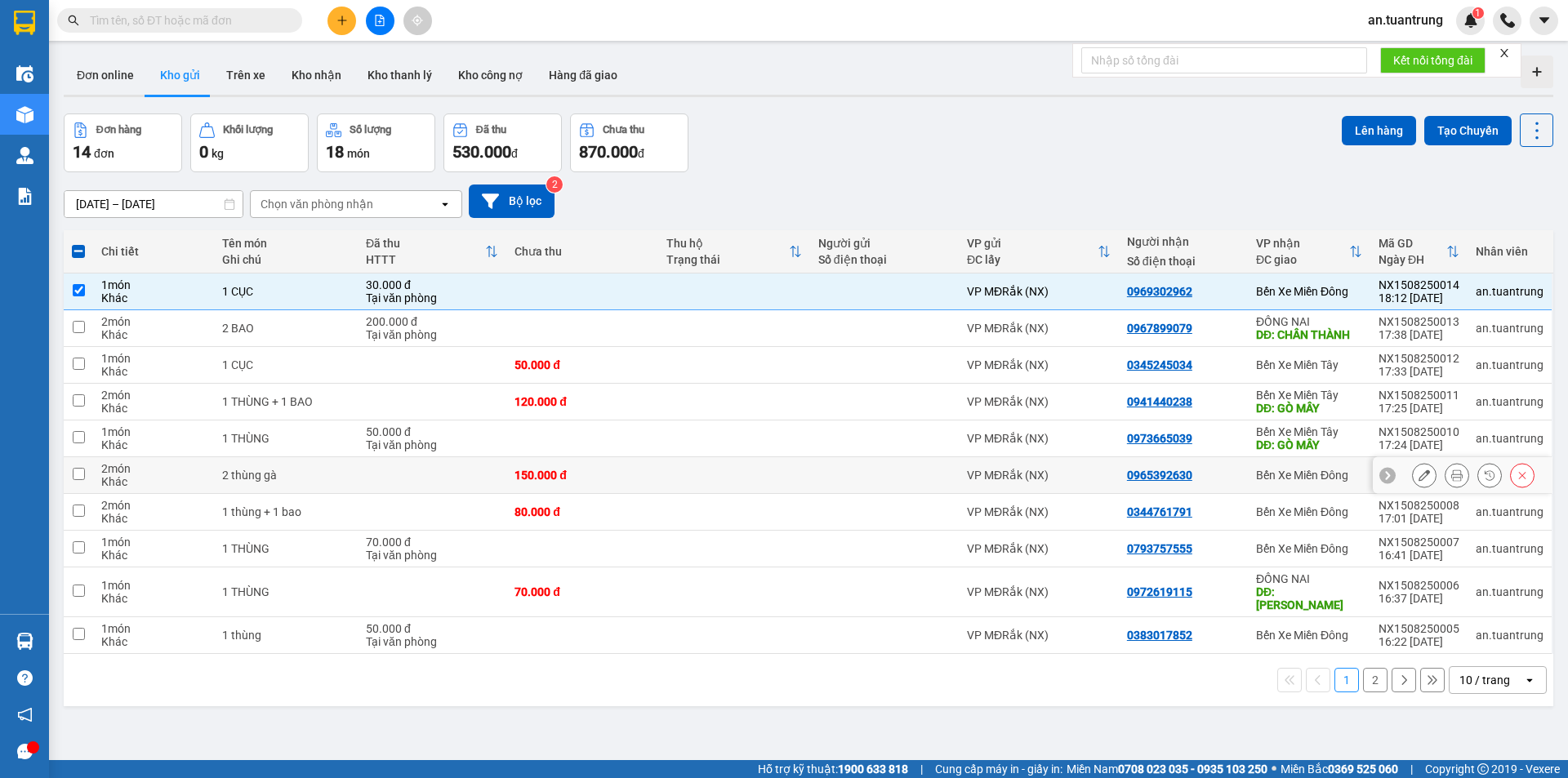
click at [1318, 480] on div "Bến Xe Miền Đông" at bounding box center [1309, 474] width 106 height 13
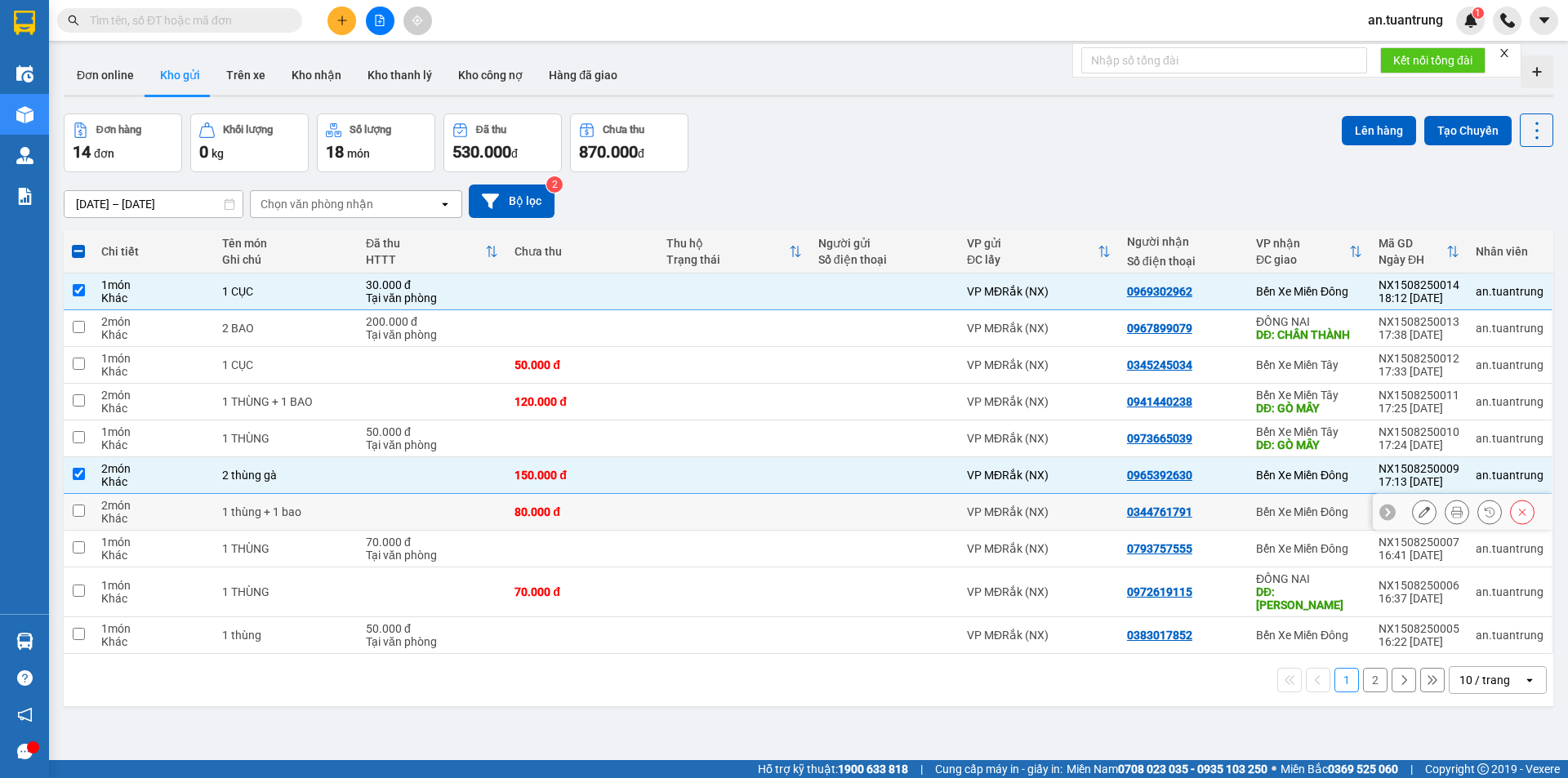
click at [1311, 514] on div "Bến Xe Miền Đông" at bounding box center [1309, 511] width 106 height 13
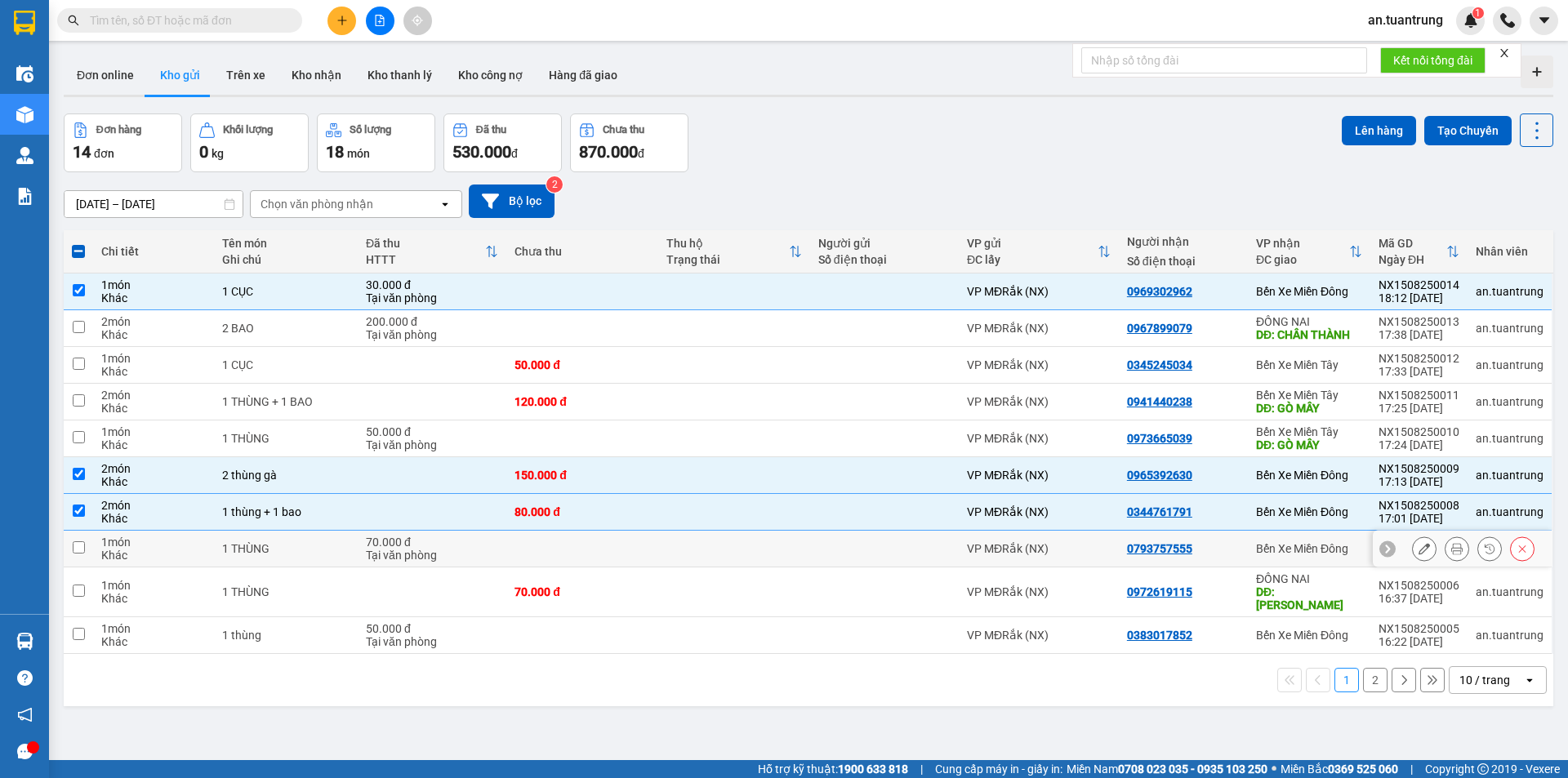
drag, startPoint x: 1303, startPoint y: 552, endPoint x: 1275, endPoint y: 521, distance: 41.8
click at [1303, 553] on div "Bến Xe Miền Đông" at bounding box center [1309, 548] width 106 height 13
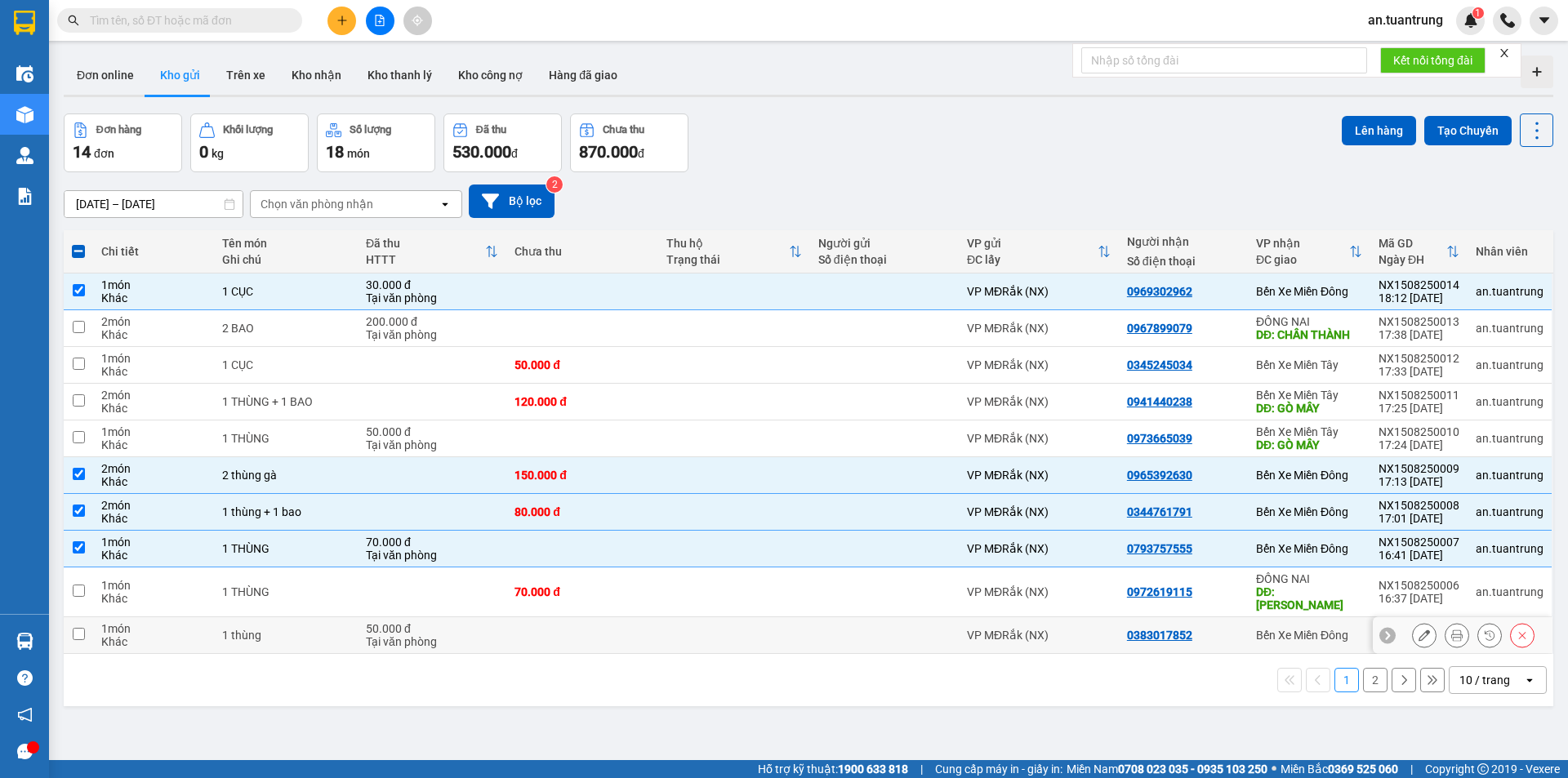
click at [1265, 629] on div "Bến Xe Miền Đông" at bounding box center [1309, 635] width 106 height 13
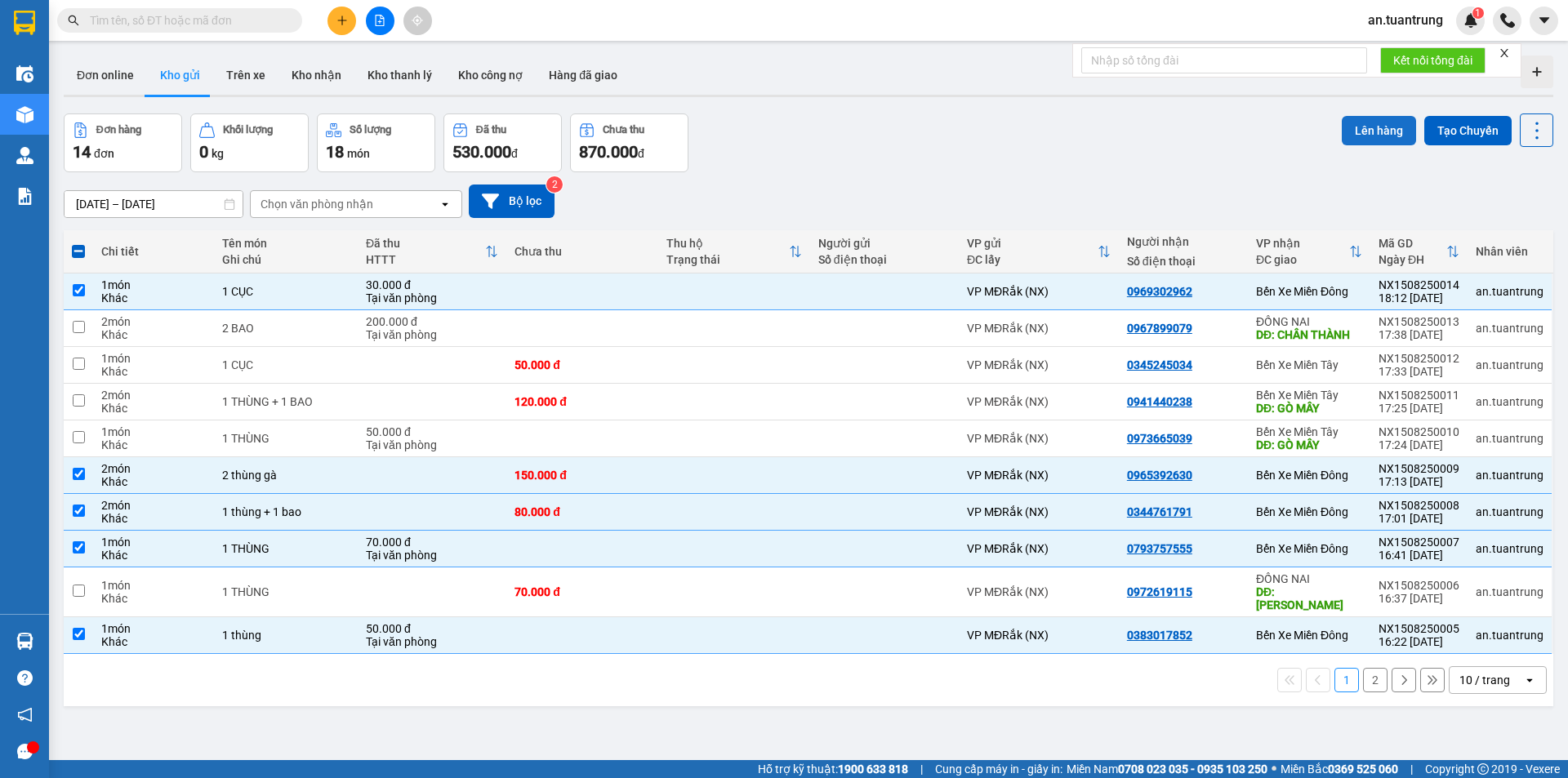
click at [1342, 128] on button "Lên hàng" at bounding box center [1378, 131] width 75 height 29
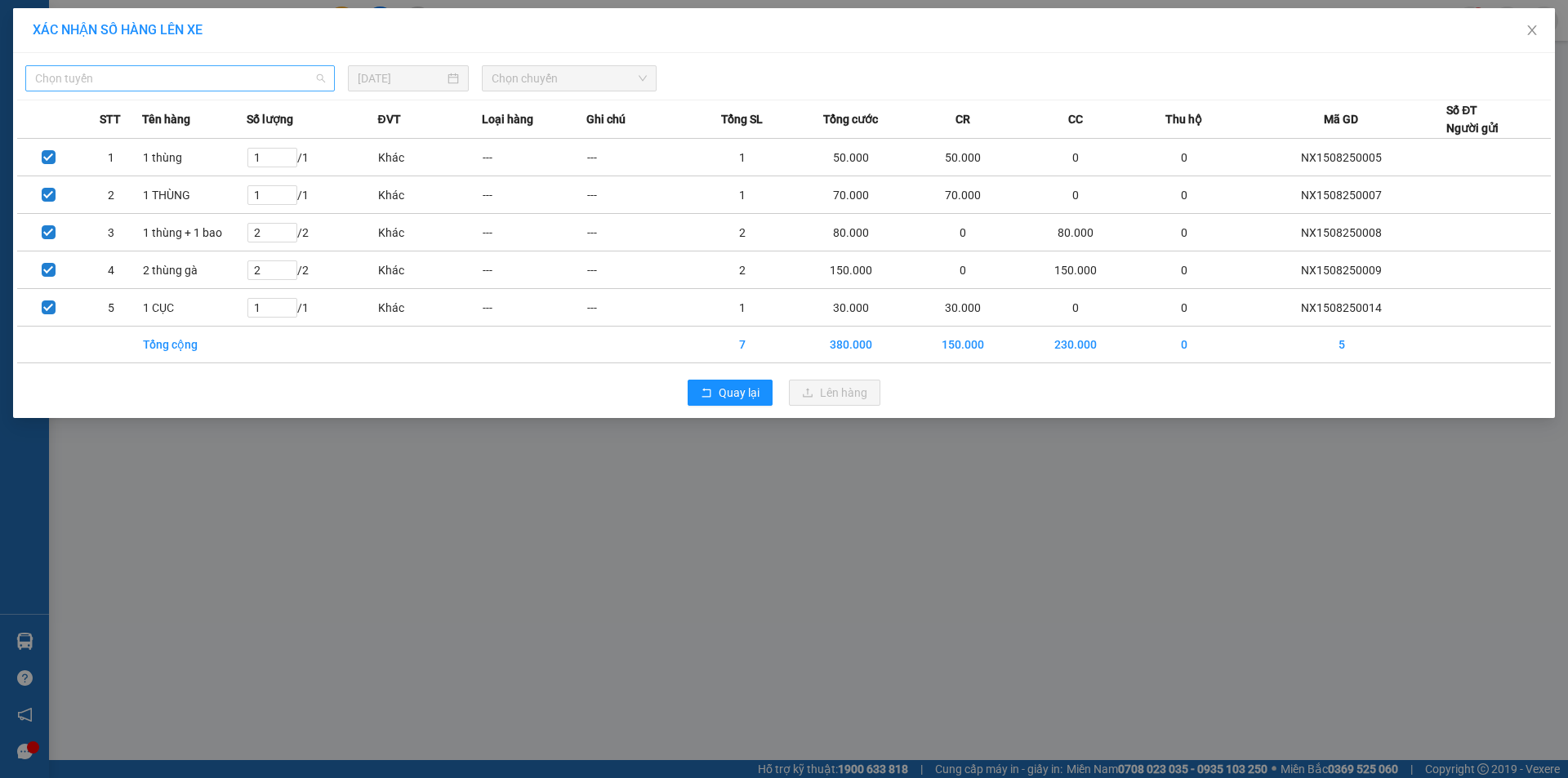
click at [225, 76] on span "Chọn tuyến" at bounding box center [179, 77] width 289 height 24
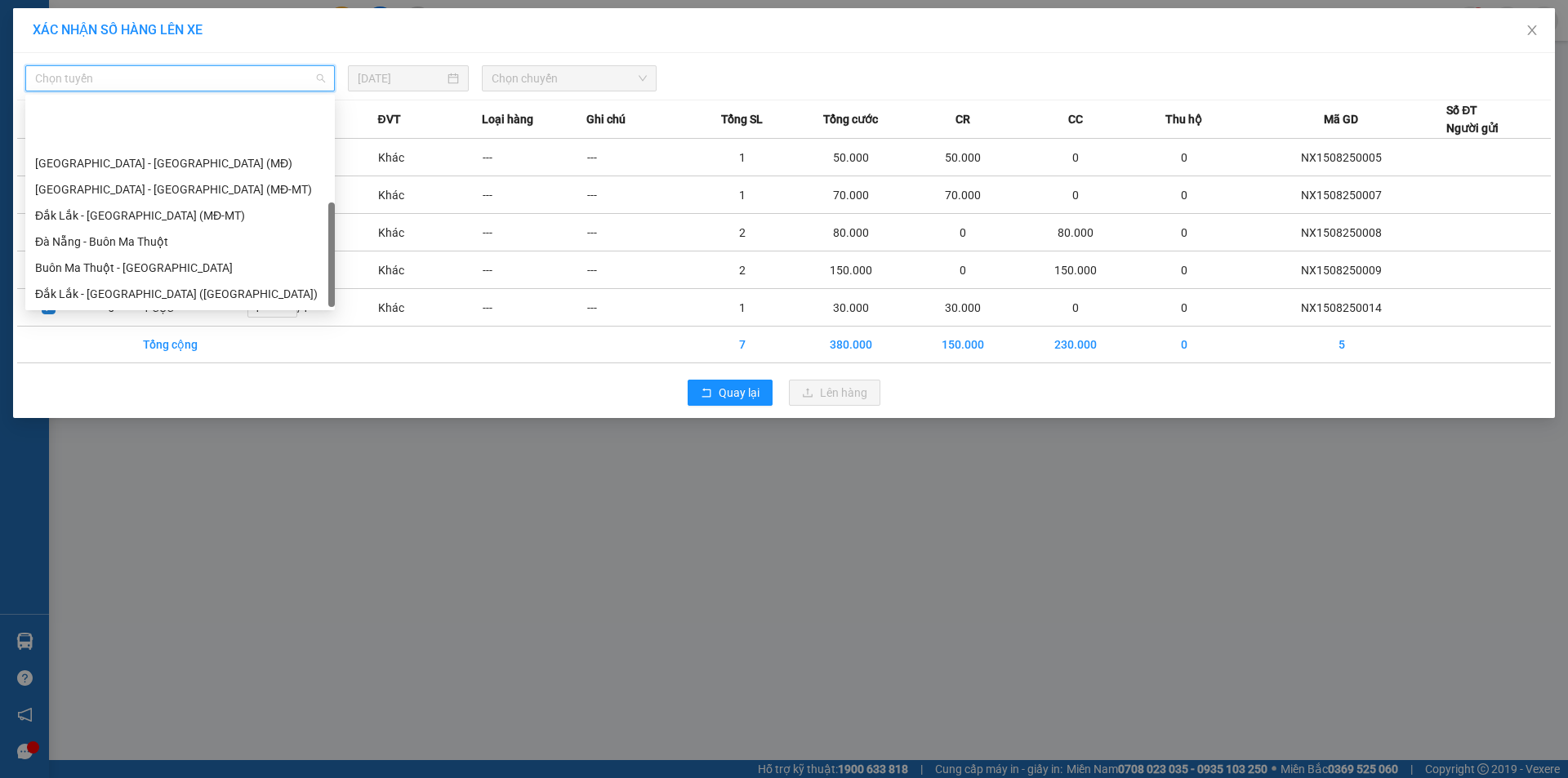
click at [146, 311] on div "Đắk Lắk - [GEOGRAPHIC_DATA] (MĐ)" at bounding box center [179, 319] width 289 height 18
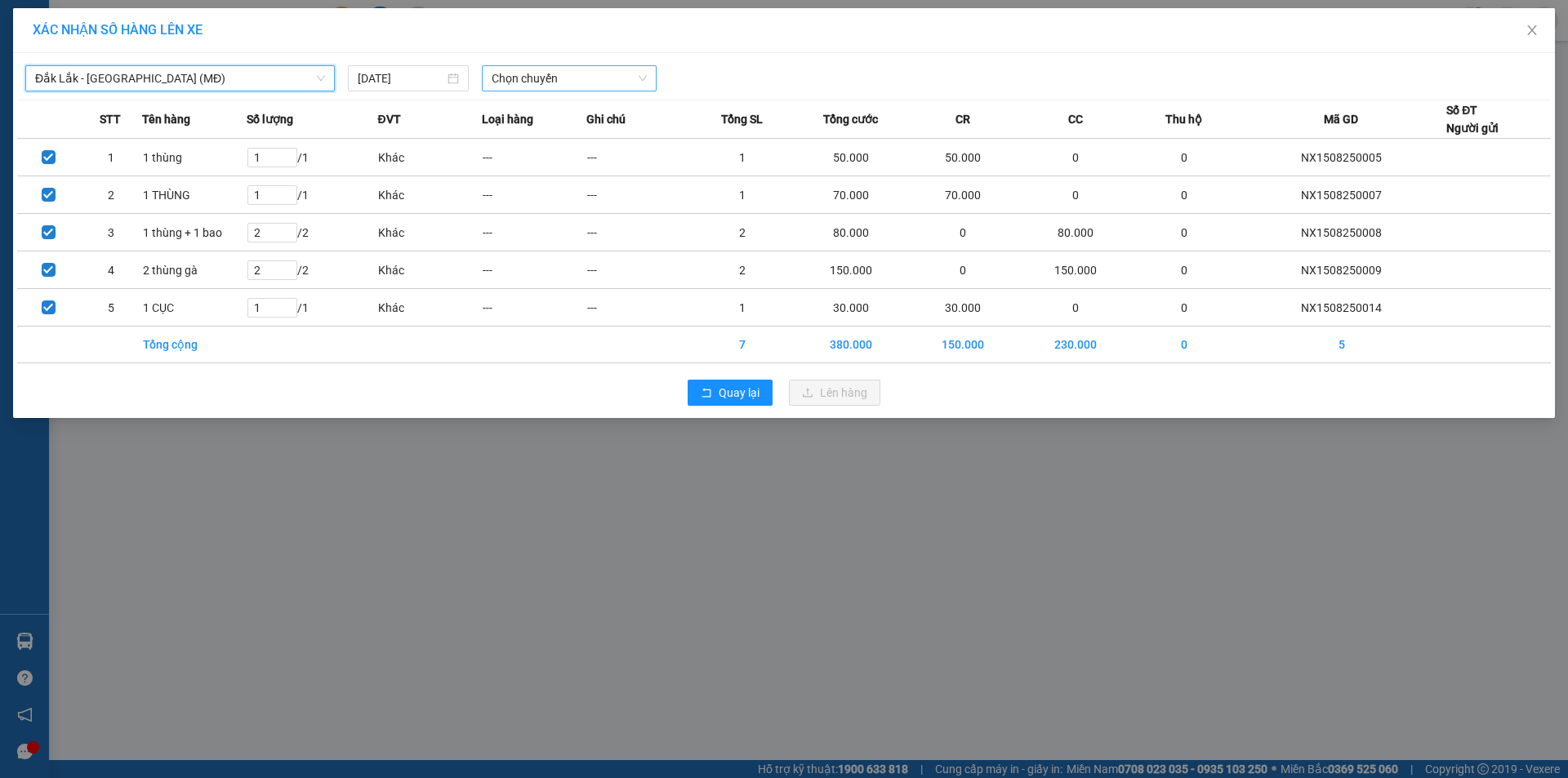
click at [604, 85] on span "Chọn chuyến" at bounding box center [569, 77] width 155 height 24
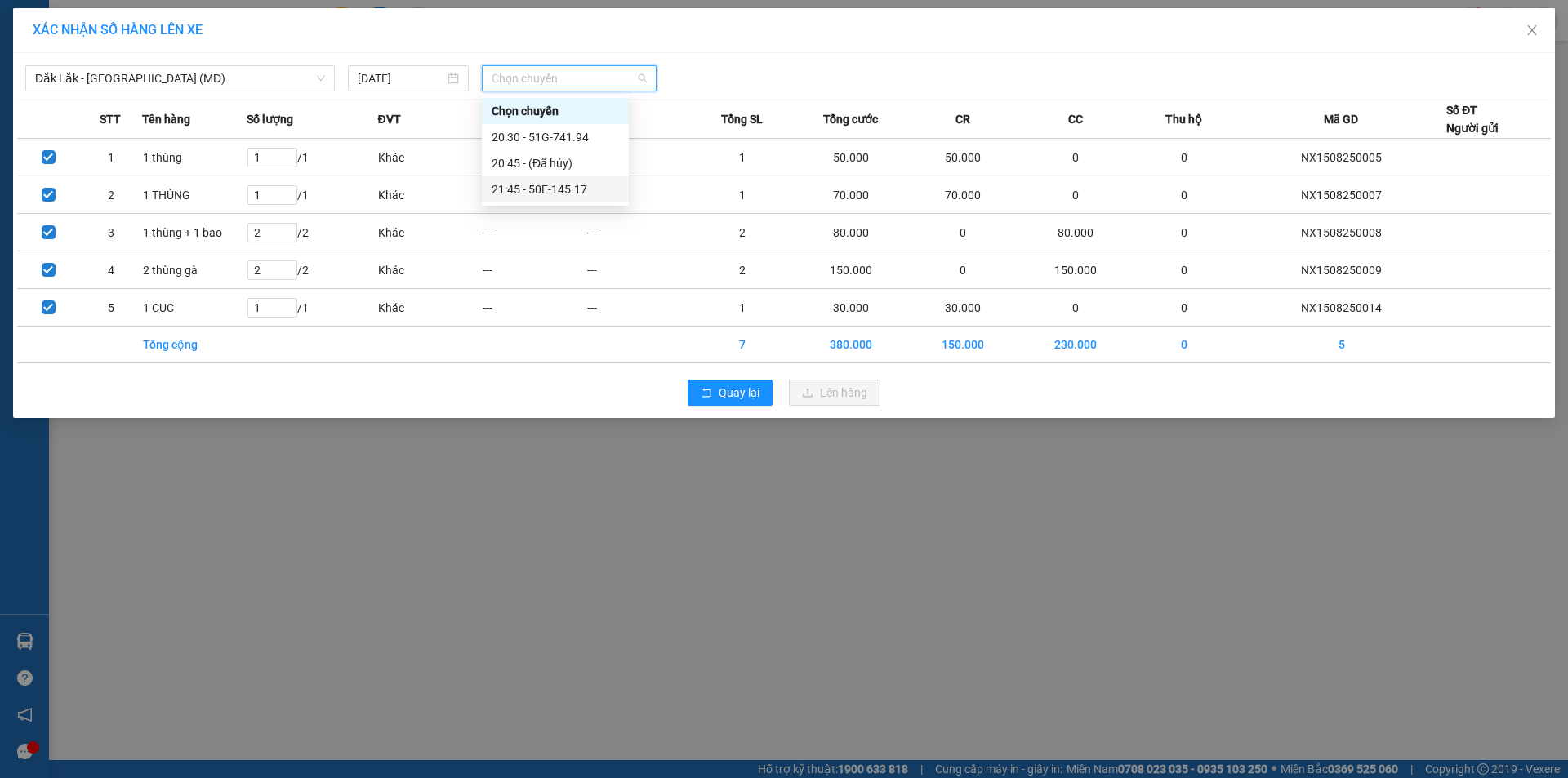
click at [565, 200] on div "21:45 - 50E-145.17" at bounding box center [556, 189] width 147 height 26
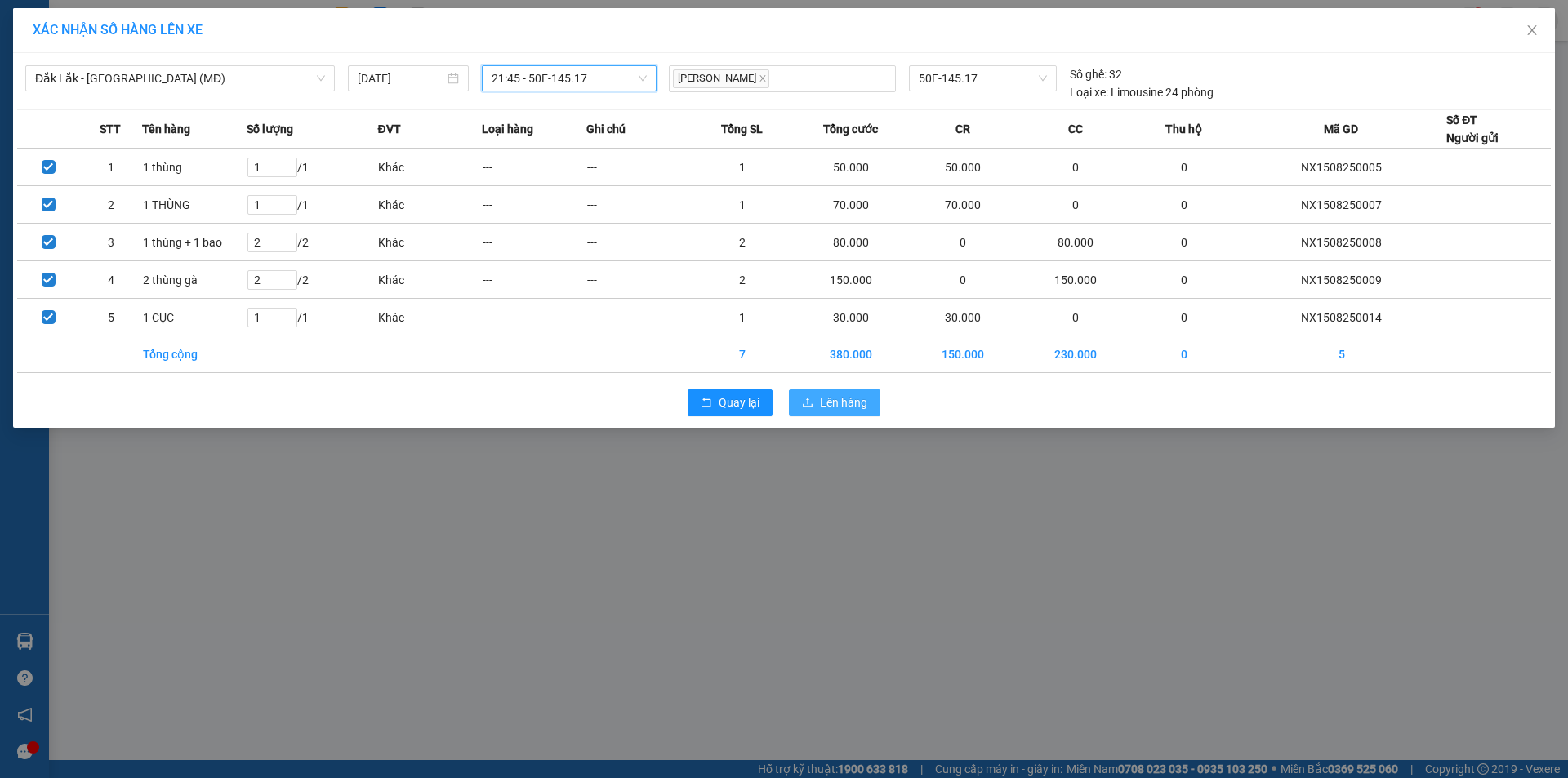
click at [822, 407] on span "Lên hàng" at bounding box center [843, 403] width 47 height 18
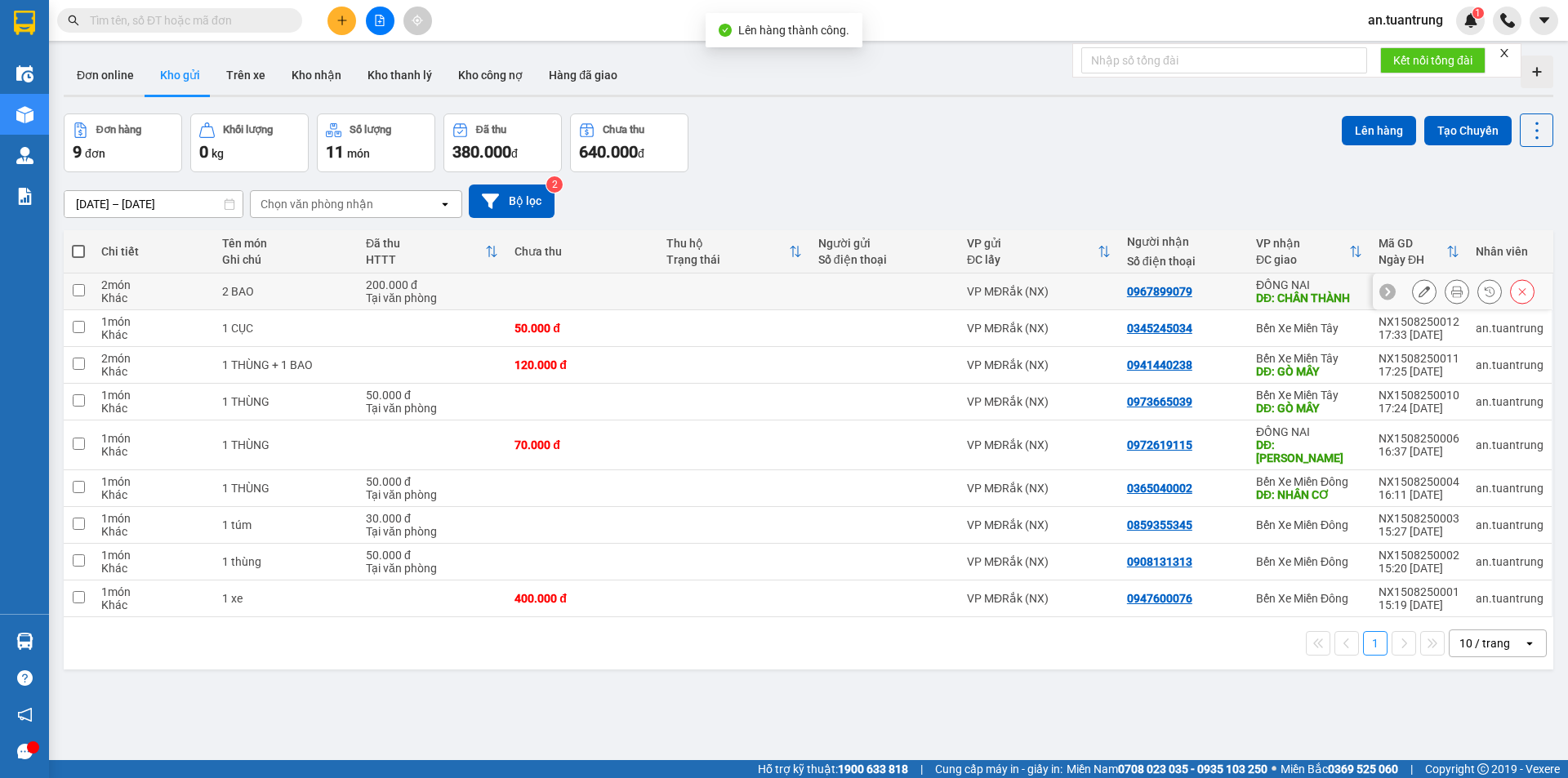
click at [1228, 284] on td "0967899079" at bounding box center [1183, 292] width 129 height 37
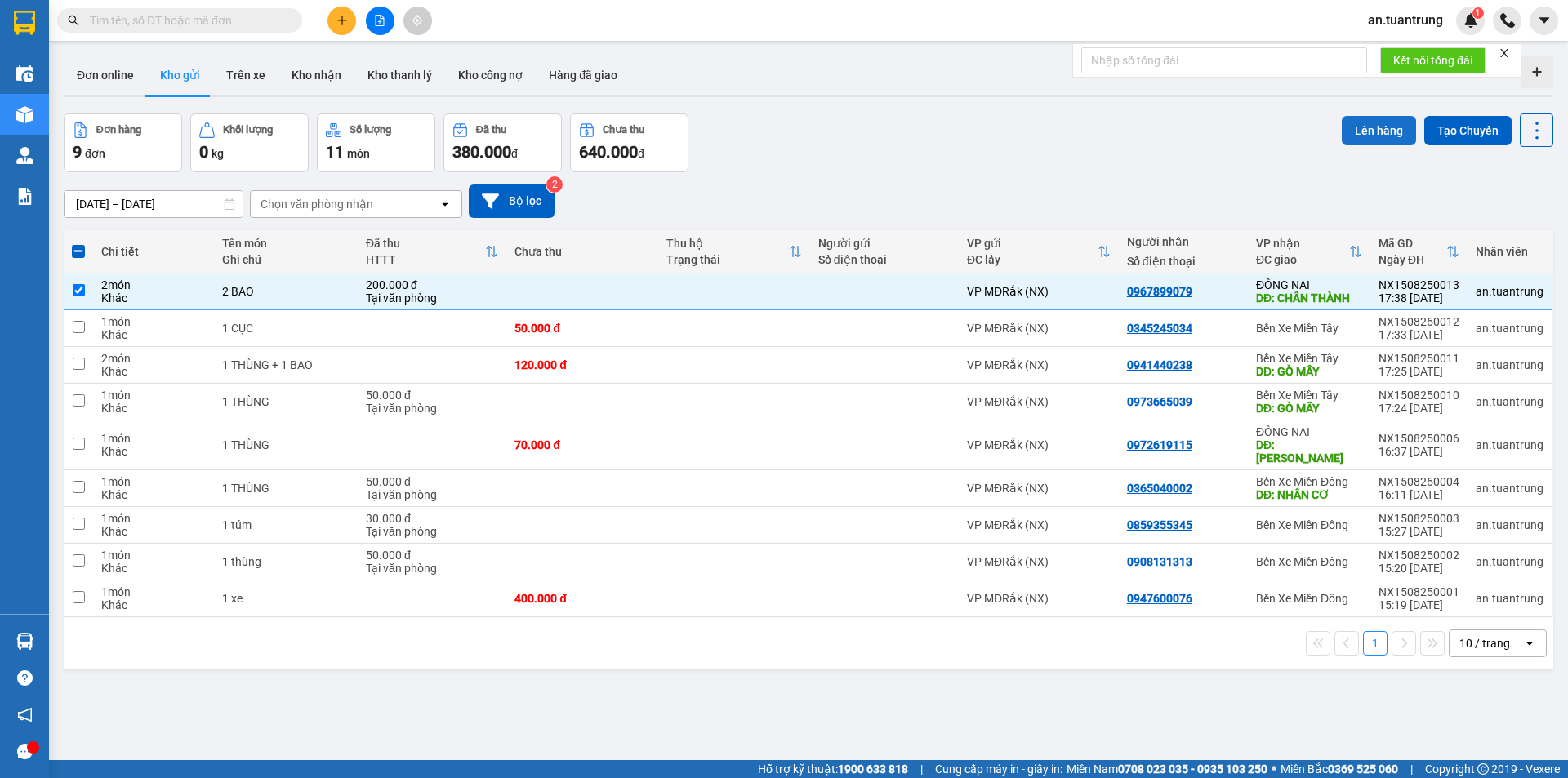
click at [1375, 128] on button "Lên hàng" at bounding box center [1378, 131] width 75 height 29
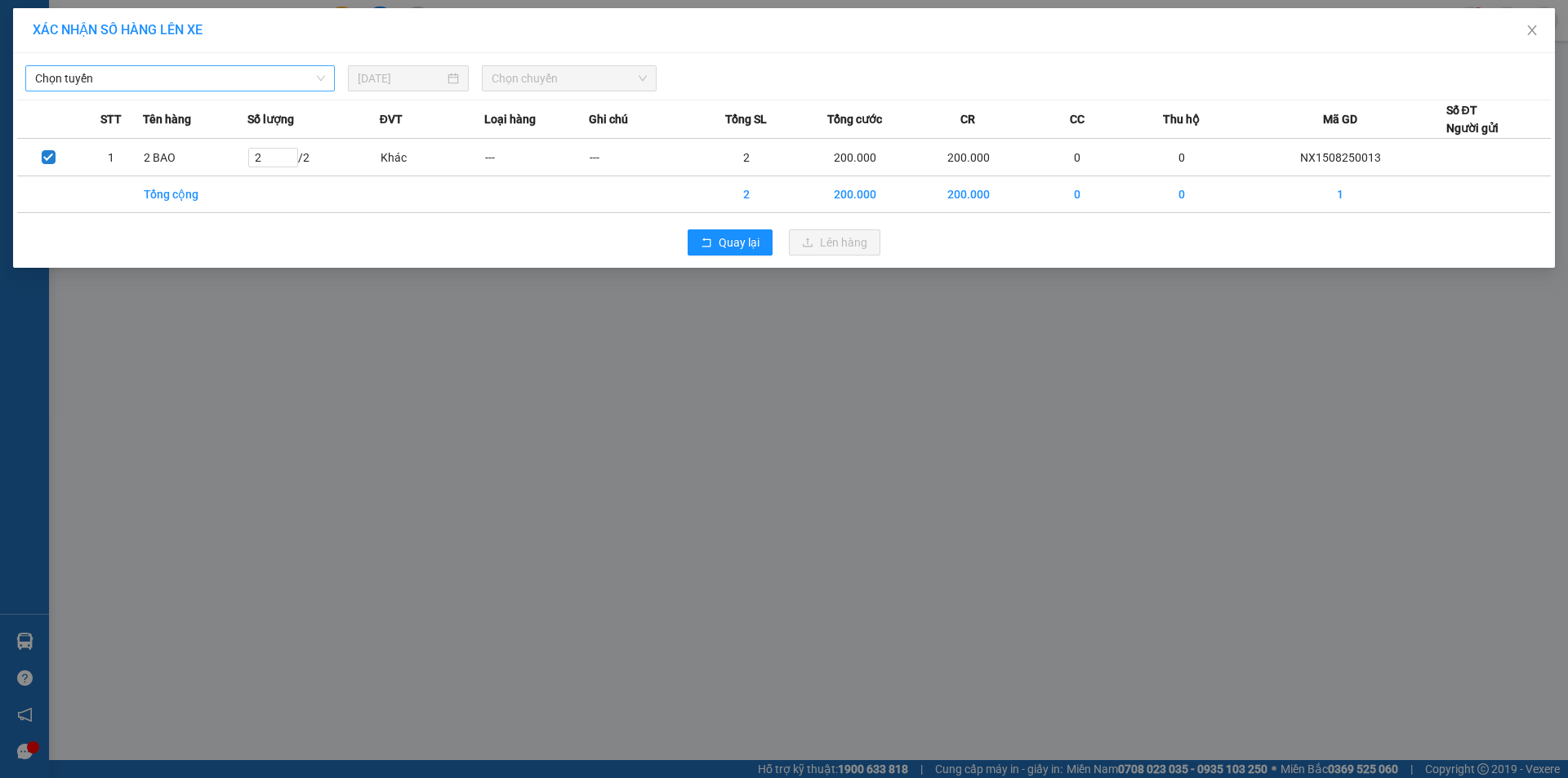
click at [159, 72] on span "Chọn tuyến" at bounding box center [179, 77] width 289 height 24
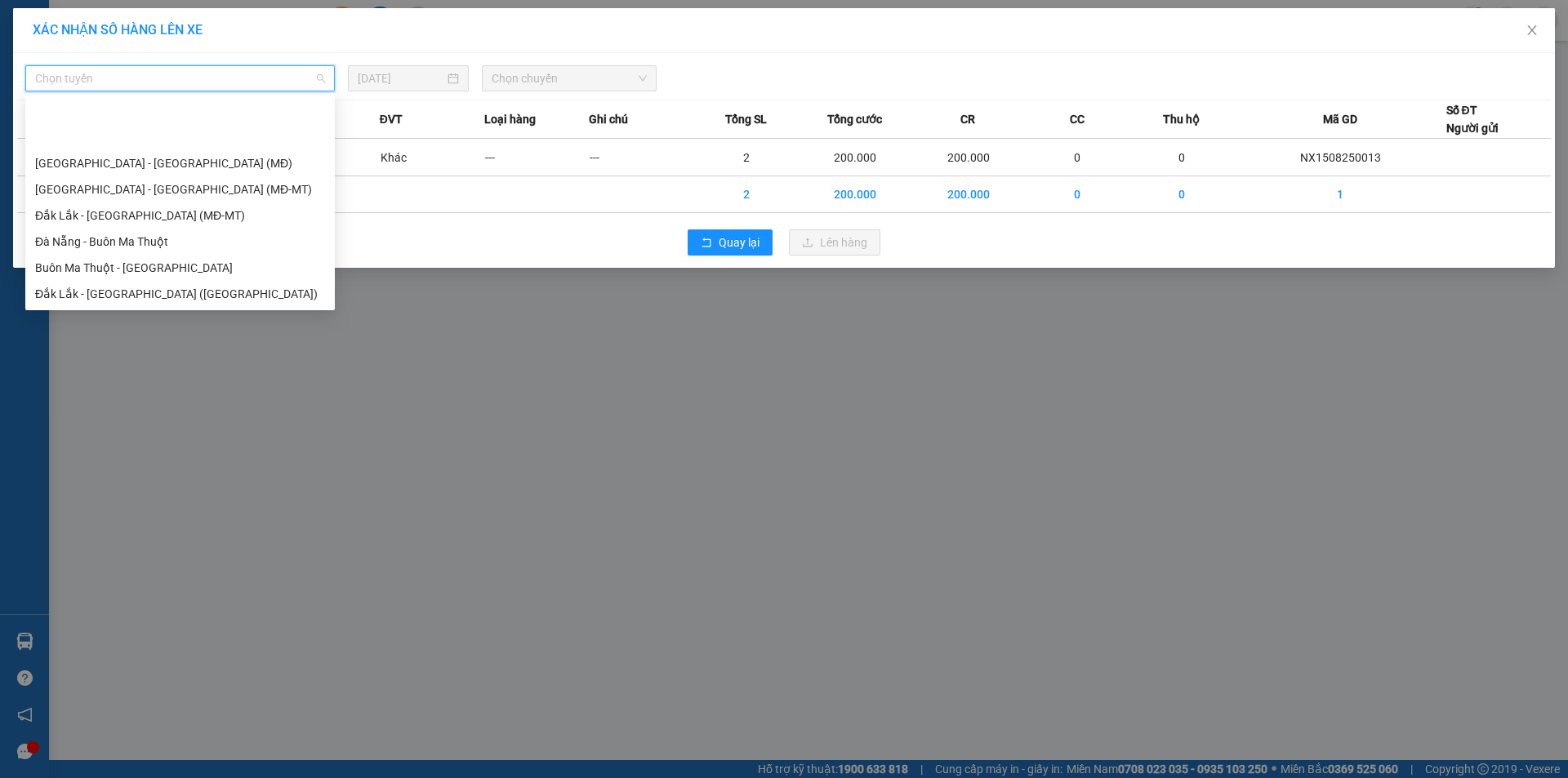
click at [174, 363] on div "Đắk Lắk - [GEOGRAPHIC_DATA] - [GEOGRAPHIC_DATA] (SH)" at bounding box center [179, 372] width 289 height 18
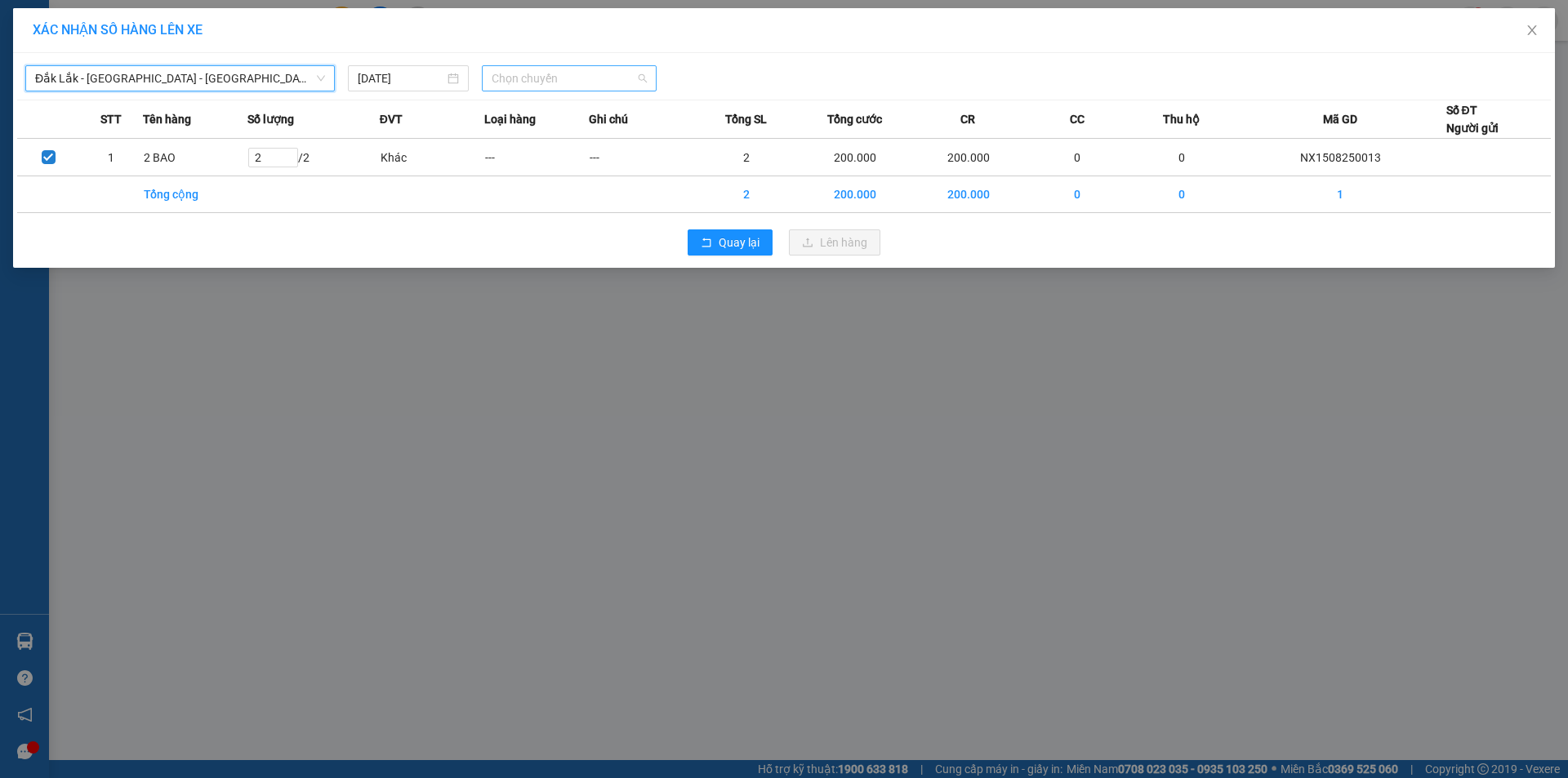
drag, startPoint x: 618, startPoint y: 82, endPoint x: 605, endPoint y: 102, distance: 23.9
click at [618, 82] on span "Chọn chuyến" at bounding box center [569, 77] width 155 height 24
click at [588, 138] on div "20:30 - 50H-445.00" at bounding box center [556, 136] width 128 height 18
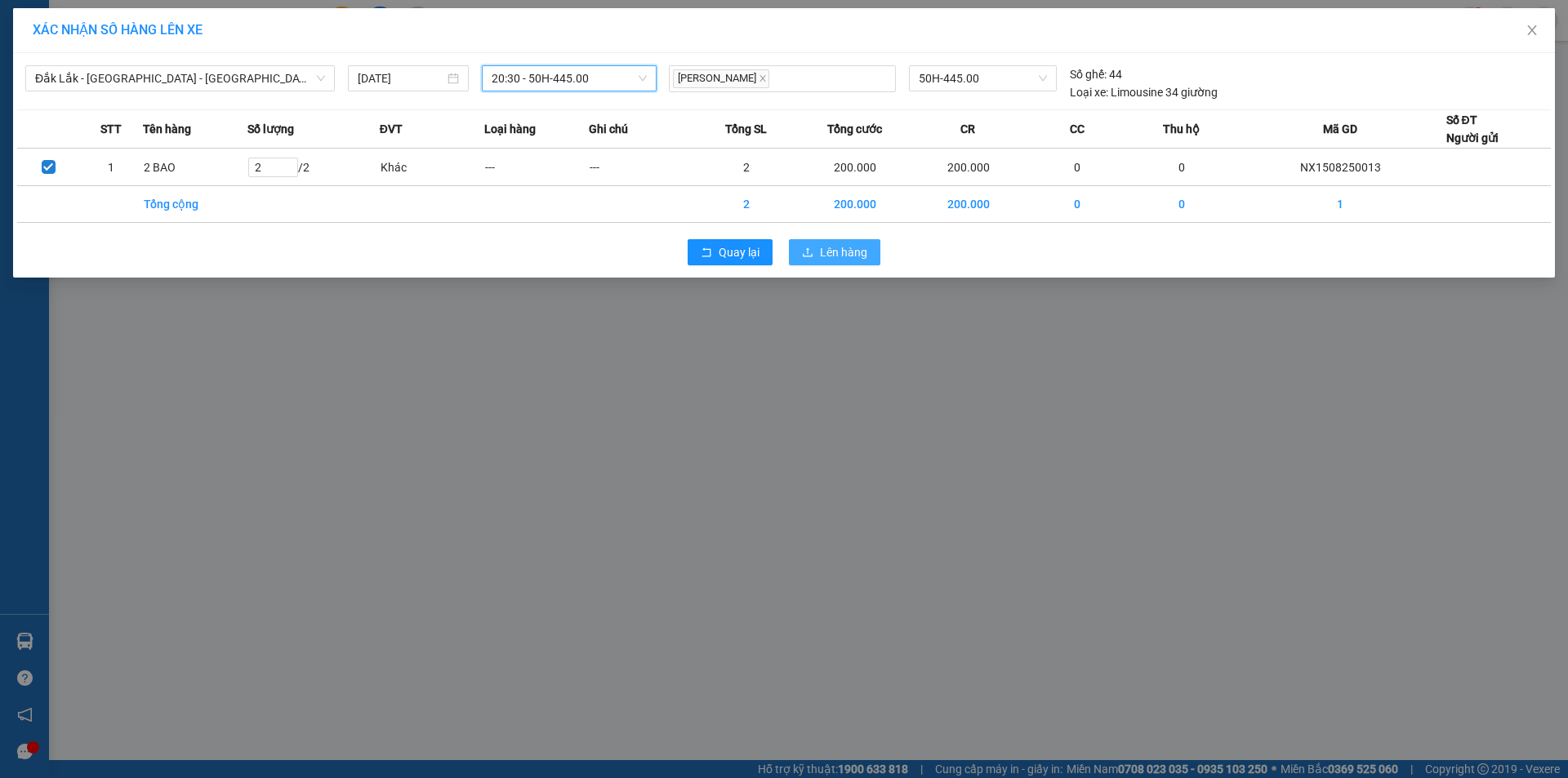
click at [834, 242] on button "Lên hàng" at bounding box center [834, 252] width 91 height 26
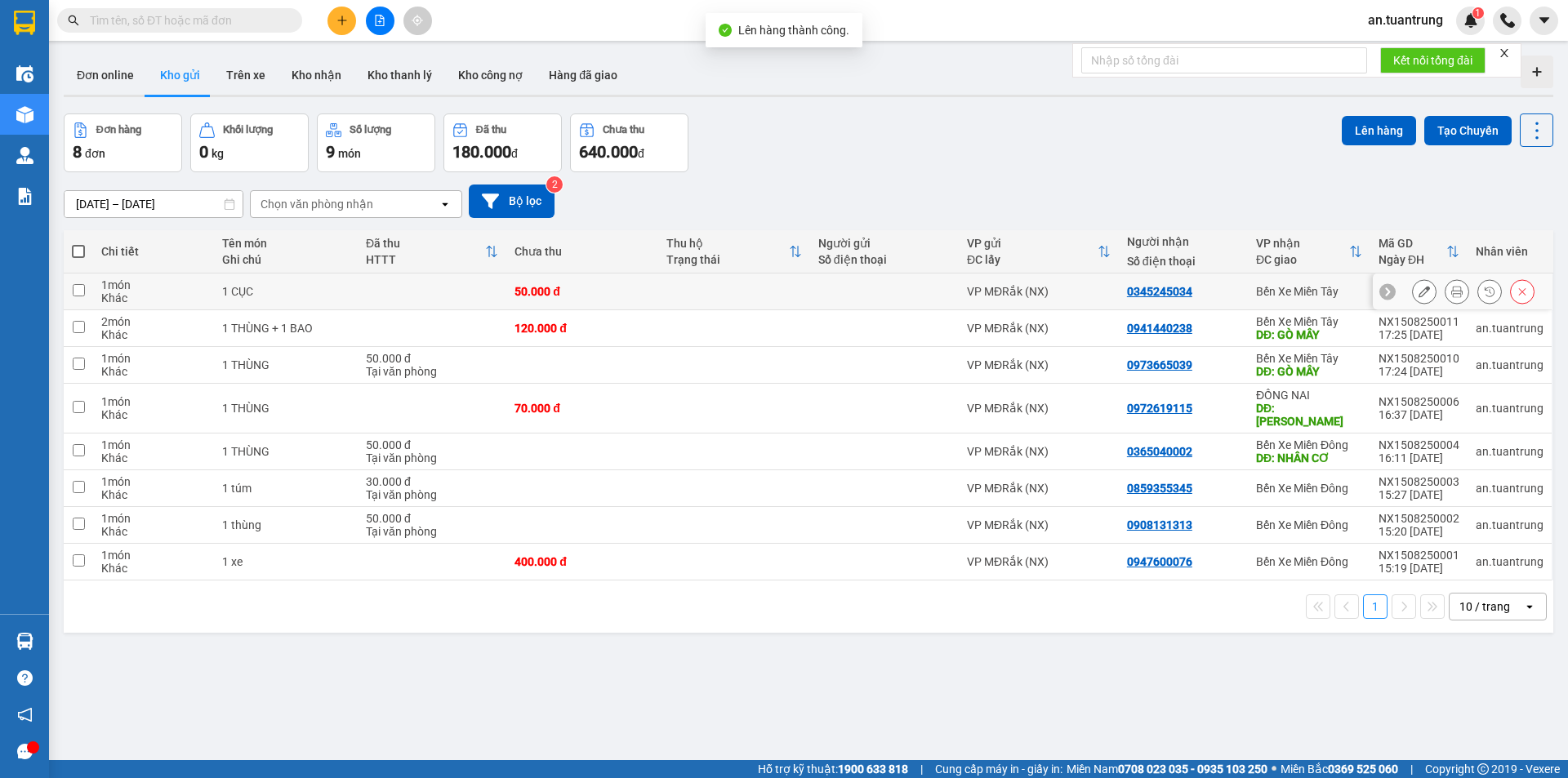
click at [1275, 285] on div "Bến Xe Miền Tây" at bounding box center [1309, 290] width 106 height 13
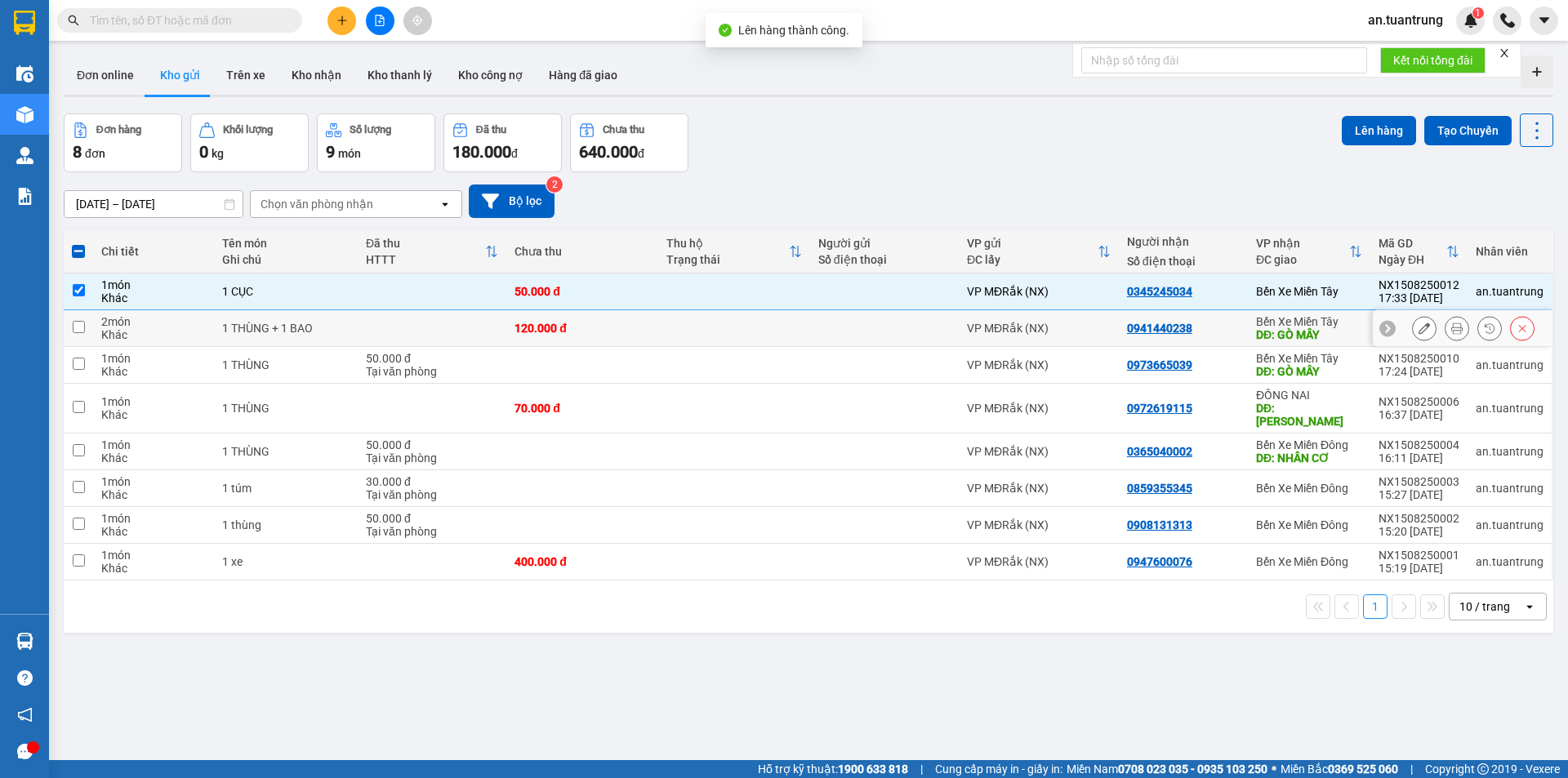
click at [1231, 314] on td "0941440238" at bounding box center [1183, 329] width 129 height 37
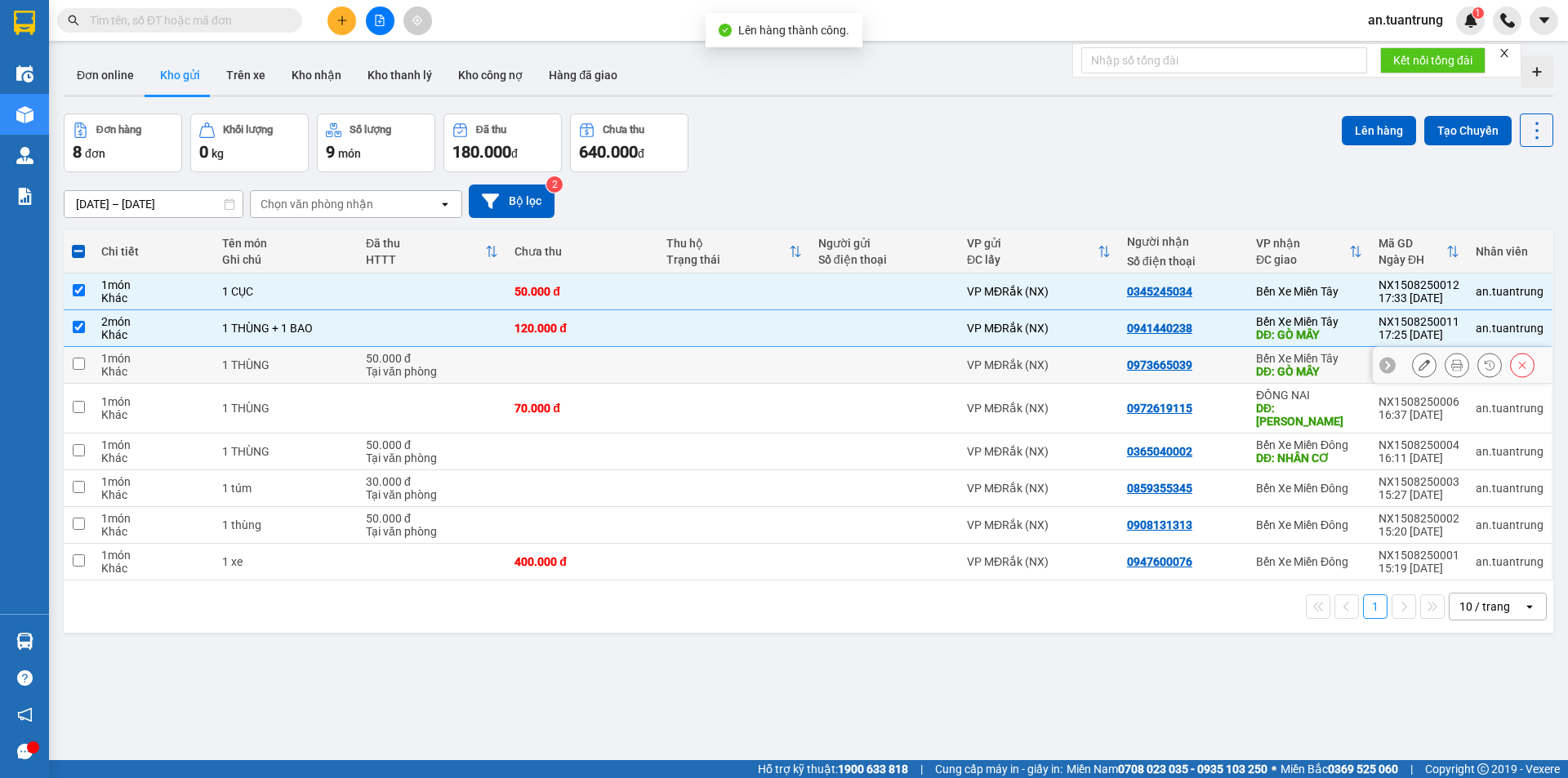
drag, startPoint x: 1225, startPoint y: 359, endPoint x: 1227, endPoint y: 375, distance: 16.1
click at [1225, 361] on div "0973665039" at bounding box center [1183, 364] width 112 height 13
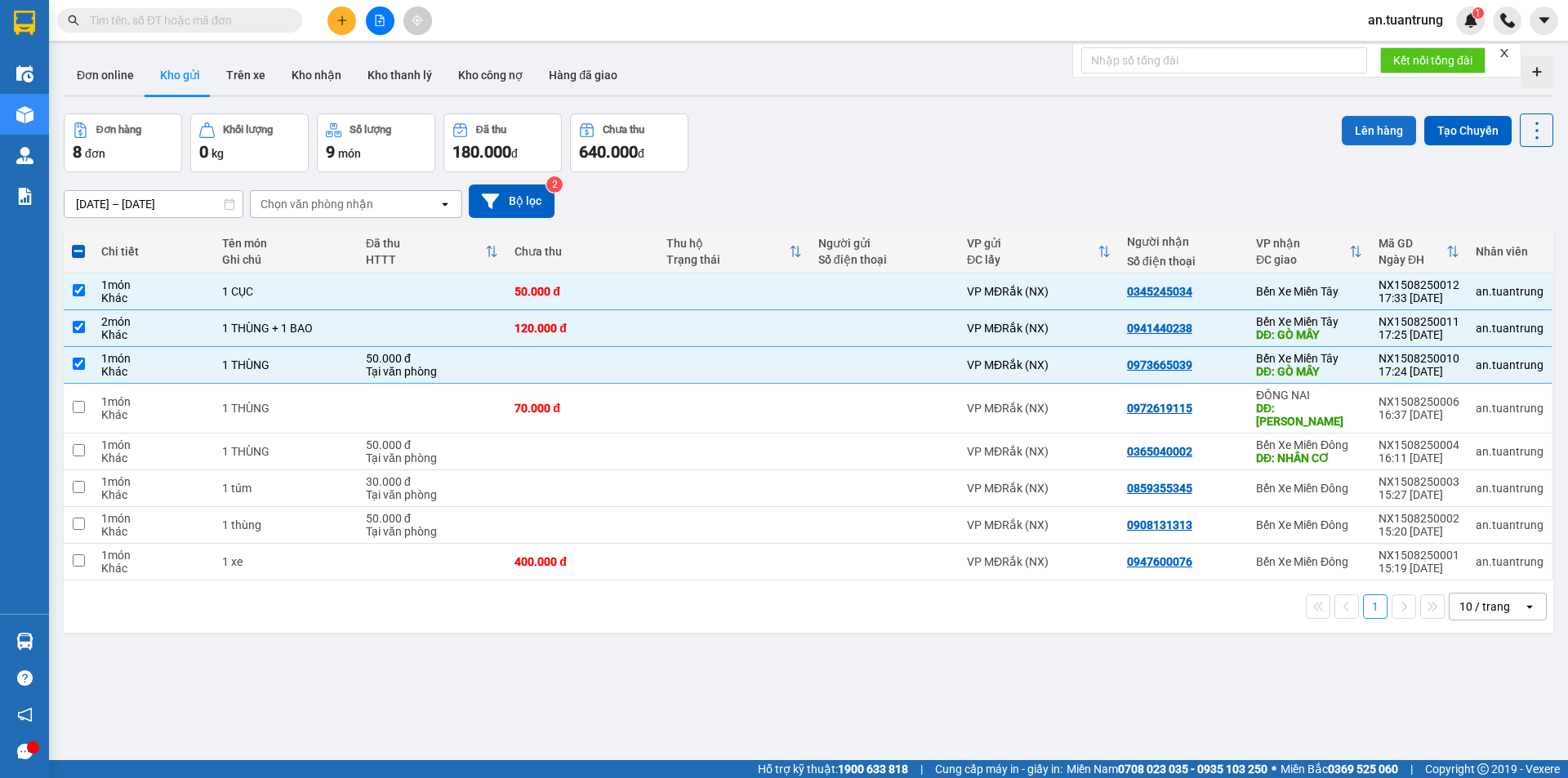
click at [1348, 129] on button "Lên hàng" at bounding box center [1378, 131] width 75 height 29
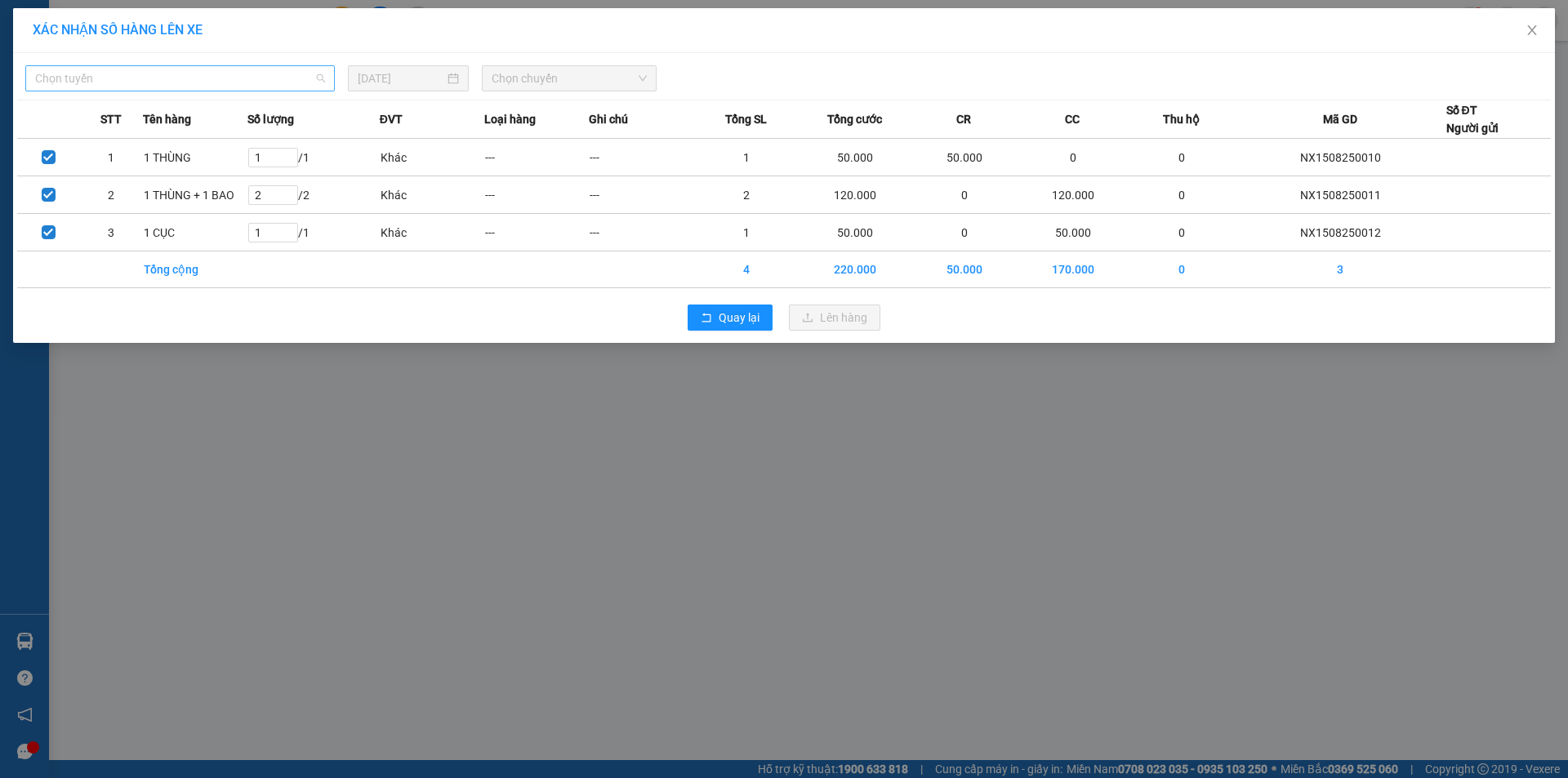
click at [257, 73] on span "Chọn tuyến" at bounding box center [179, 77] width 289 height 24
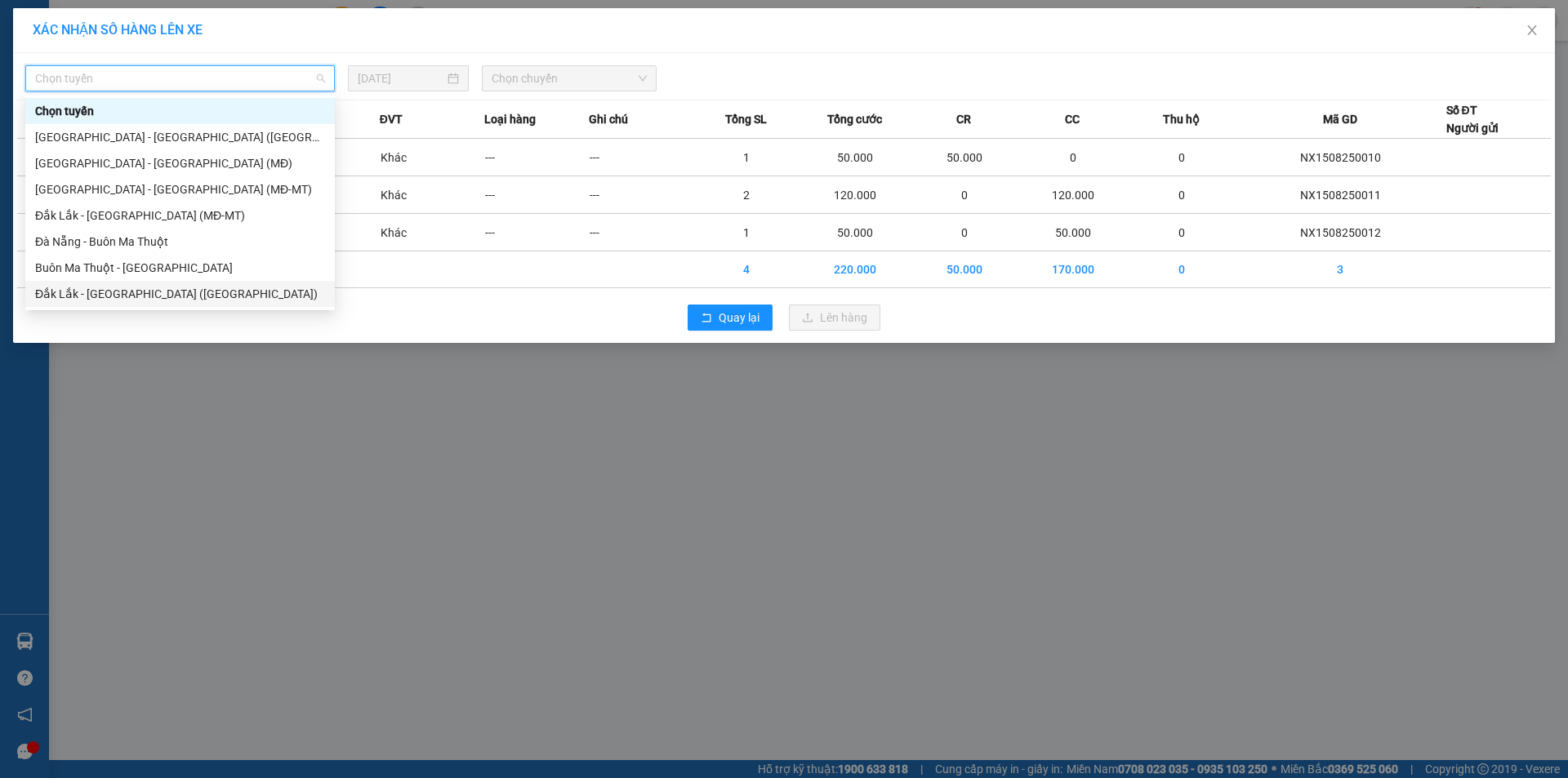
click at [138, 293] on div "Đắk Lắk - [GEOGRAPHIC_DATA] ([GEOGRAPHIC_DATA])" at bounding box center [179, 293] width 289 height 18
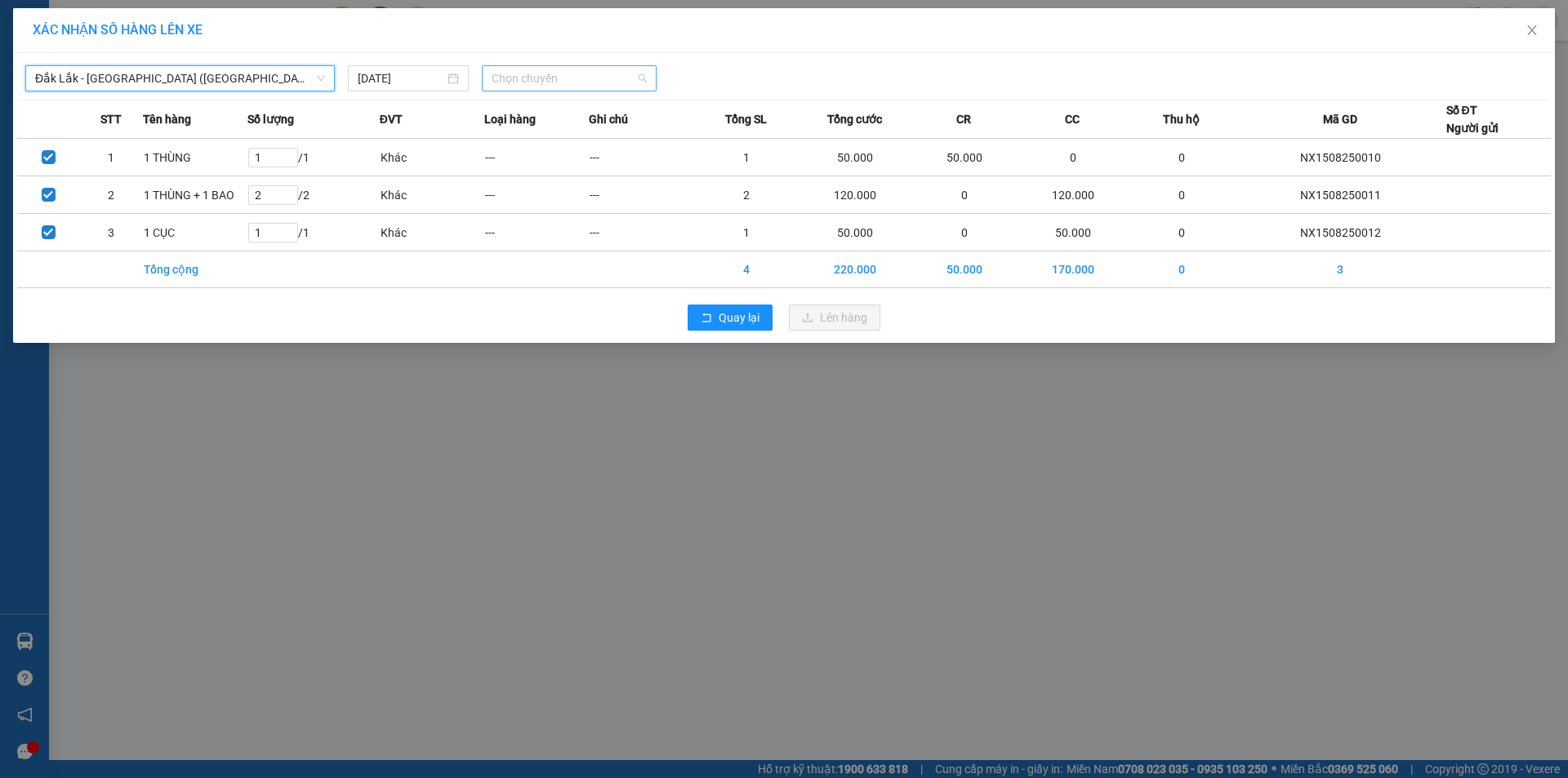
click at [534, 77] on span "Chọn chuyến" at bounding box center [569, 77] width 155 height 24
click at [551, 133] on div "20:40 - 50H-446.77" at bounding box center [556, 136] width 128 height 18
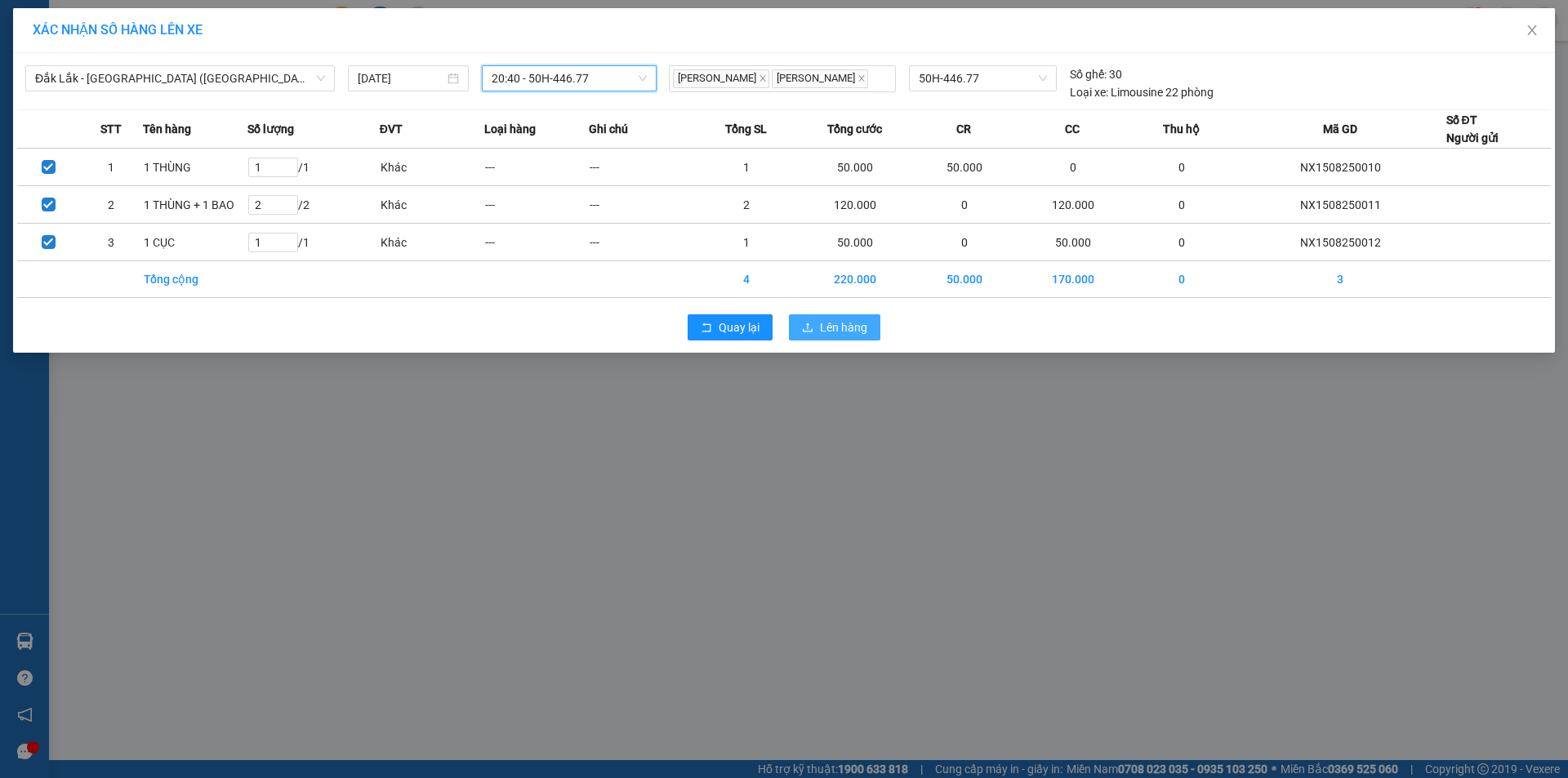
drag, startPoint x: 824, startPoint y: 327, endPoint x: 834, endPoint y: 321, distance: 11.7
click at [826, 329] on span "Lên hàng" at bounding box center [843, 327] width 47 height 18
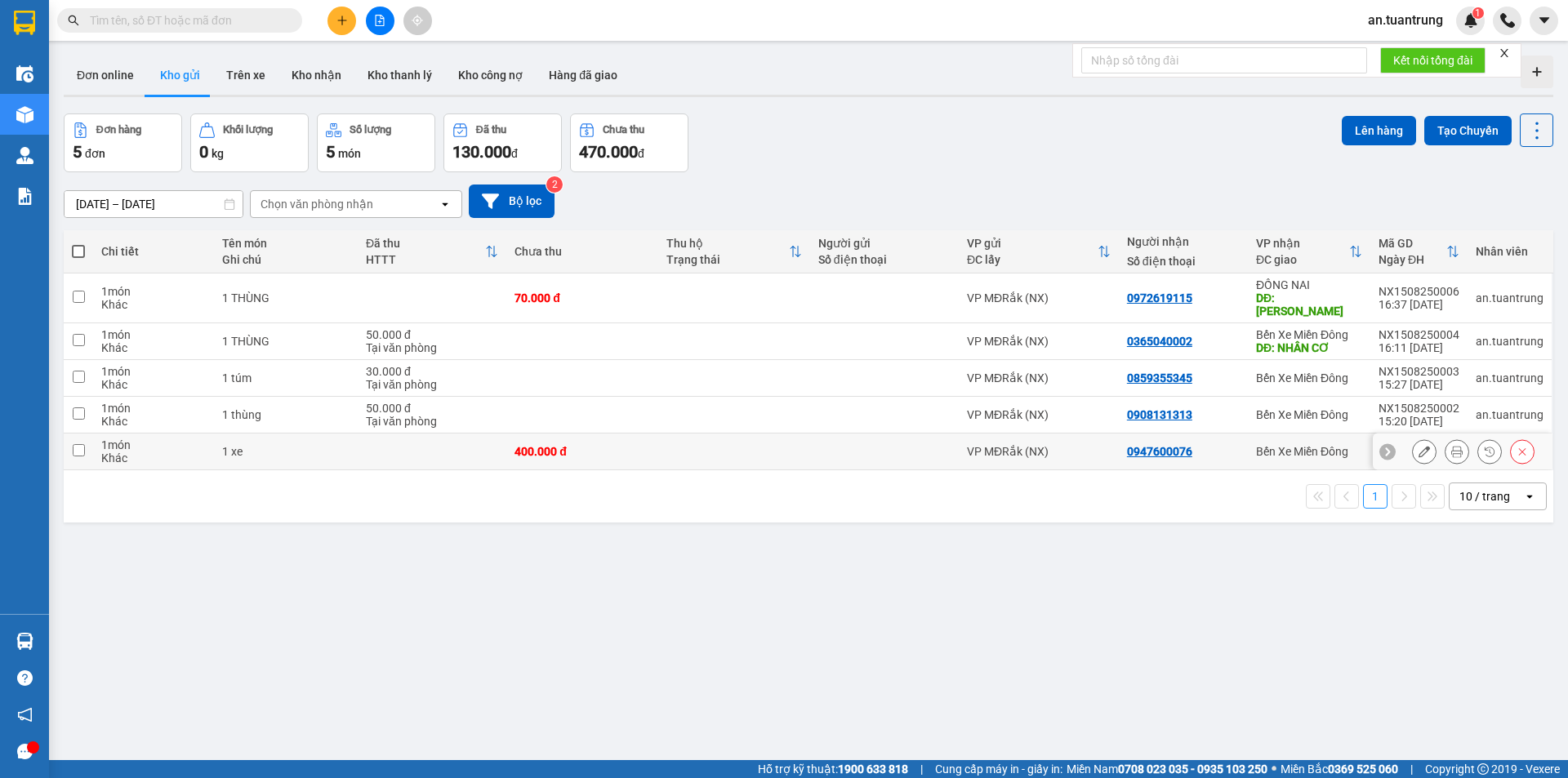
click at [1209, 449] on td "0947600076" at bounding box center [1183, 452] width 129 height 37
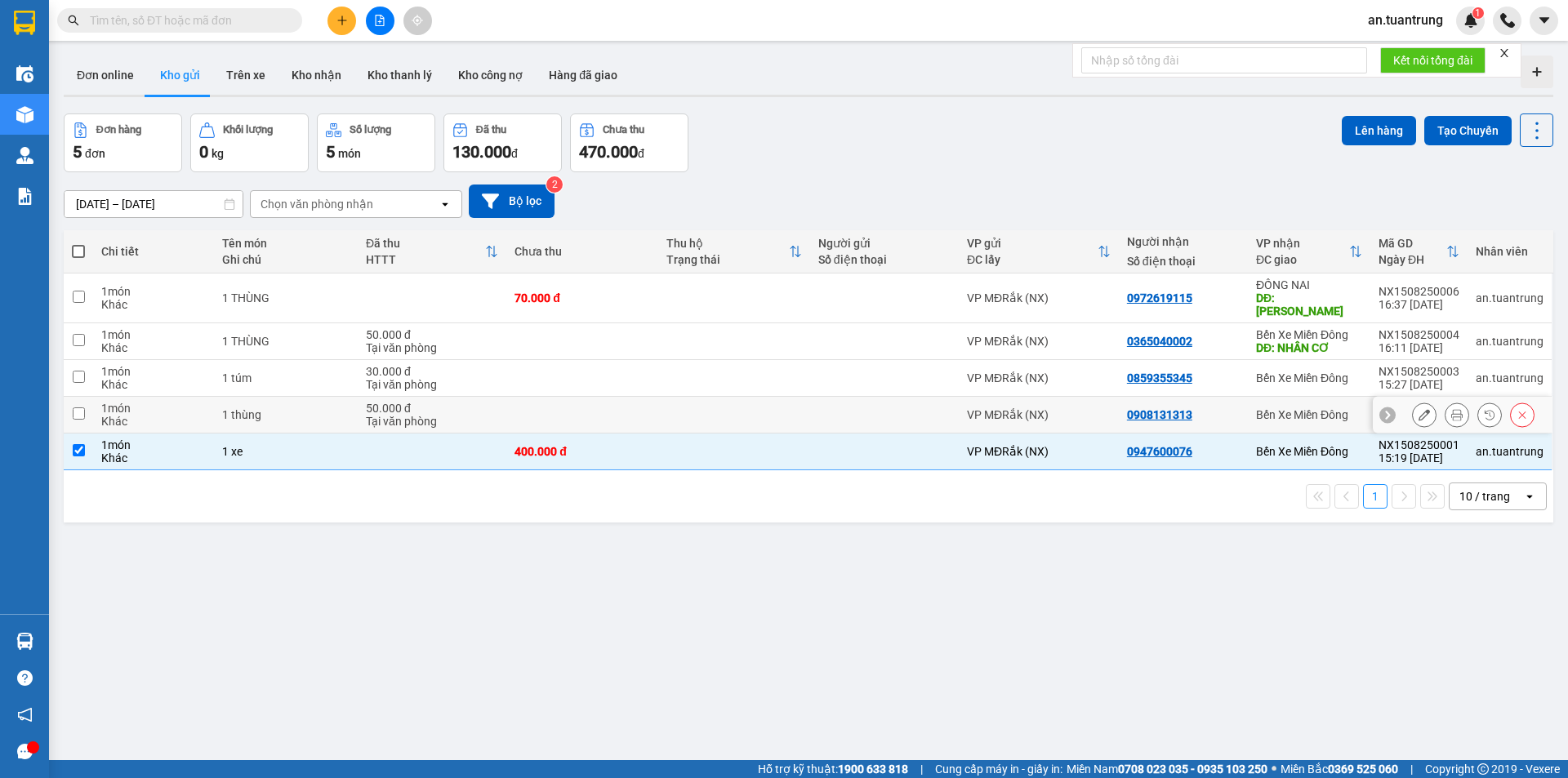
click at [1216, 408] on div "0908131313" at bounding box center [1183, 414] width 112 height 13
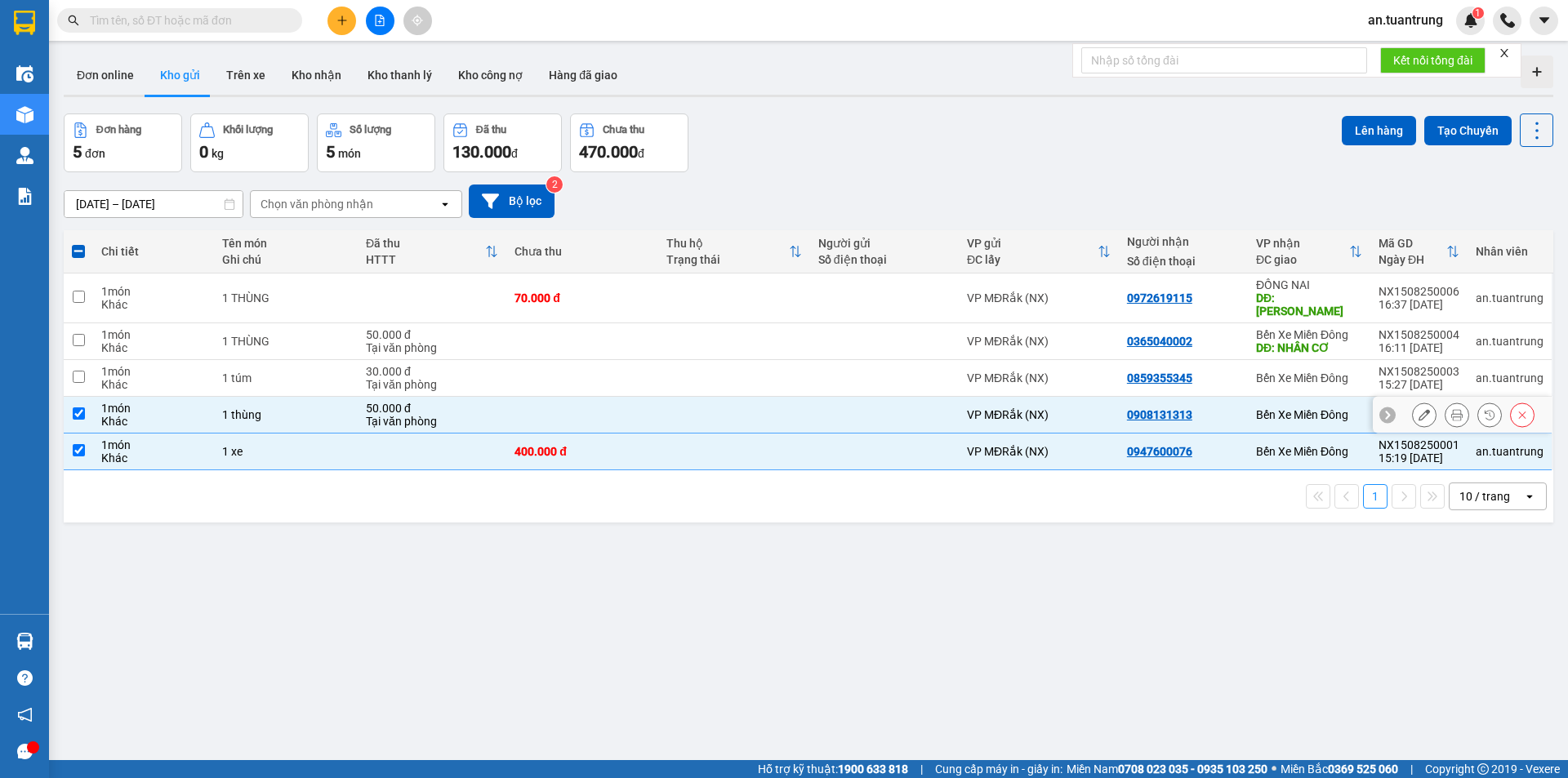
click at [1217, 360] on td "0859355345" at bounding box center [1183, 378] width 129 height 37
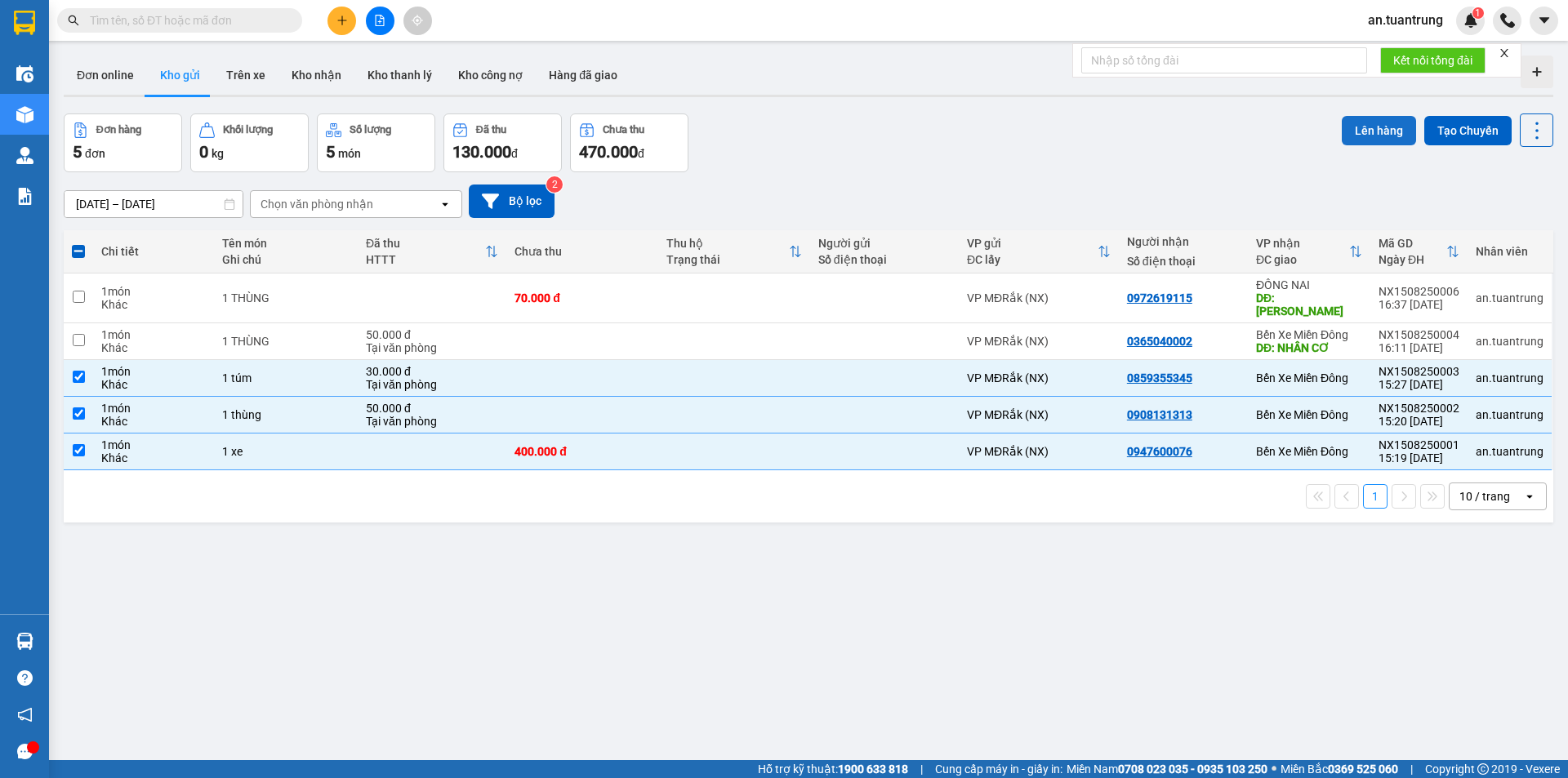
click at [1362, 132] on button "Lên hàng" at bounding box center [1378, 131] width 75 height 29
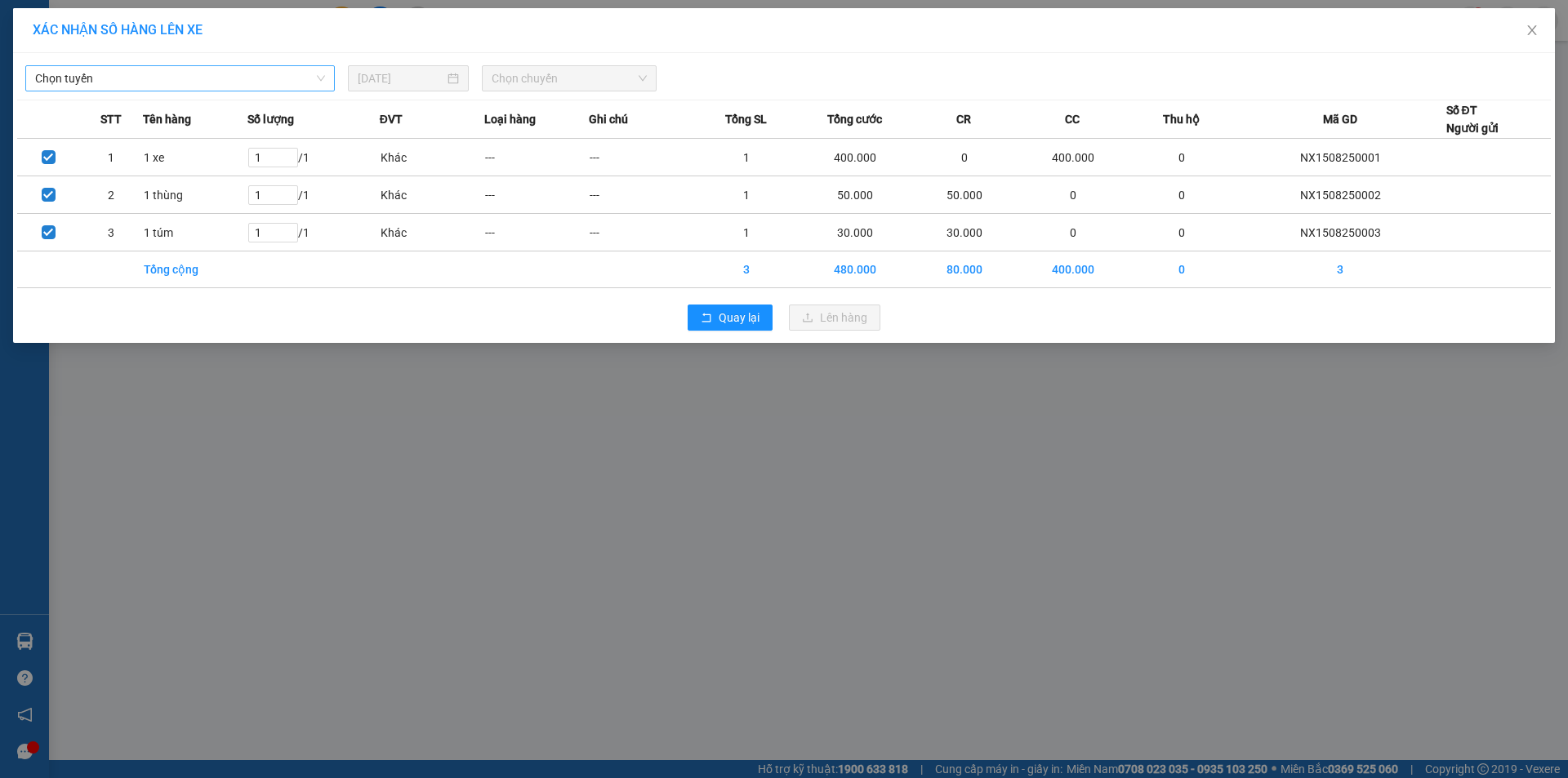
click at [290, 75] on span "Chọn tuyến" at bounding box center [179, 77] width 289 height 24
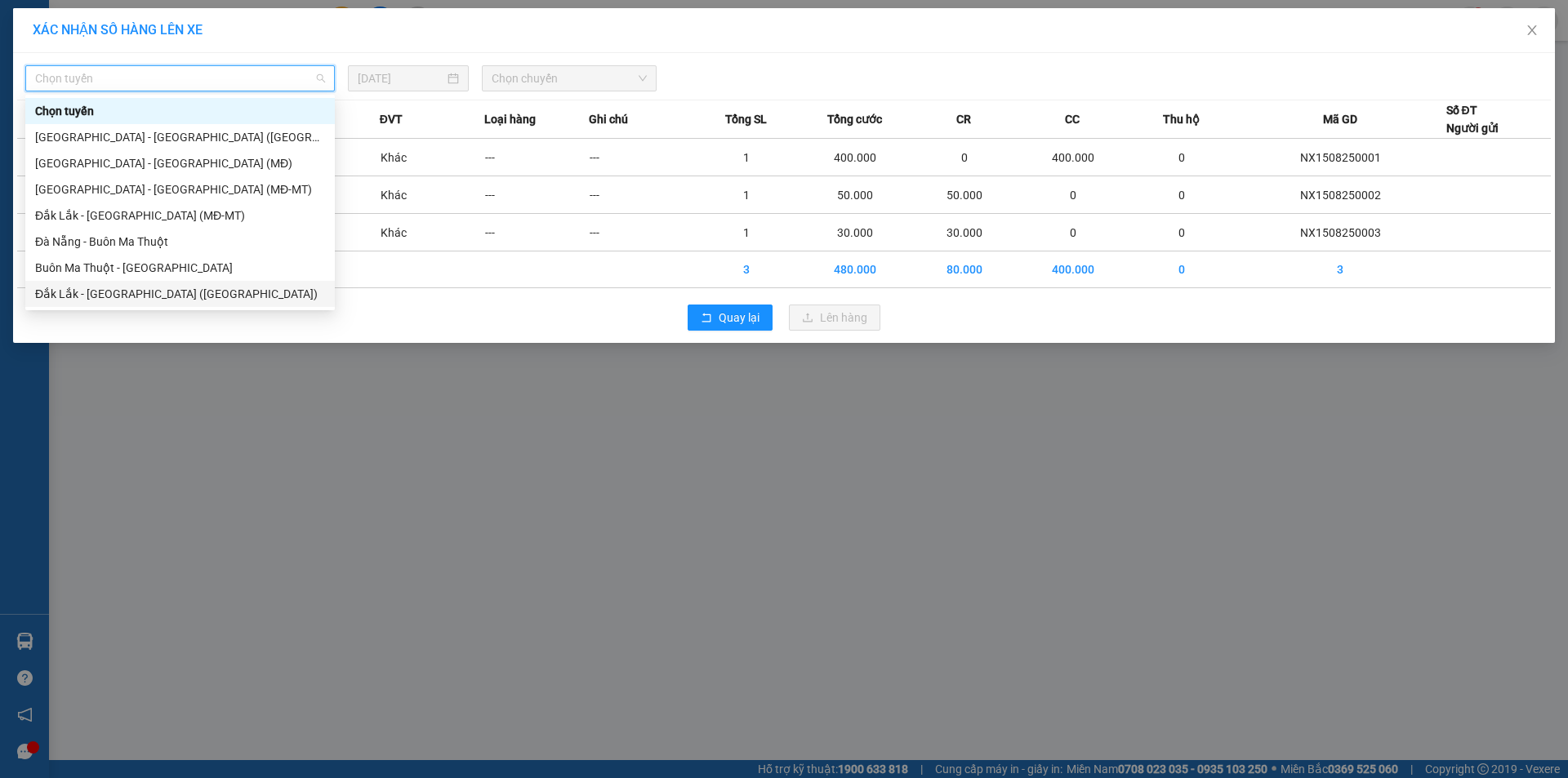
click at [131, 294] on div "Đắk Lắk - [GEOGRAPHIC_DATA] ([GEOGRAPHIC_DATA])" at bounding box center [179, 293] width 289 height 18
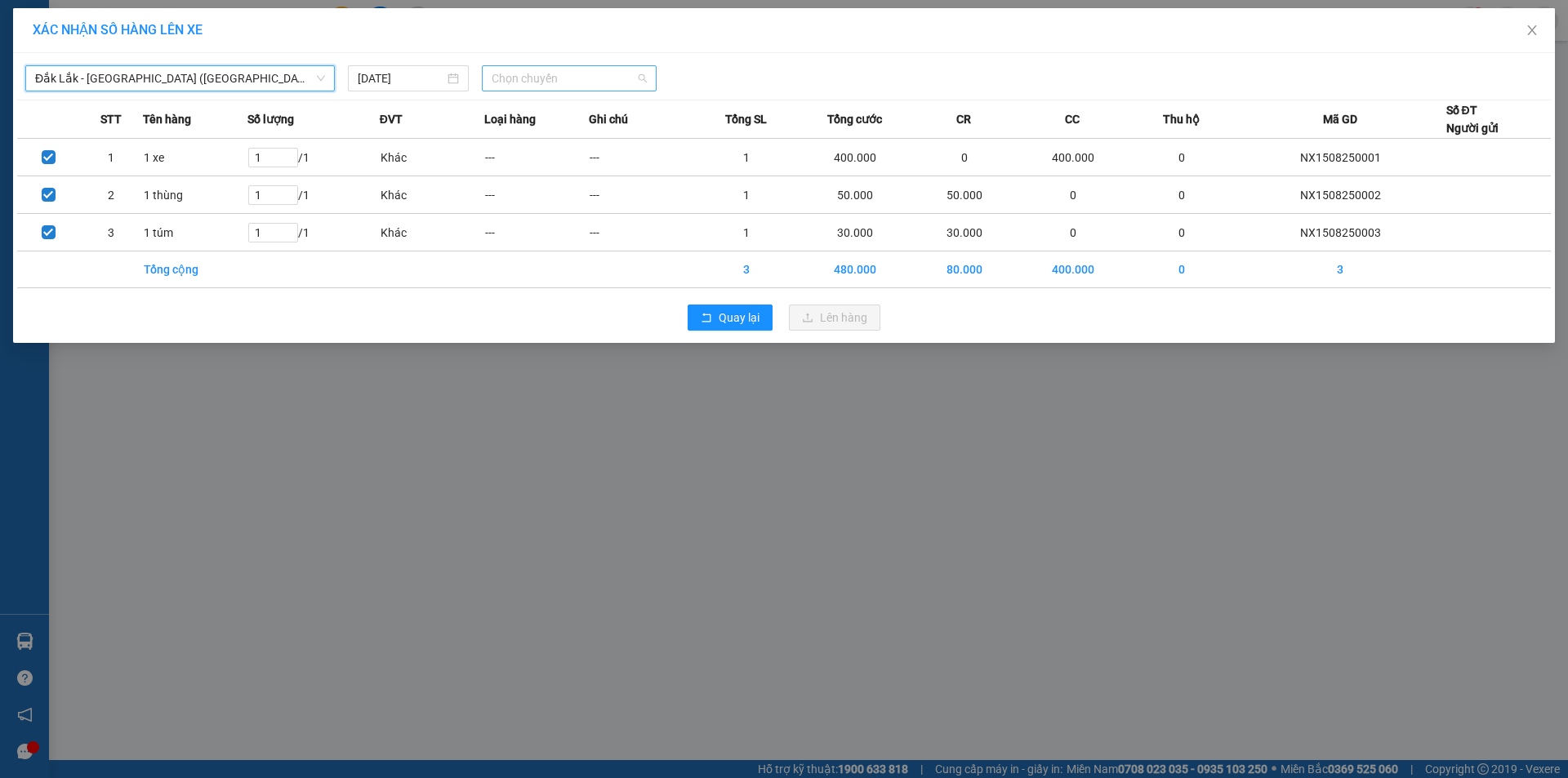
click at [552, 75] on span "Chọn chuyến" at bounding box center [569, 77] width 155 height 24
click at [549, 138] on div "20:40 - 50H-446.77" at bounding box center [556, 136] width 128 height 18
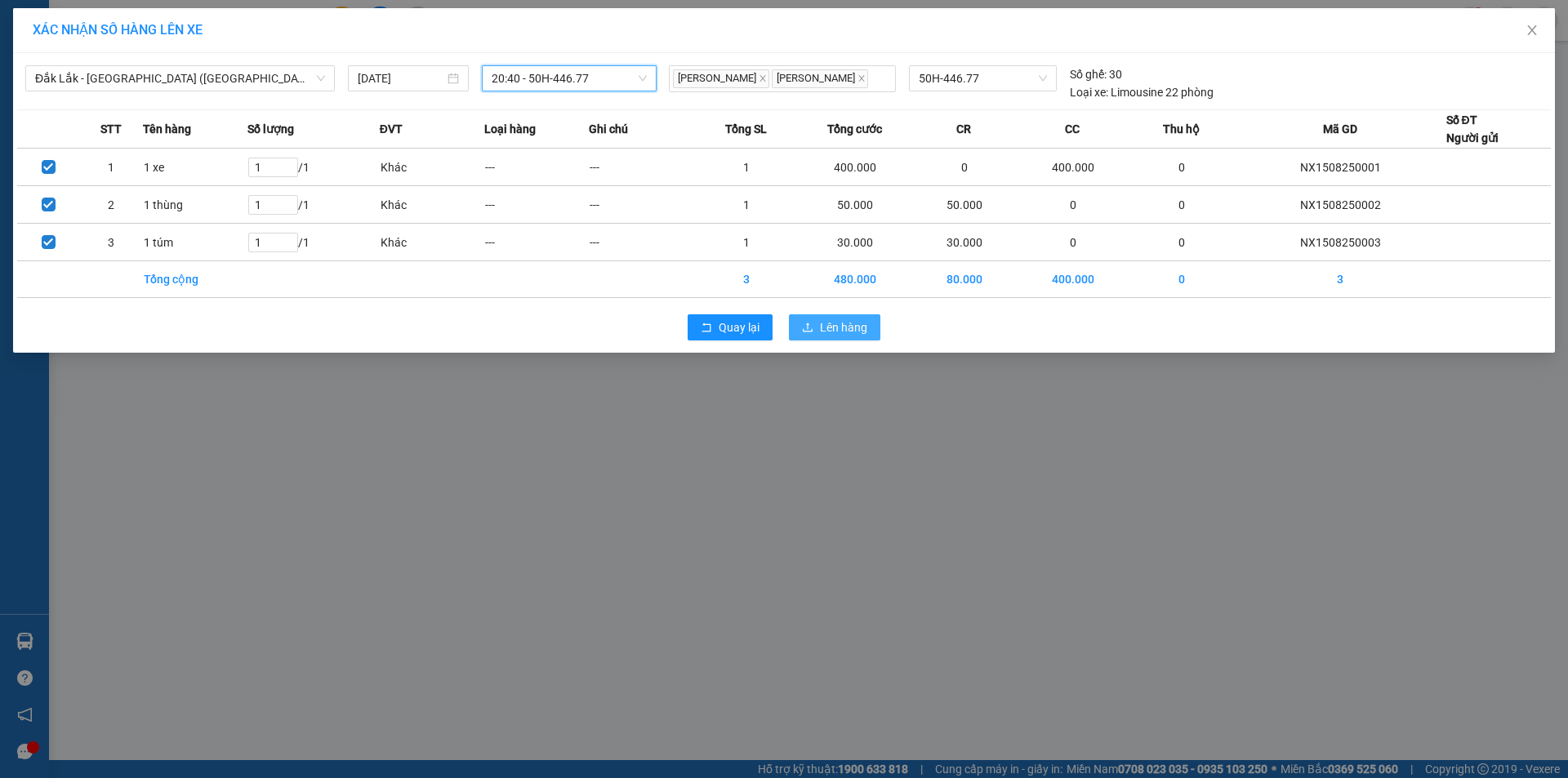
click at [833, 329] on span "Lên hàng" at bounding box center [843, 327] width 47 height 18
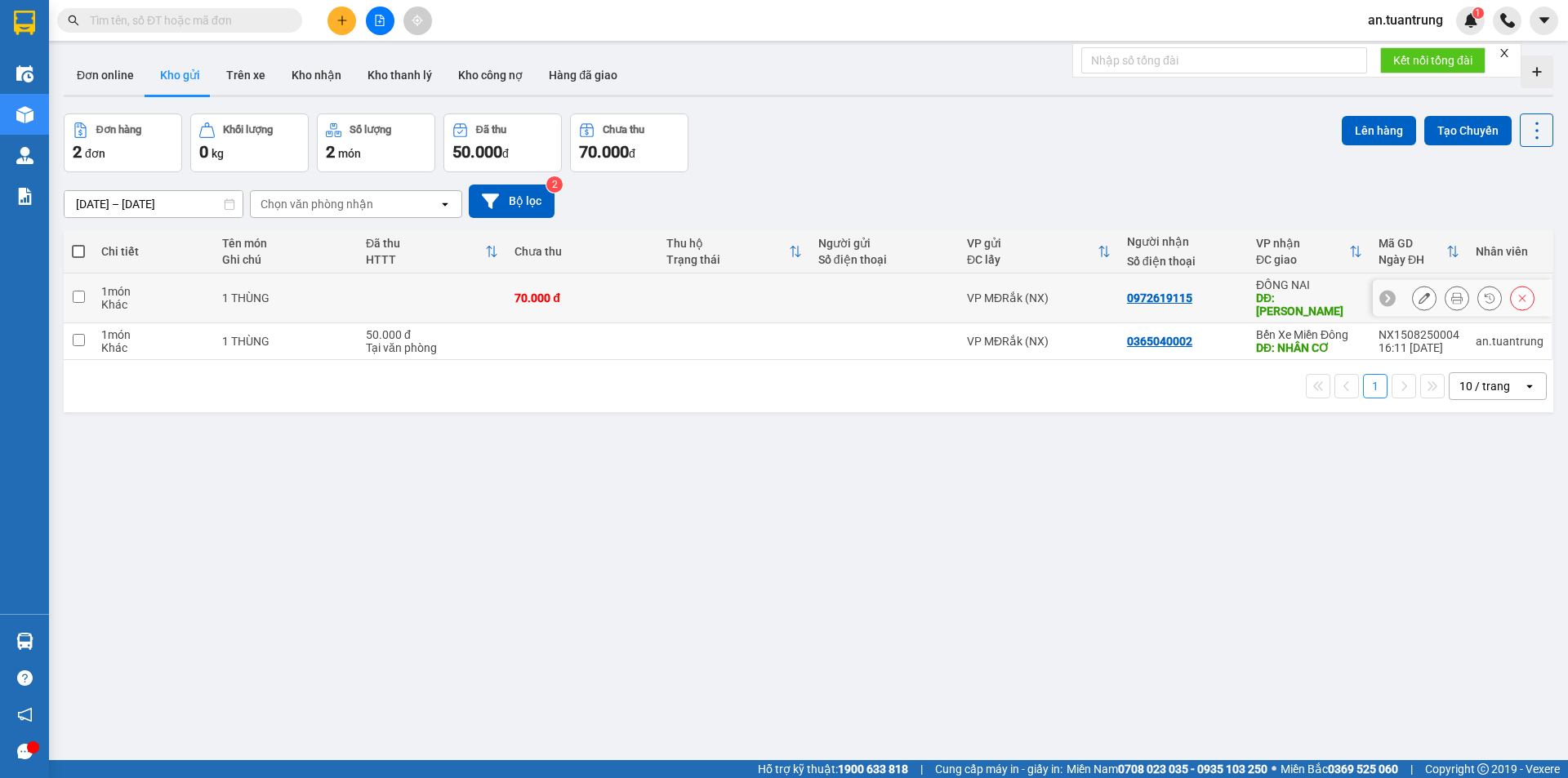
drag, startPoint x: 1230, startPoint y: 294, endPoint x: 1221, endPoint y: 327, distance: 34.2
click at [1230, 295] on div "0972619115" at bounding box center [1183, 297] width 112 height 13
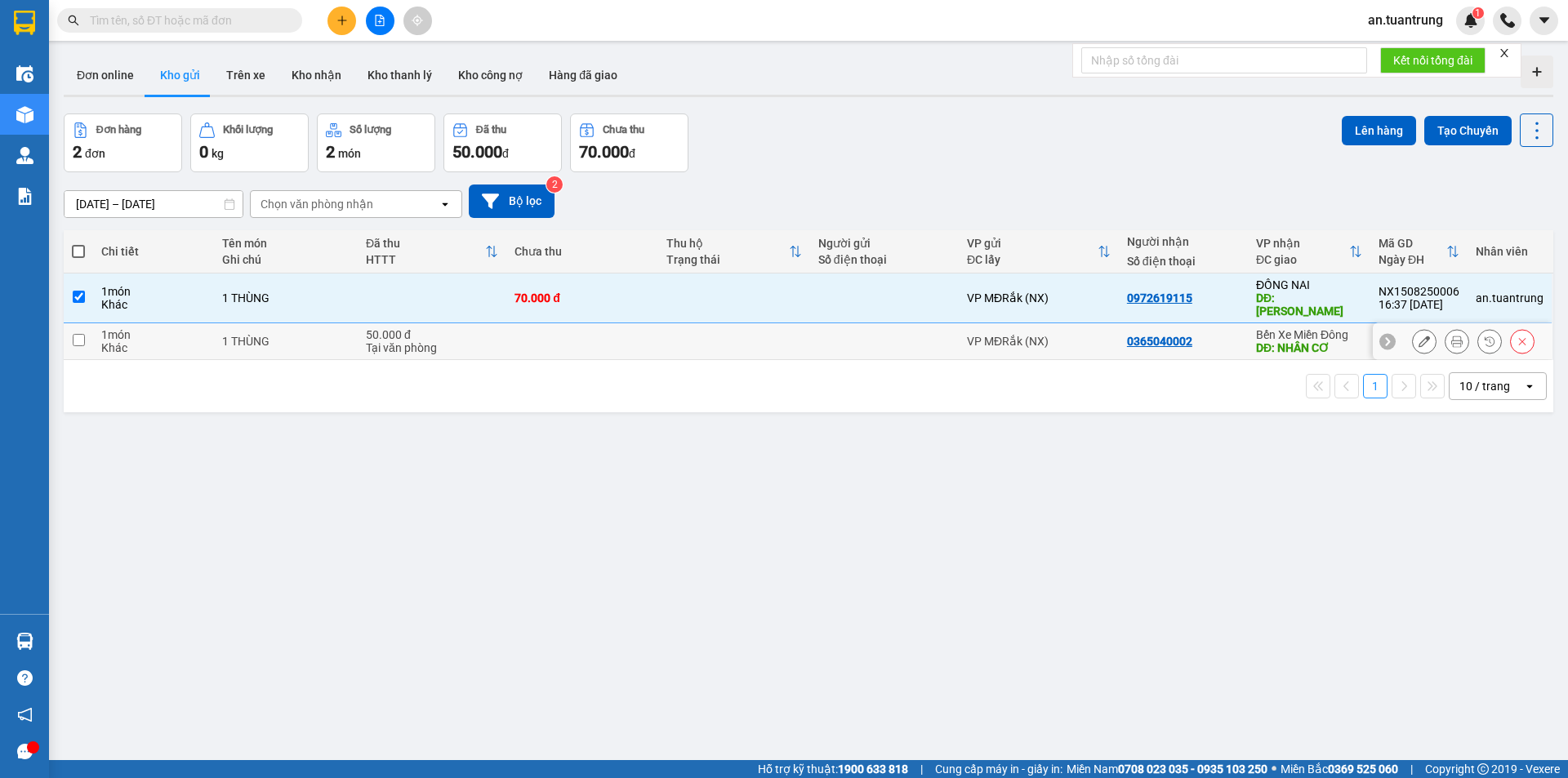
click at [1218, 337] on td "0365040002" at bounding box center [1183, 342] width 129 height 37
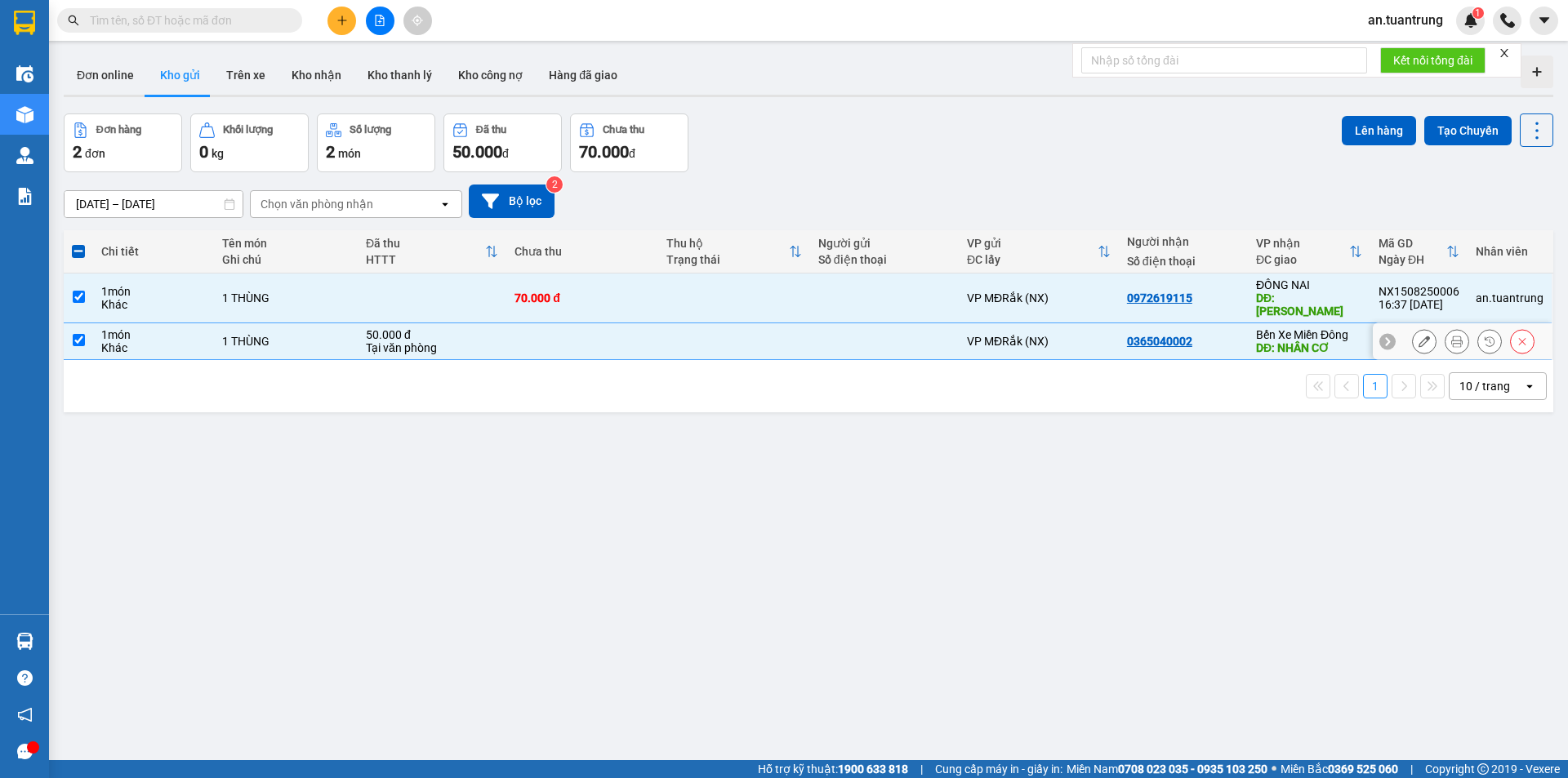
click at [1224, 335] on div "0365040002" at bounding box center [1183, 341] width 112 height 13
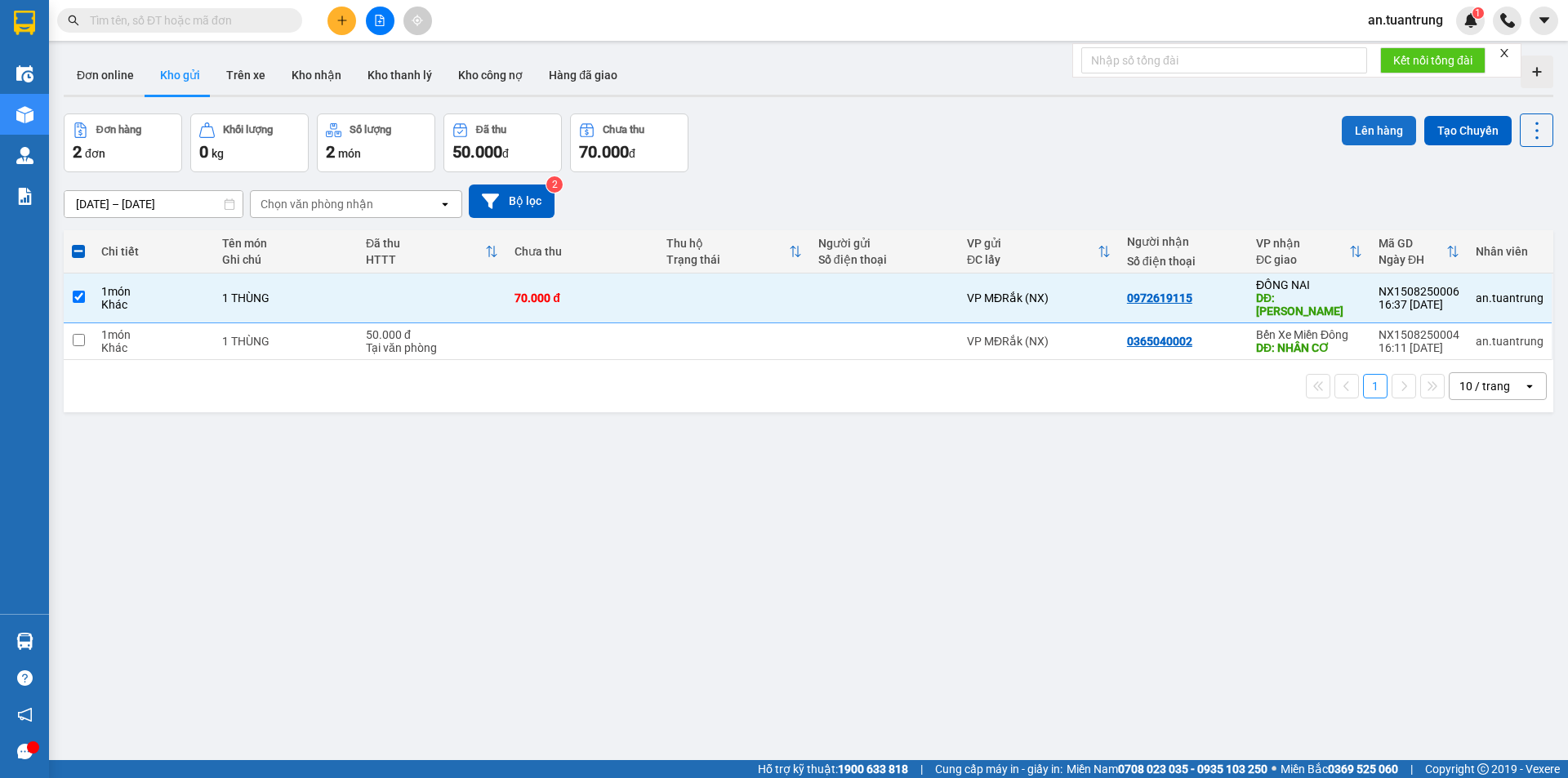
click at [1370, 128] on button "Lên hàng" at bounding box center [1378, 131] width 75 height 29
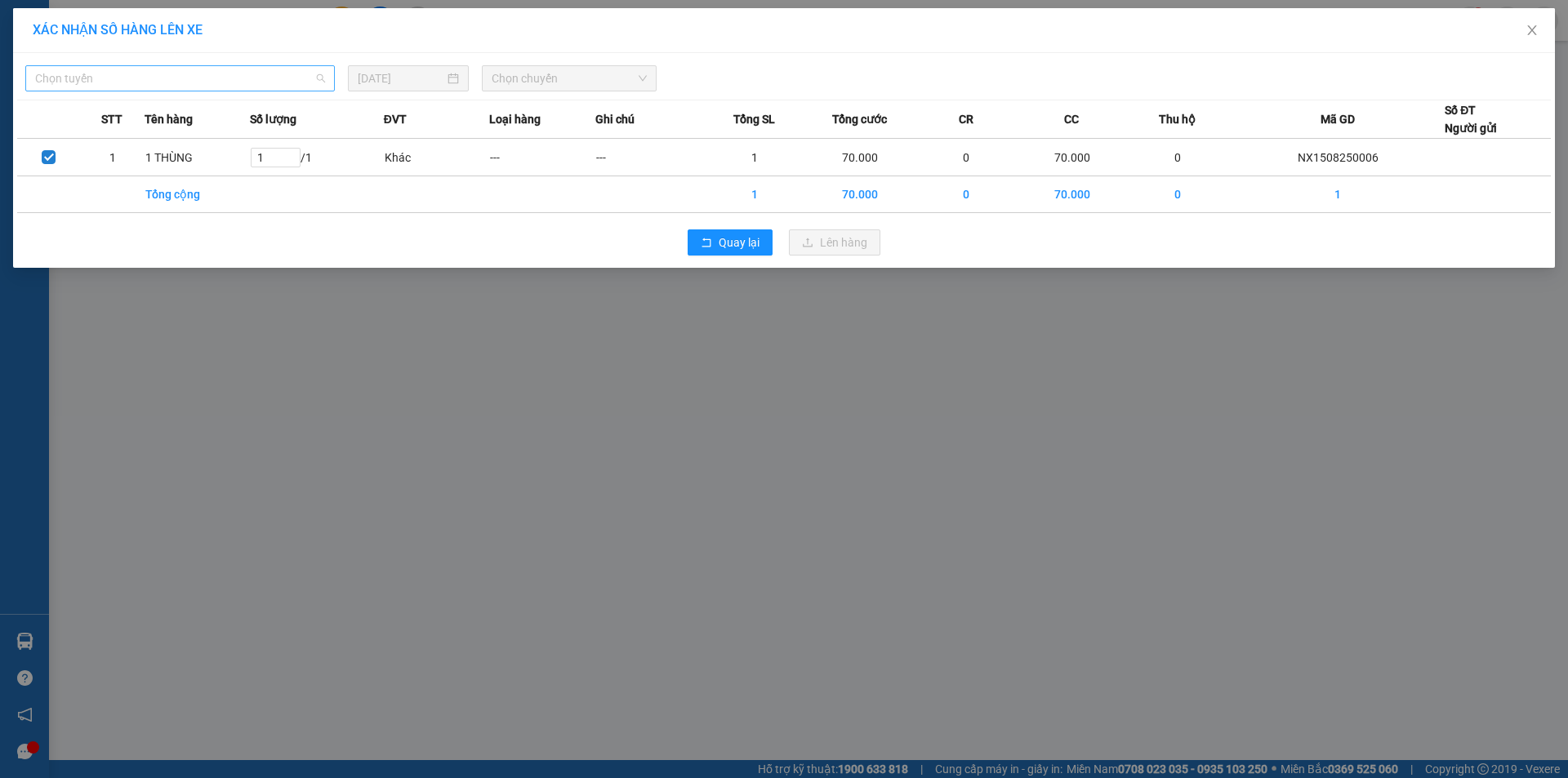
click at [286, 75] on span "Chọn tuyến" at bounding box center [179, 77] width 289 height 24
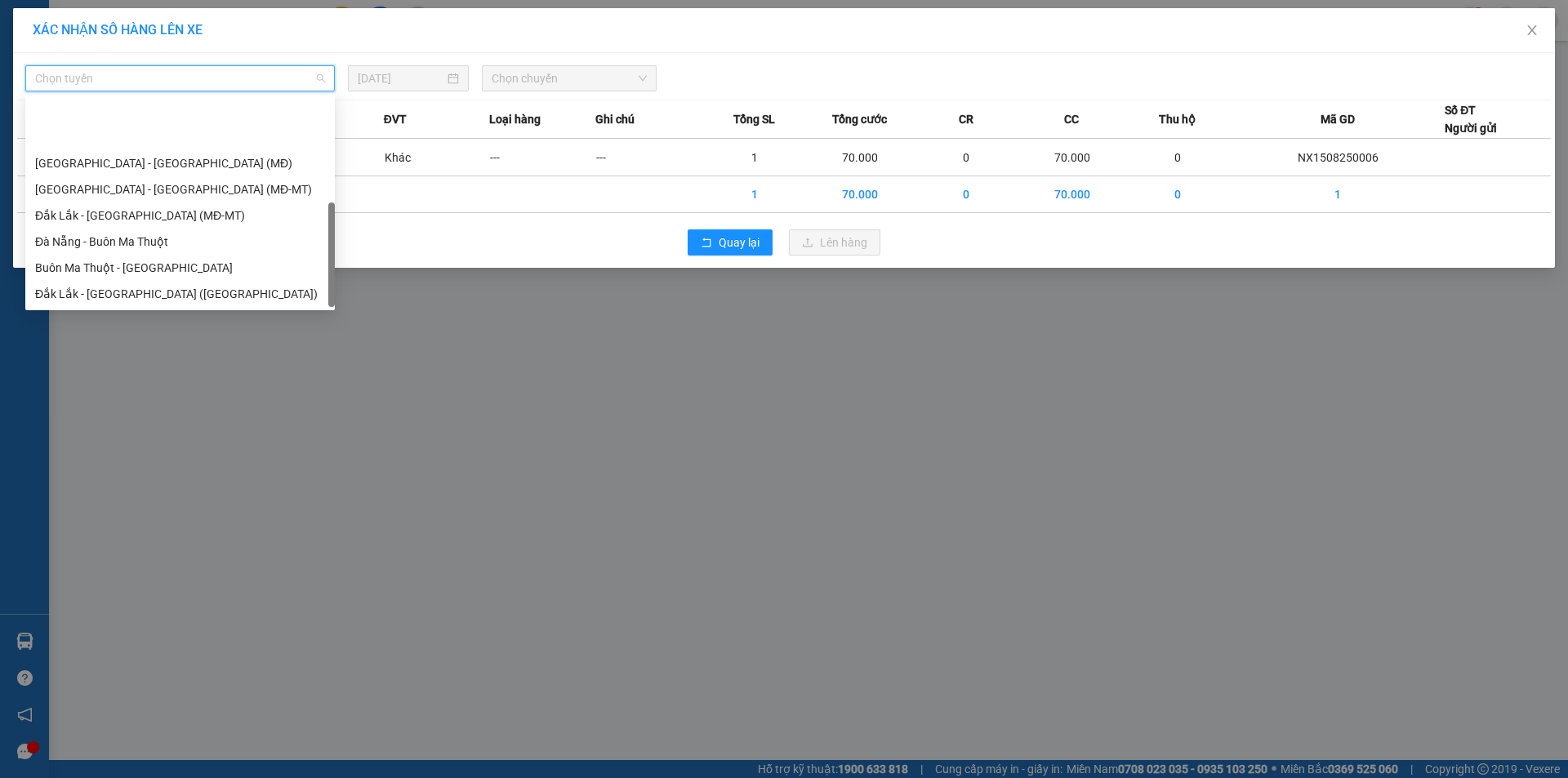
click at [117, 311] on div "Đắk Lắk - [GEOGRAPHIC_DATA] (MĐ)" at bounding box center [179, 319] width 289 height 18
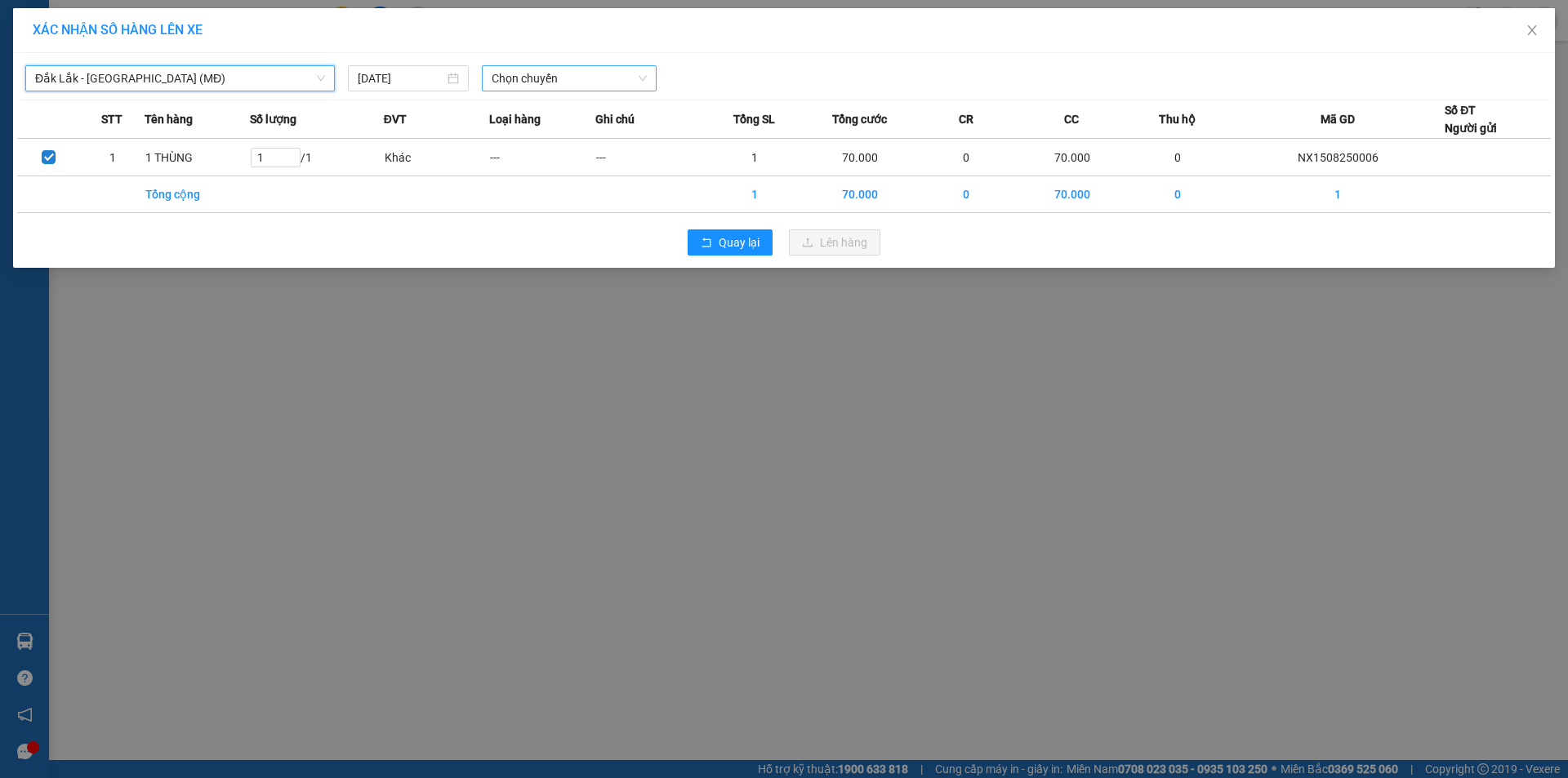
click at [531, 80] on span "Chọn chuyến" at bounding box center [569, 77] width 155 height 24
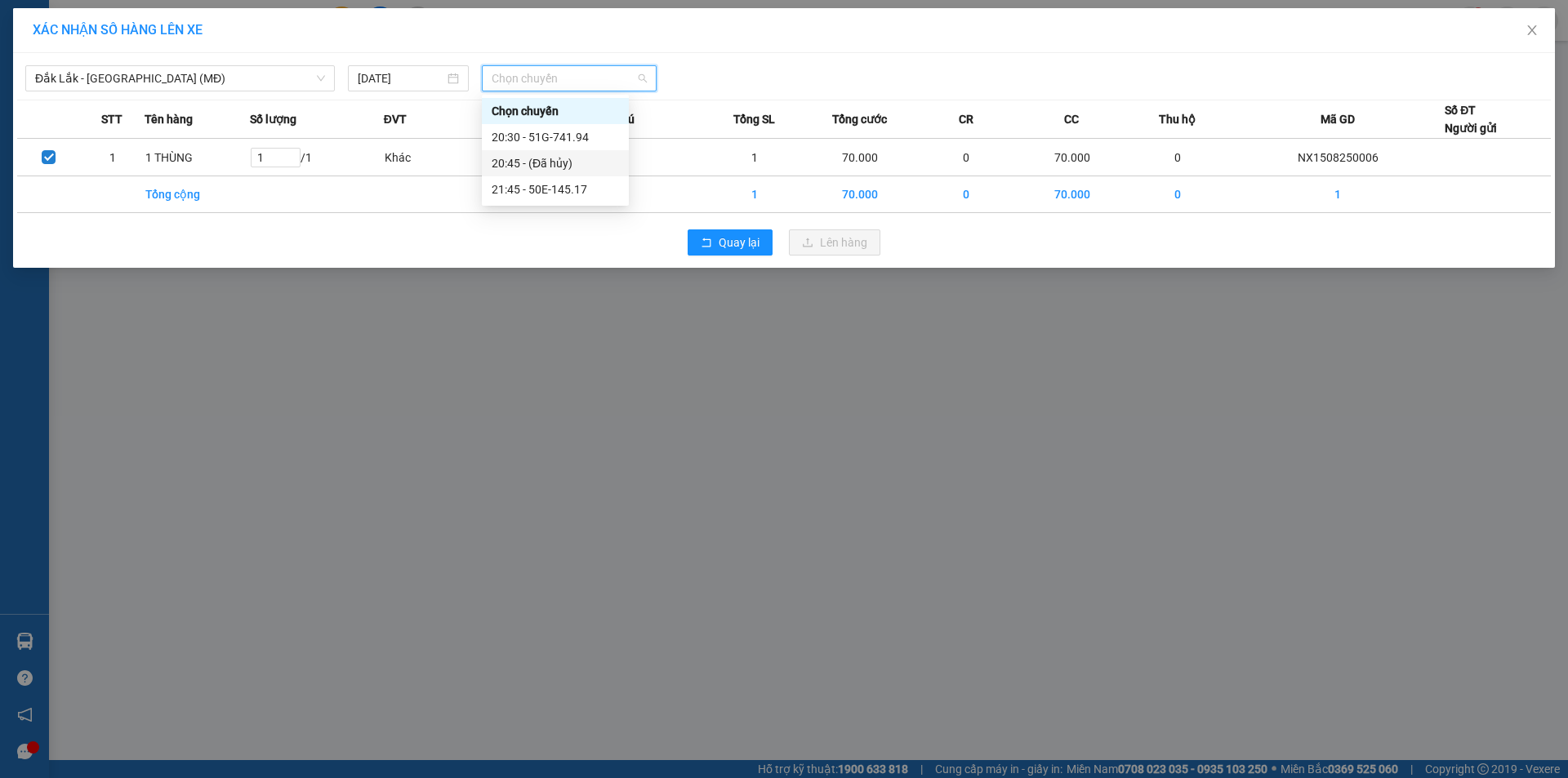
click at [548, 188] on div "21:45 - 50E-145.17" at bounding box center [556, 189] width 128 height 18
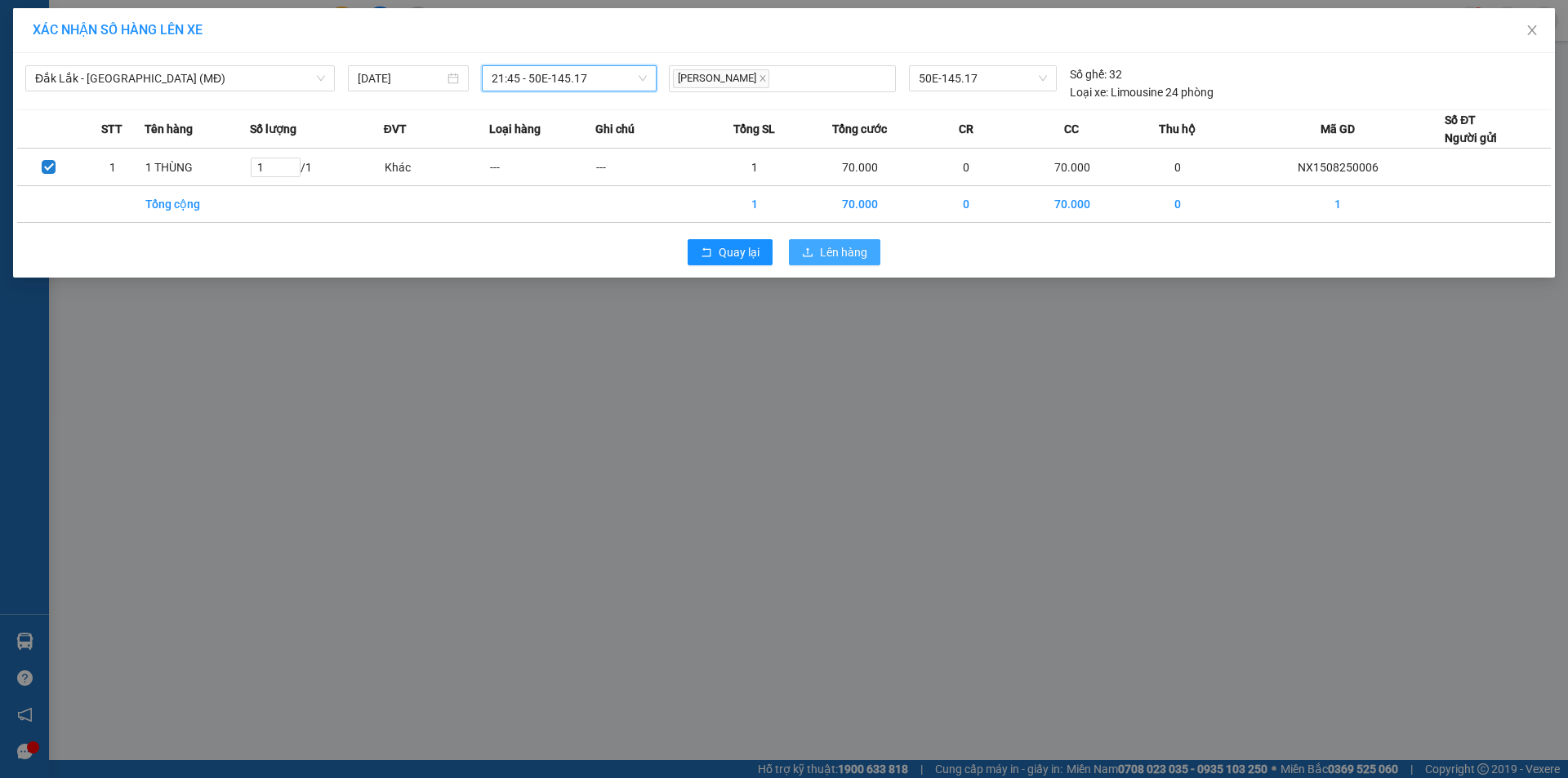
click at [843, 254] on span "Lên hàng" at bounding box center [843, 252] width 47 height 18
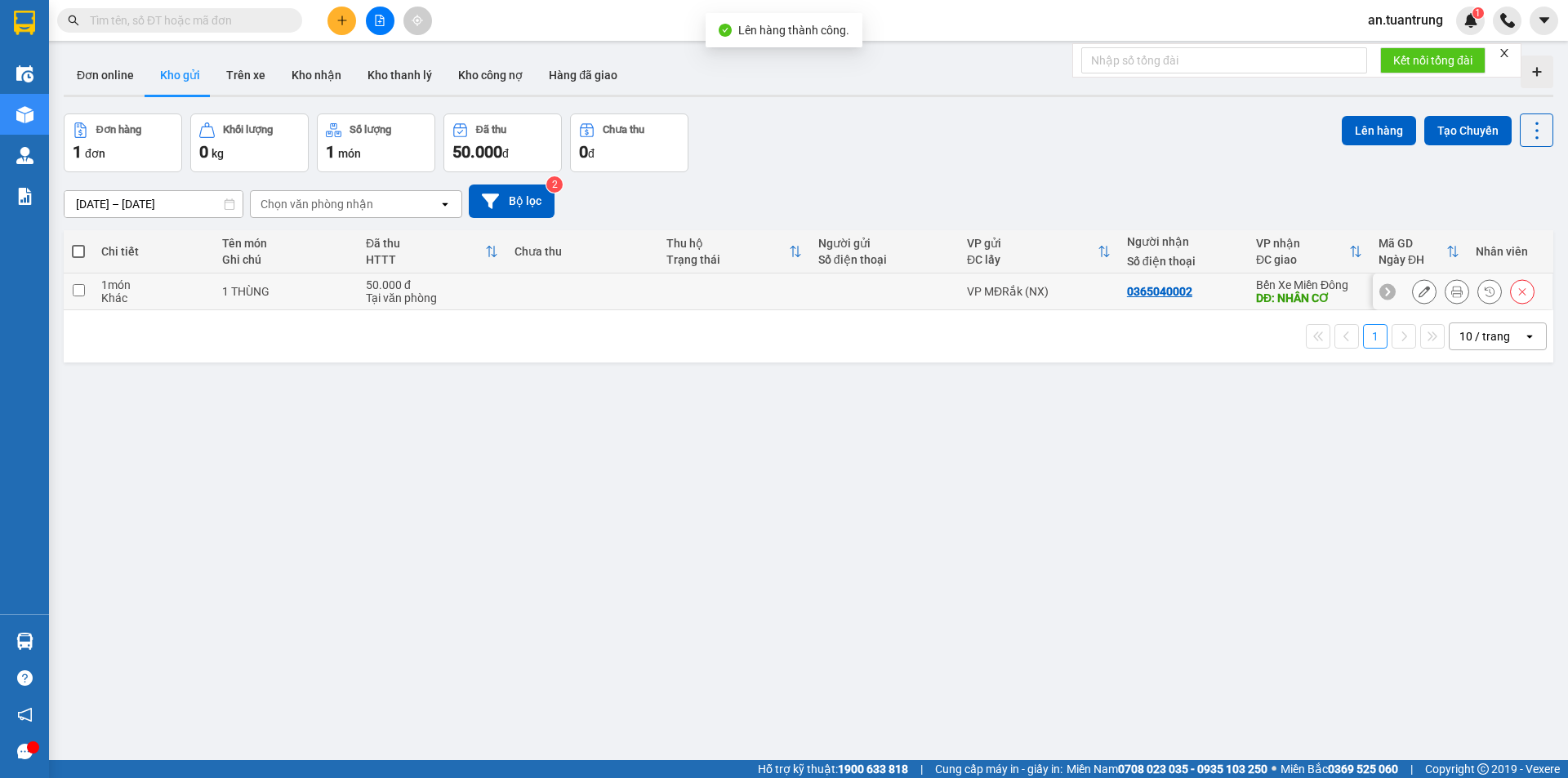
click at [1088, 290] on div "VP MĐRắk (NX)" at bounding box center [1039, 290] width 143 height 13
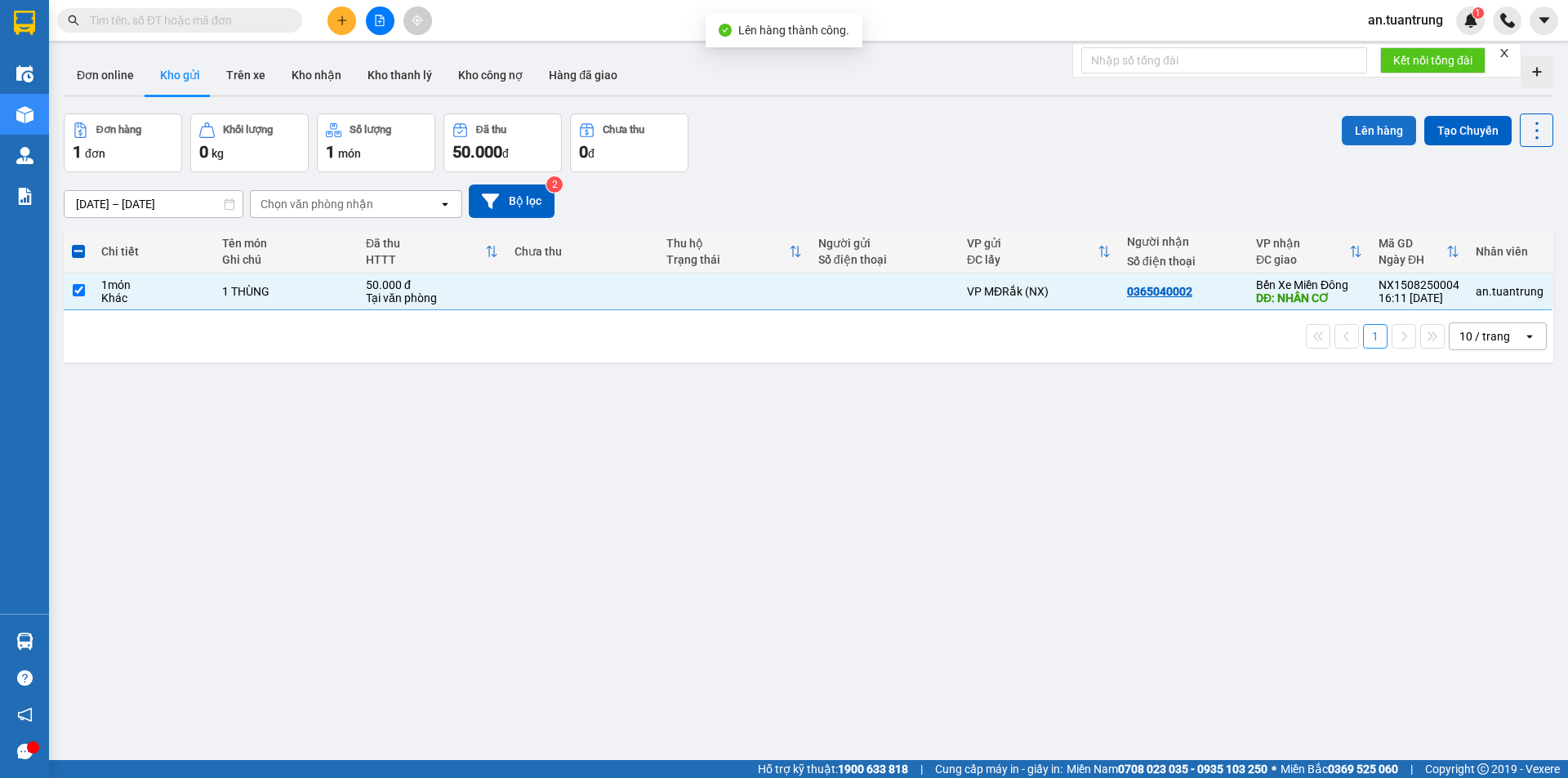
click at [1369, 125] on button "Lên hàng" at bounding box center [1378, 131] width 75 height 29
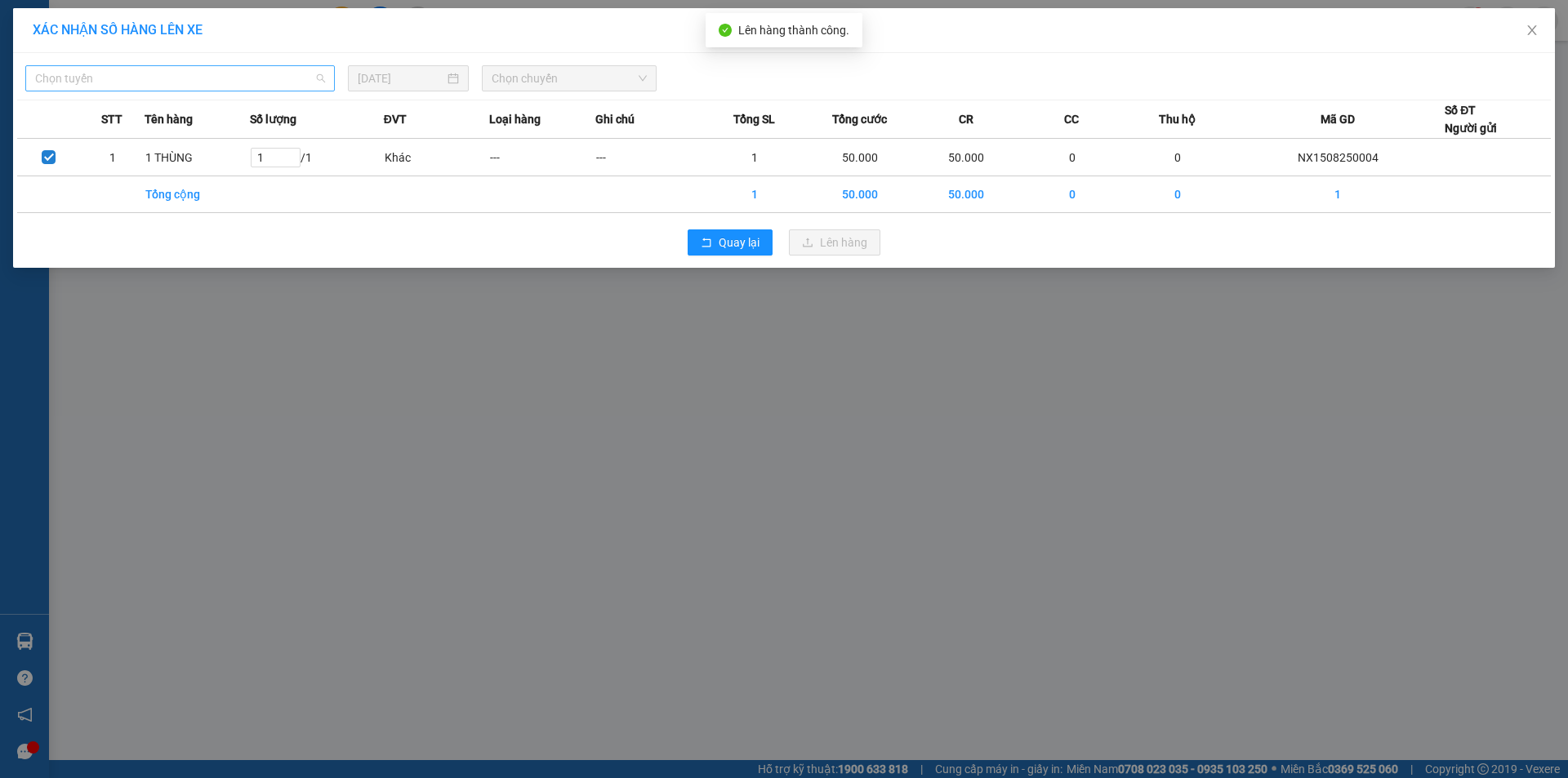
click at [217, 81] on span "Chọn tuyến" at bounding box center [179, 77] width 289 height 24
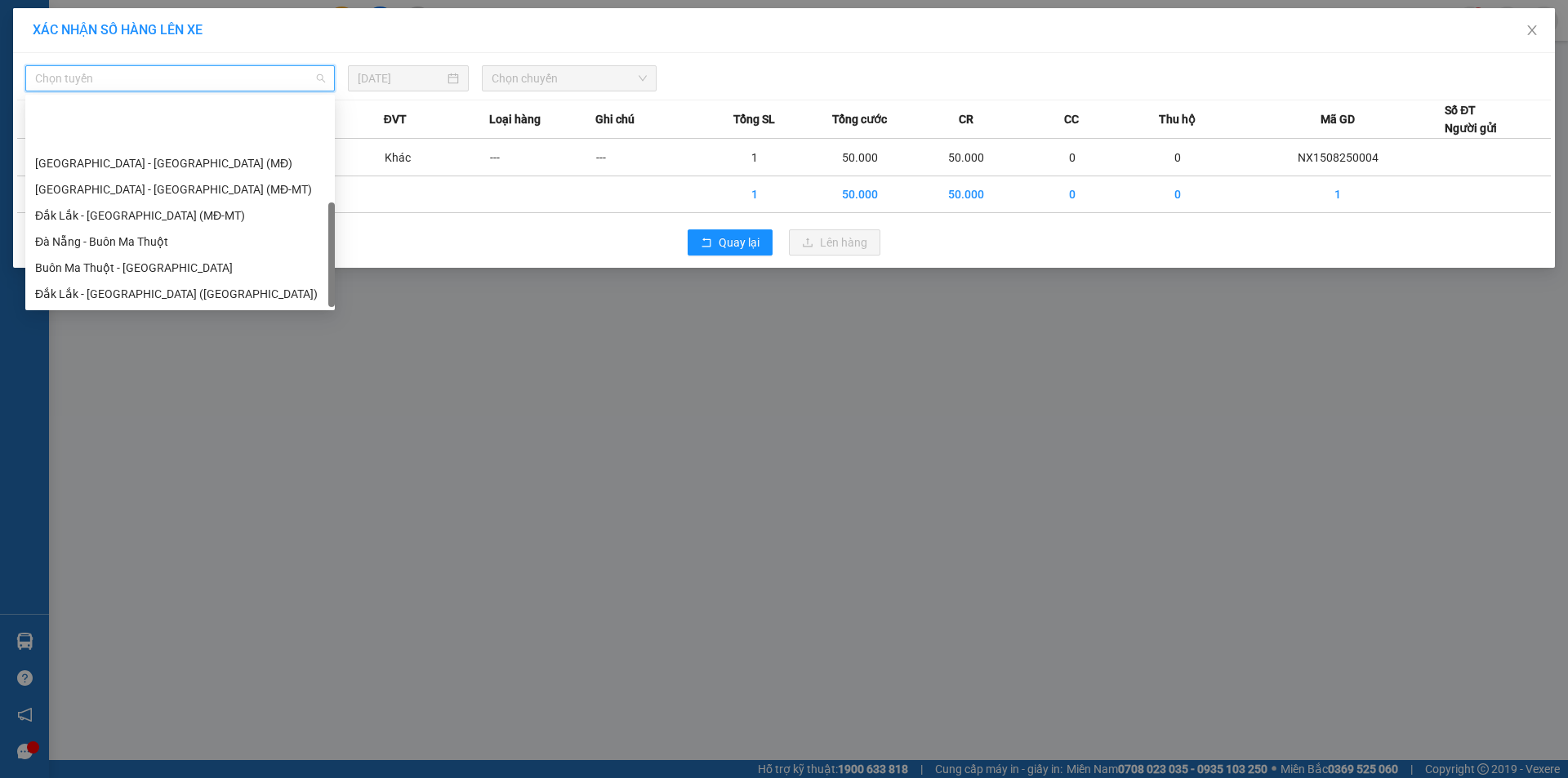
click at [112, 311] on div "Đắk Lắk - [GEOGRAPHIC_DATA] (MĐ)" at bounding box center [179, 319] width 289 height 18
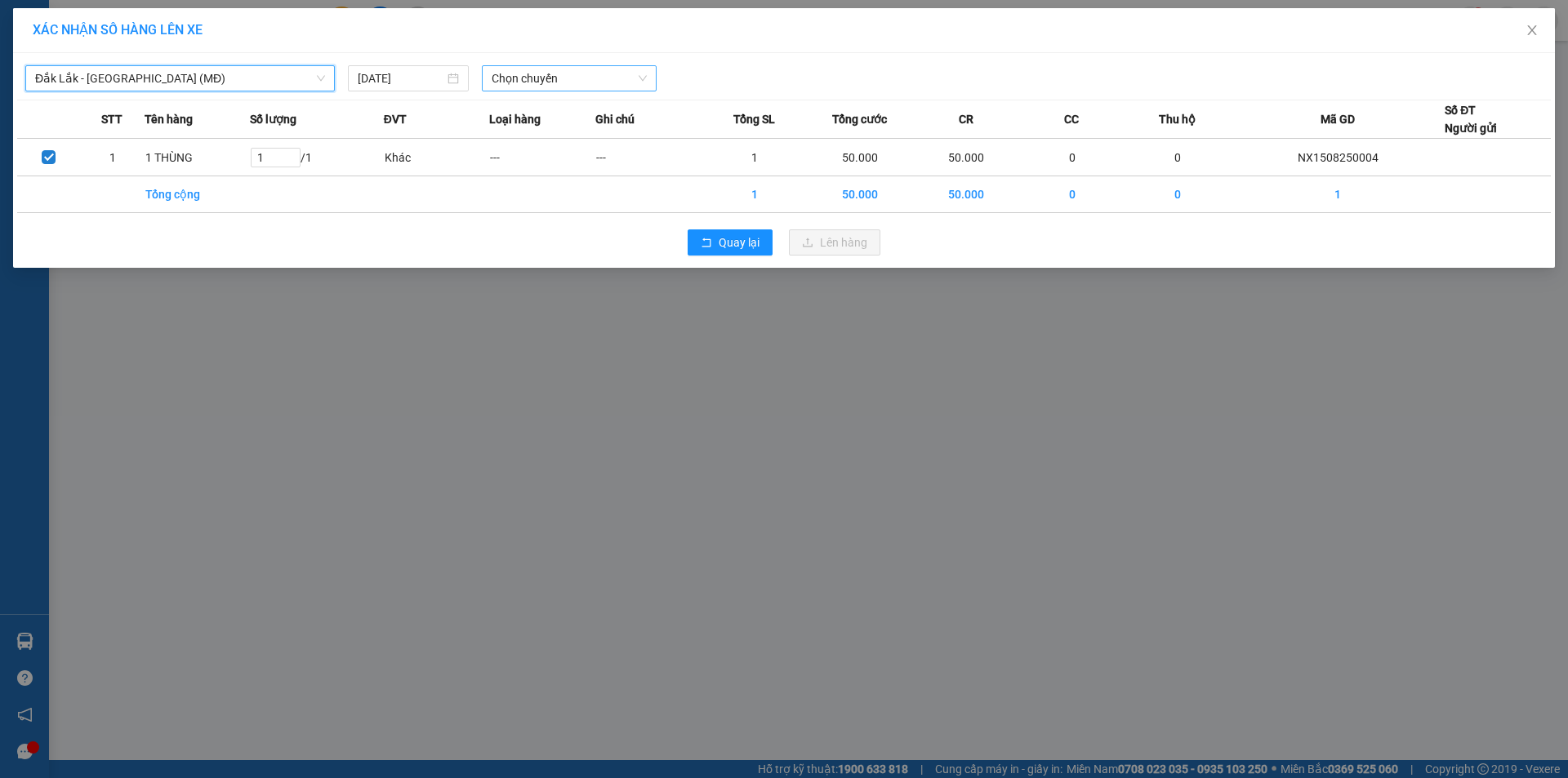
click at [553, 73] on span "Chọn chuyến" at bounding box center [569, 77] width 155 height 24
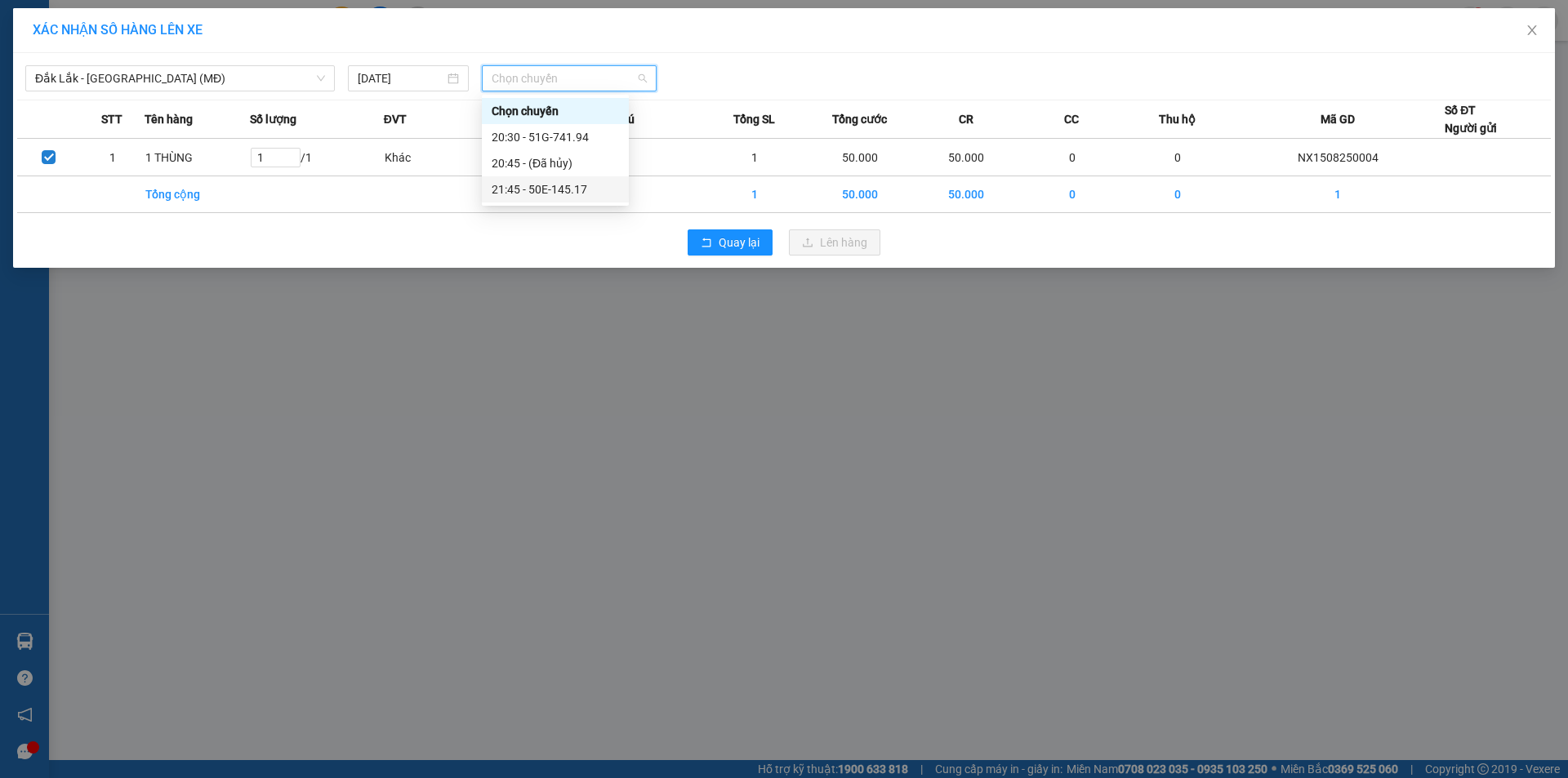
click at [551, 189] on div "21:45 - 50E-145.17" at bounding box center [556, 189] width 128 height 18
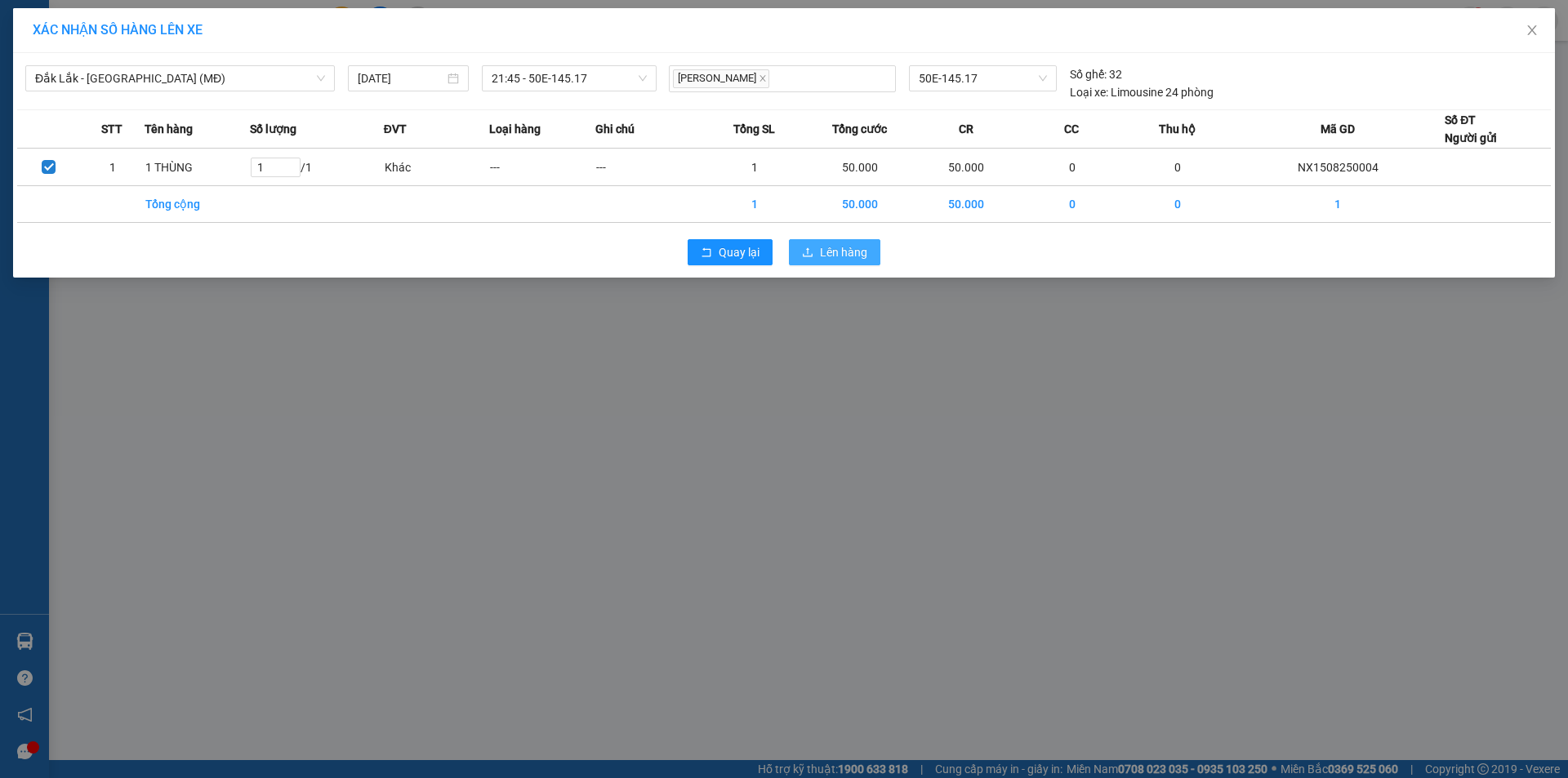
click at [828, 248] on span "Lên hàng" at bounding box center [843, 252] width 47 height 18
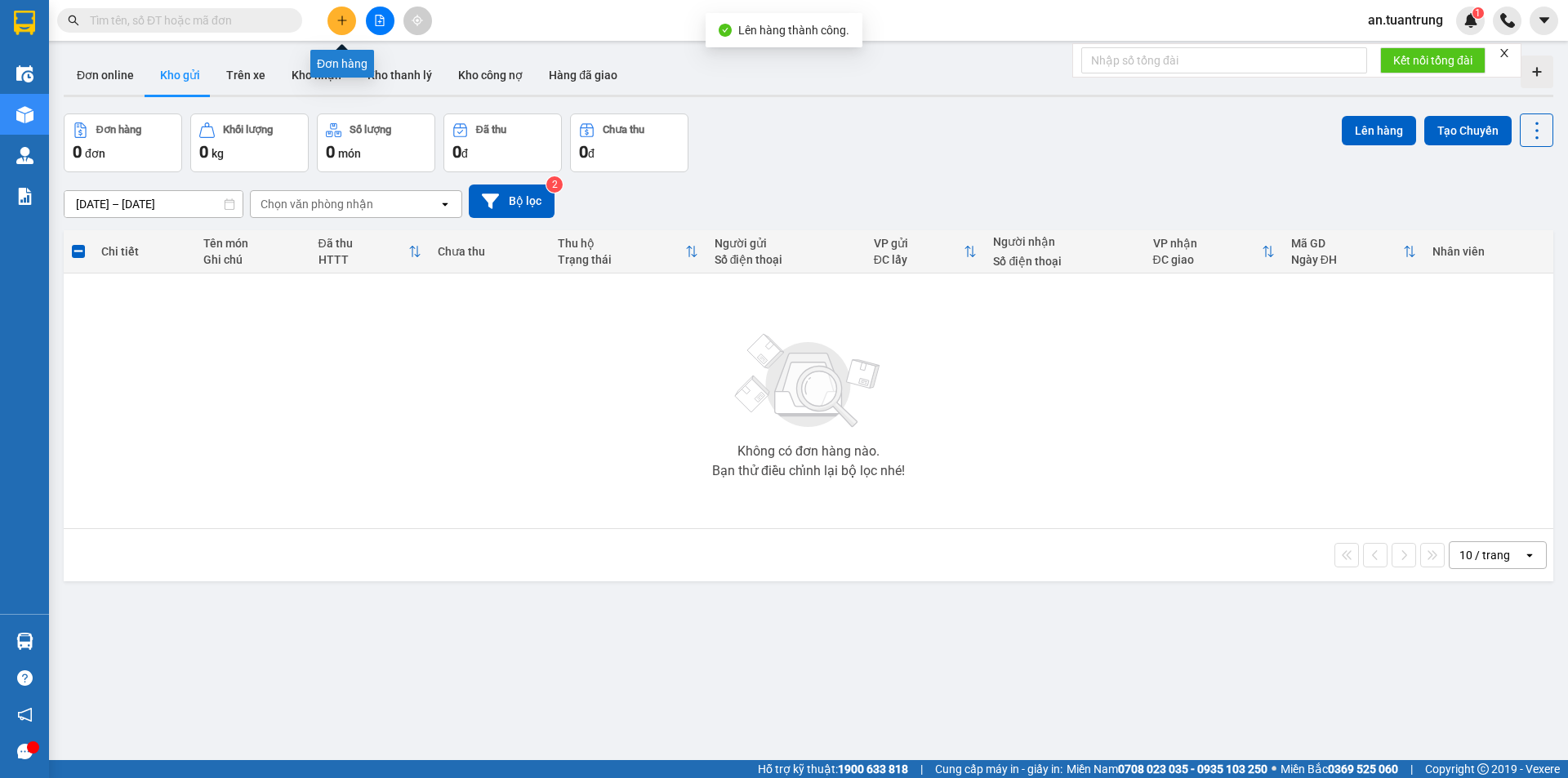
click at [347, 28] on button at bounding box center [342, 21] width 29 height 29
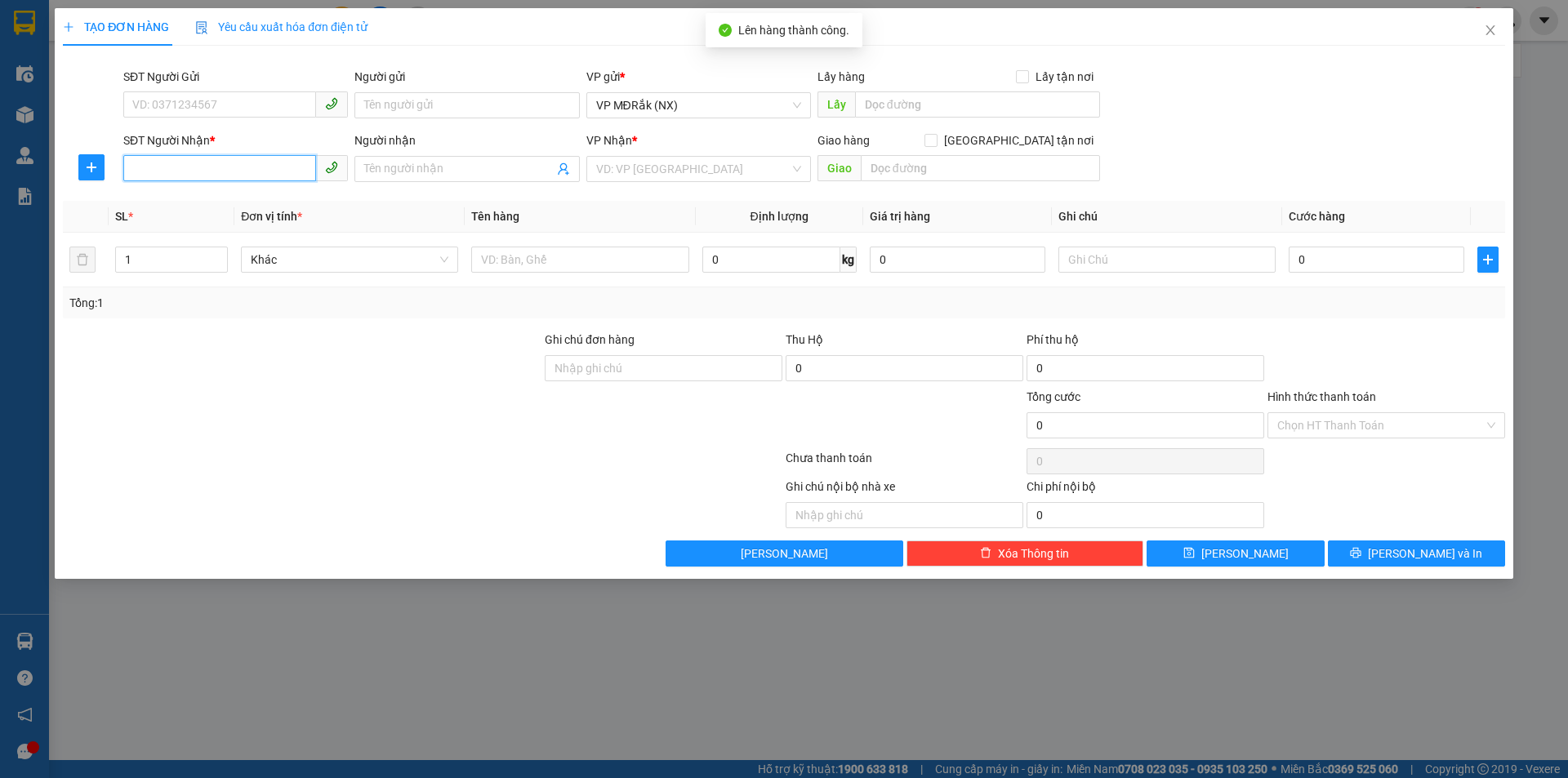
click at [224, 177] on input "SĐT Người Nhận *" at bounding box center [219, 167] width 193 height 26
click at [702, 161] on input "search" at bounding box center [693, 168] width 194 height 24
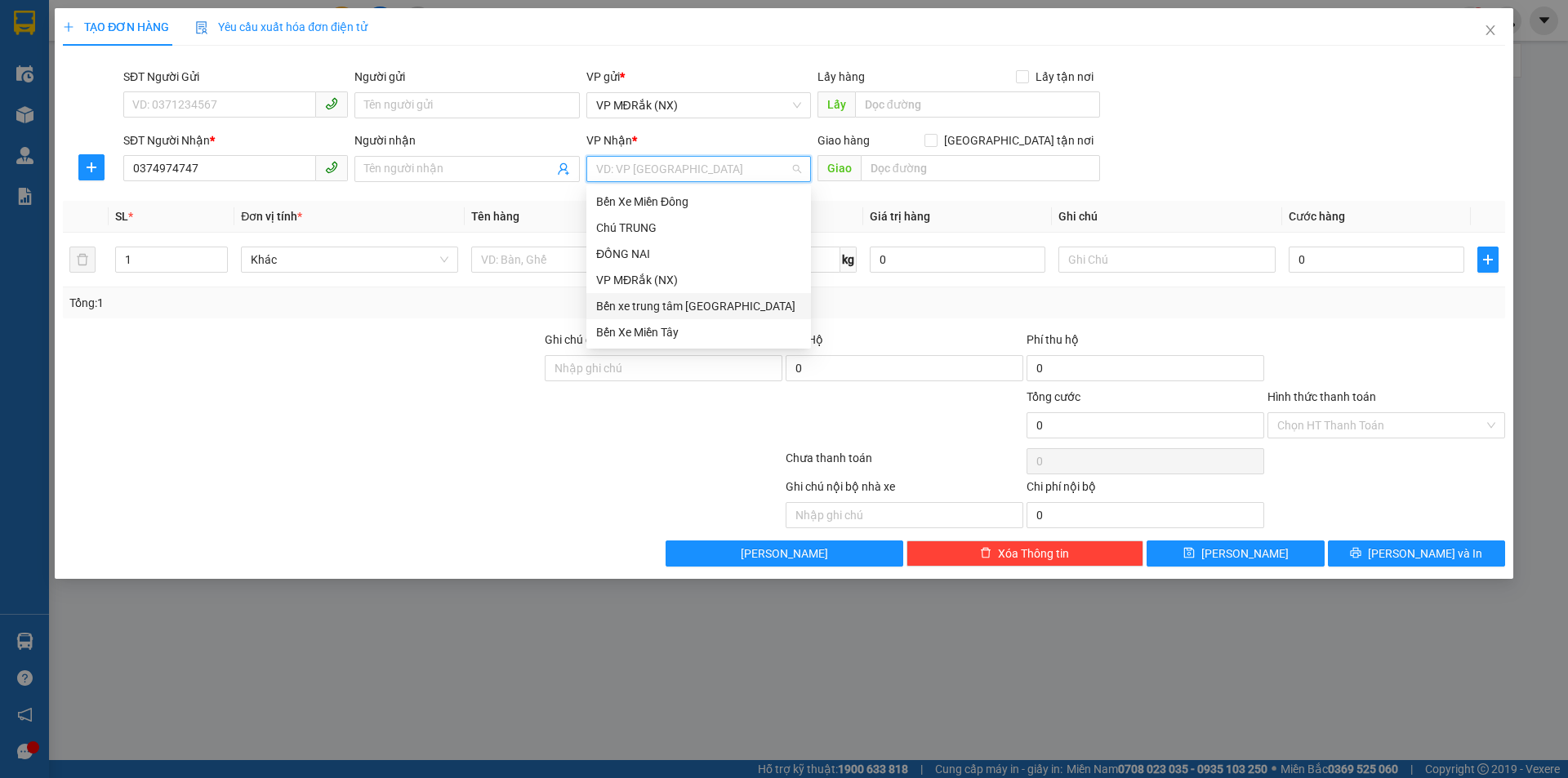
click at [645, 326] on div "Bến Xe Miền Tây" at bounding box center [699, 332] width 205 height 18
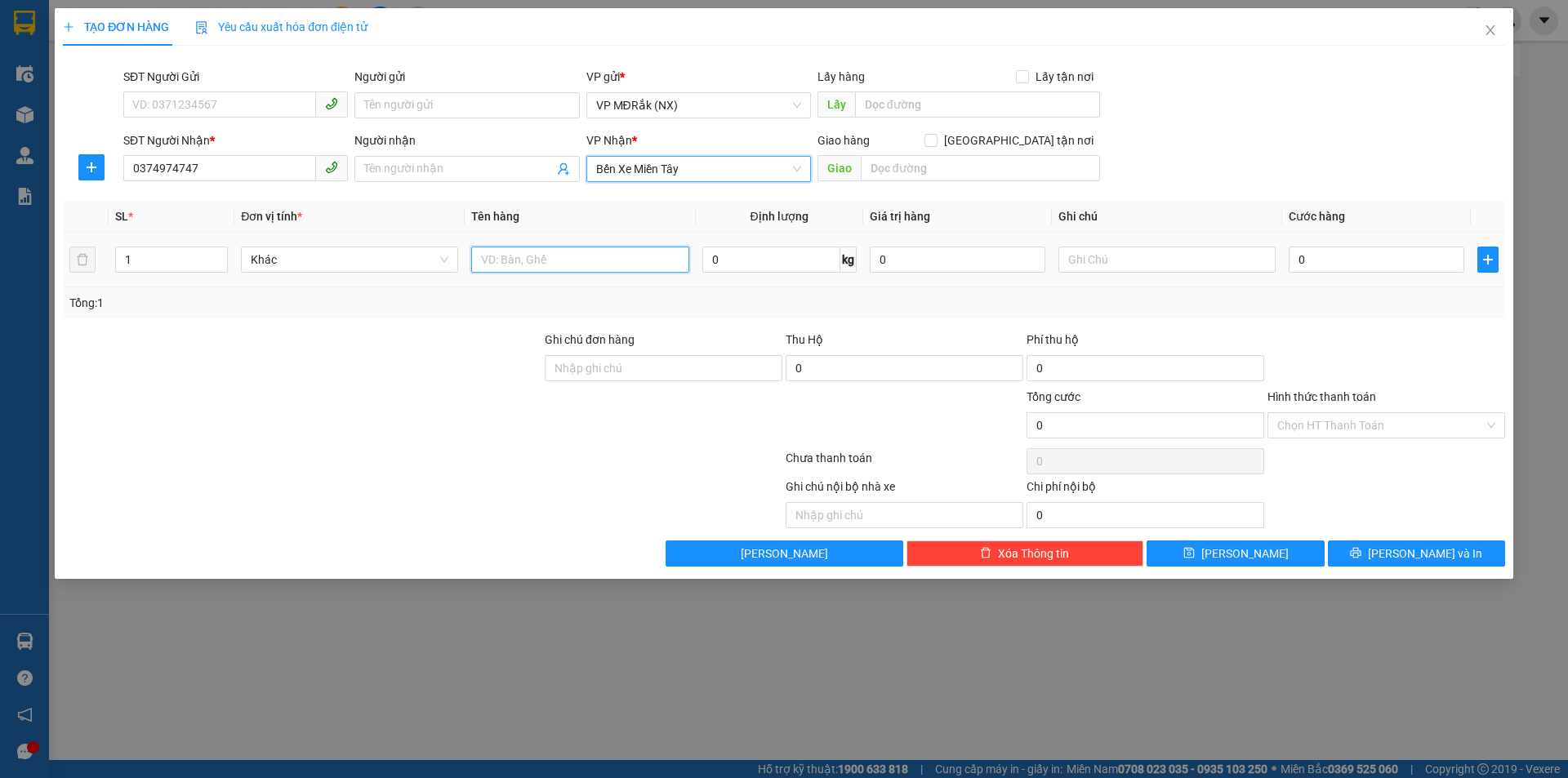
click at [555, 261] on input "text" at bounding box center [580, 259] width 217 height 26
click at [1373, 261] on input "0" at bounding box center [1375, 259] width 175 height 26
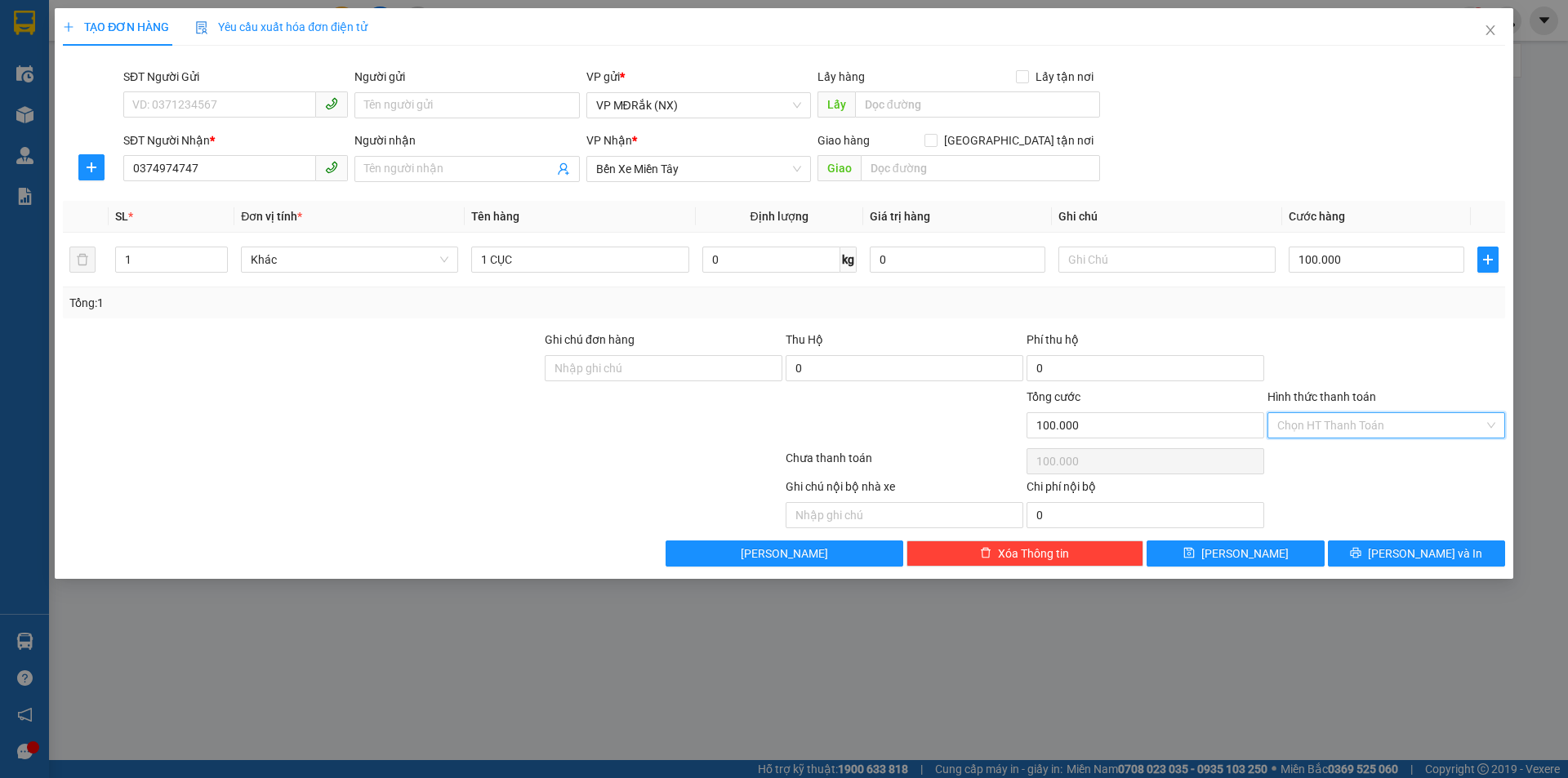
click at [1406, 424] on input "Hình thức thanh toán" at bounding box center [1379, 425] width 206 height 24
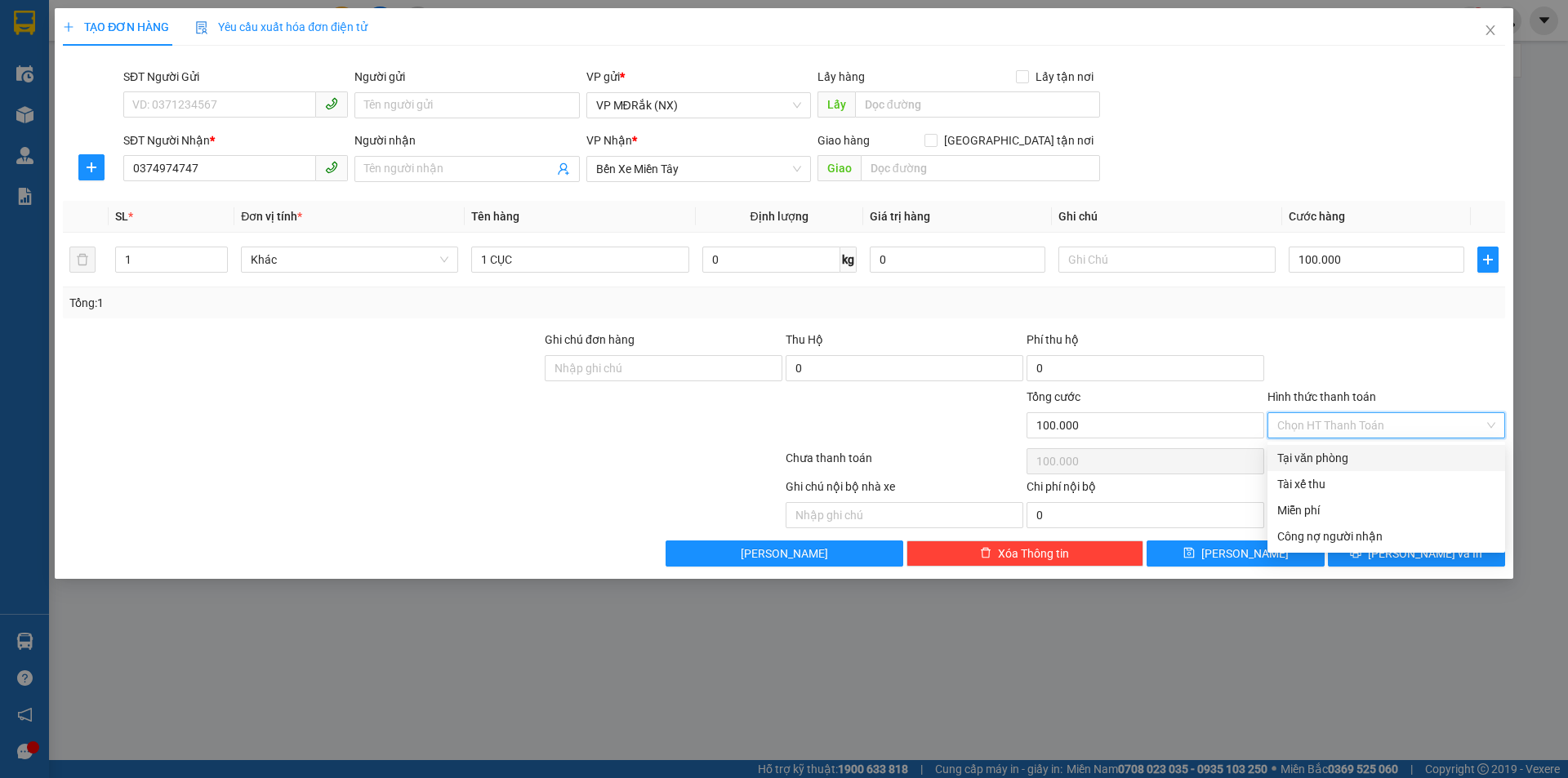
click at [1363, 464] on div "Tại văn phòng" at bounding box center [1385, 458] width 218 height 18
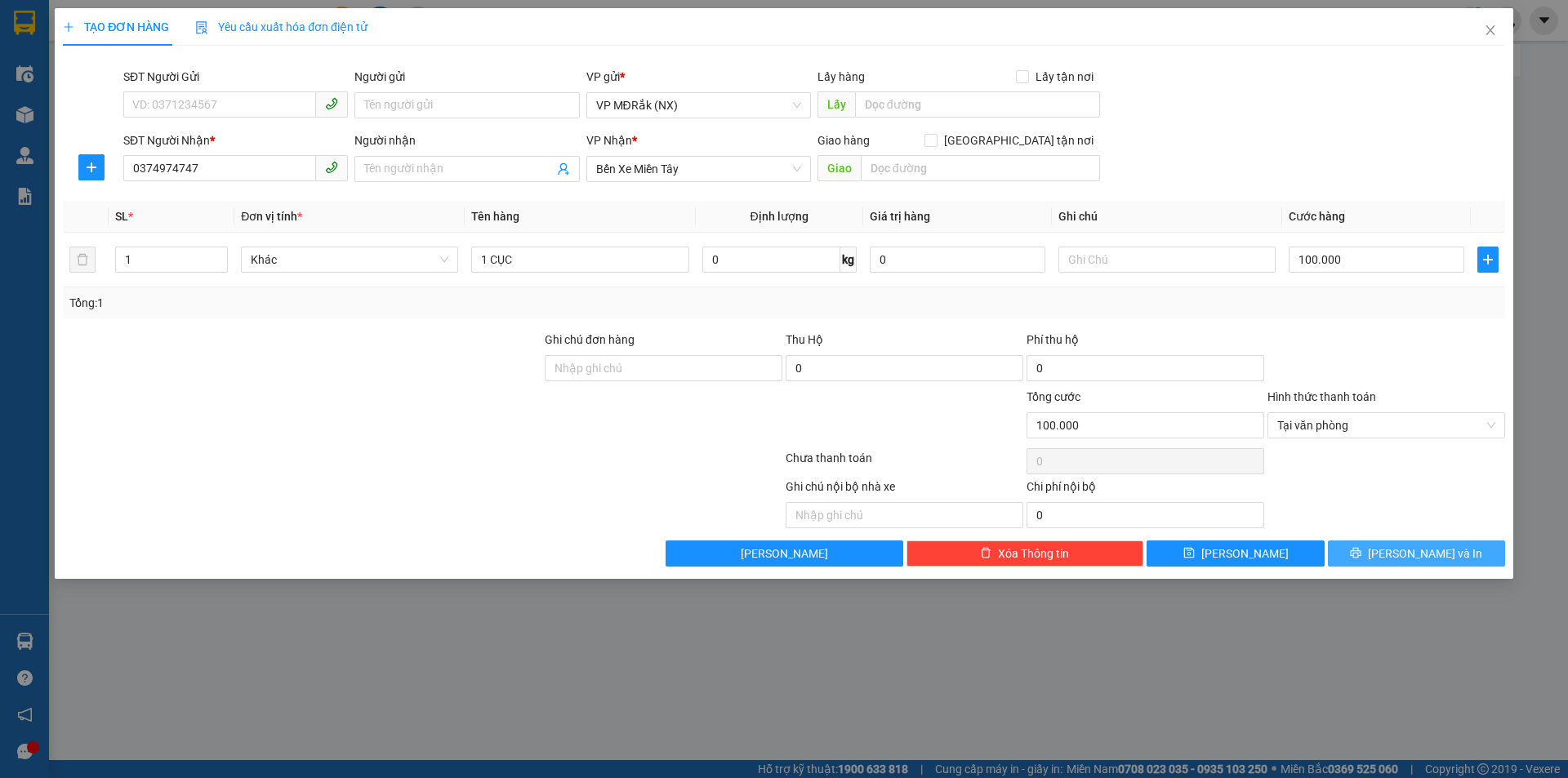
click at [1399, 557] on button "[PERSON_NAME] và In" at bounding box center [1416, 553] width 177 height 26
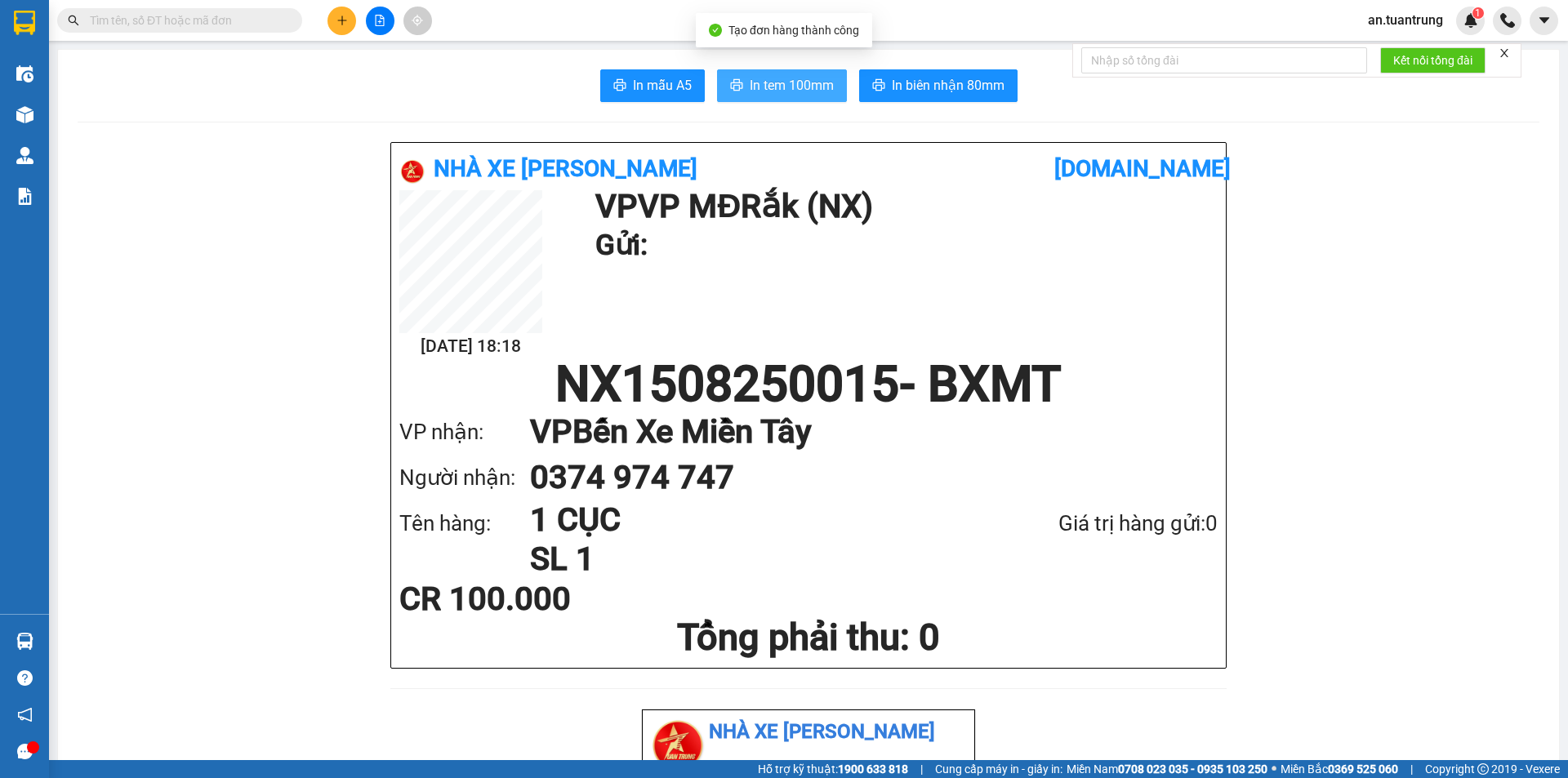
click at [765, 86] on span "In tem 100mm" at bounding box center [791, 85] width 84 height 20
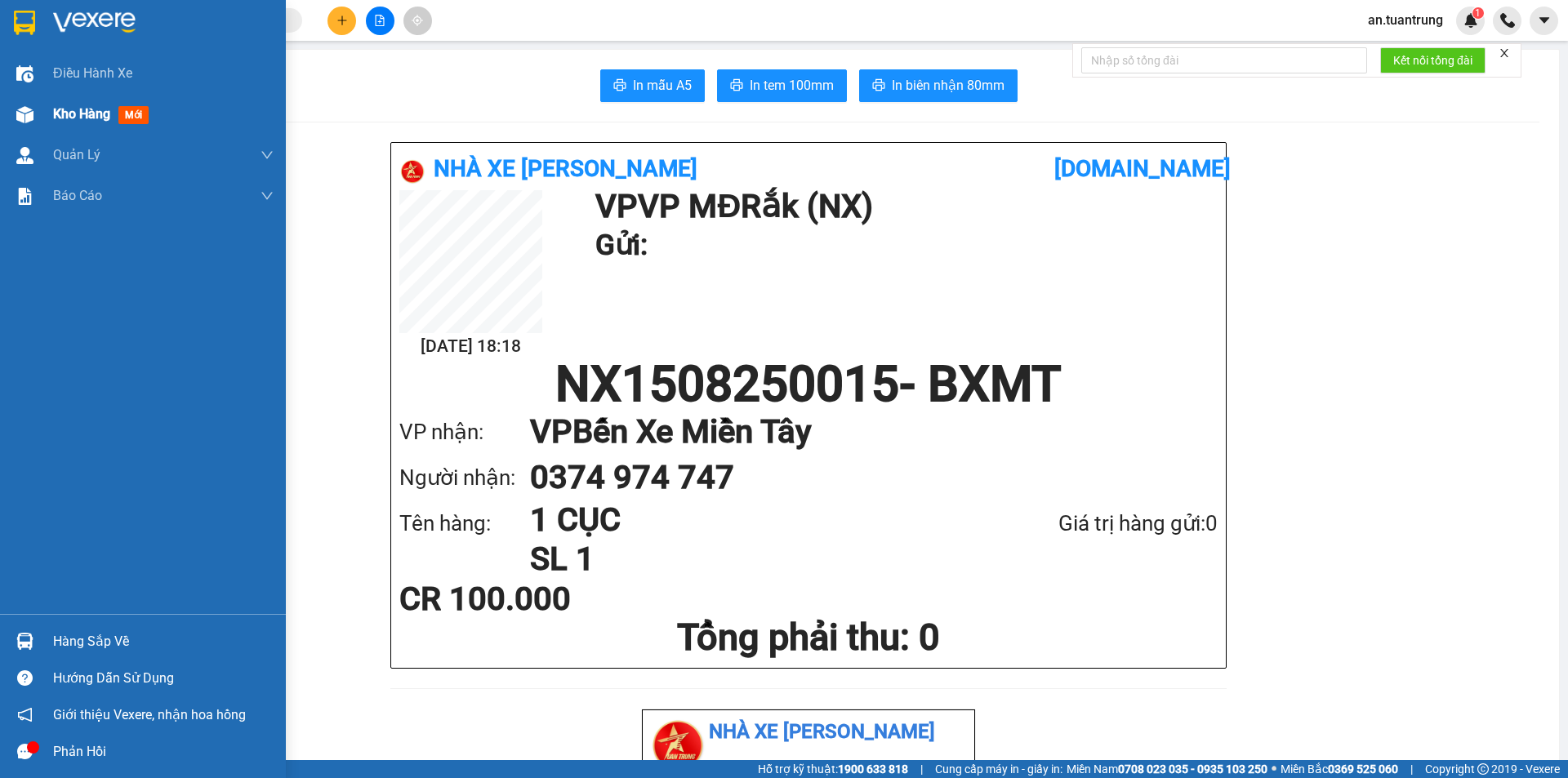
click at [91, 117] on span "Kho hàng" at bounding box center [81, 114] width 57 height 15
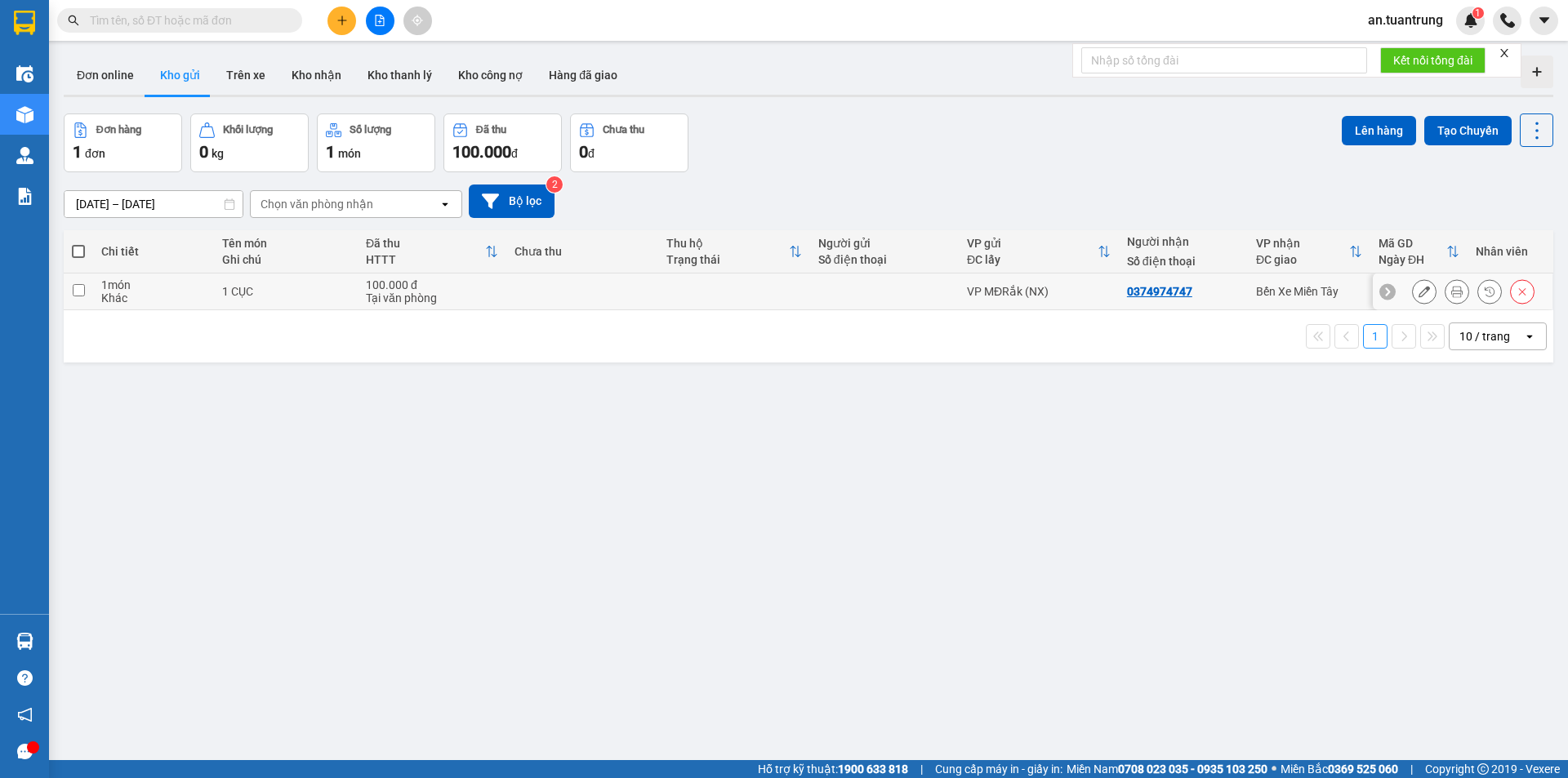
click at [552, 304] on td at bounding box center [582, 292] width 152 height 37
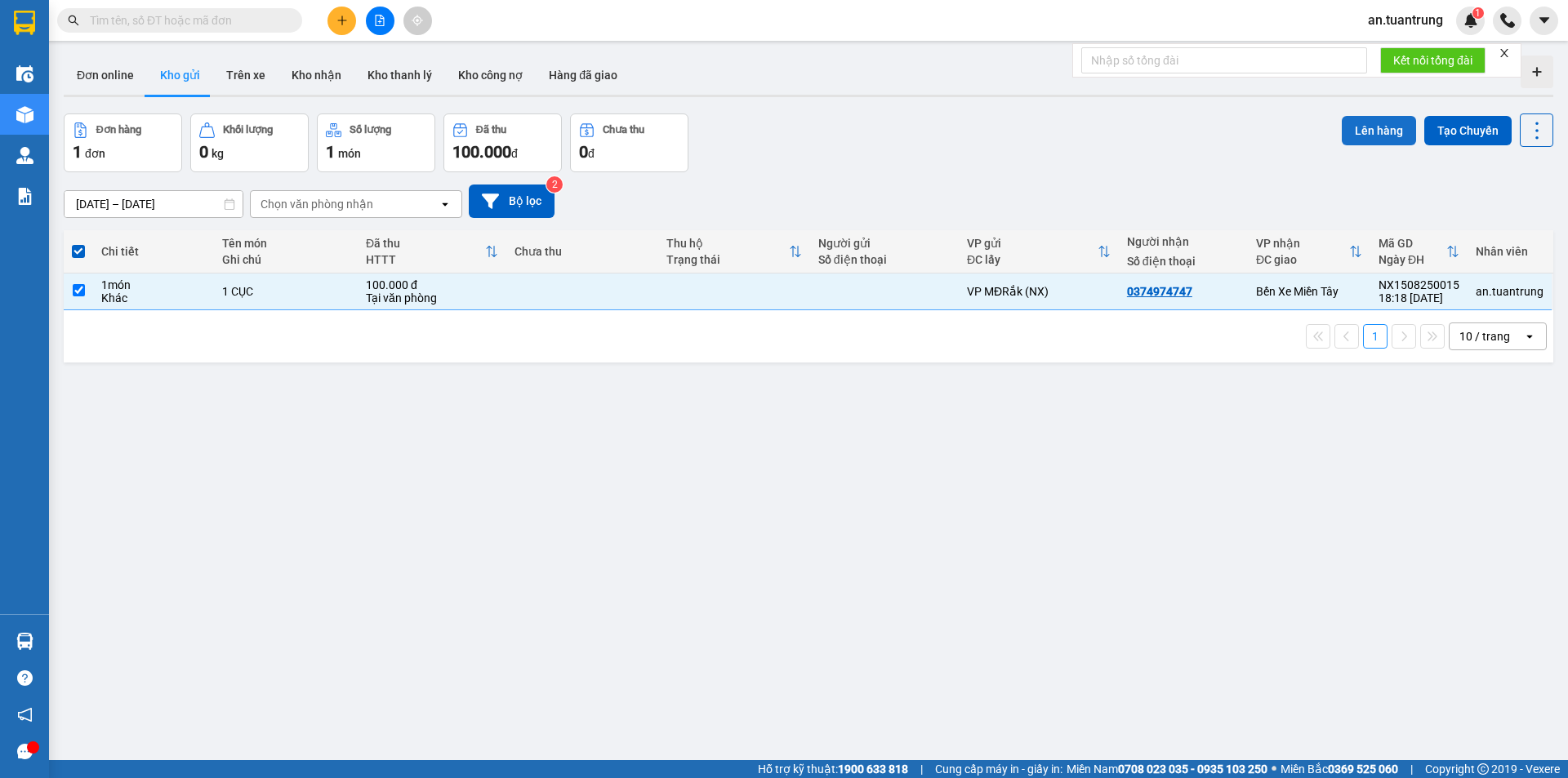
click at [1391, 127] on button "Lên hàng" at bounding box center [1378, 131] width 75 height 29
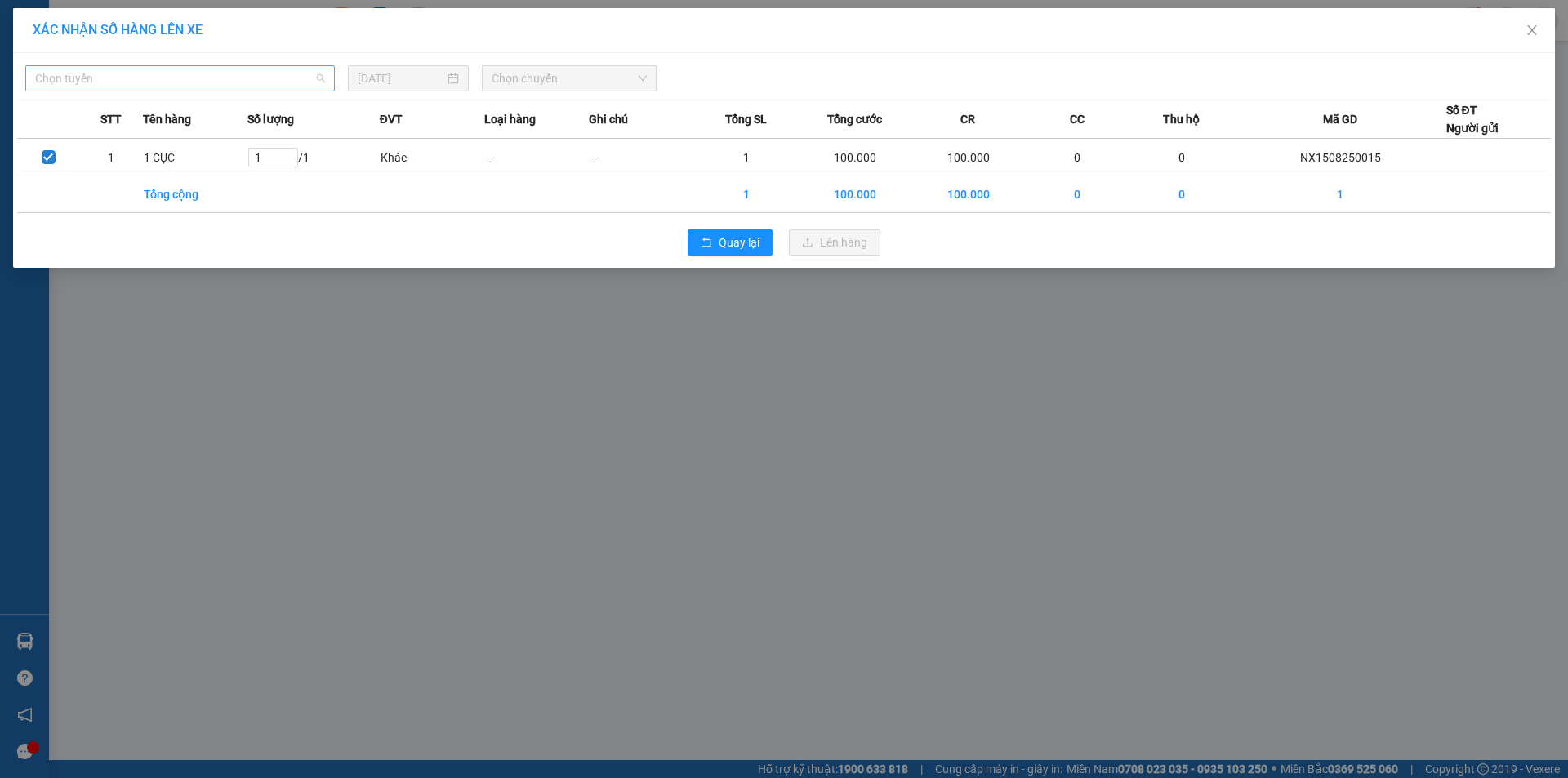
click at [258, 77] on span "Chọn tuyến" at bounding box center [179, 77] width 289 height 24
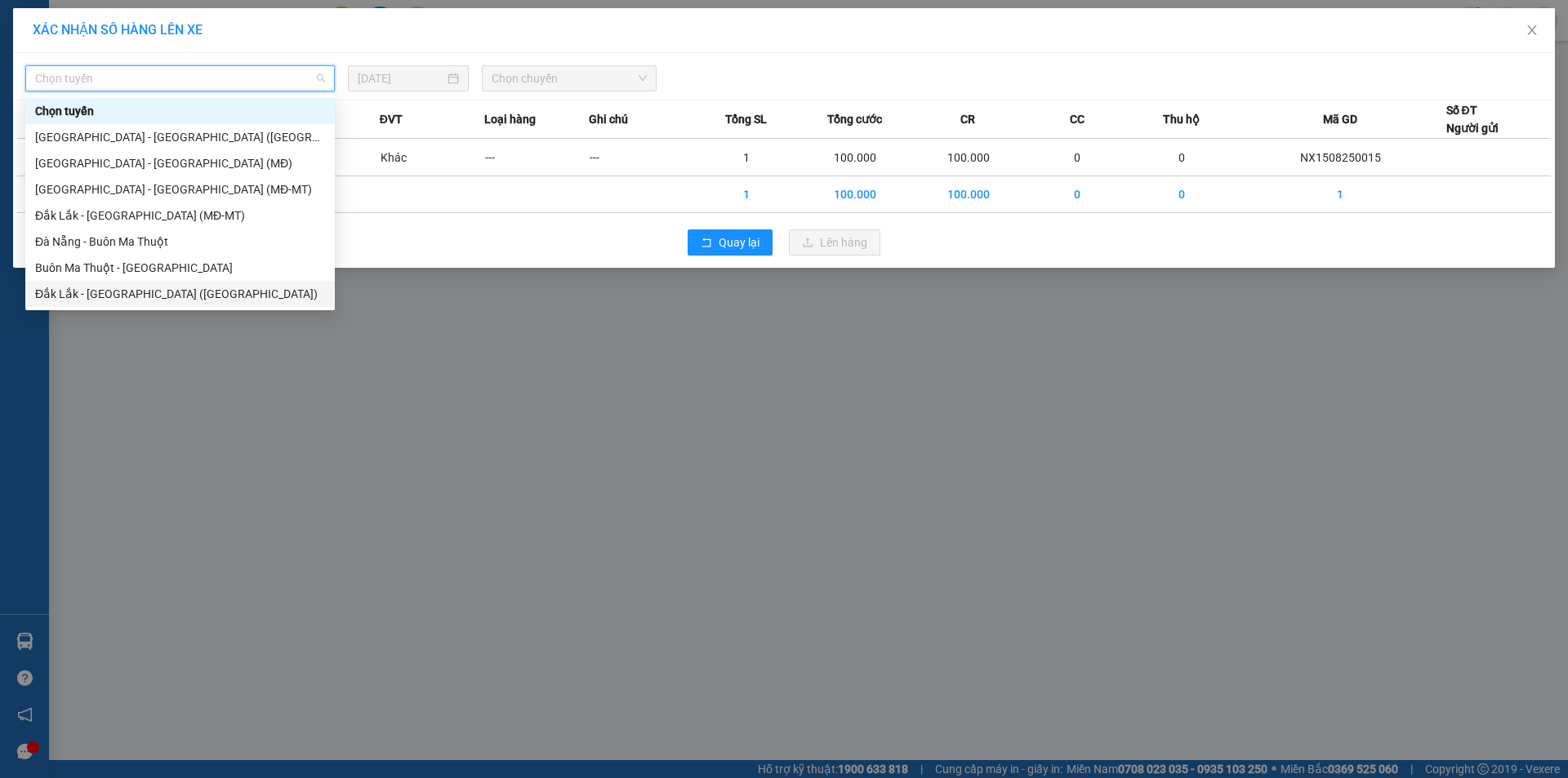
drag, startPoint x: 142, startPoint y: 291, endPoint x: 169, endPoint y: 280, distance: 29.2
click at [143, 291] on div "Đắk Lắk - [GEOGRAPHIC_DATA] ([GEOGRAPHIC_DATA])" at bounding box center [179, 293] width 289 height 18
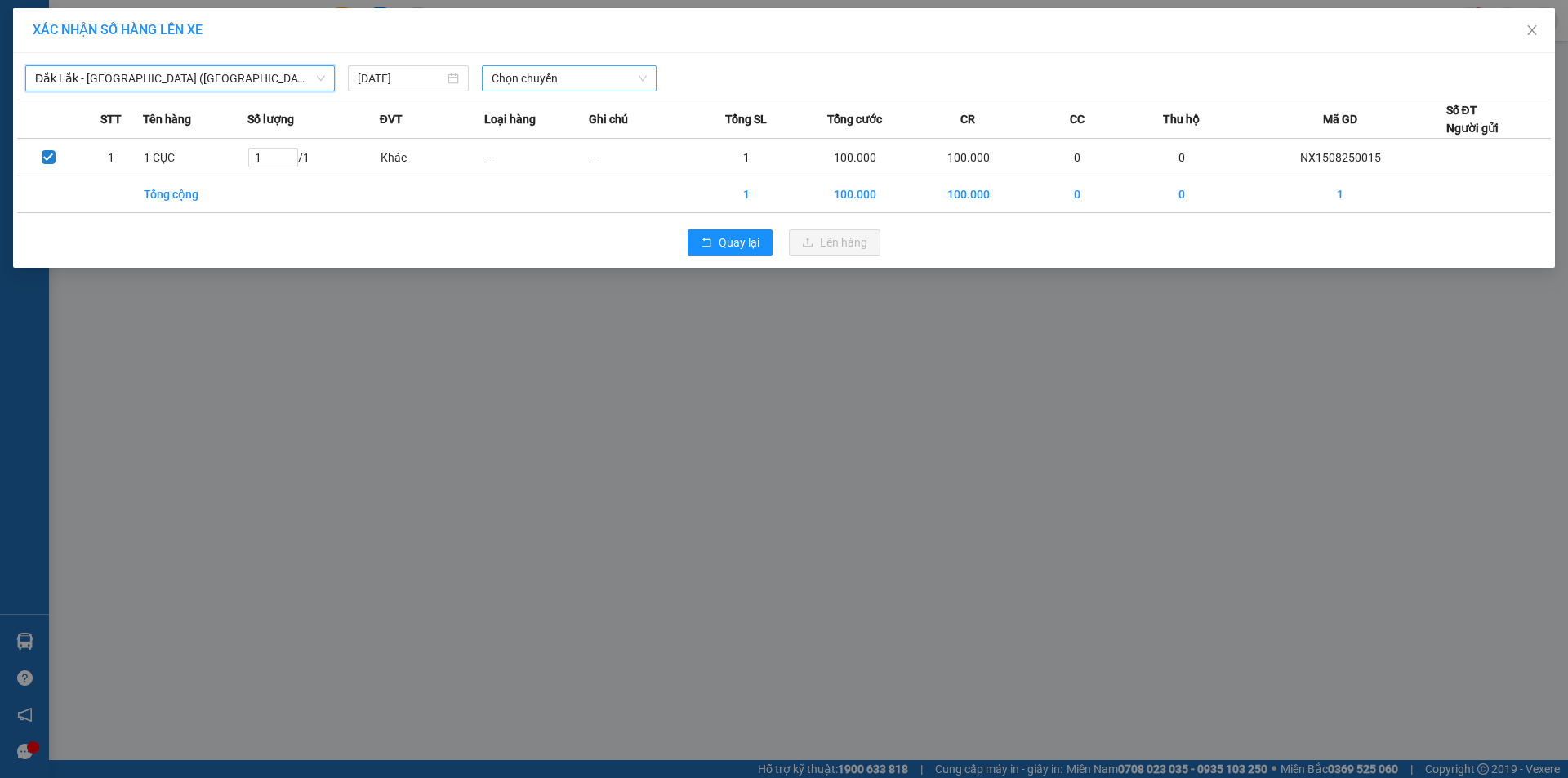
click at [601, 66] on span "Chọn chuyến" at bounding box center [569, 77] width 155 height 24
click at [563, 138] on div "20:40 - 50H-446.77" at bounding box center [556, 136] width 128 height 18
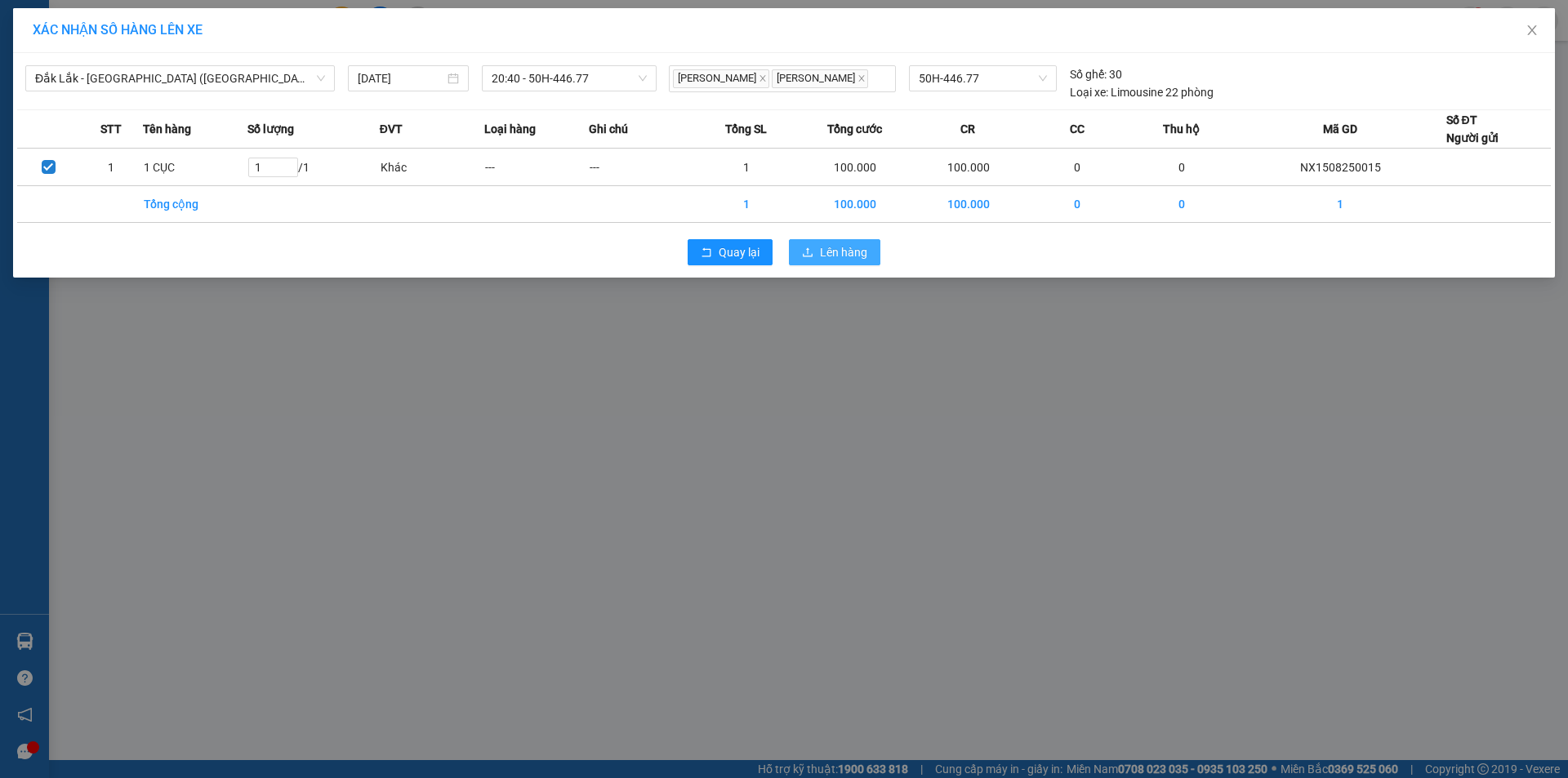
click at [837, 256] on span "Lên hàng" at bounding box center [843, 252] width 47 height 18
